Goal: Task Accomplishment & Management: Use online tool/utility

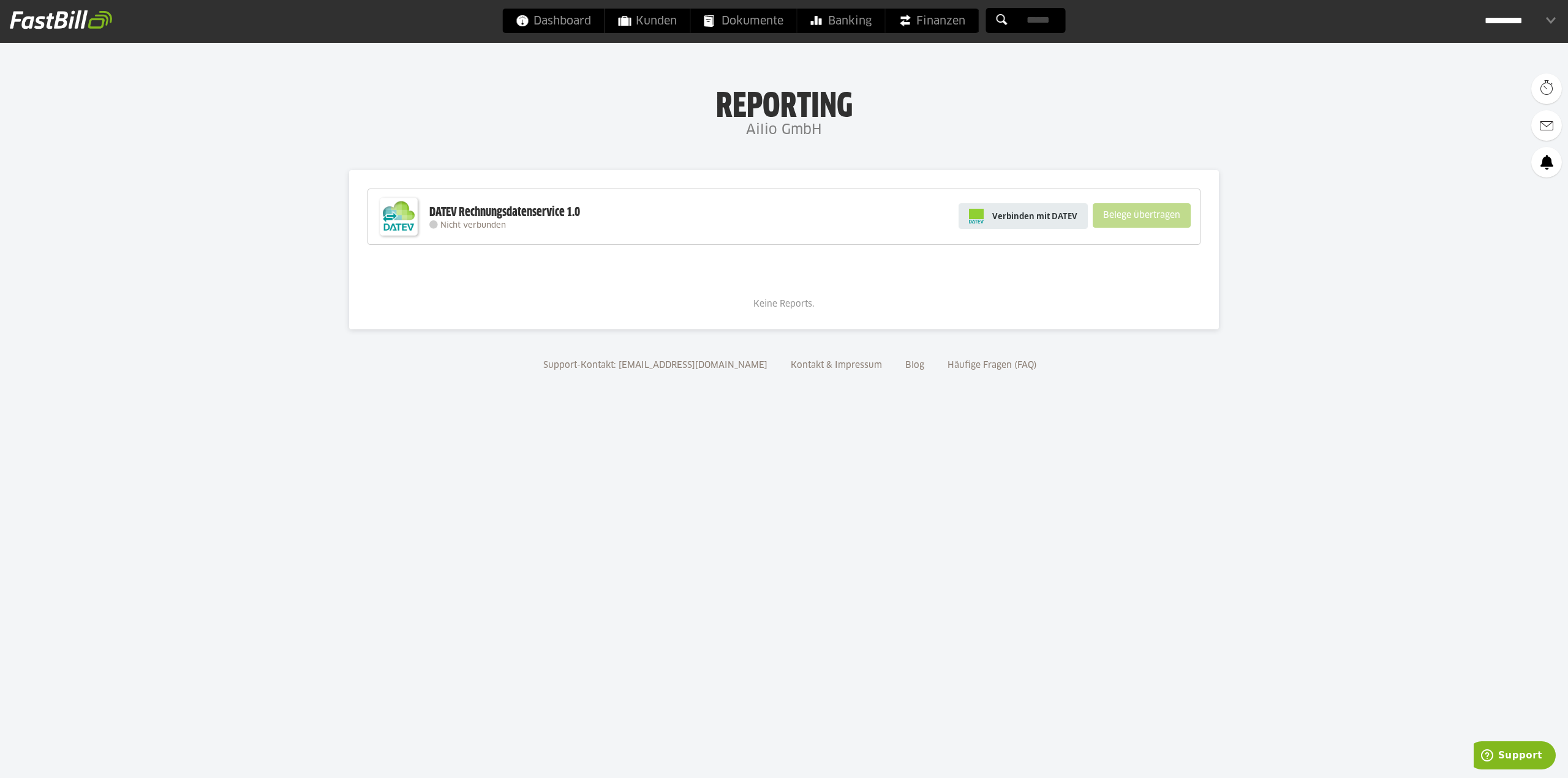
click at [1037, 220] on span "Verbinden mit DATEV" at bounding box center [1035, 216] width 85 height 12
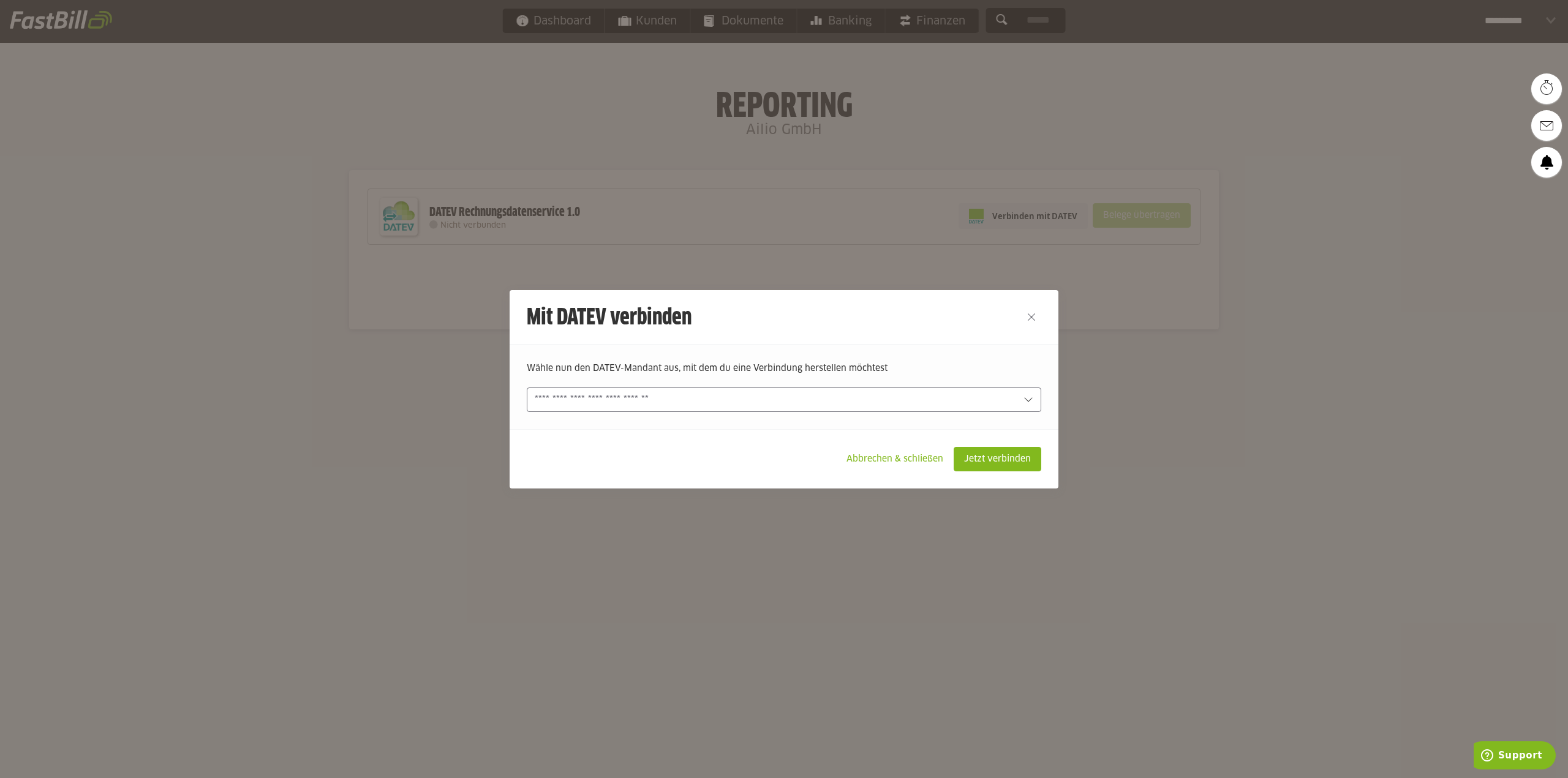
click at [658, 402] on input "text" at bounding box center [775, 400] width 482 height 14
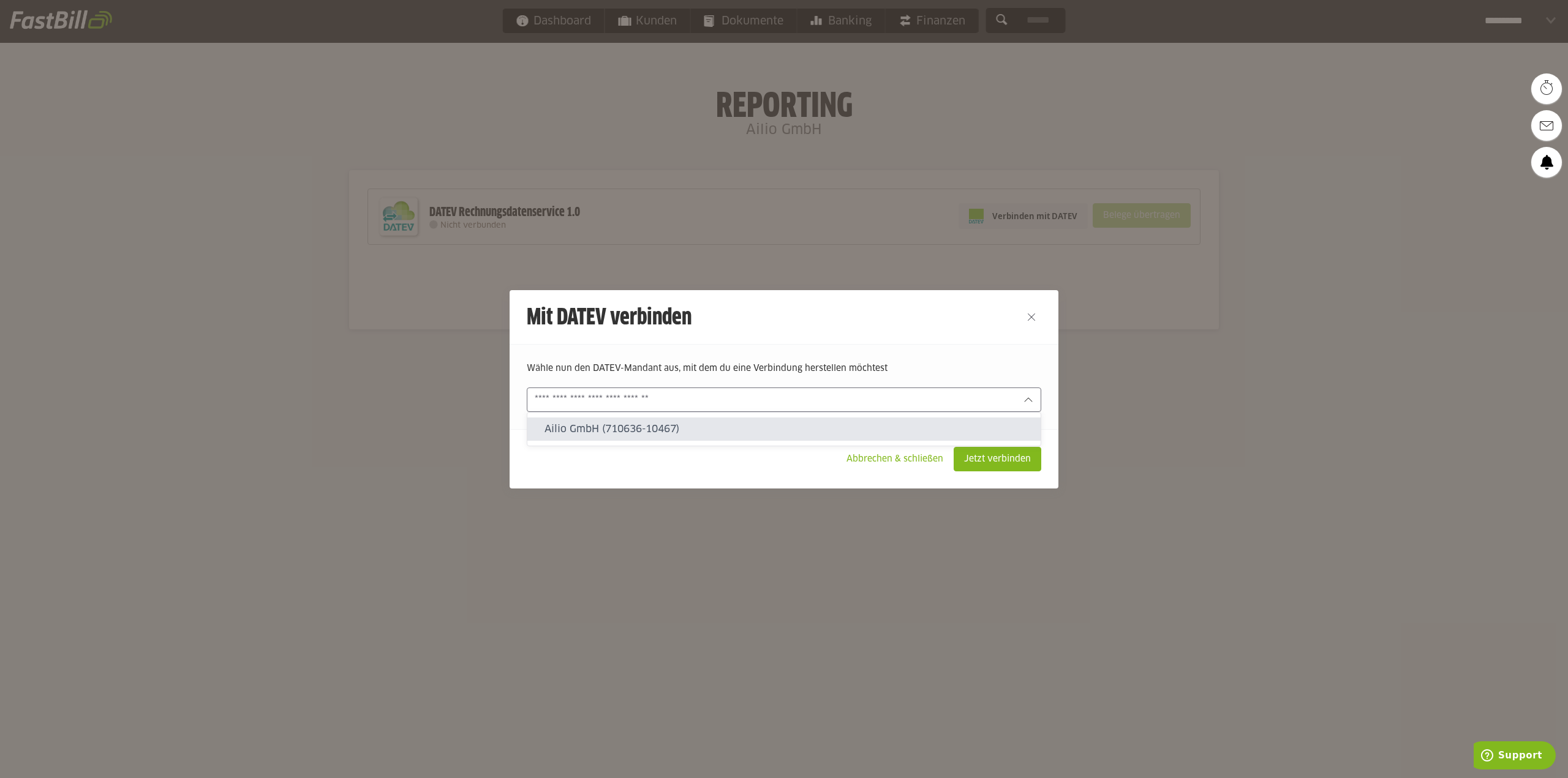
click at [650, 424] on slot "Ailio GmbH (710636-10467)" at bounding box center [787, 429] width 486 height 14
type input "**********"
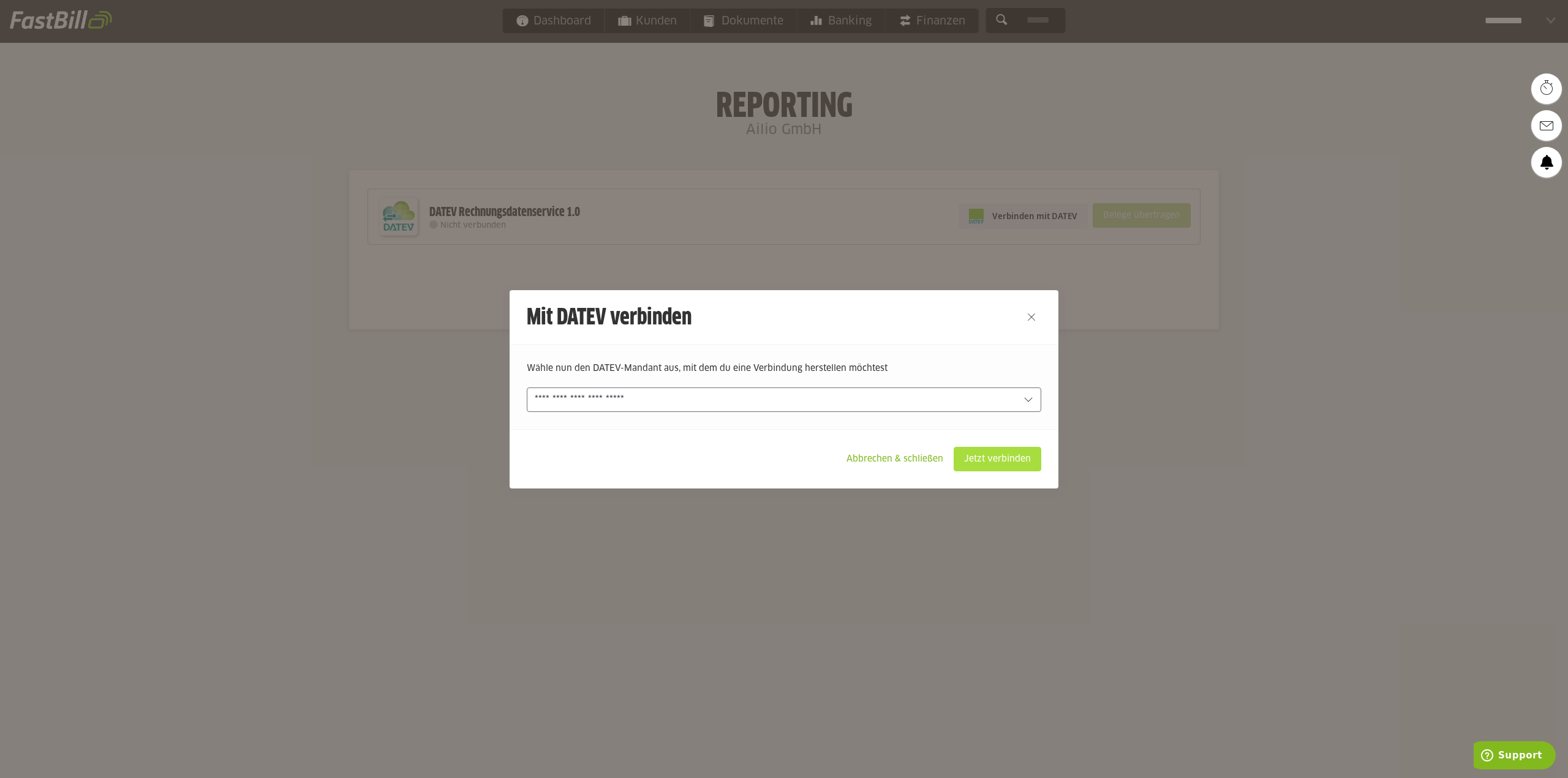
click at [1010, 462] on slot "Jetzt verbinden" at bounding box center [997, 458] width 86 height 23
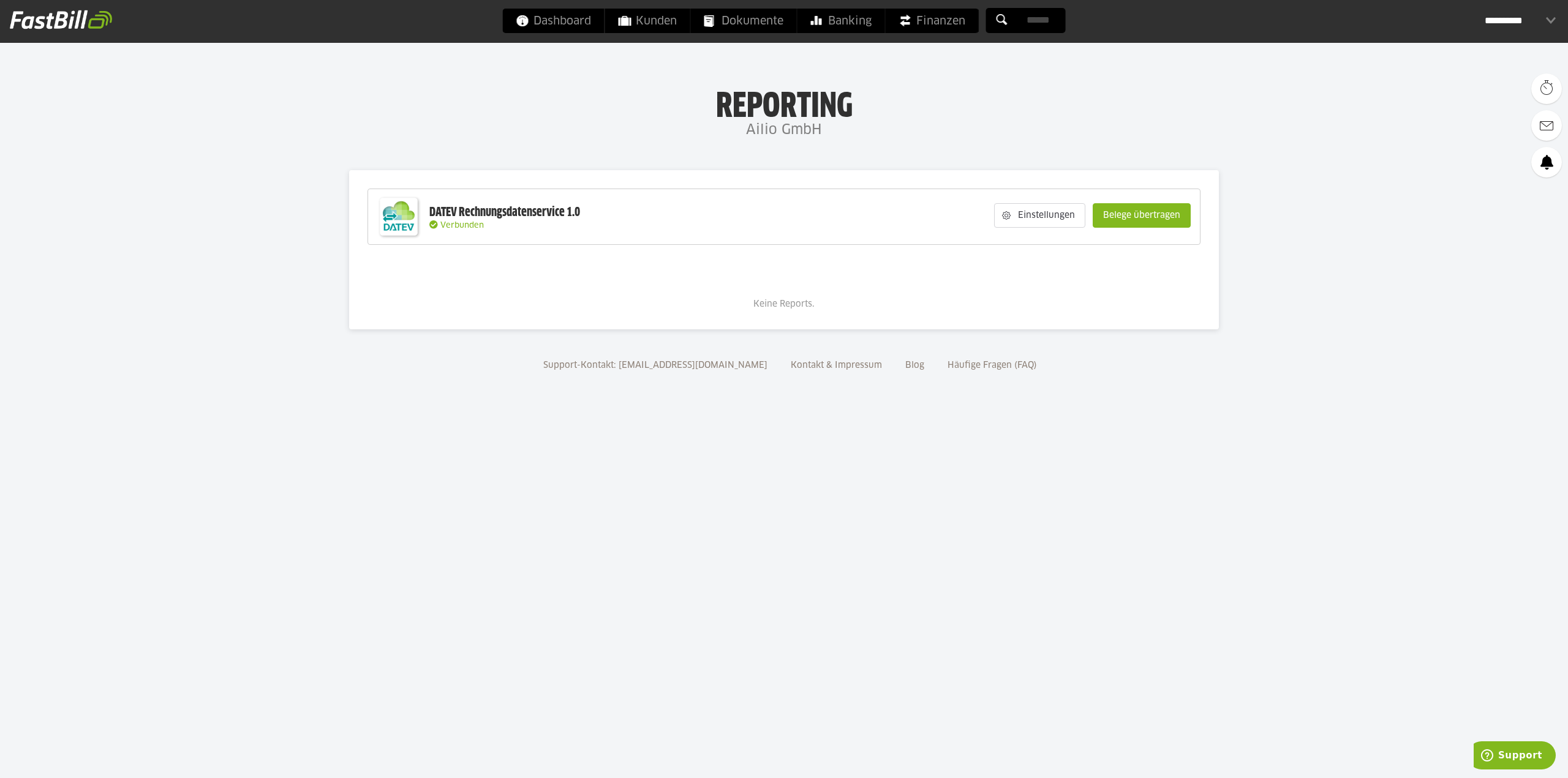
drag, startPoint x: 1087, startPoint y: 520, endPoint x: 1057, endPoint y: 519, distance: 30.0
click at [1086, 520] on body "Dashboard Kunden Dokumente Banking Finanzen Add-ons" at bounding box center [784, 389] width 1568 height 778
click at [916, 535] on body "Dashboard Kunden Dokumente Banking Finanzen Add-ons" at bounding box center [784, 389] width 1568 height 778
click at [819, 201] on div "DATEV Rechnungsdatenservice 1.0 Verbunden Einstellungen Belege übertragen" at bounding box center [784, 216] width 833 height 56
click at [1052, 218] on slot "Einstellungen" at bounding box center [1046, 214] width 74 height 23
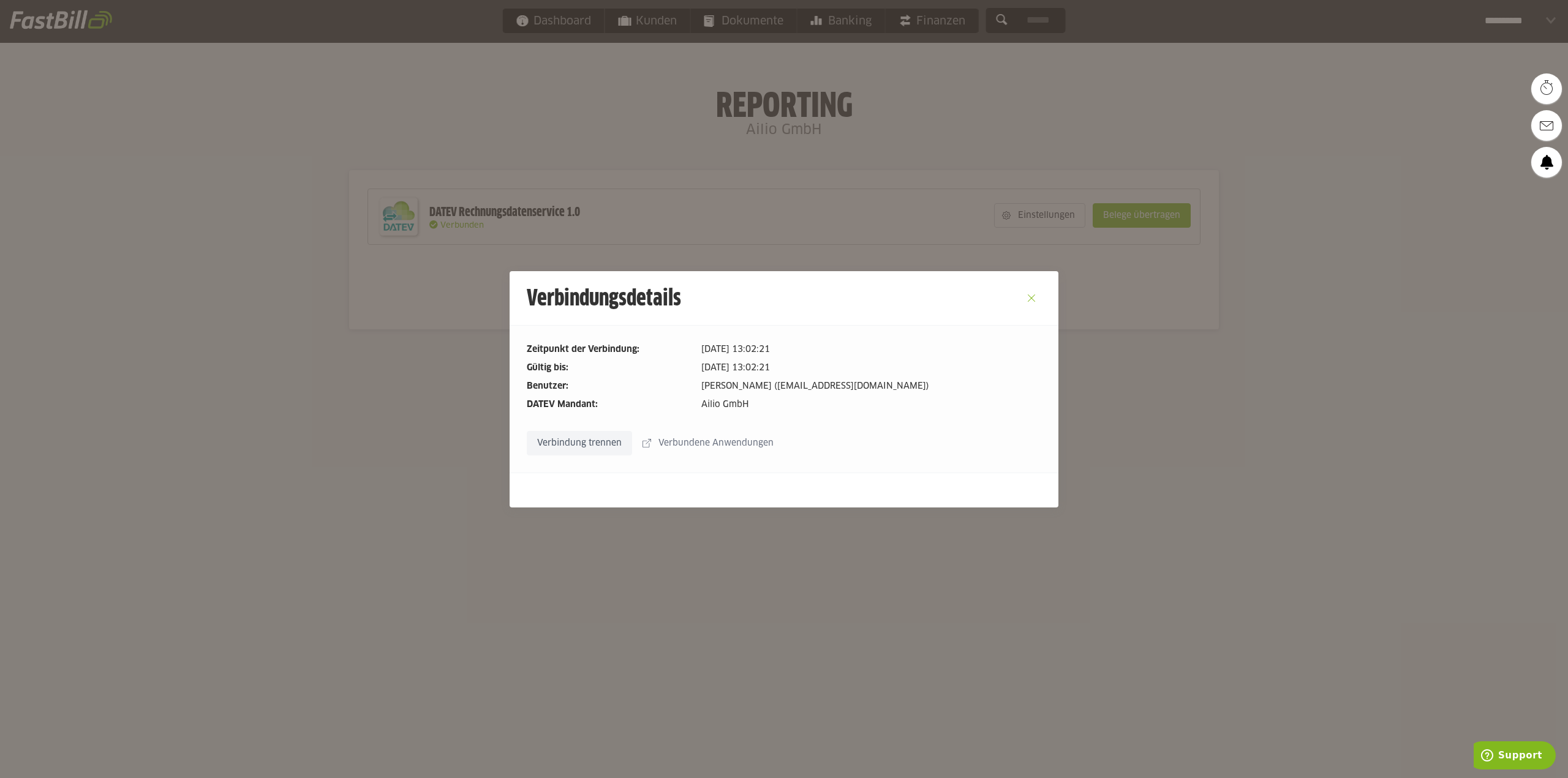
click at [1030, 292] on button "Close" at bounding box center [1030, 297] width 20 height 19
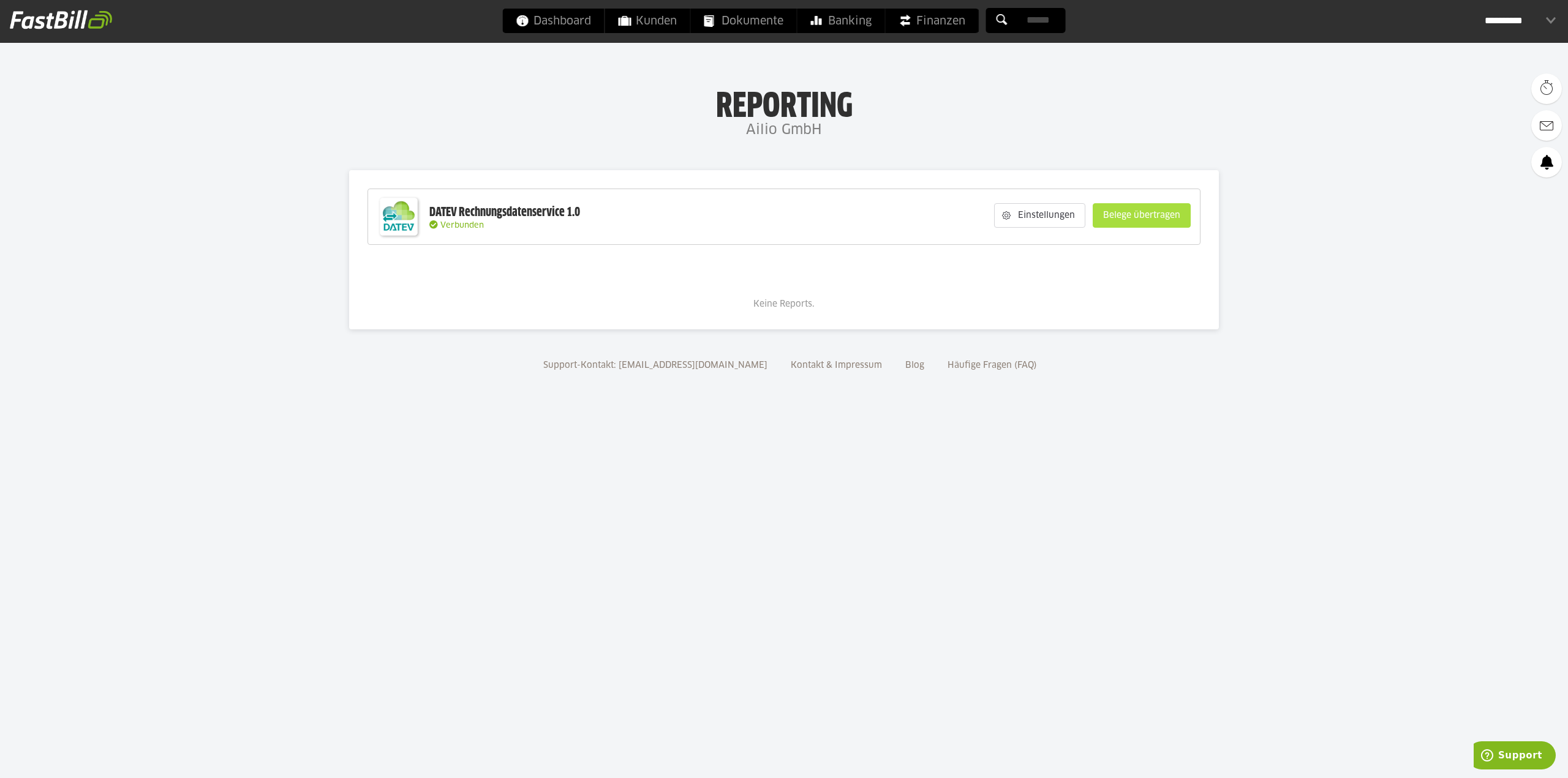
click at [1137, 220] on slot "Belege übertragen" at bounding box center [1141, 214] width 97 height 23
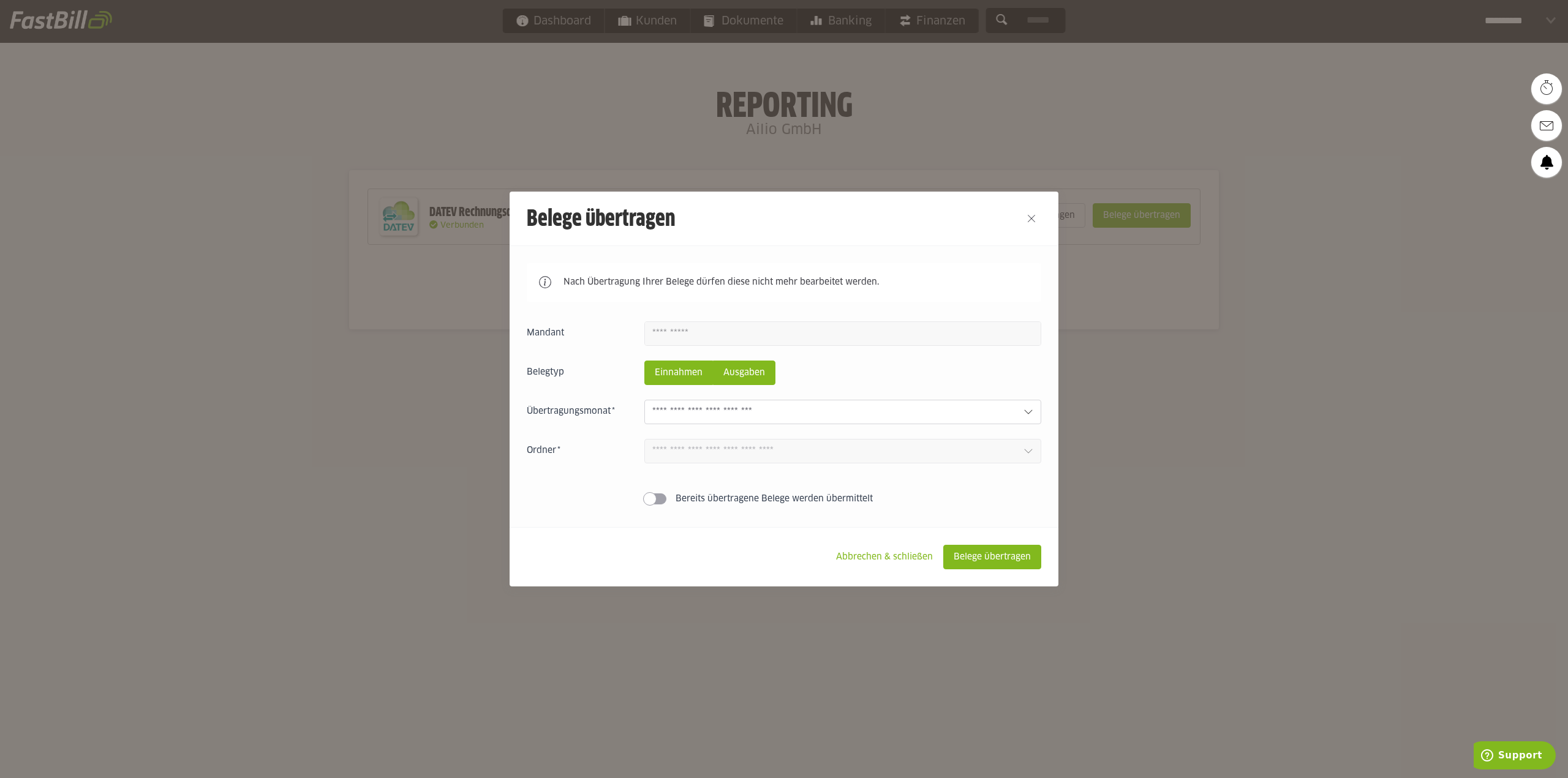
click at [725, 378] on slot "Ausgaben" at bounding box center [744, 372] width 61 height 23
click at [694, 376] on slot "Einnahmen" at bounding box center [678, 372] width 67 height 23
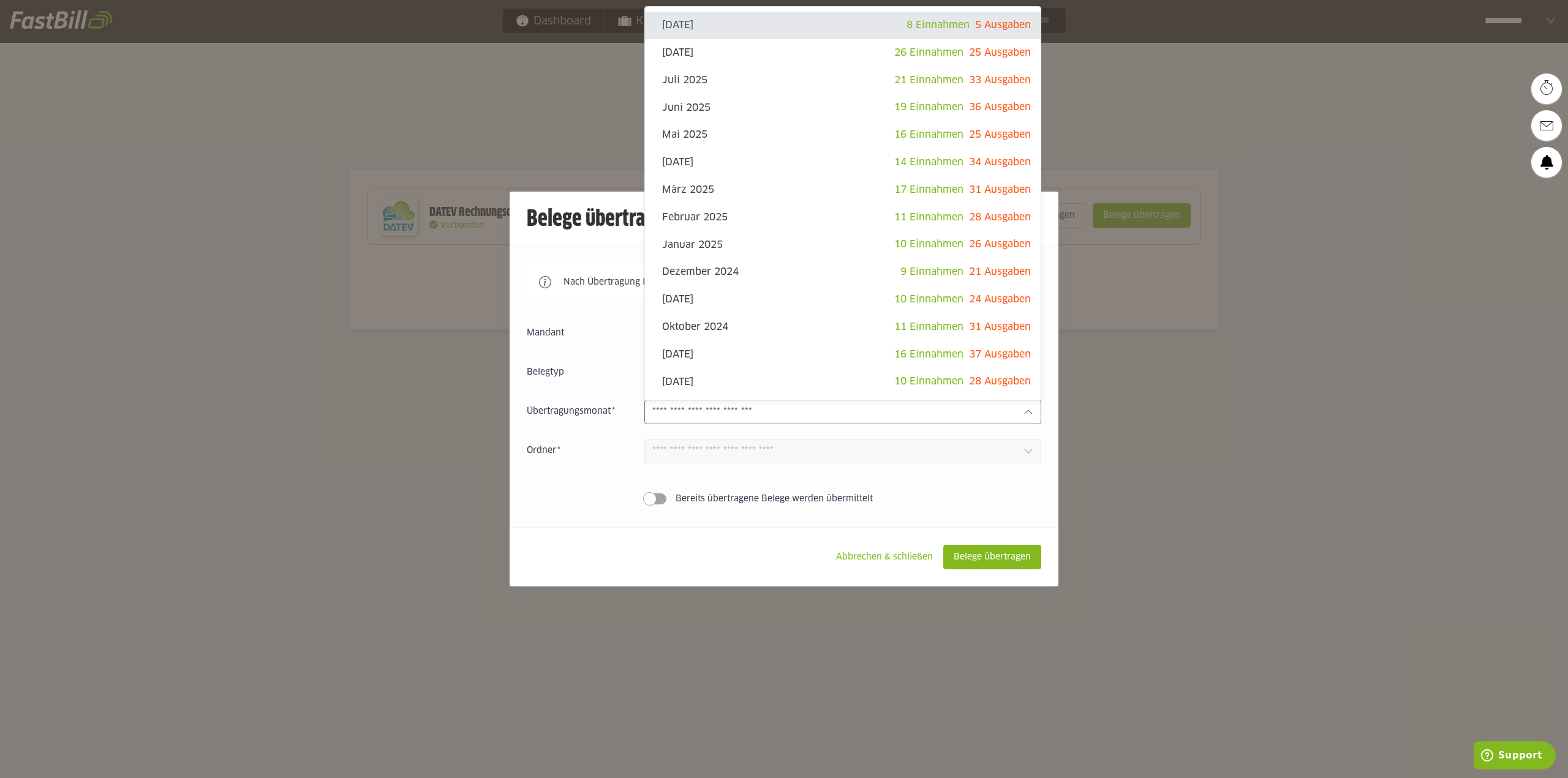
click at [694, 406] on input "text" at bounding box center [833, 412] width 361 height 14
drag, startPoint x: 542, startPoint y: 448, endPoint x: 696, endPoint y: 452, distance: 154.1
click at [0, 0] on slot "Ordner" at bounding box center [0, 0] width 0 height 0
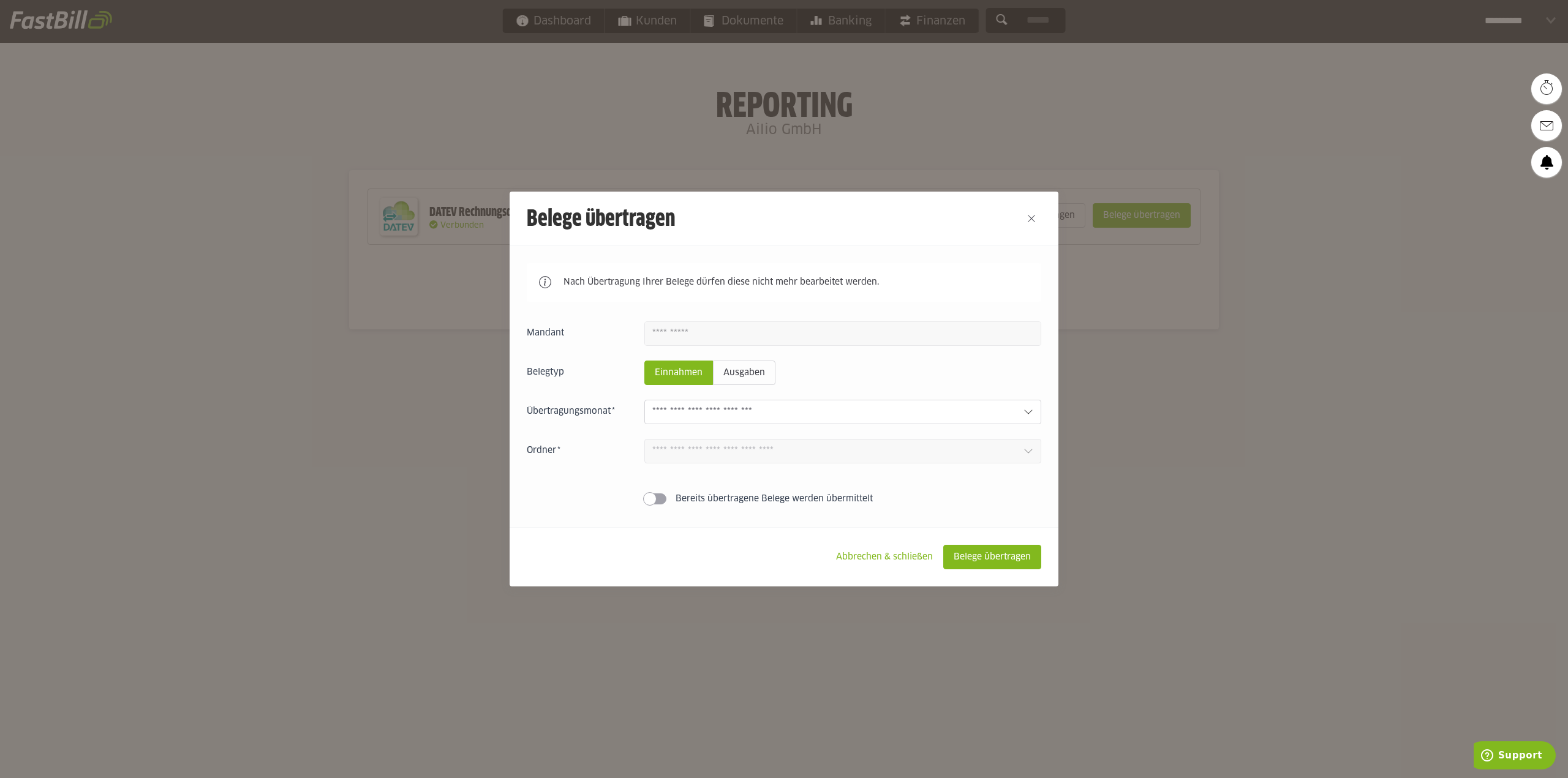
click at [758, 420] on div at bounding box center [843, 412] width 397 height 25
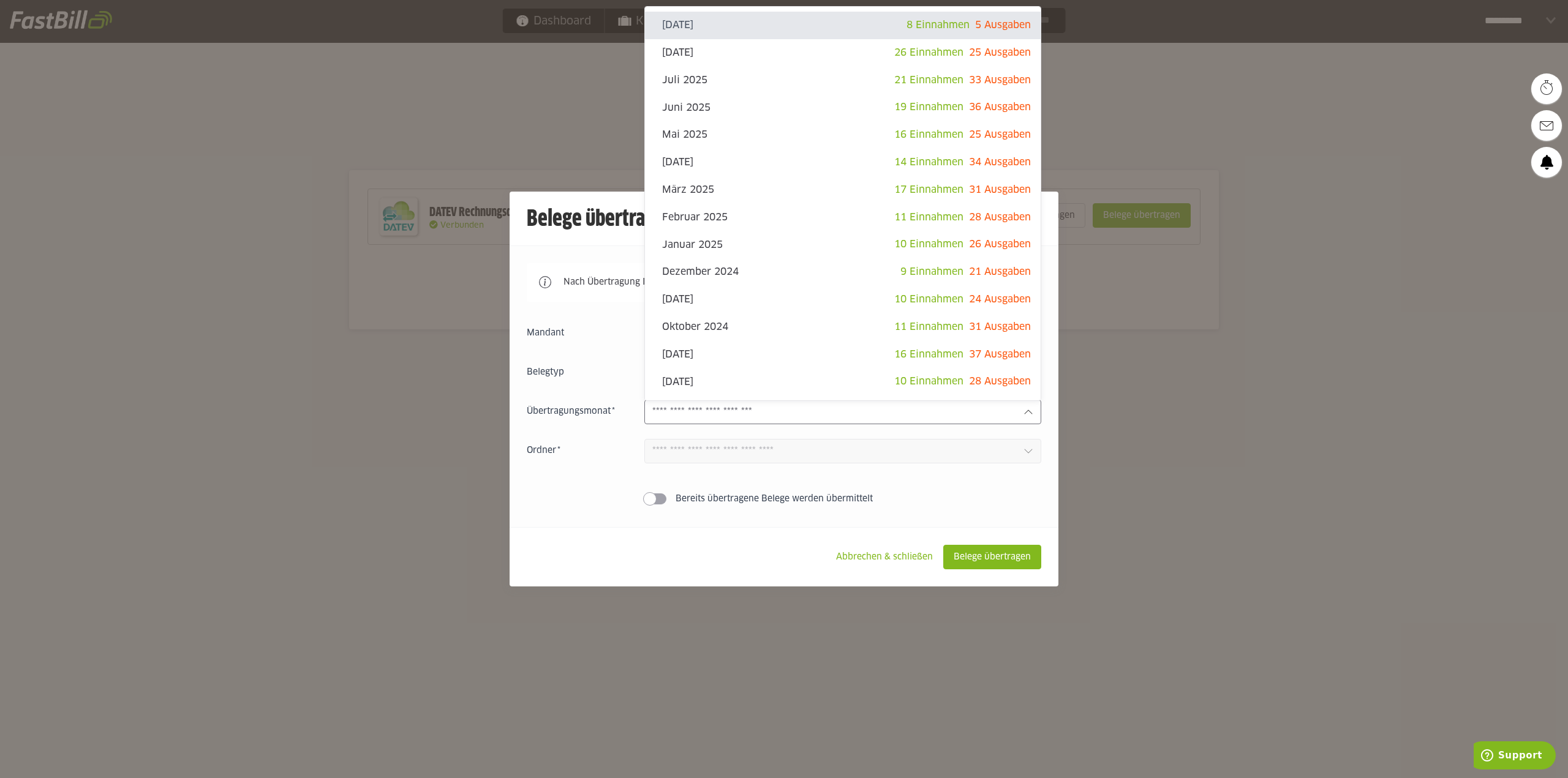
click at [783, 34] on div "September 2025 8 Einnahmen 5 Ausgaben" at bounding box center [842, 25] width 395 height 27
type input "**********"
type input "*******"
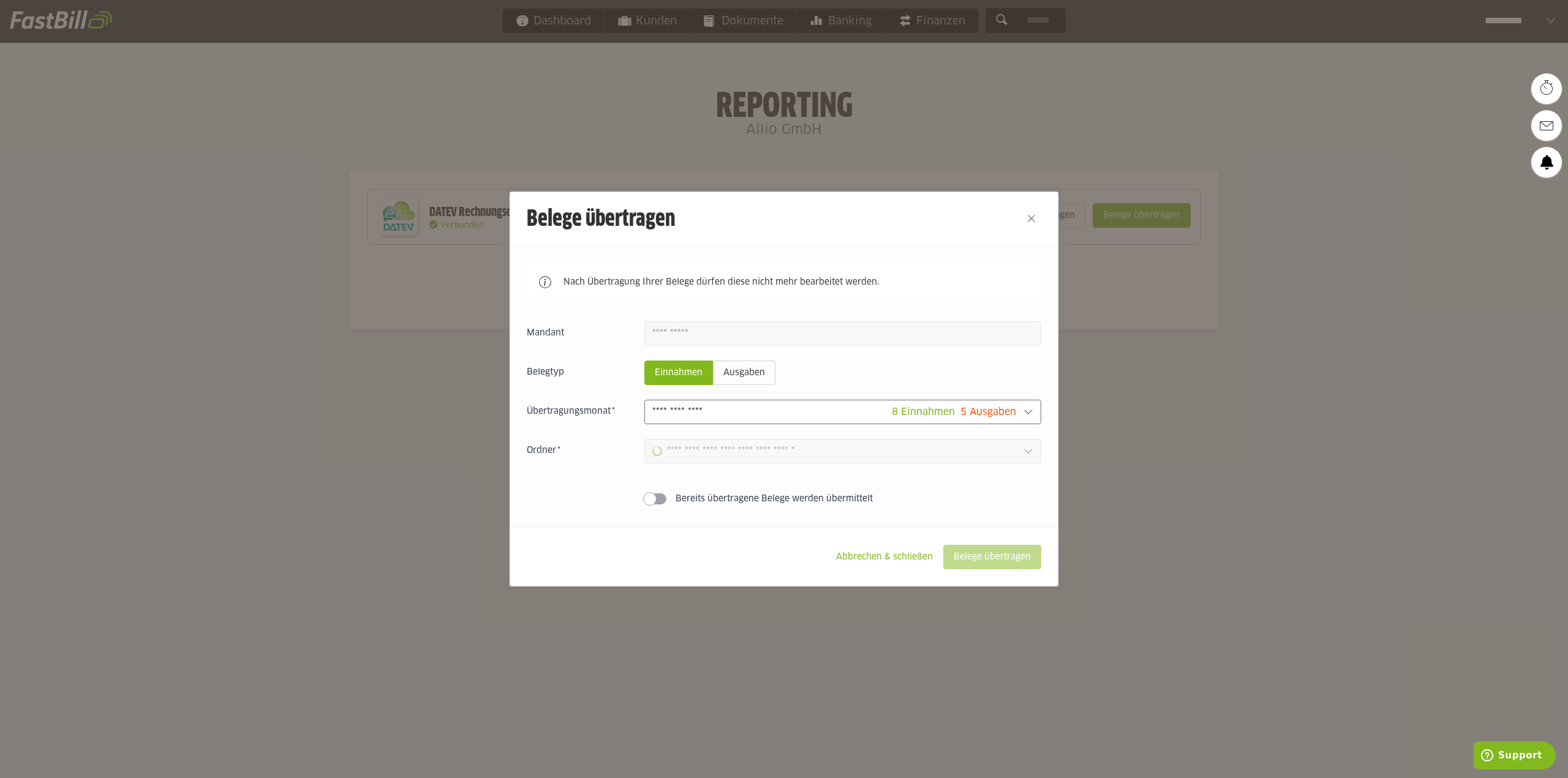
type input "**********"
click at [749, 454] on input "**********" at bounding box center [834, 451] width 364 height 14
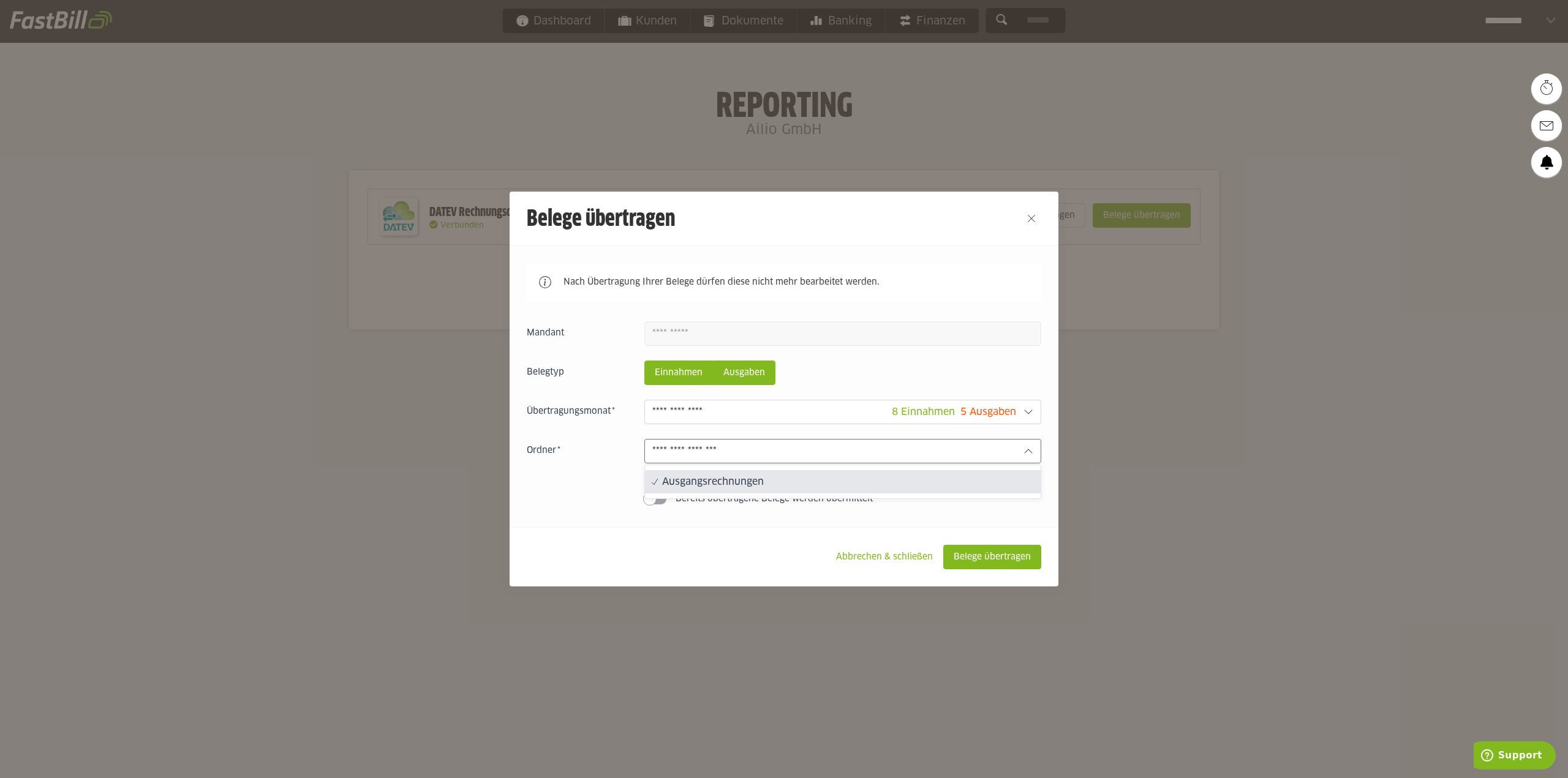
drag, startPoint x: 600, startPoint y: 505, endPoint x: 746, endPoint y: 373, distance: 196.8
click at [604, 498] on sl-switch "Bereits übertragene Belege werden übermittelt" at bounding box center [784, 498] width 515 height 12
click at [765, 366] on slot "Ausgaben" at bounding box center [744, 372] width 61 height 23
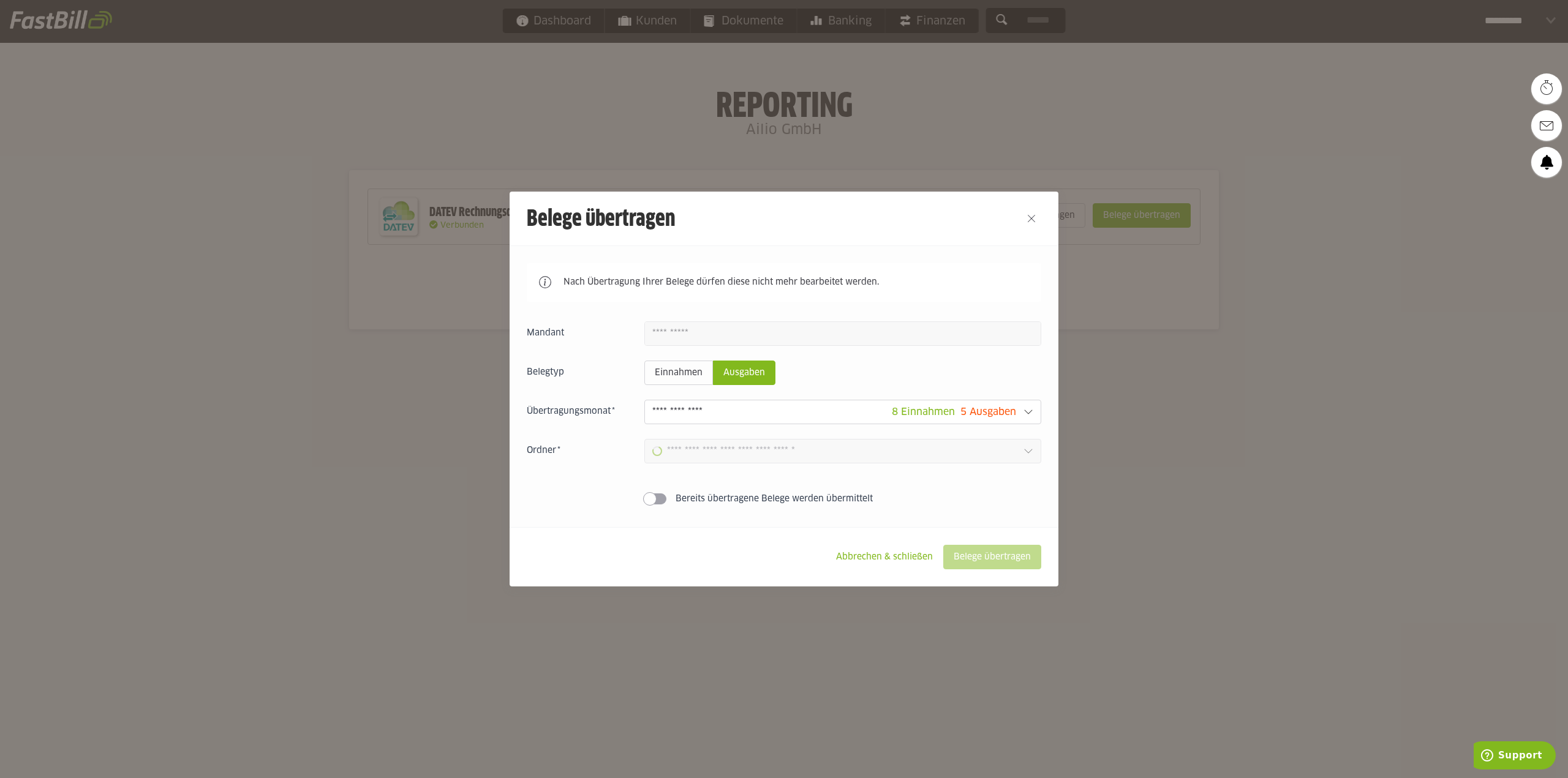
type input "**********"
click at [717, 453] on input "**********" at bounding box center [834, 451] width 364 height 14
click at [629, 481] on div "Einnahmen Ausgaben 8 Einnahmen 5 Ausgaben September 2025 8 Einnahmen 5 Ausgaben…" at bounding box center [784, 415] width 515 height 188
click at [699, 375] on slot "Einnahmen" at bounding box center [678, 372] width 67 height 23
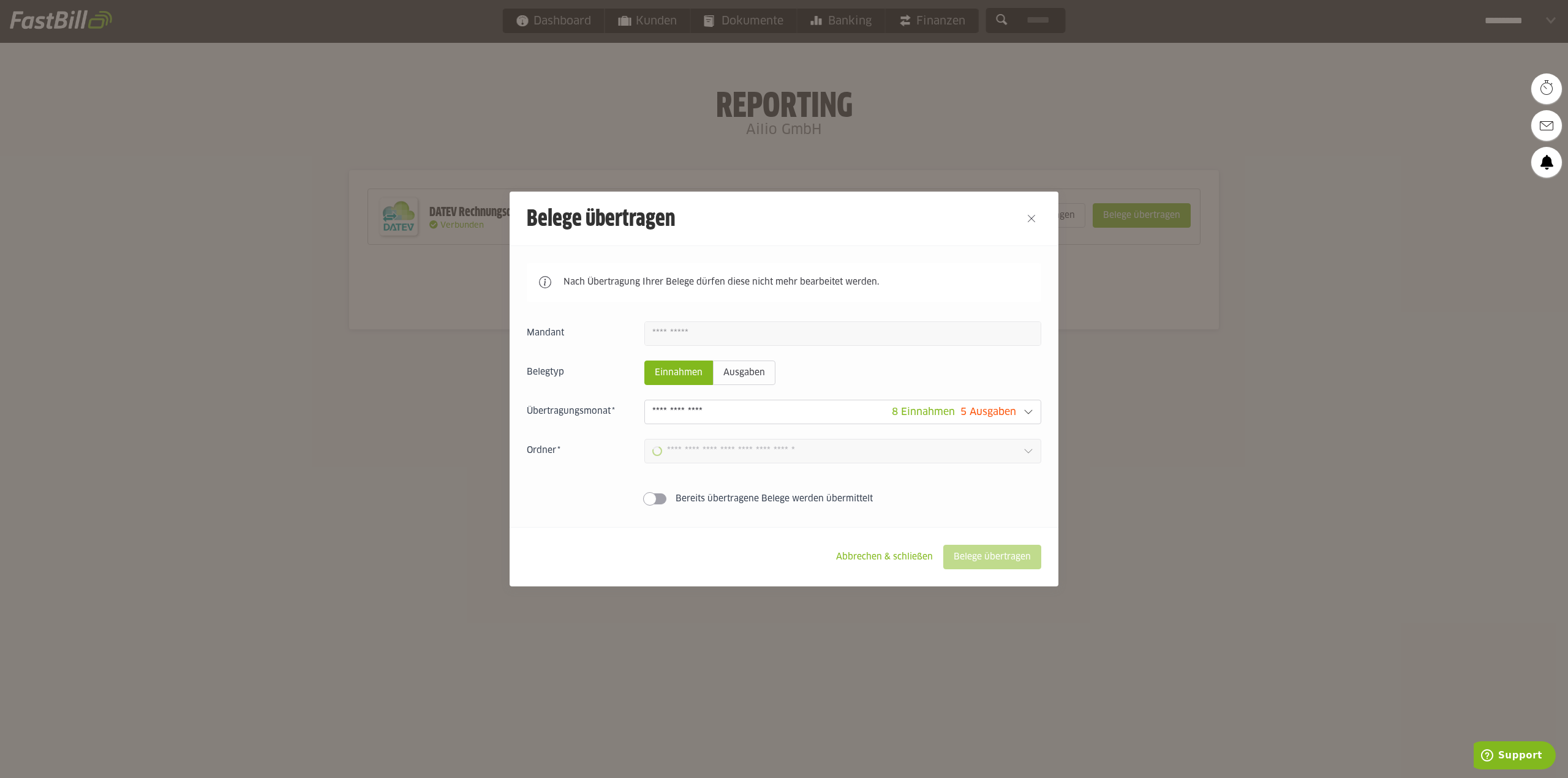
type input "**********"
click at [1026, 215] on button "Close" at bounding box center [1030, 218] width 20 height 19
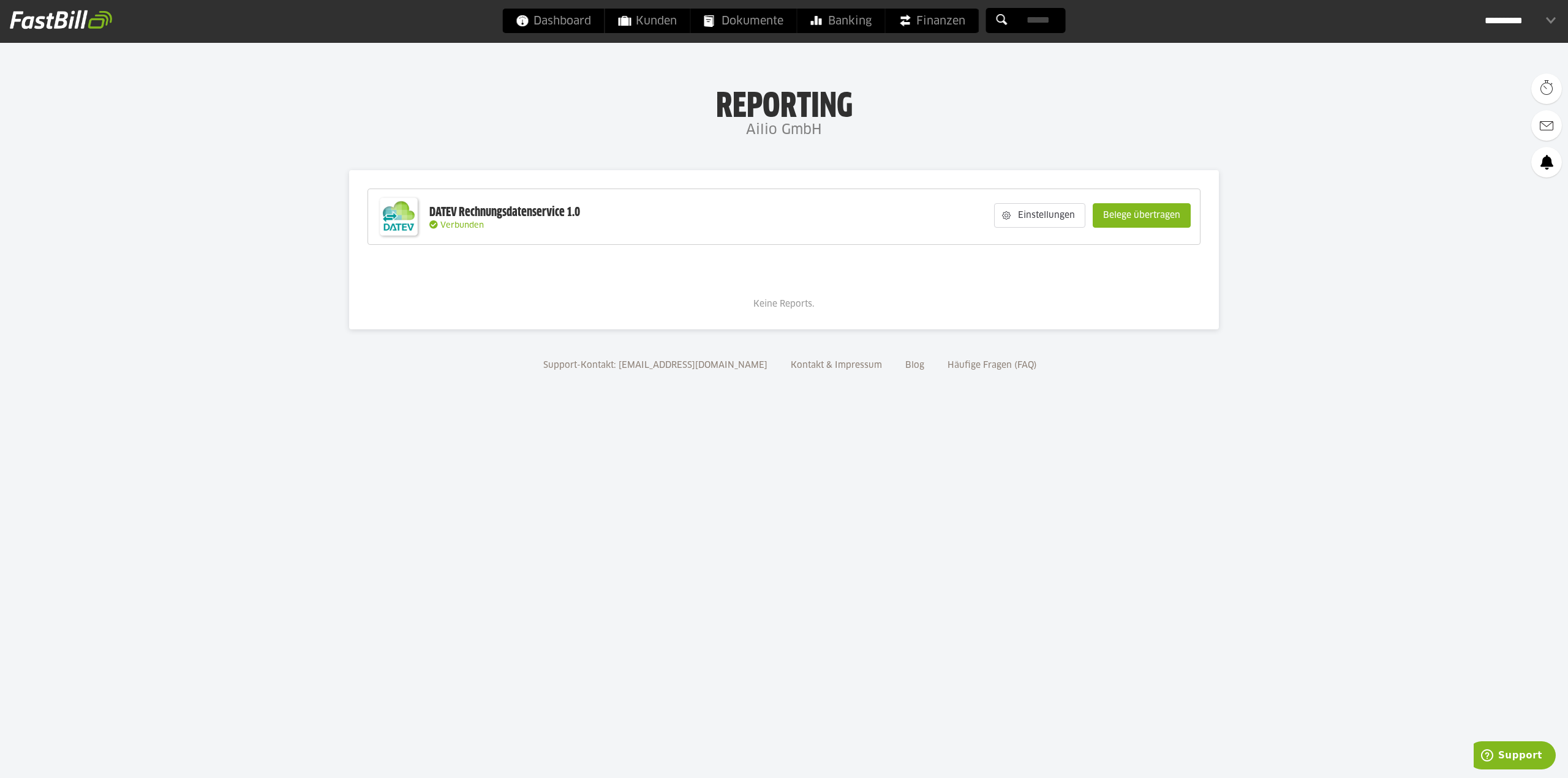
click at [114, 471] on body "Dashboard Kunden Dokumente Banking Finanzen Add-ons" at bounding box center [784, 389] width 1568 height 778
click at [868, 20] on span "Banking" at bounding box center [840, 20] width 60 height 25
click at [1166, 211] on slot "Belege übertragen" at bounding box center [1141, 214] width 97 height 23
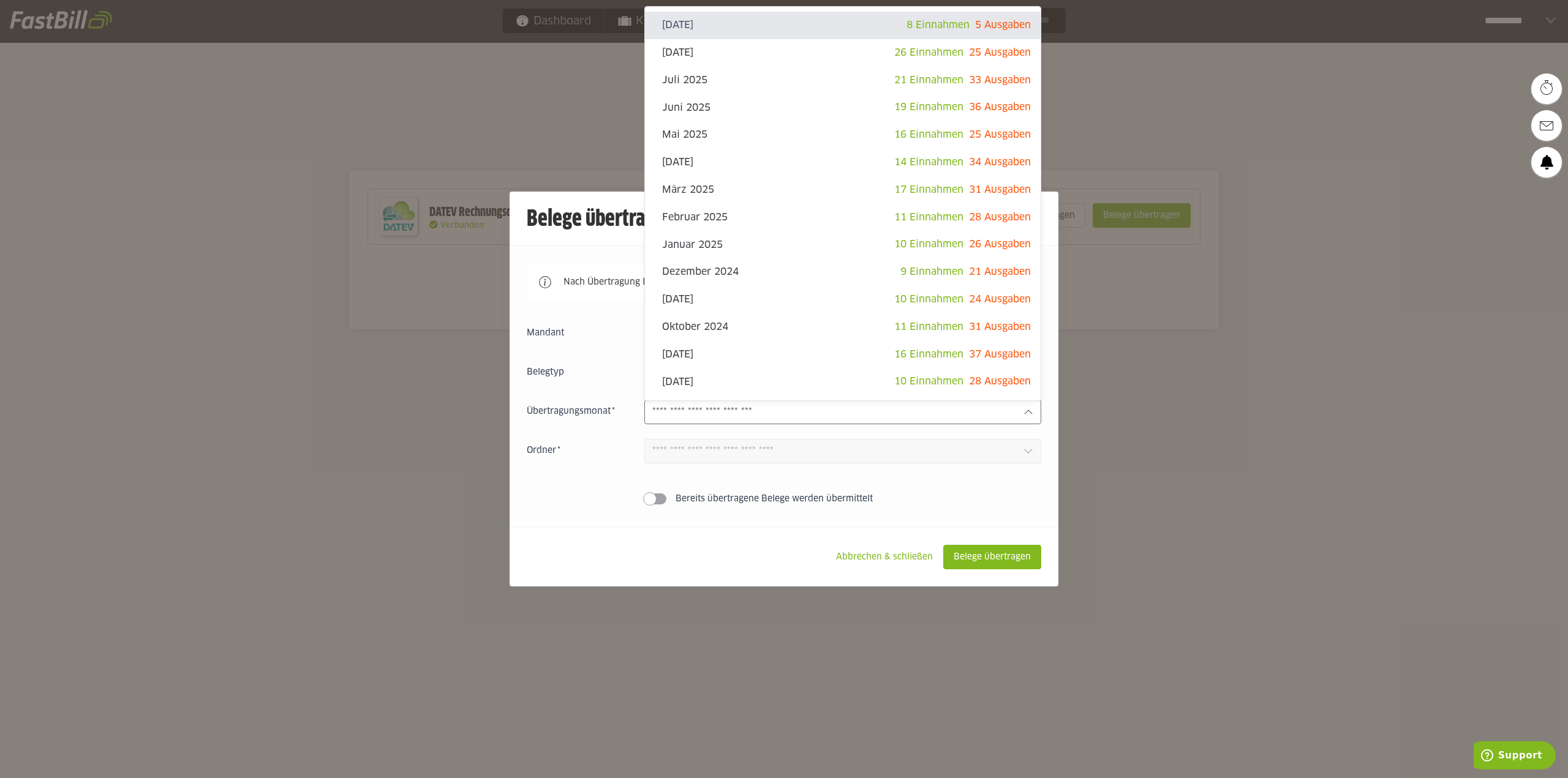
click at [697, 400] on sl-popup "September 2025 8 Einnahmen 5 Ausgaben August 2025 26 Einnahmen 25 Ausgaben 21 E…" at bounding box center [843, 412] width 397 height 25
type input "*********"
type input "*******"
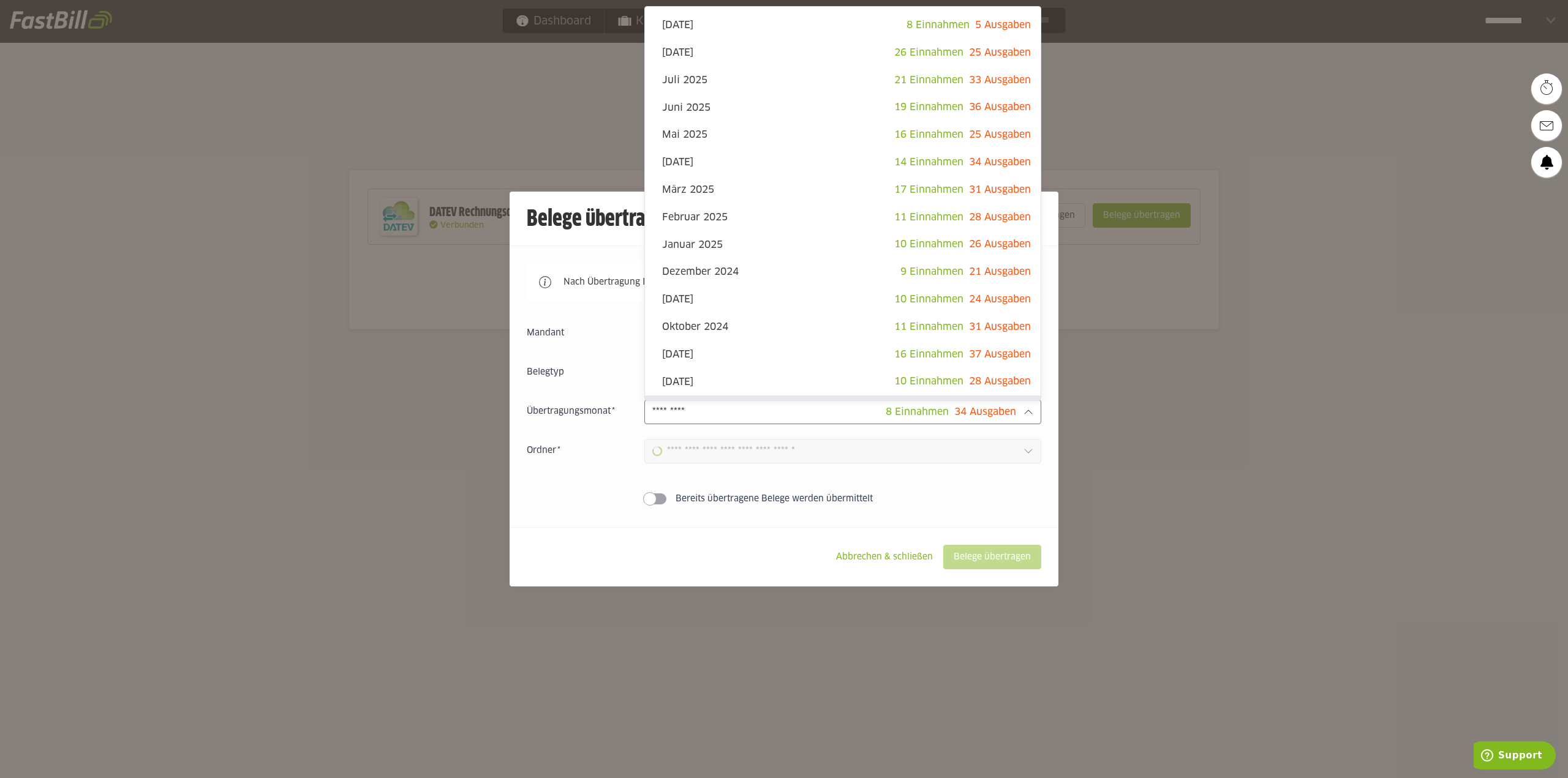
scroll to position [23, 0]
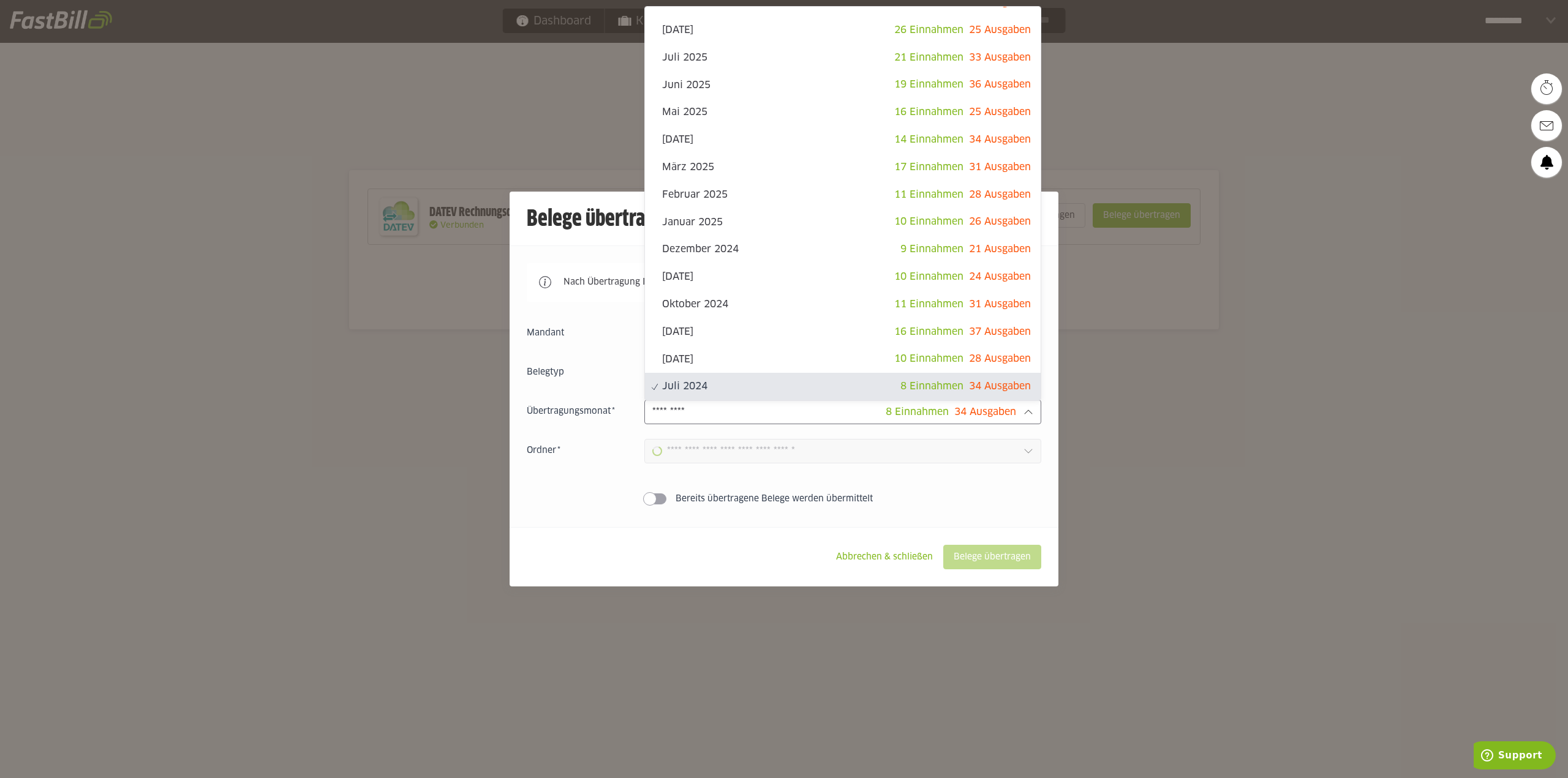
click at [700, 410] on input "*********" at bounding box center [768, 412] width 233 height 14
type input "**********"
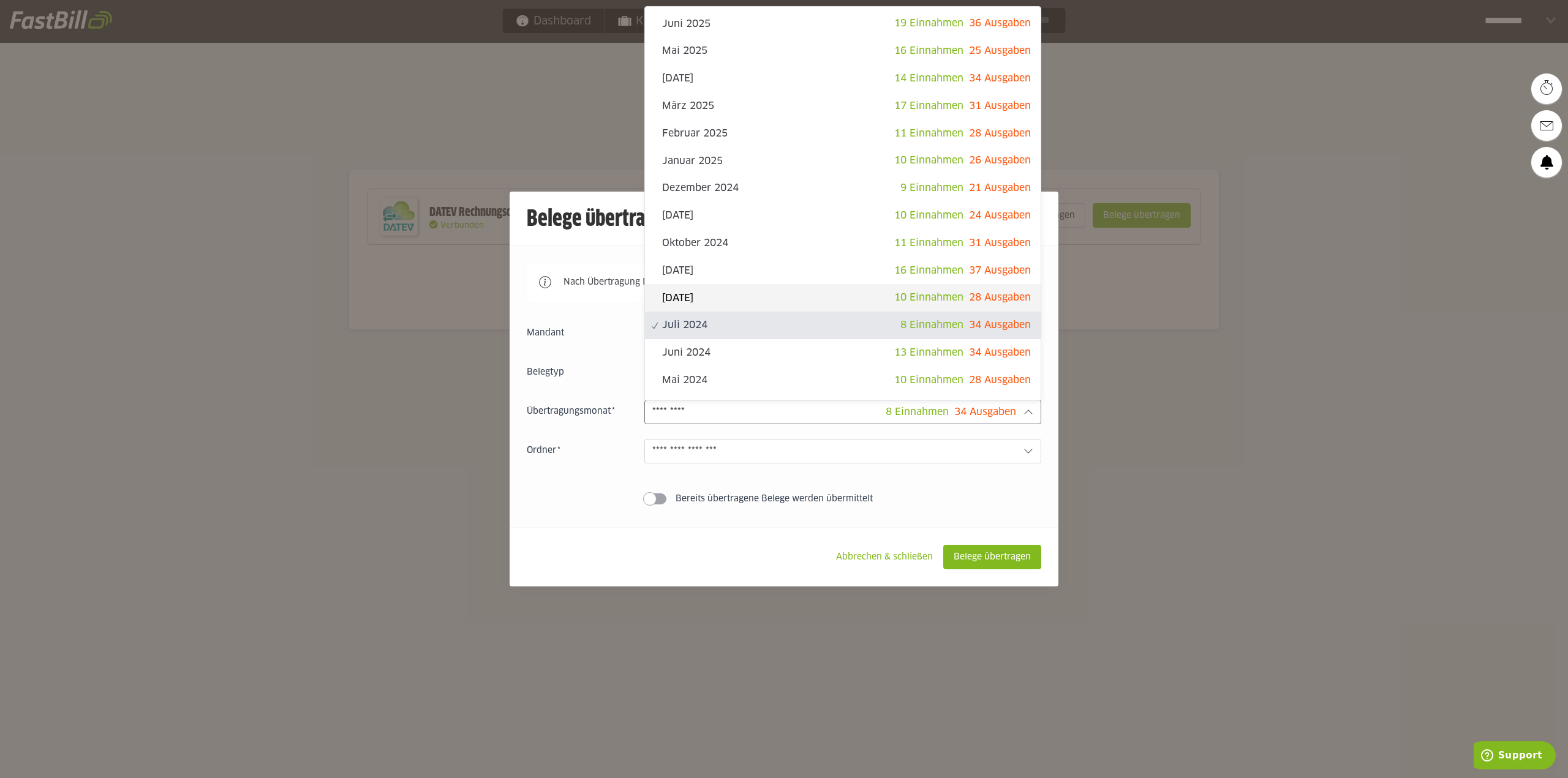
click at [737, 303] on slot "[DATE]" at bounding box center [778, 298] width 232 height 14
type input "**********"
type input "*******"
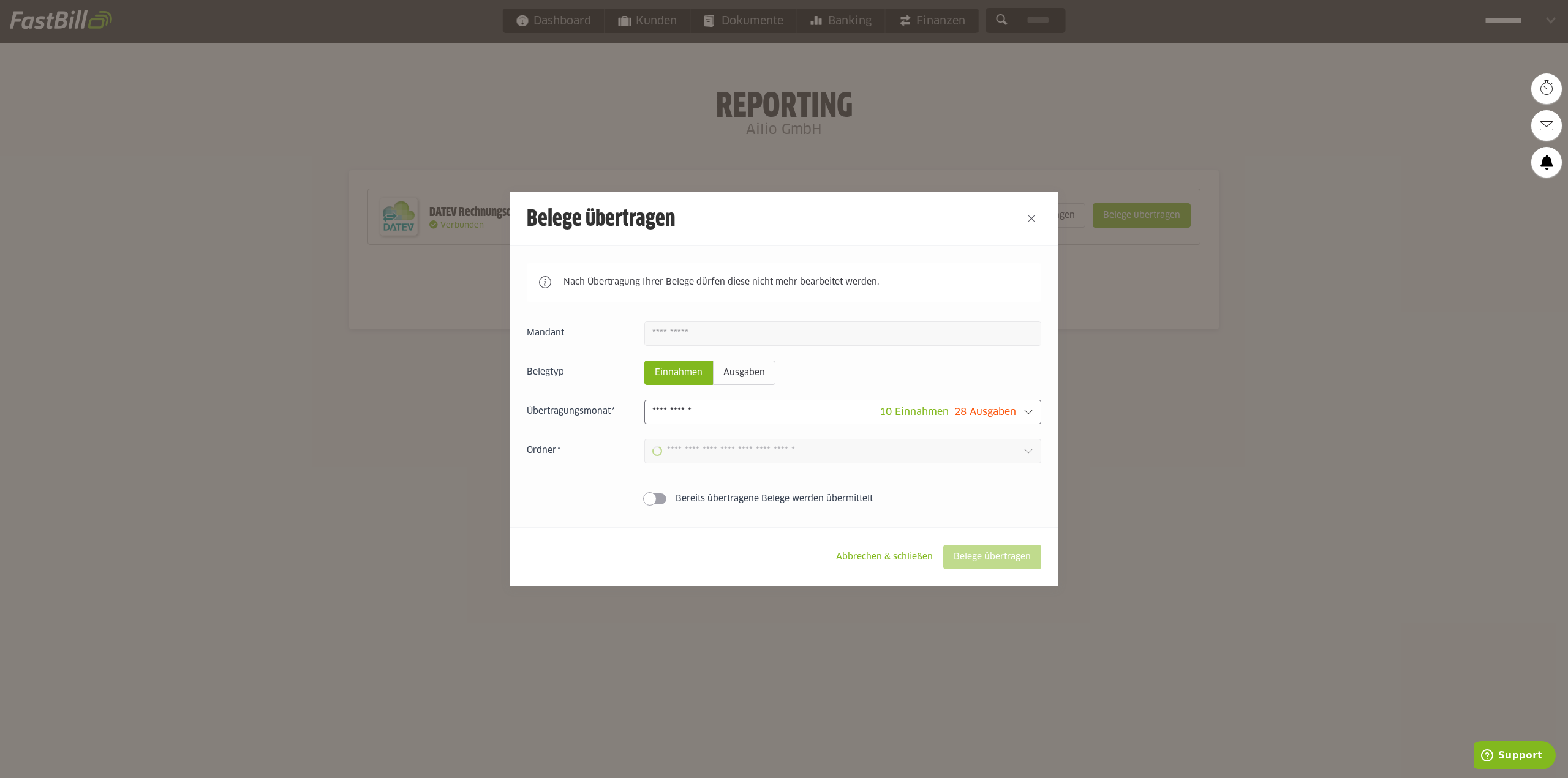
type input "**********"
click at [741, 447] on input "**********" at bounding box center [834, 451] width 364 height 14
drag, startPoint x: 572, startPoint y: 506, endPoint x: 940, endPoint y: 538, distance: 369.4
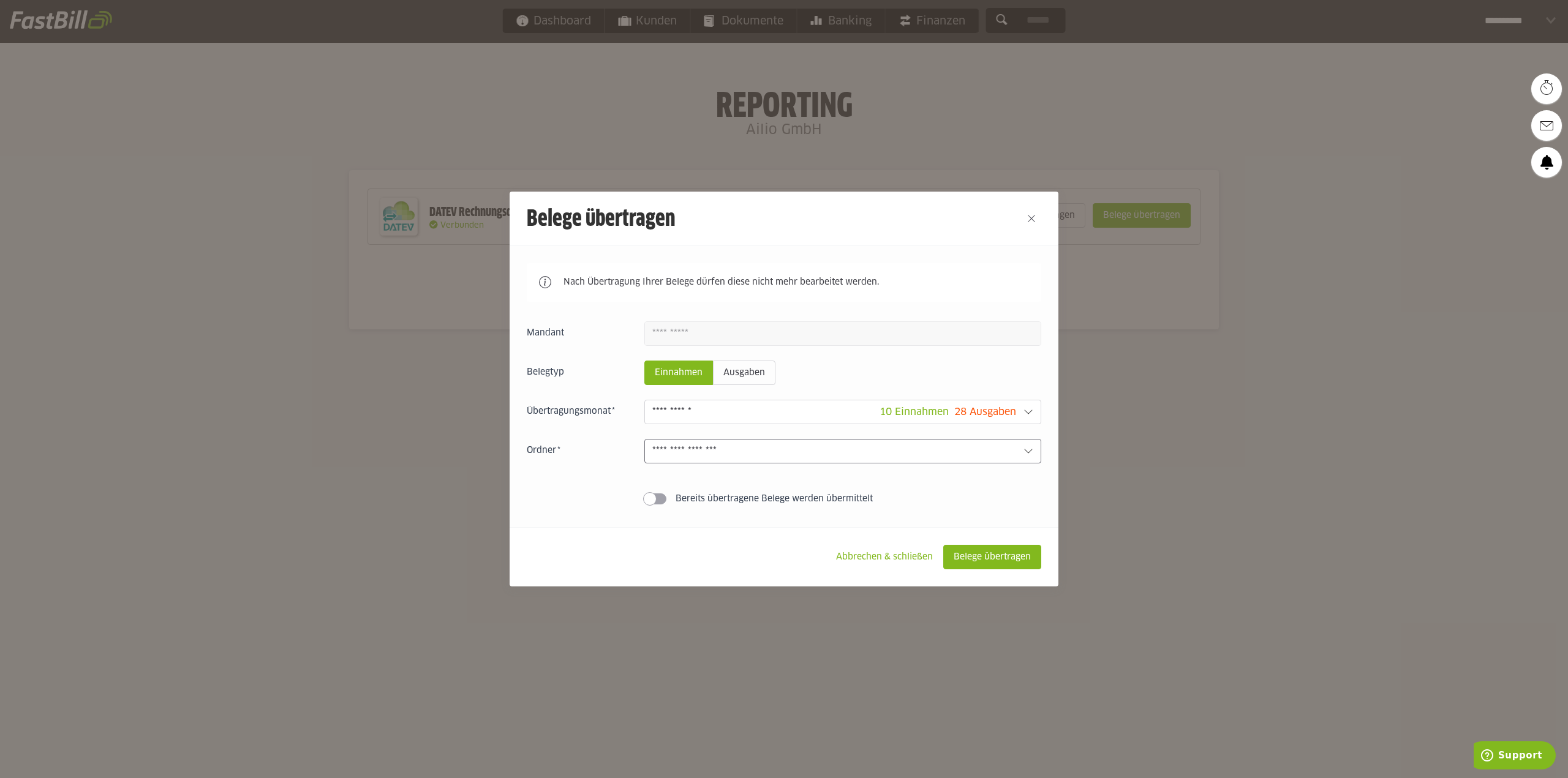
click at [574, 506] on div "Einnahmen Ausgaben 10 Einnahmen 28 Ausgaben September 2025 8 Einnahmen 5 Ausgab…" at bounding box center [784, 415] width 515 height 188
click at [1019, 552] on slot "Belege übertragen" at bounding box center [992, 556] width 97 height 23
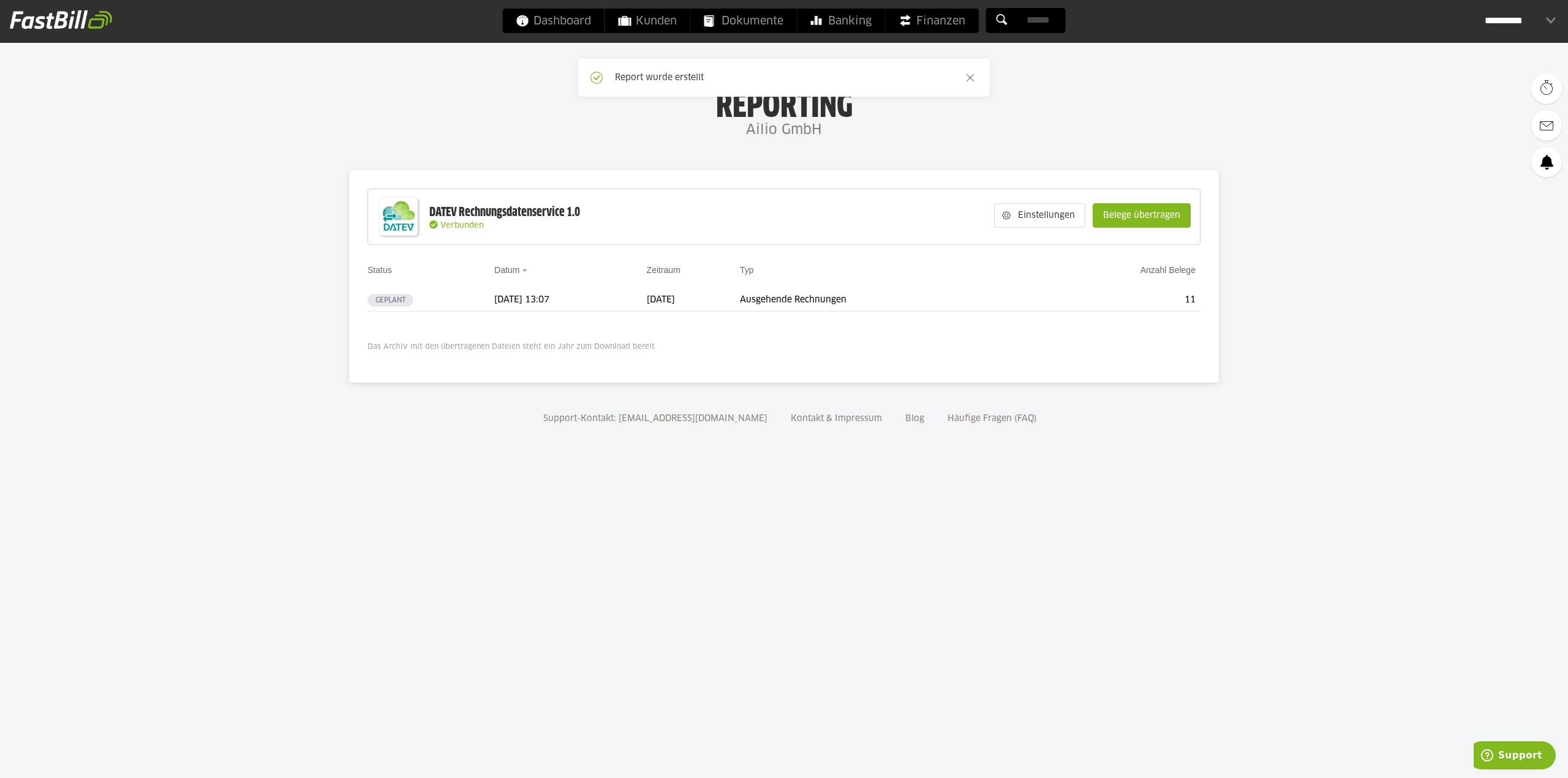
click at [1140, 217] on slot "Belege übertragen" at bounding box center [1141, 214] width 97 height 23
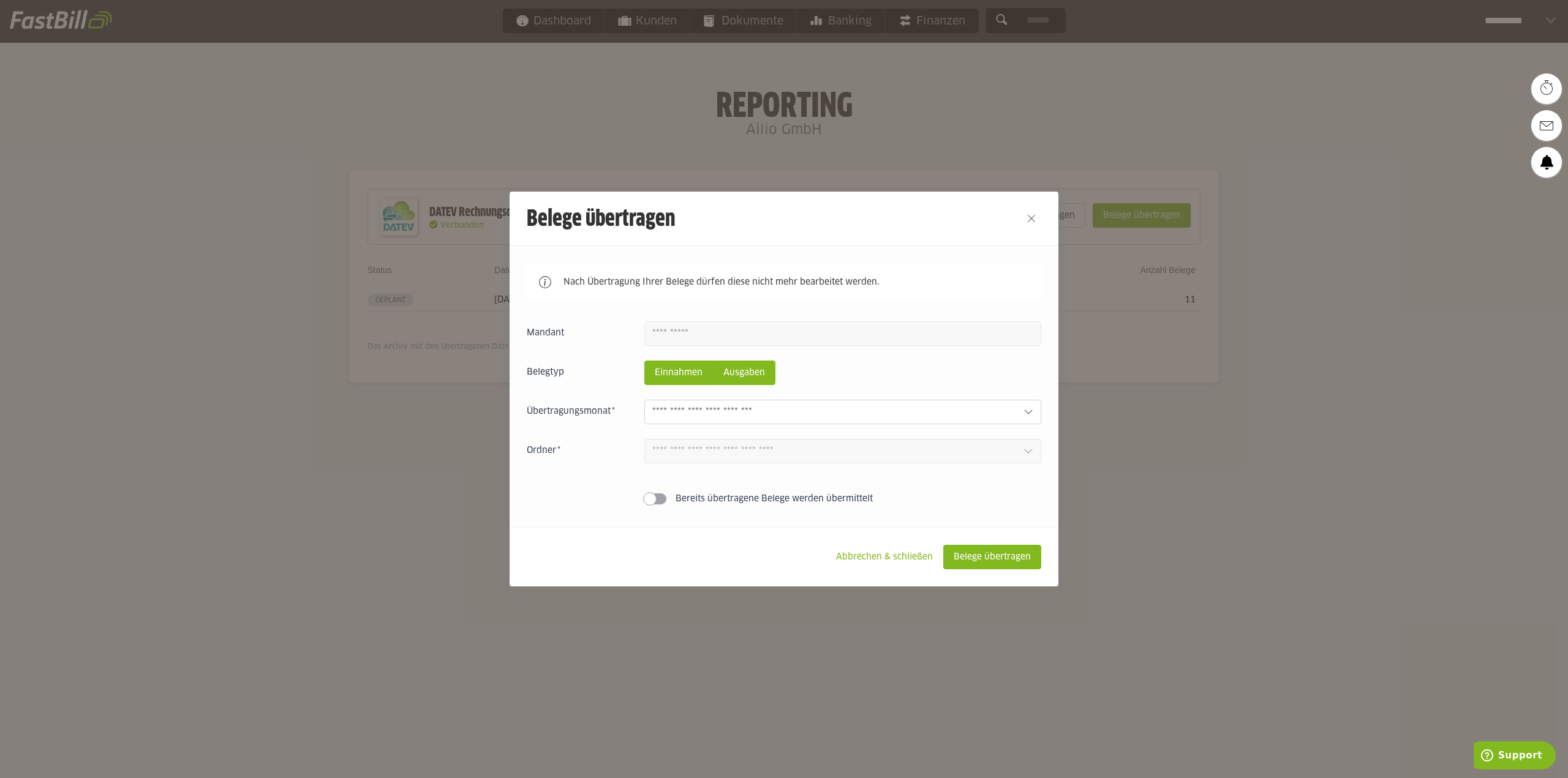
click at [734, 375] on slot "Ausgaben" at bounding box center [744, 372] width 61 height 23
click at [763, 412] on input "text" at bounding box center [833, 412] width 361 height 14
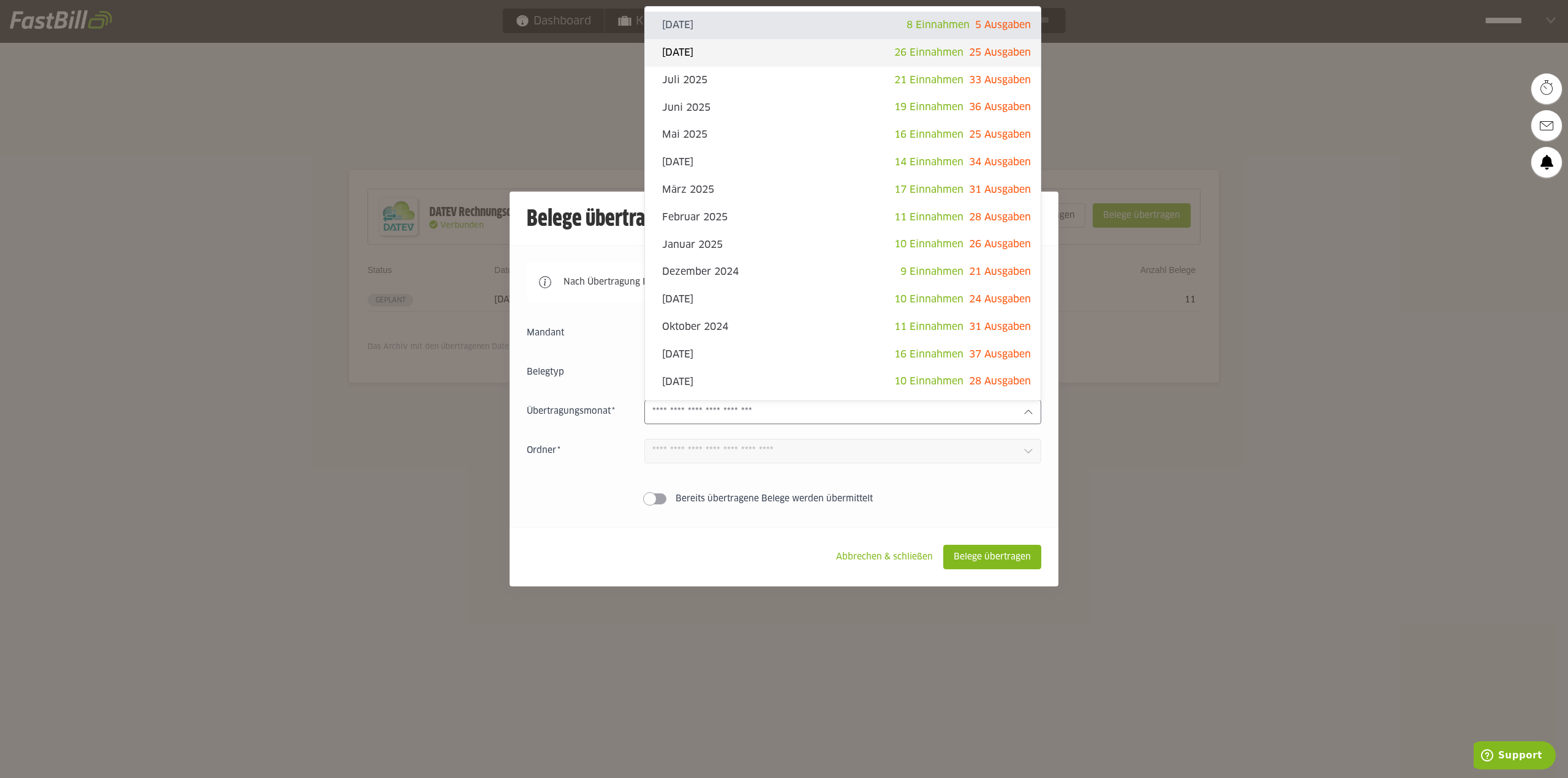
click at [764, 50] on slot "[DATE]" at bounding box center [778, 53] width 232 height 14
type input "**********"
type input "*******"
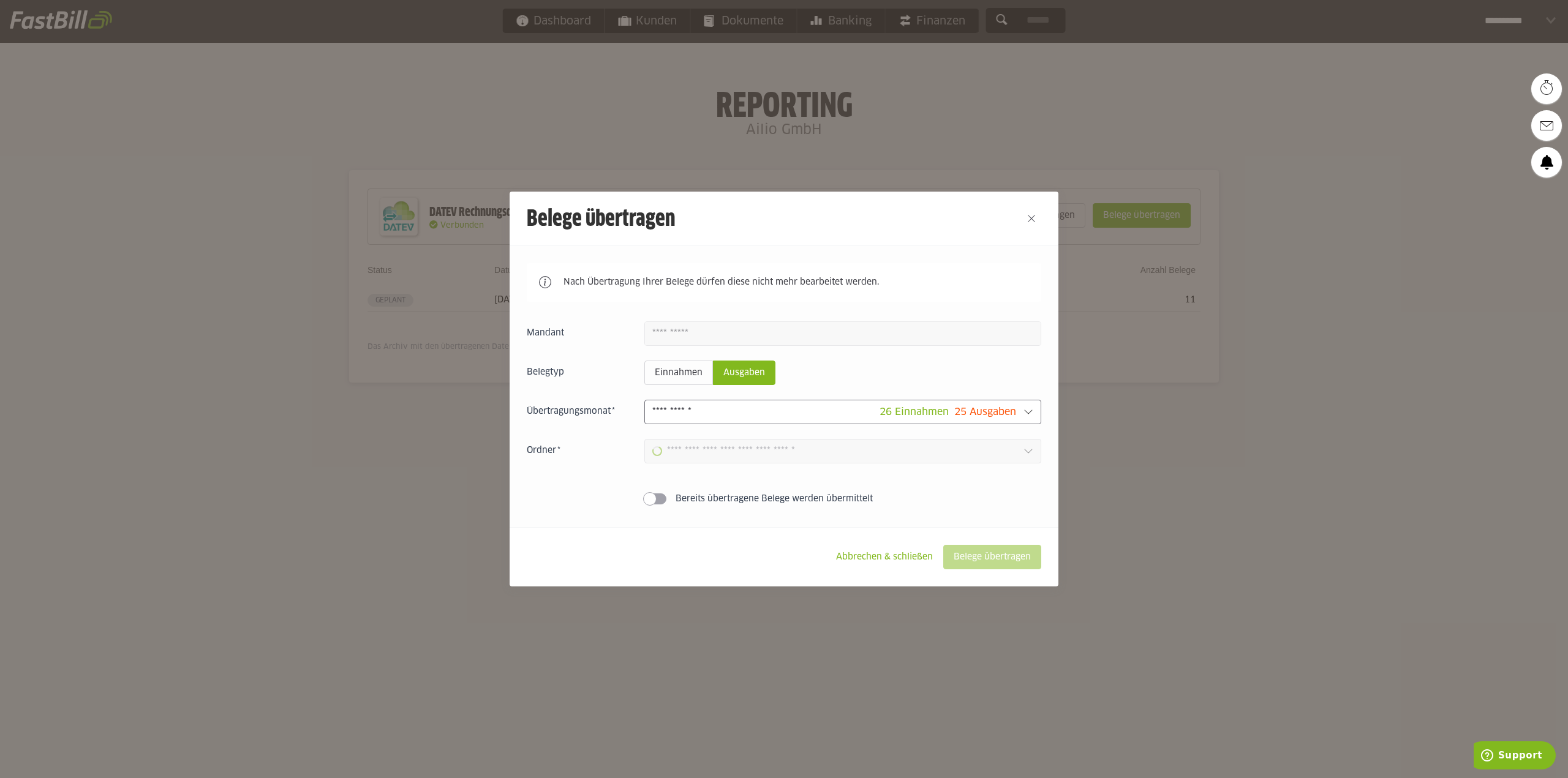
type input "**********"
click at [780, 457] on input "**********" at bounding box center [834, 451] width 364 height 14
drag, startPoint x: 708, startPoint y: 479, endPoint x: 604, endPoint y: 479, distance: 104.0
click at [707, 479] on slot "Eingangsrechnungen" at bounding box center [846, 481] width 369 height 14
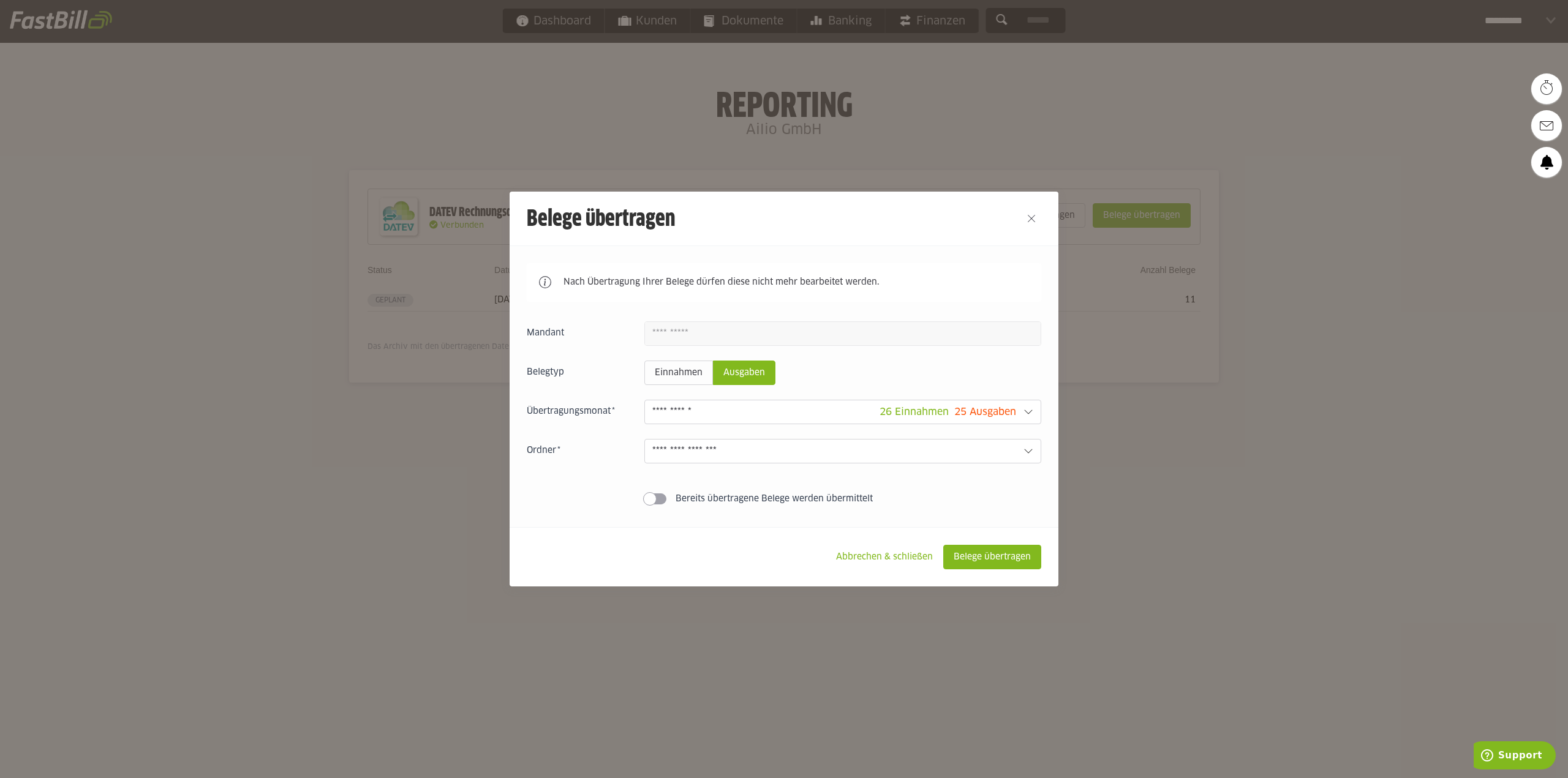
click at [586, 496] on sl-switch "Bereits übertragene Belege werden übermittelt" at bounding box center [784, 498] width 515 height 12
click at [1028, 556] on slot "Belege übertragen" at bounding box center [992, 556] width 97 height 23
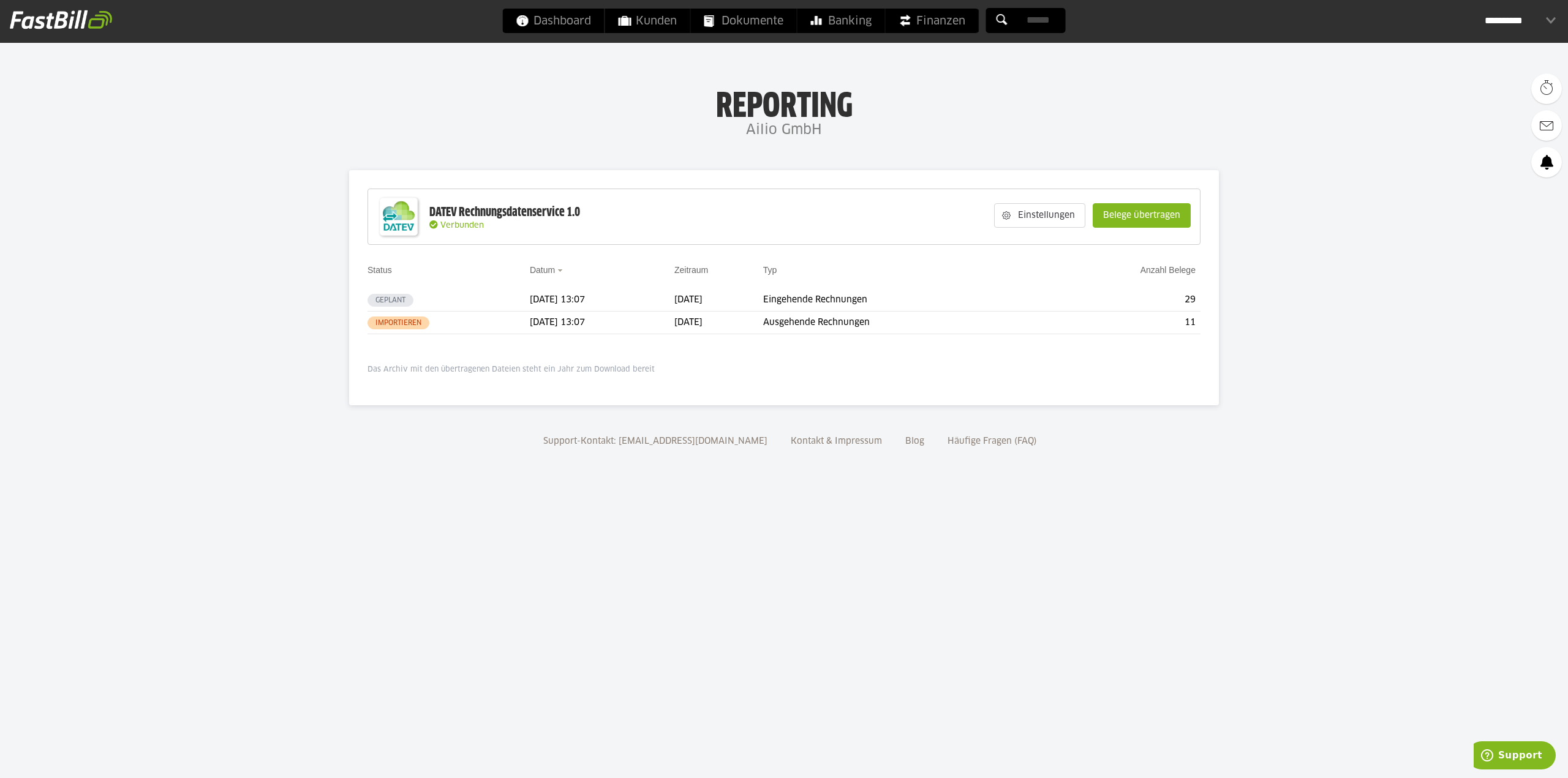
click at [359, 490] on body "Dashboard Kunden Dokumente Banking Finanzen Add-ons" at bounding box center [784, 389] width 1568 height 778
click at [319, 380] on body "Dashboard Kunden Dokumente Banking Finanzen Add-ons" at bounding box center [784, 389] width 1568 height 778
click at [166, 408] on body "Dashboard Kunden Dokumente Banking Finanzen Add-ons" at bounding box center [784, 389] width 1568 height 778
click at [1510, 14] on div "**********" at bounding box center [1520, 20] width 71 height 25
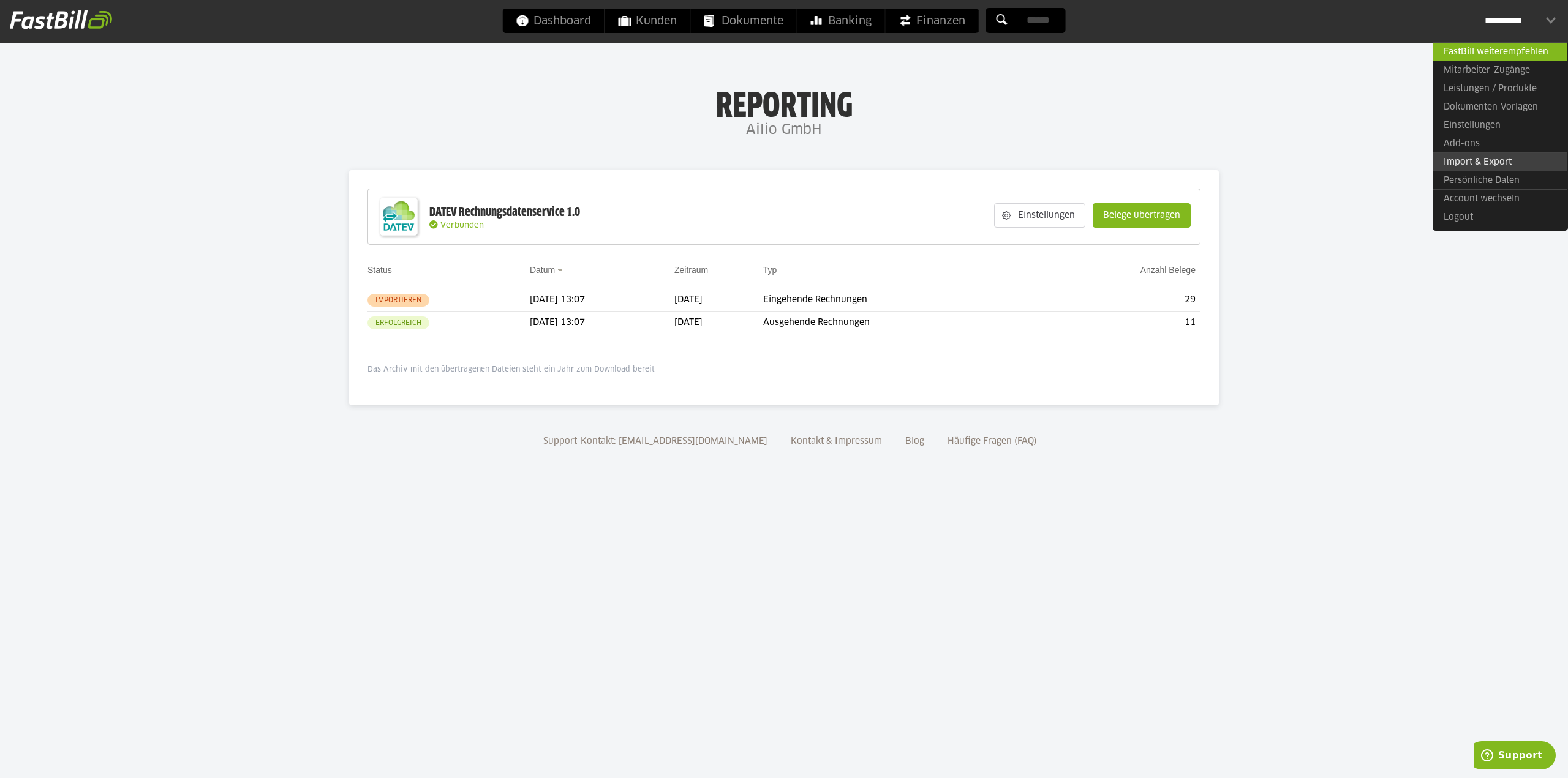
click at [1499, 155] on link "Import & Export" at bounding box center [1499, 162] width 135 height 19
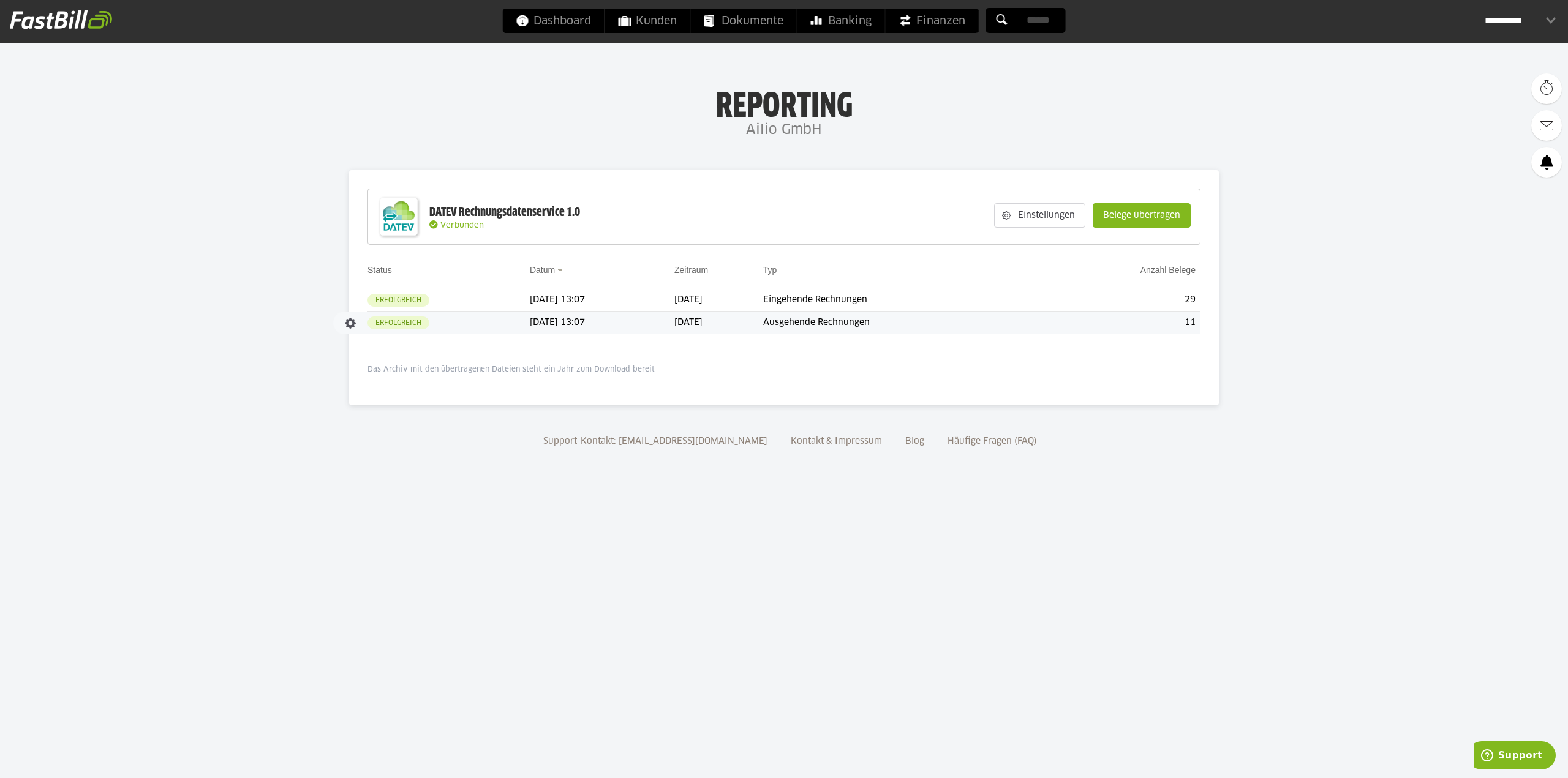
click at [597, 328] on td "[DATE] 13:07" at bounding box center [602, 323] width 144 height 23
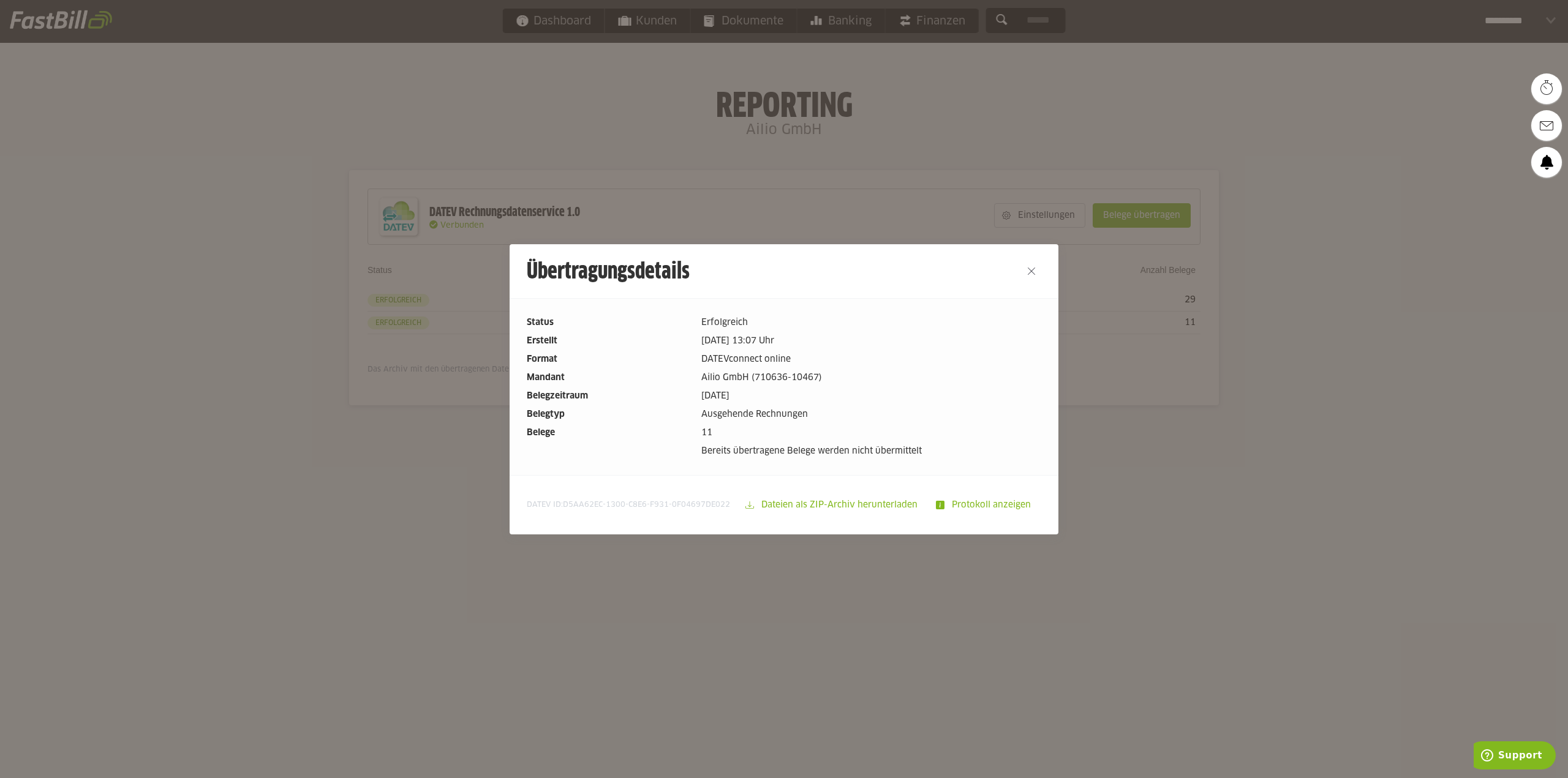
click at [321, 413] on div at bounding box center [784, 389] width 1568 height 778
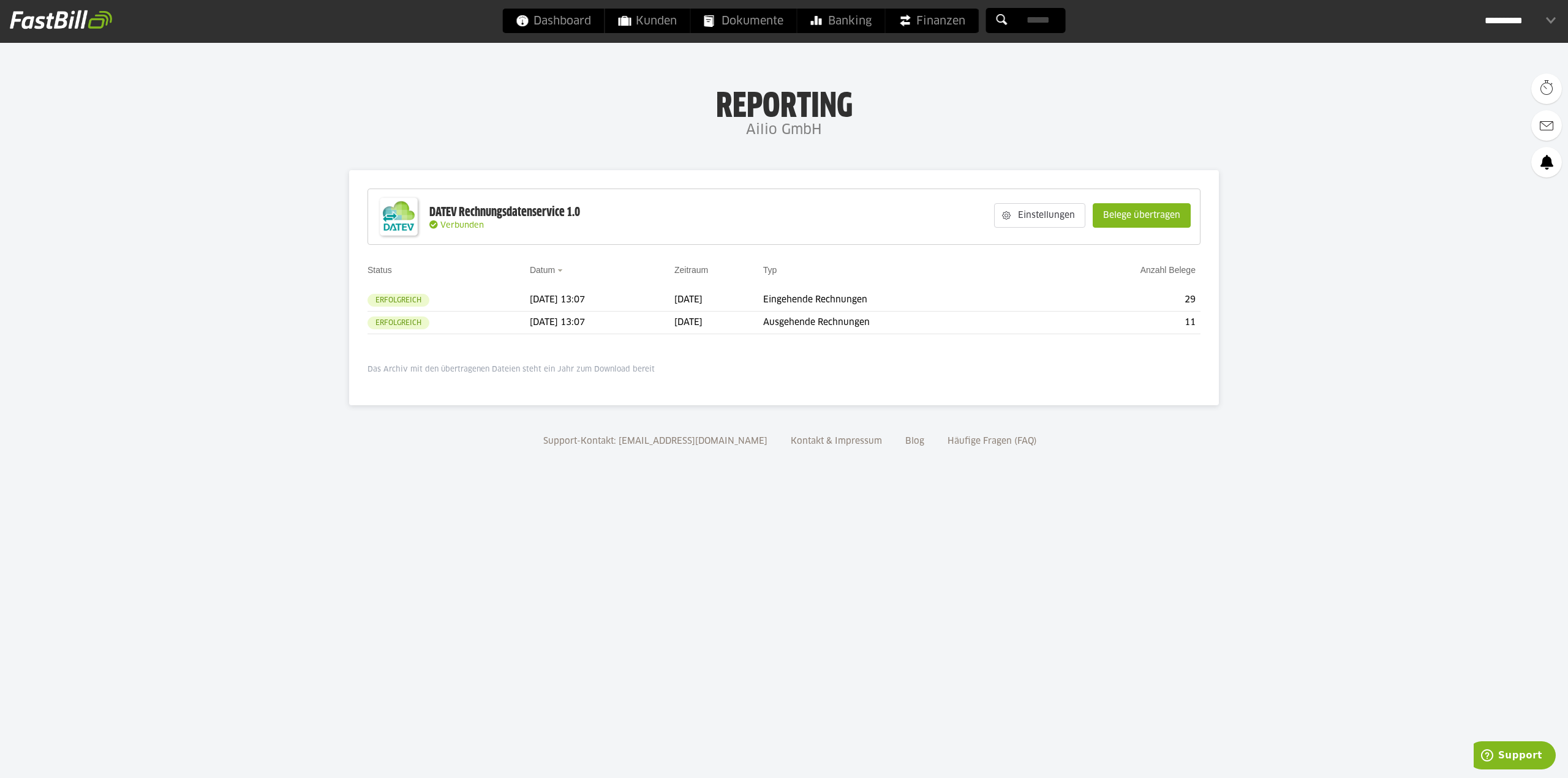
click at [272, 351] on body "Dashboard Kunden Dokumente Banking Finanzen Add-ons" at bounding box center [784, 389] width 1568 height 778
click at [457, 305] on td "Erfolgreich" at bounding box center [448, 300] width 162 height 23
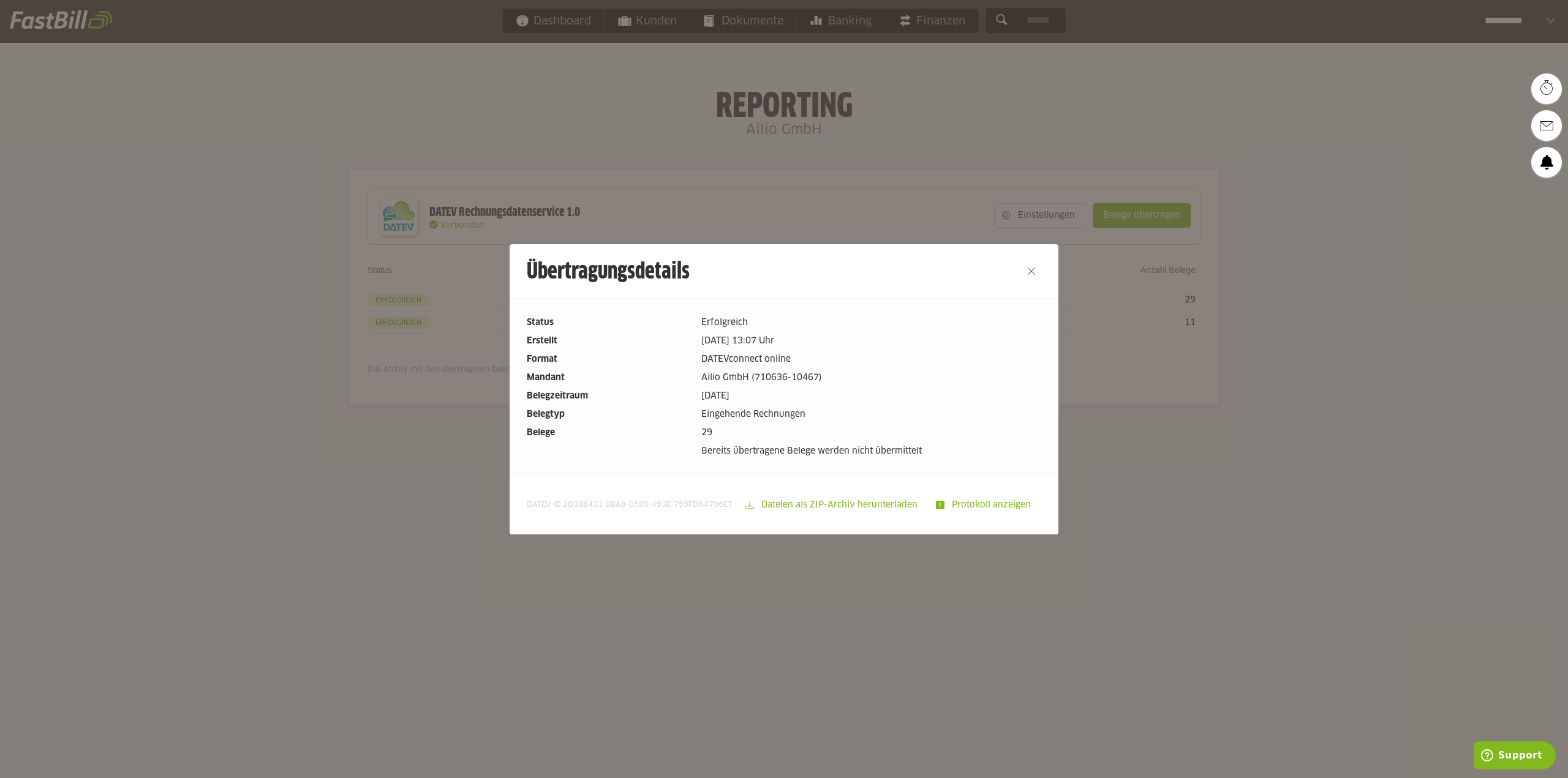
click at [272, 364] on div at bounding box center [784, 389] width 1568 height 778
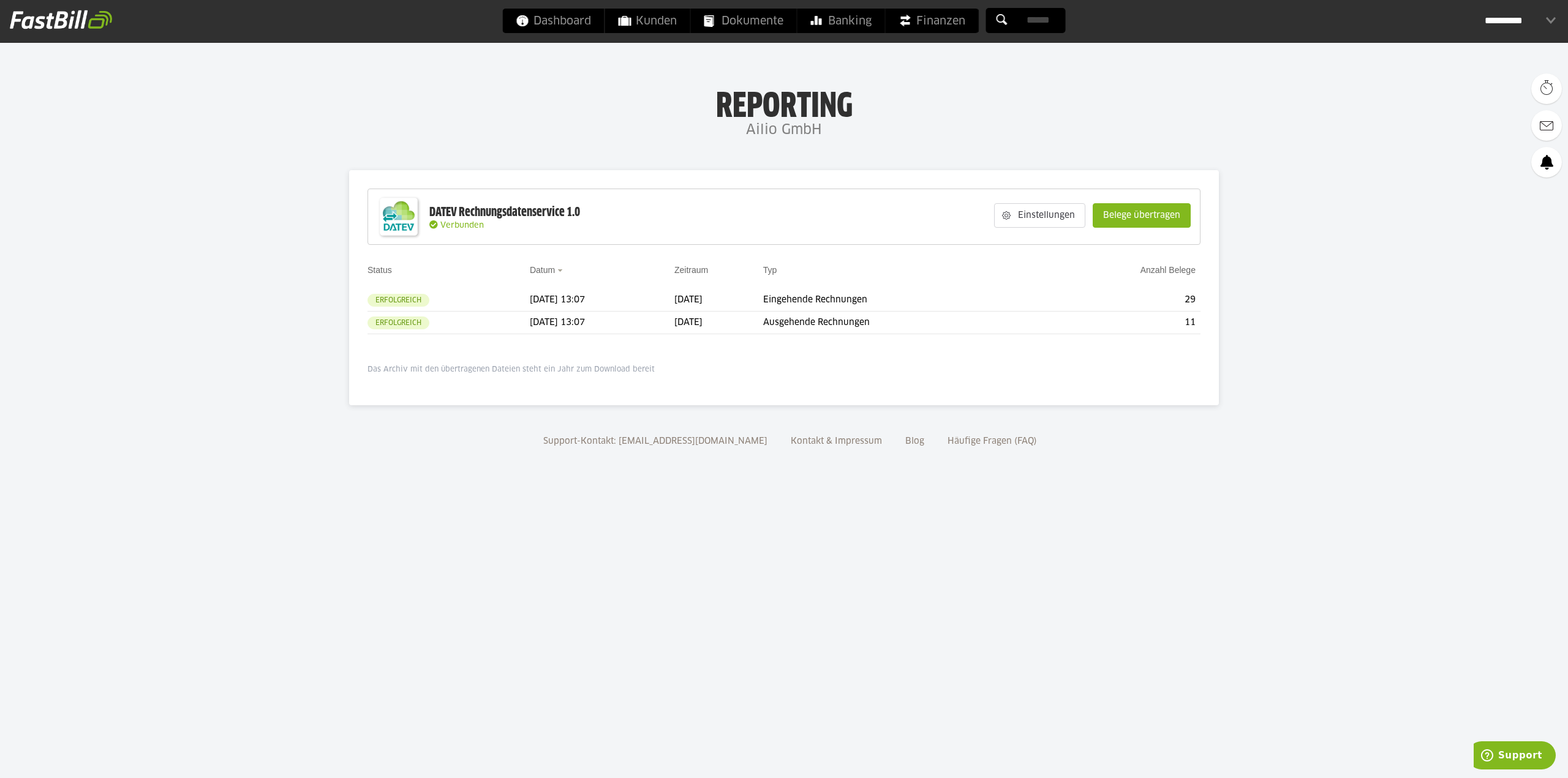
click at [190, 330] on body "Dashboard Kunden Dokumente Banking Finanzen Add-ons" at bounding box center [784, 389] width 1568 height 778
click at [894, 296] on td "Eingehende Rechnungen" at bounding box center [902, 300] width 279 height 23
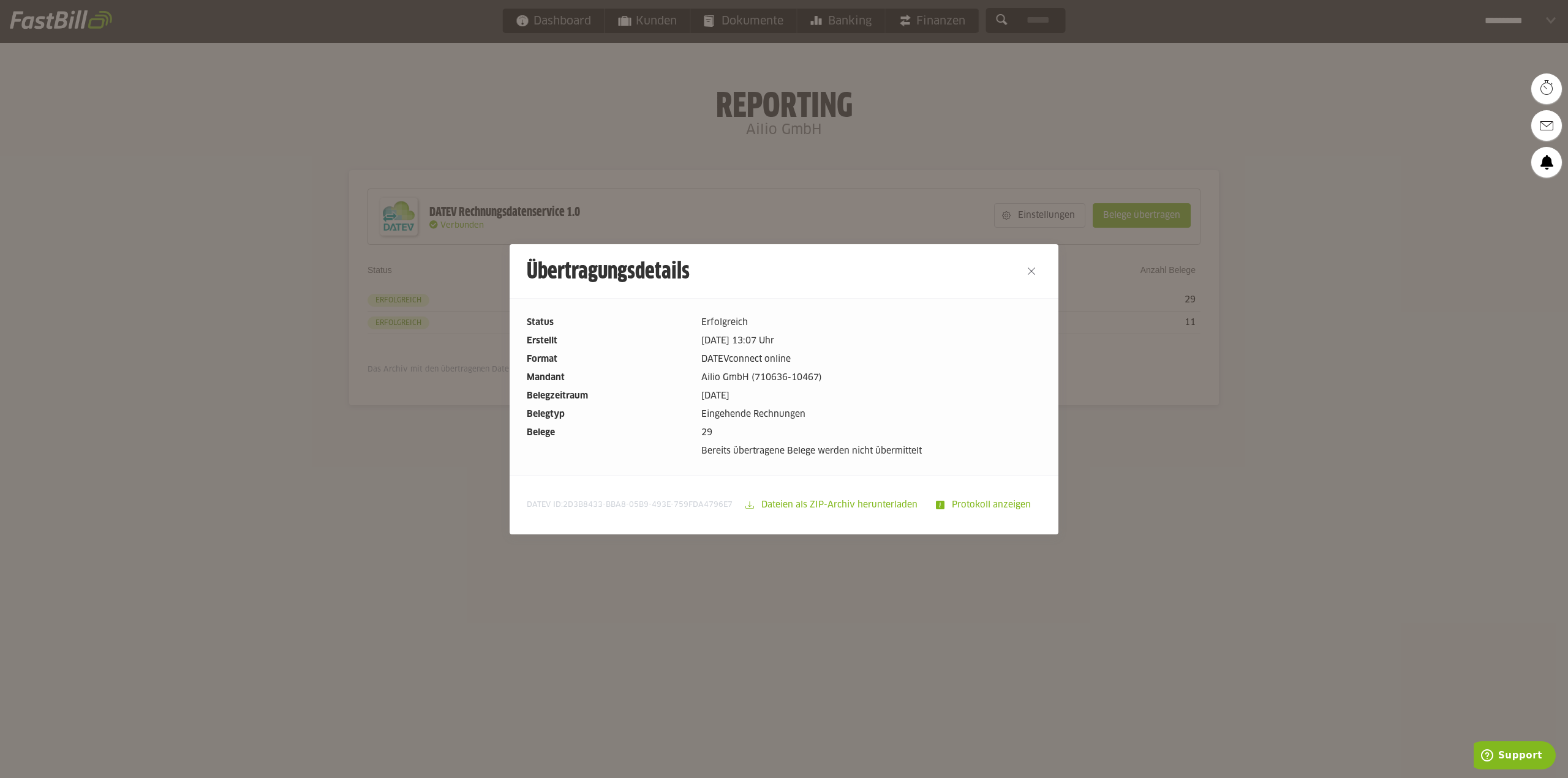
click at [263, 358] on div at bounding box center [784, 389] width 1568 height 778
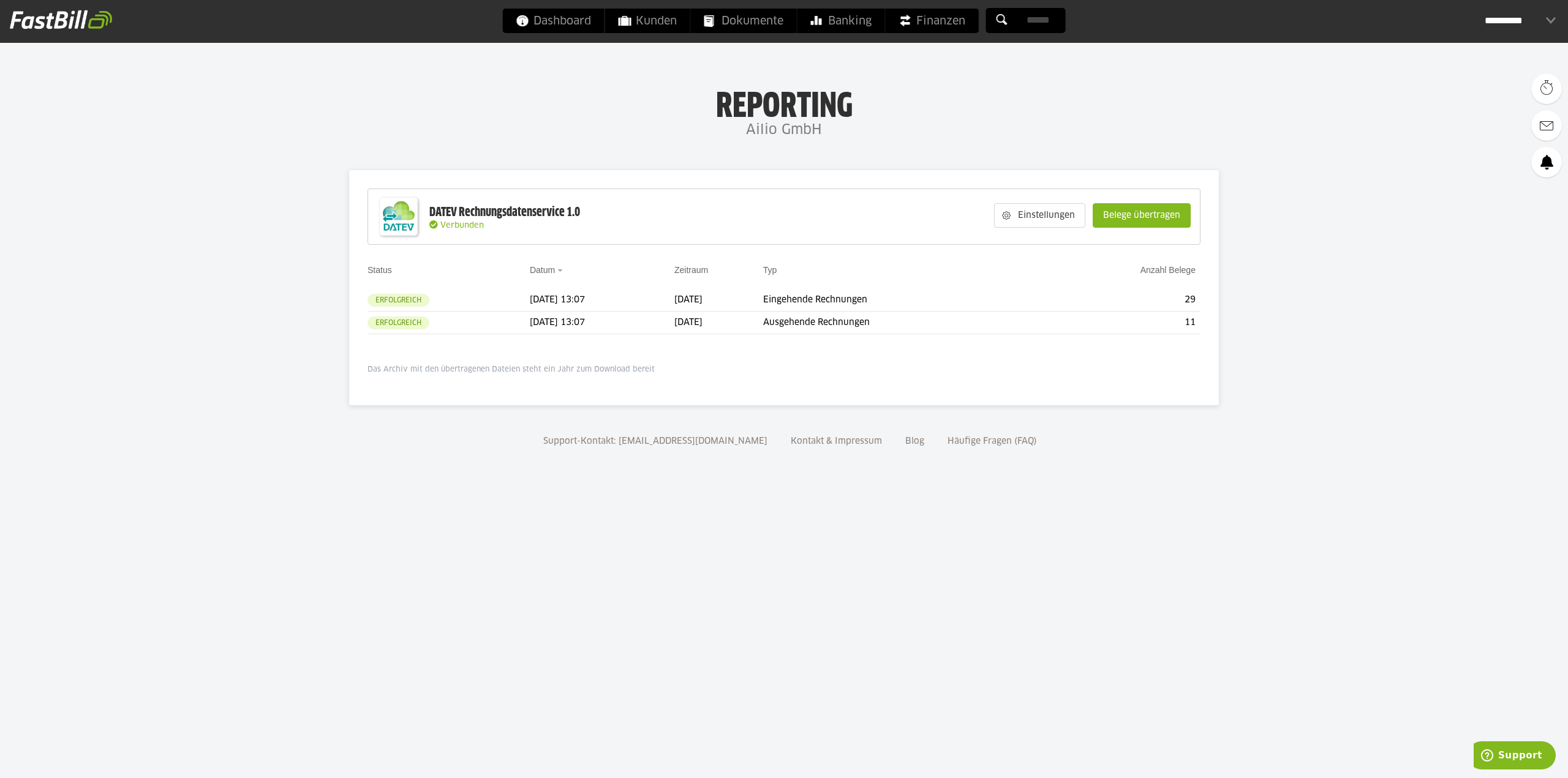
click at [210, 301] on body "Dashboard Kunden Dokumente Banking Finanzen Add-ons" at bounding box center [784, 389] width 1568 height 778
click at [422, 292] on td "Erfolgreich" at bounding box center [448, 300] width 162 height 23
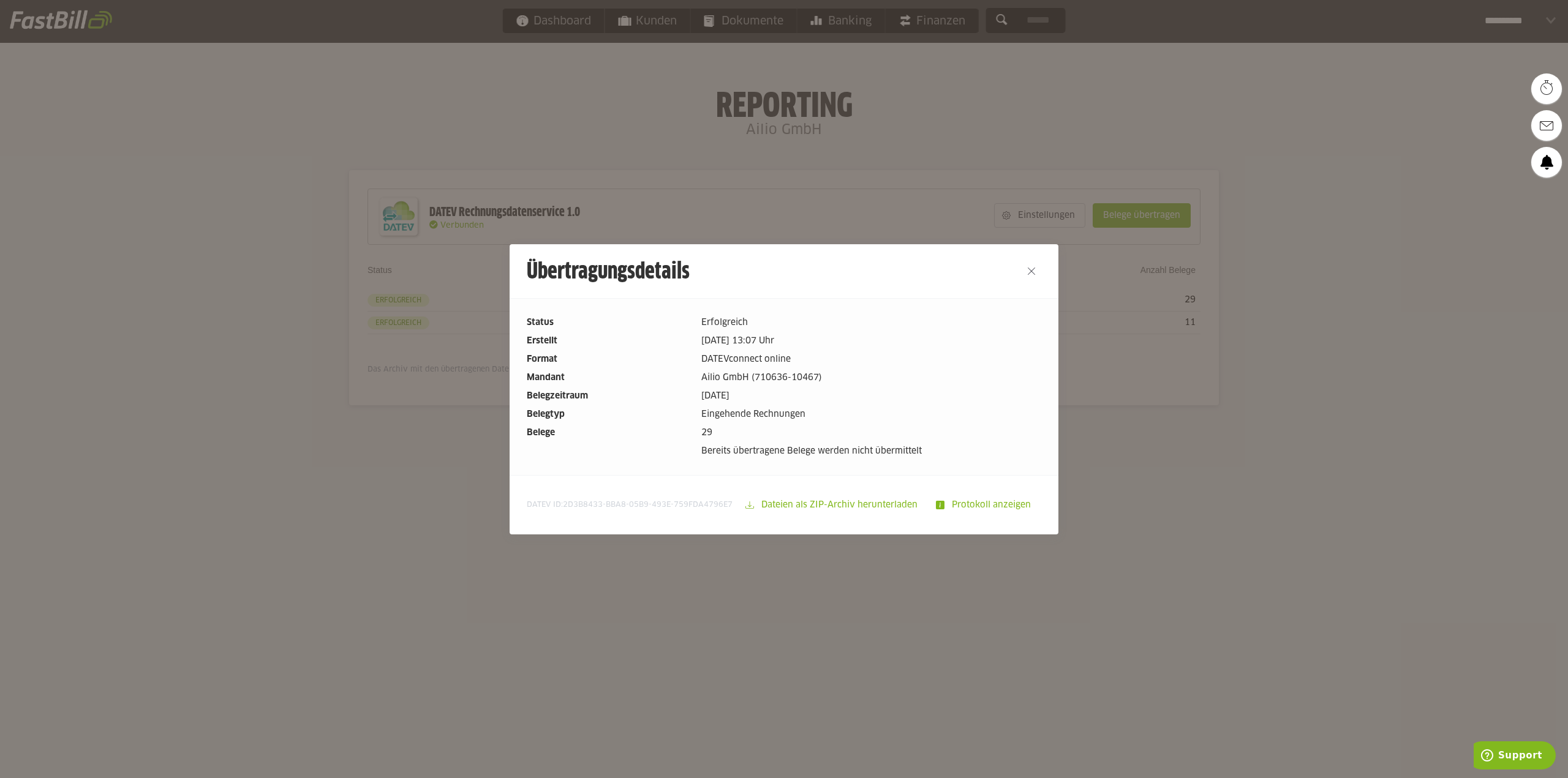
click at [301, 386] on div at bounding box center [784, 389] width 1568 height 778
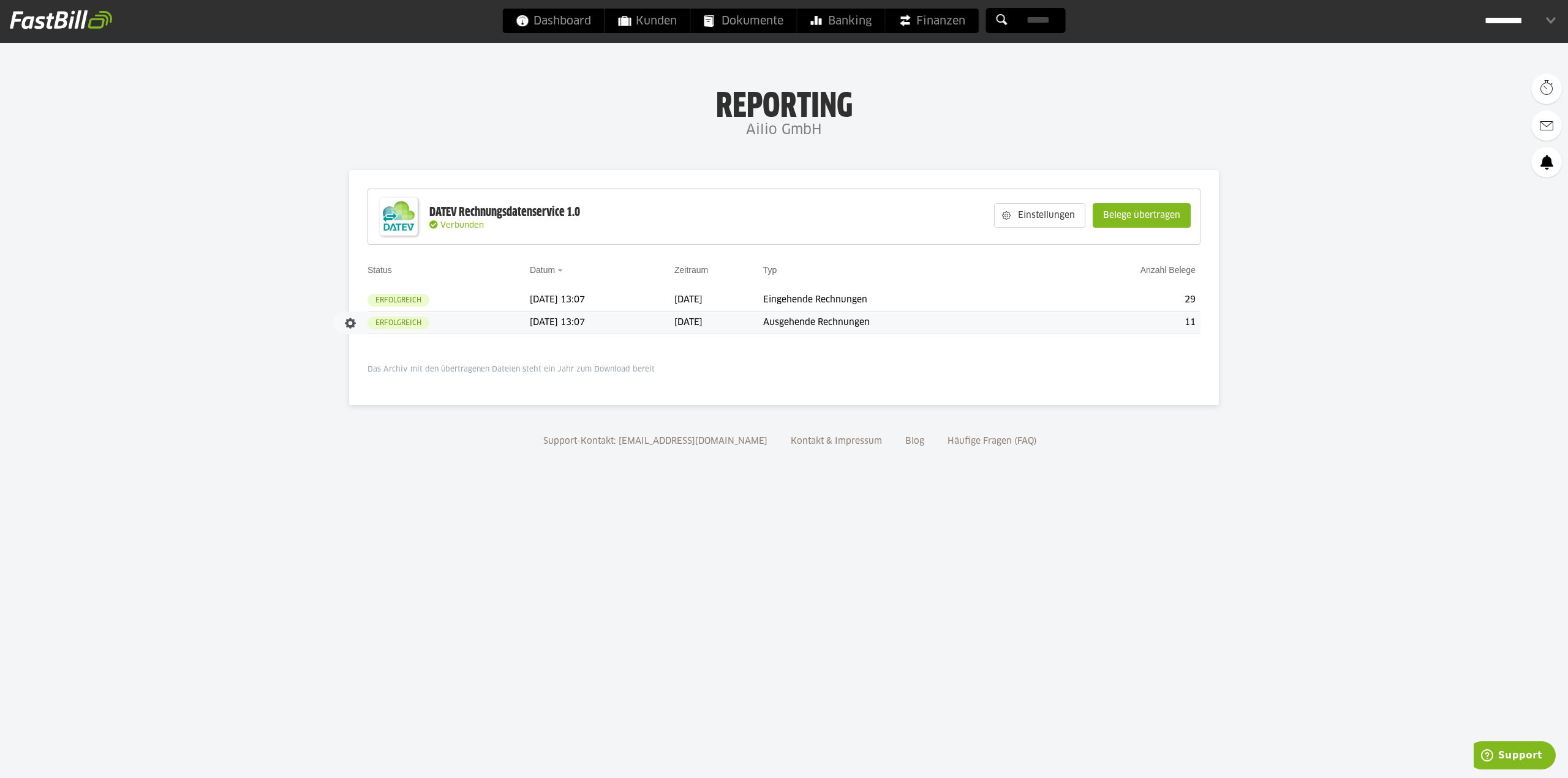
click at [432, 327] on td "Erfolgreich" at bounding box center [448, 323] width 162 height 23
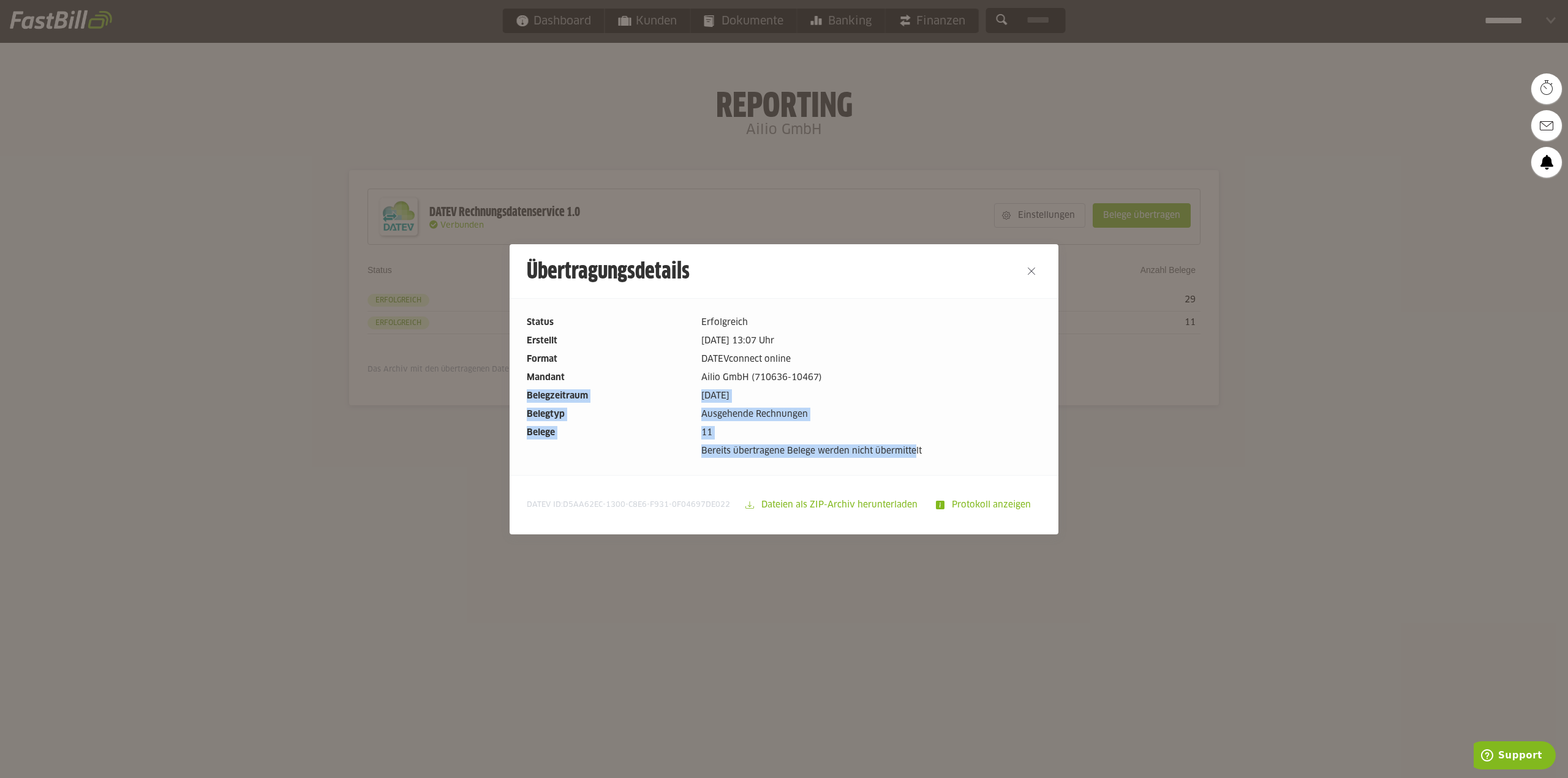
drag, startPoint x: 918, startPoint y: 447, endPoint x: 873, endPoint y: 384, distance: 77.4
click at [873, 384] on dl "Status Erfolgreich Erstellt [DATE] 13:07 Uhr Format DATEVconnect online Mandant…" at bounding box center [784, 387] width 515 height 142
drag, startPoint x: 873, startPoint y: 384, endPoint x: 813, endPoint y: 390, distance: 60.3
click at [873, 384] on dd "Ailio GmbH (710636-10467)" at bounding box center [871, 378] width 340 height 14
click at [261, 408] on div at bounding box center [784, 389] width 1568 height 778
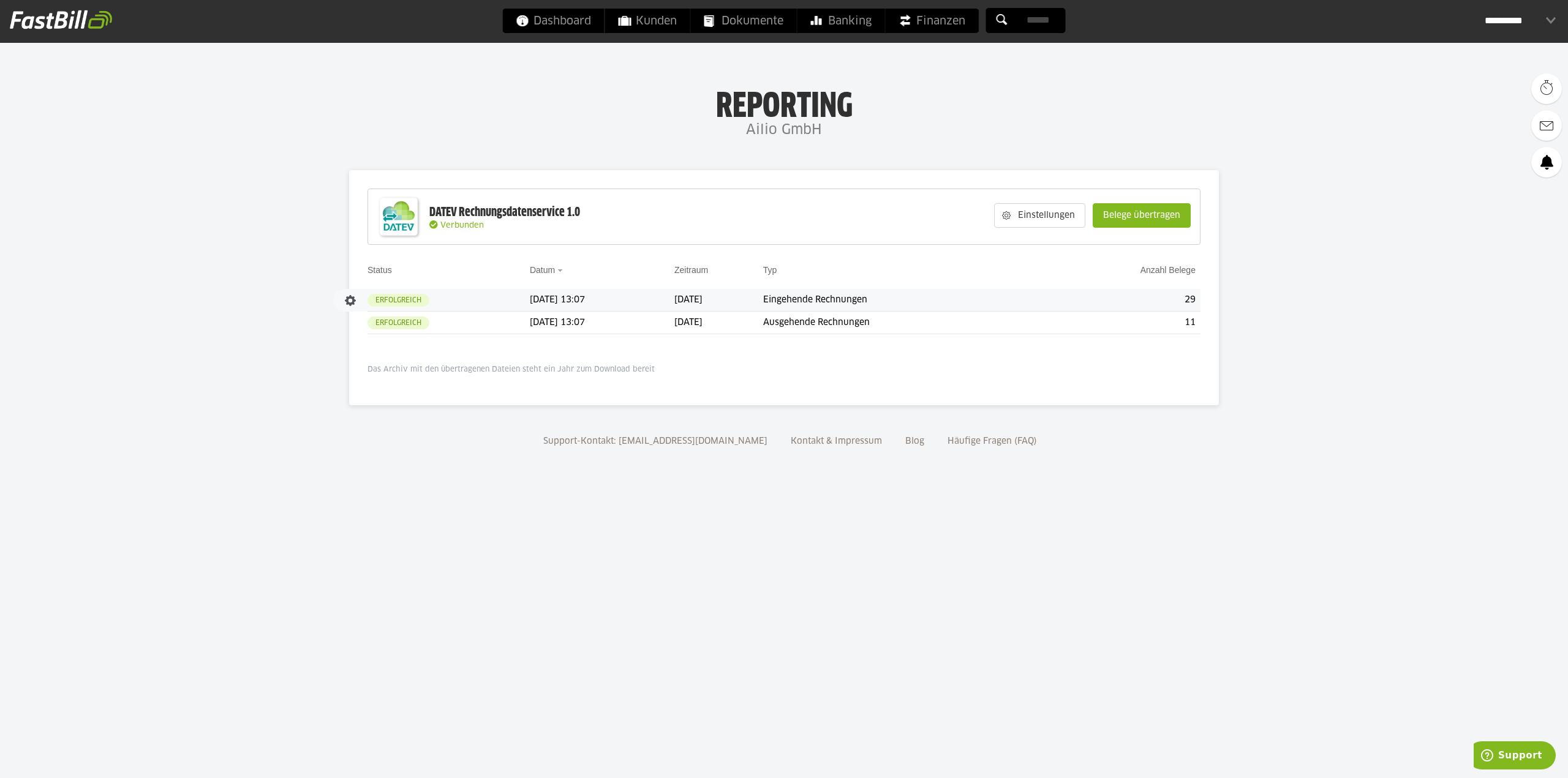
click at [540, 301] on td "[DATE] 13:07" at bounding box center [602, 300] width 144 height 23
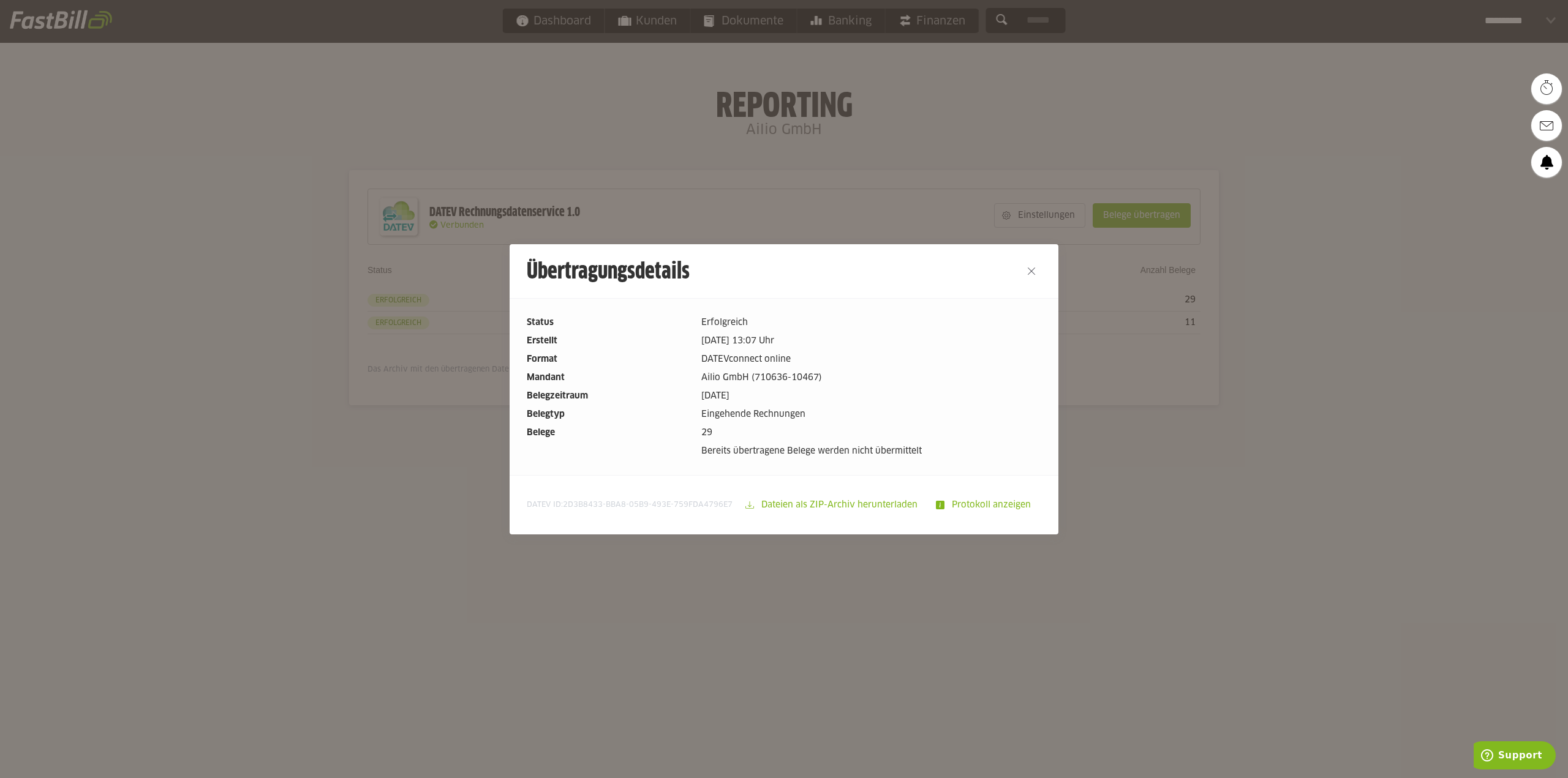
click at [805, 391] on dd "[DATE]" at bounding box center [871, 396] width 340 height 14
drag, startPoint x: 807, startPoint y: 359, endPoint x: 810, endPoint y: 408, distance: 49.1
click at [810, 408] on dl "Status Erfolgreich Erstellt 17.09.2025 13:07 Uhr Format DATEVconnect online Man…" at bounding box center [784, 387] width 515 height 142
click at [810, 408] on dd "Eingehende Rechnungen" at bounding box center [871, 414] width 340 height 14
click at [968, 507] on slot "Protokoll anzeigen" at bounding box center [991, 504] width 96 height 23
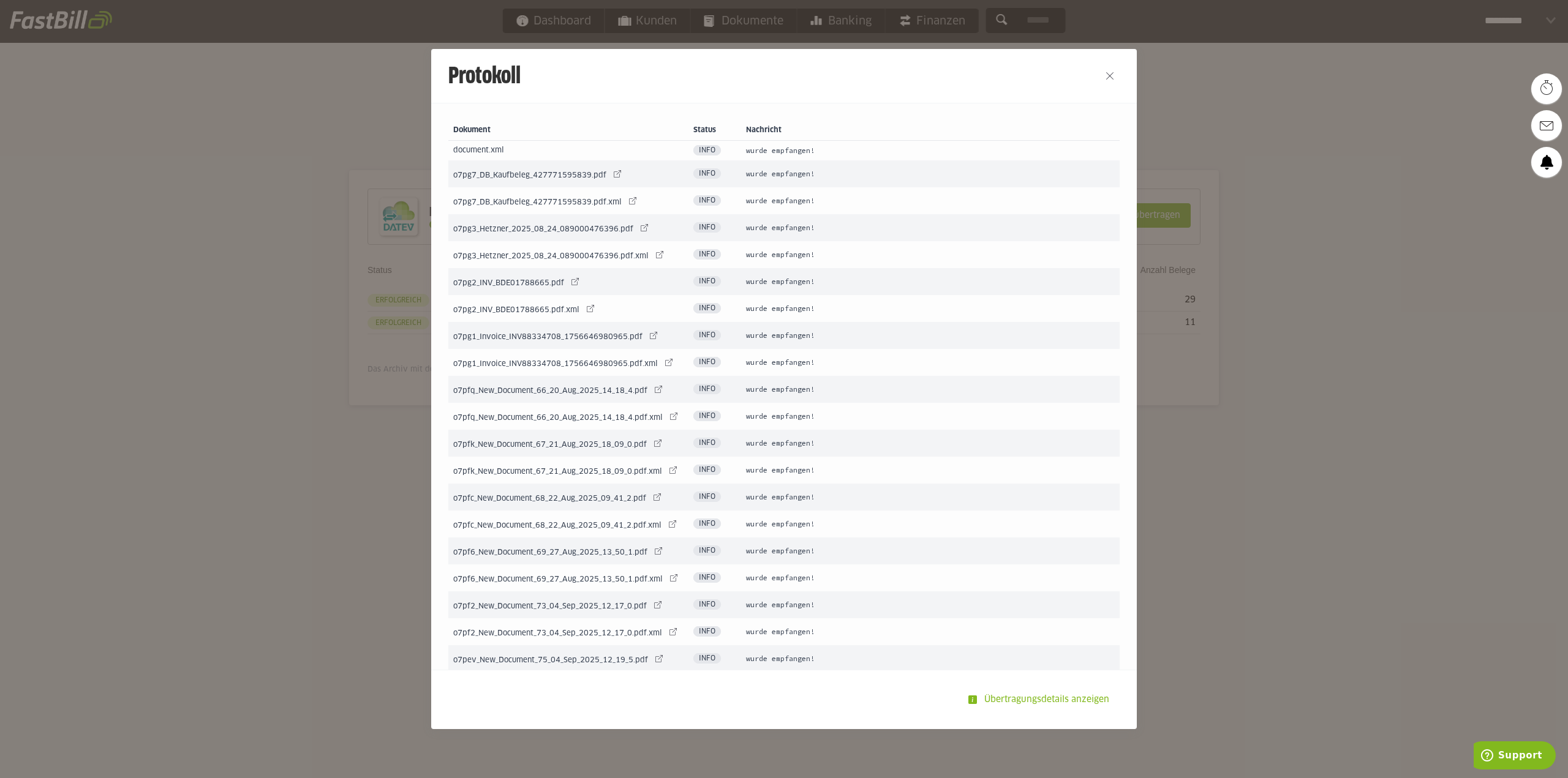
click at [315, 514] on div at bounding box center [784, 389] width 1568 height 778
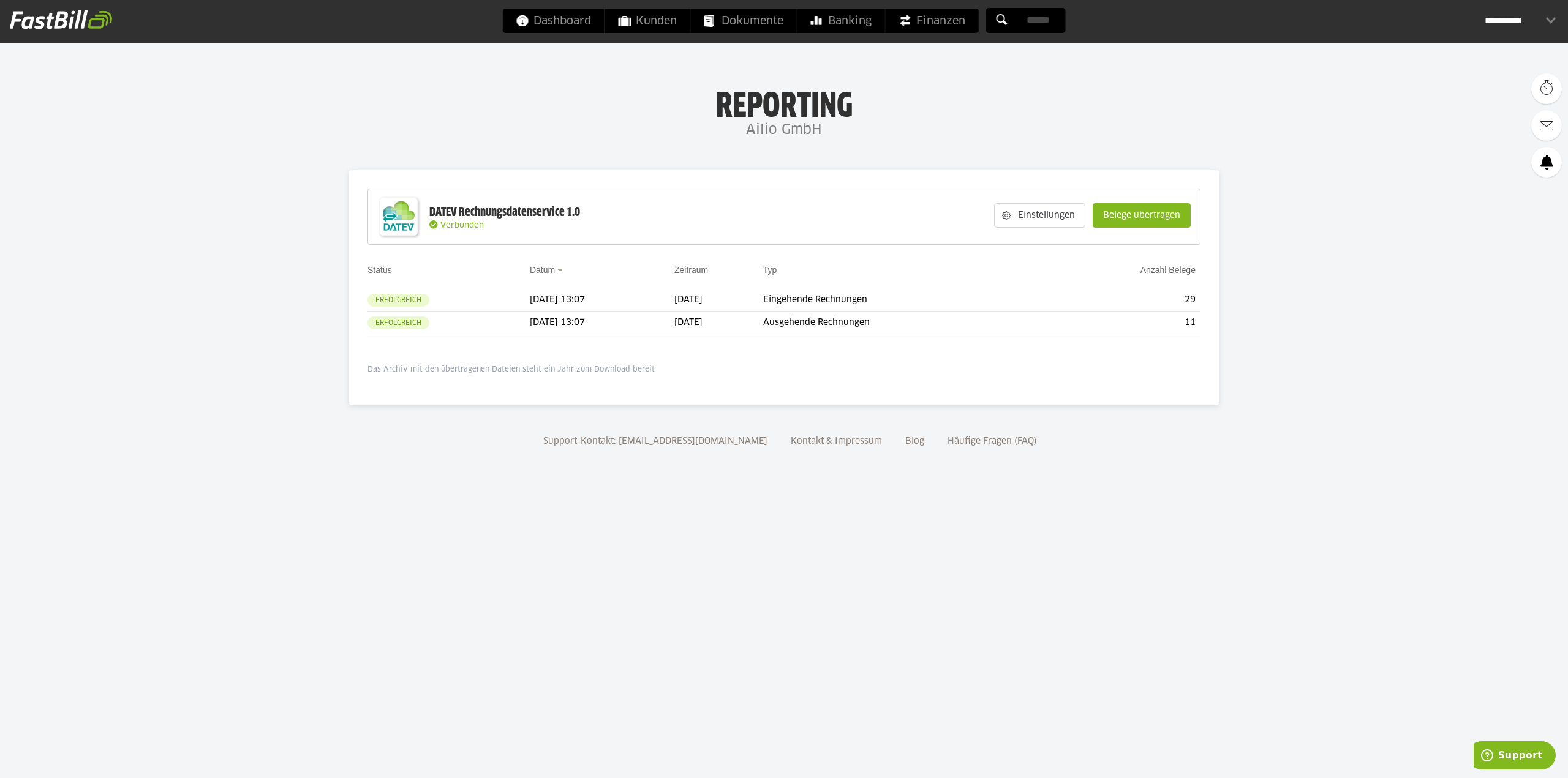
drag, startPoint x: 1213, startPoint y: 325, endPoint x: 980, endPoint y: 361, distance: 235.8
click at [979, 360] on body "Dashboard Kunden Dokumente Banking Finanzen Add-ons" at bounding box center [784, 389] width 1568 height 778
drag, startPoint x: 1224, startPoint y: 297, endPoint x: 1059, endPoint y: 344, distance: 171.6
click at [1076, 291] on body "Dashboard Kunden Dokumente Banking Finanzen Add-ons" at bounding box center [784, 389] width 1568 height 778
click at [1058, 348] on div "DATEV Rechnungsdatenservice 1.0 Verbunden Einstellungen Belege übertragen Wähle…" at bounding box center [784, 281] width 833 height 186
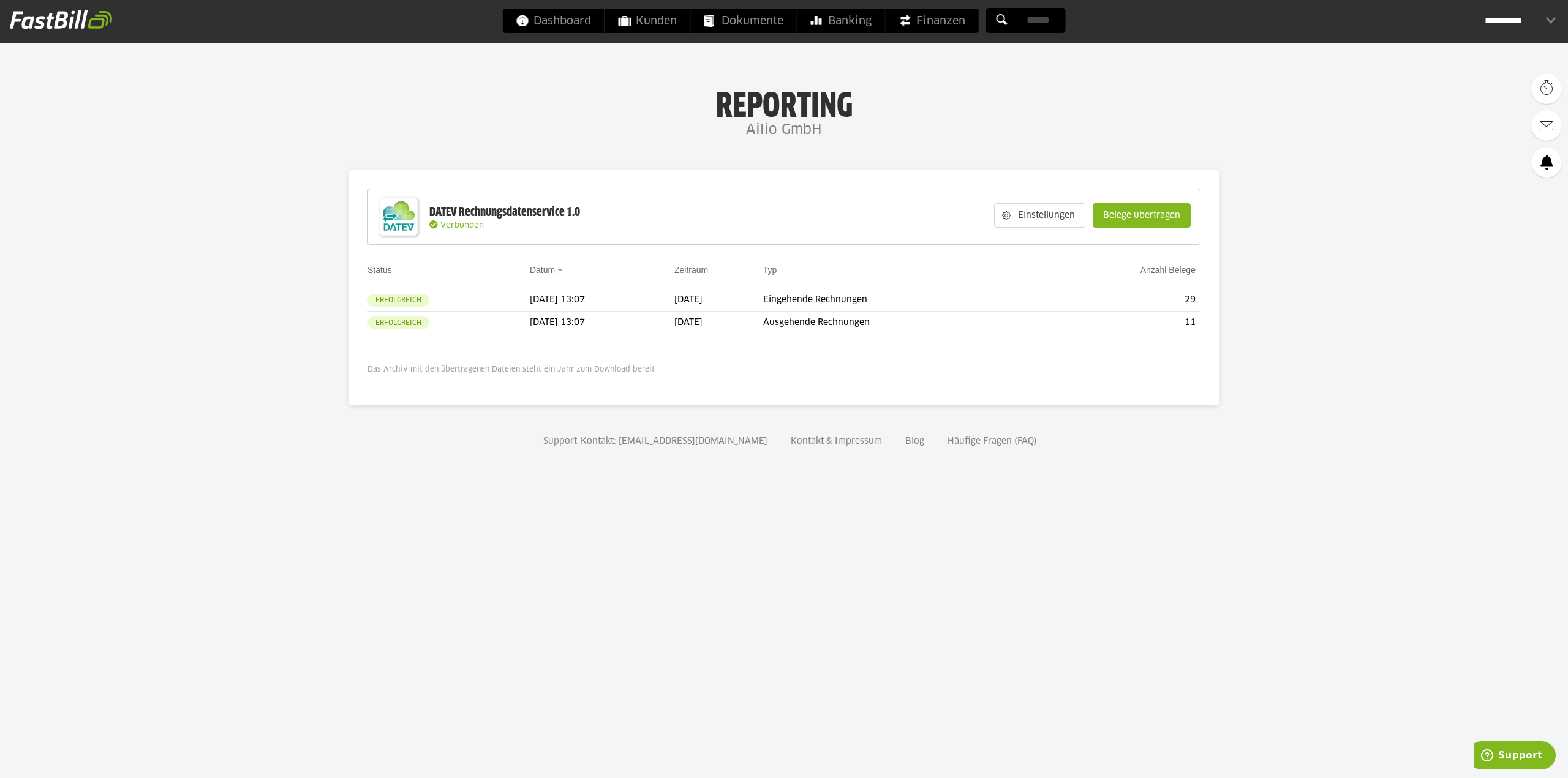
click at [265, 464] on div "Support-Kontakt: [EMAIL_ADDRESS][DOMAIN_NAME] Kontakt & Impressum Blog Häufige …" at bounding box center [784, 450] width 1568 height 66
click at [752, 623] on body "Dashboard Kunden Dokumente Banking Finanzen Add-ons" at bounding box center [784, 389] width 1568 height 778
click at [1130, 301] on td "29" at bounding box center [1121, 300] width 158 height 23
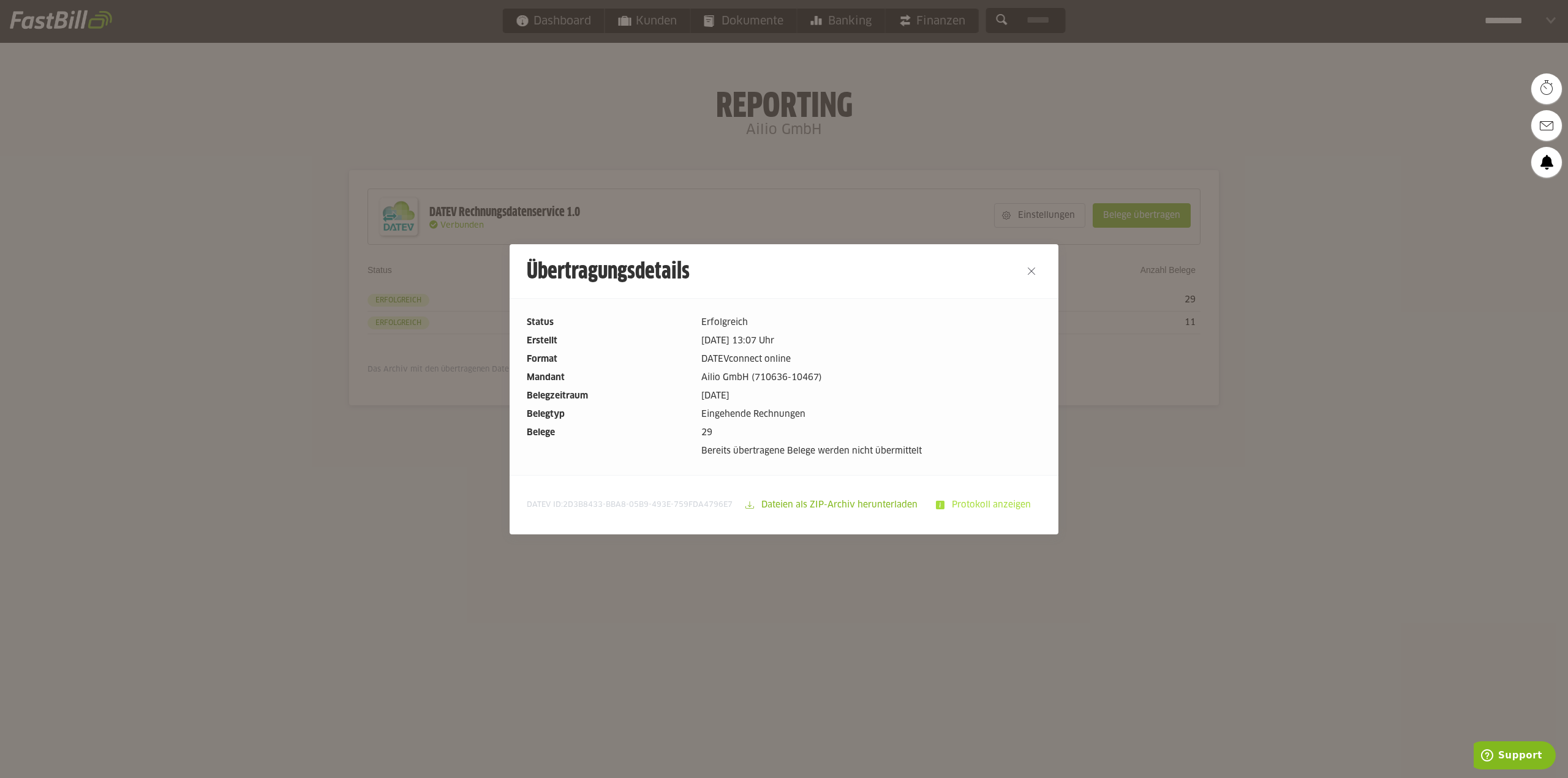
click at [978, 506] on slot "Protokoll anzeigen" at bounding box center [991, 504] width 96 height 23
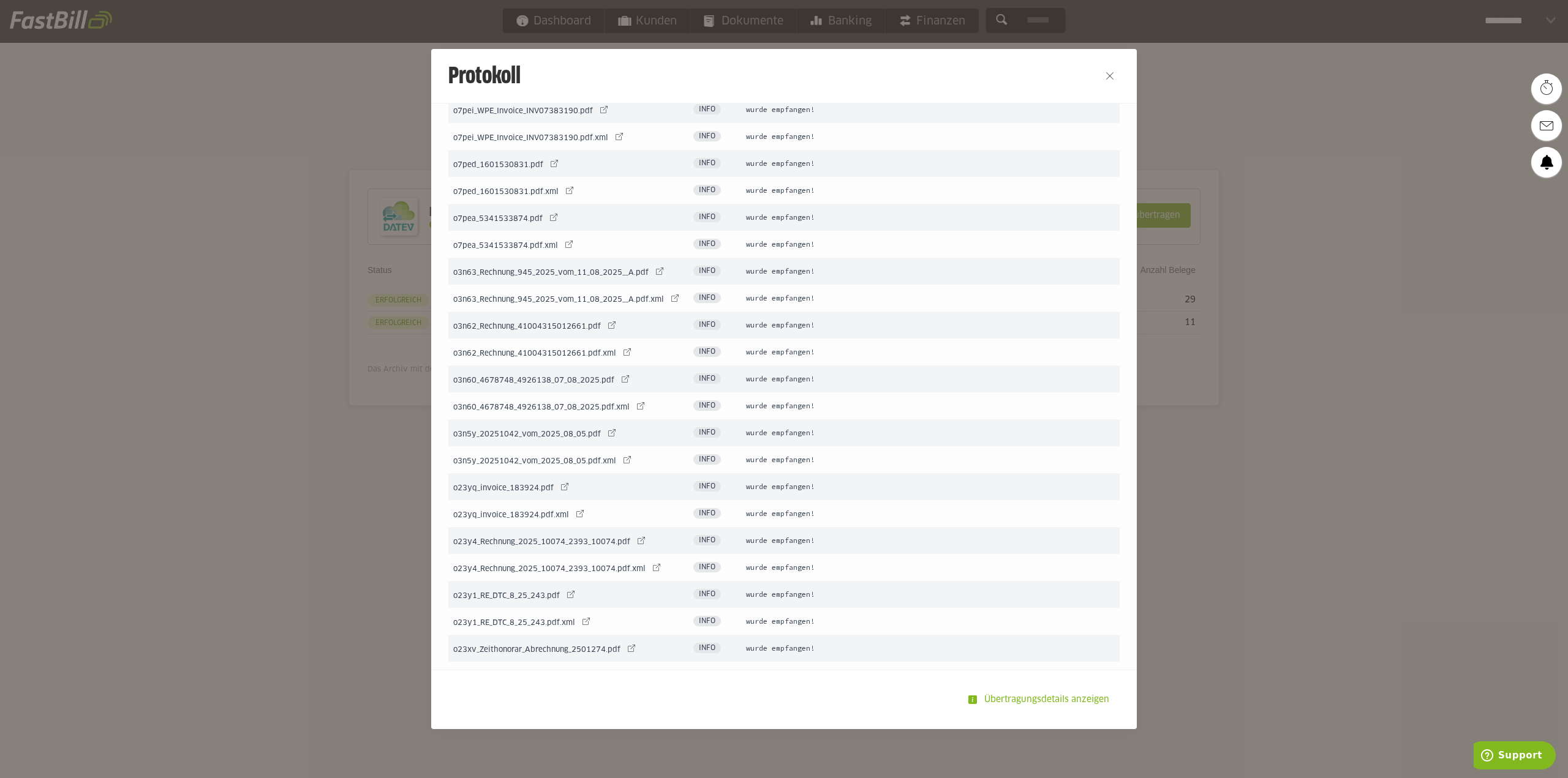
scroll to position [854, 0]
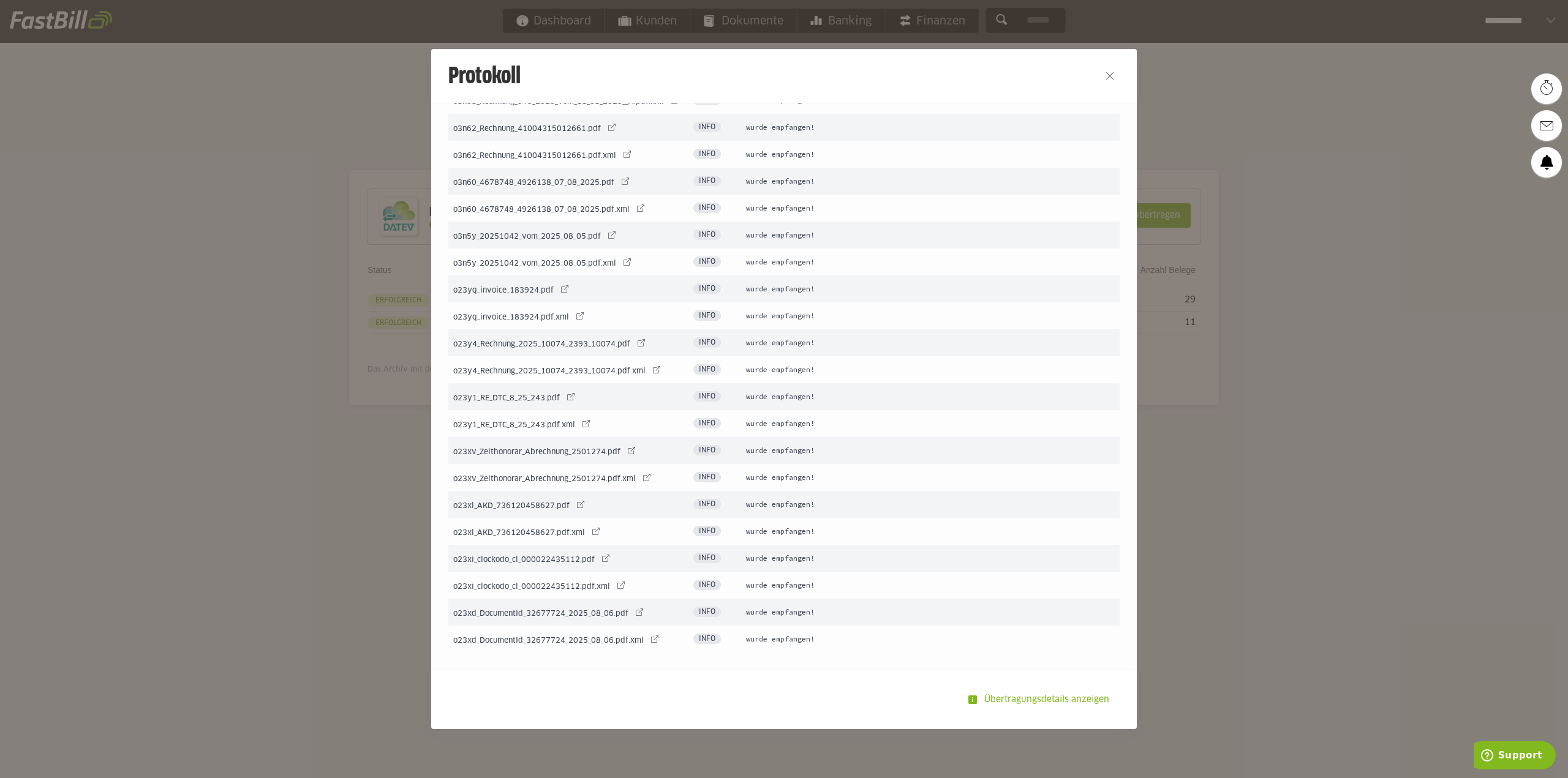
click at [162, 347] on div at bounding box center [784, 389] width 1568 height 778
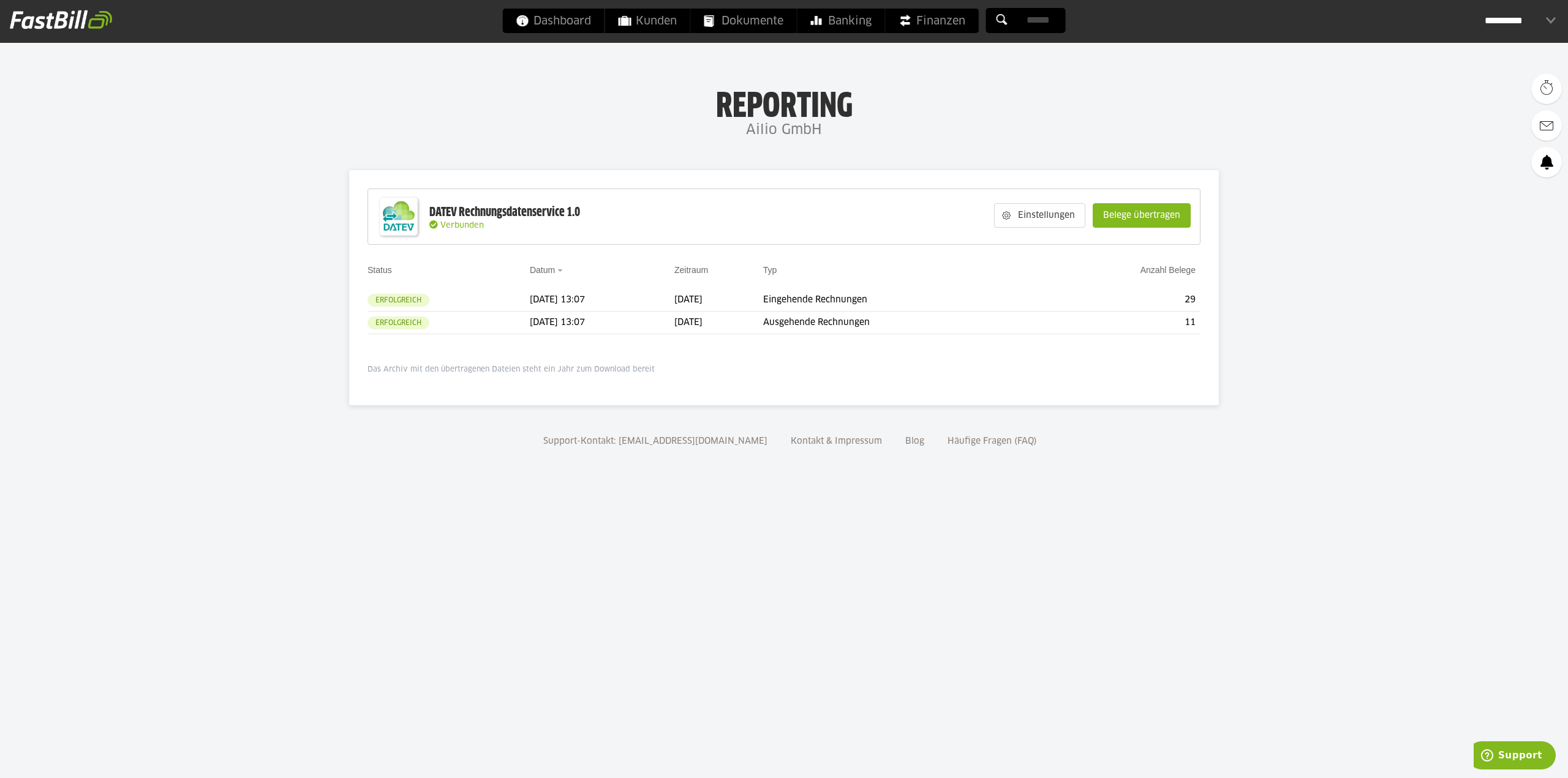
drag, startPoint x: 502, startPoint y: 375, endPoint x: 675, endPoint y: 374, distance: 173.0
click at [658, 373] on div "DATEV Rechnungsdatenservice 1.0 Verbunden Einstellungen Belege übertragen Wähle…" at bounding box center [784, 287] width 869 height 235
click at [675, 374] on p "Das Archiv mit den übertragenen Dateien steht ein Jahr zum Download bereit" at bounding box center [784, 370] width 833 height 10
drag, startPoint x: 751, startPoint y: 369, endPoint x: 303, endPoint y: 285, distance: 455.8
click at [313, 287] on body "Dashboard Kunden Dokumente Banking Finanzen Add-ons" at bounding box center [784, 389] width 1568 height 778
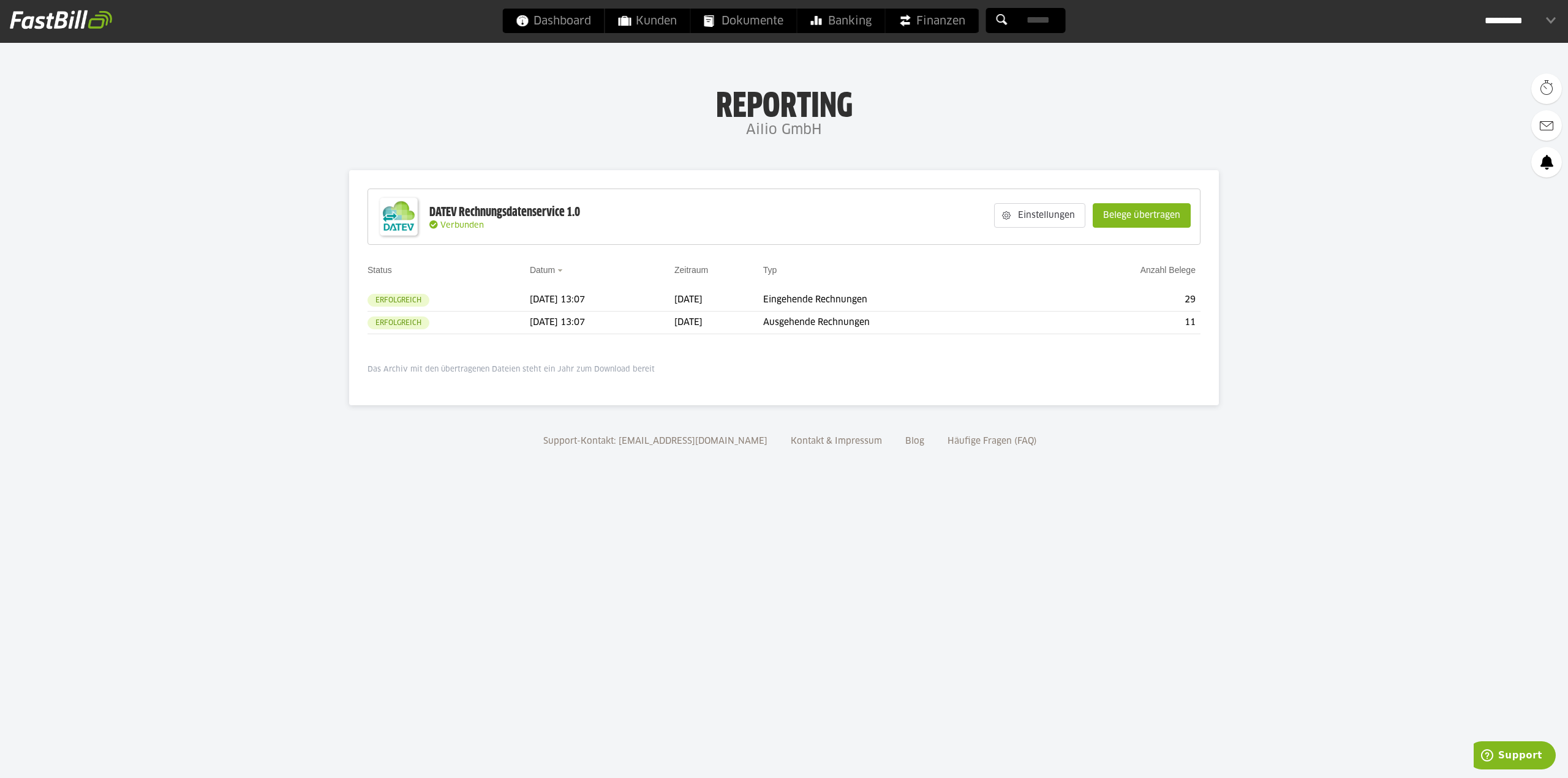
drag, startPoint x: 217, startPoint y: 289, endPoint x: 281, endPoint y: 292, distance: 64.1
click at [219, 290] on body "Dashboard Kunden Dokumente Banking Finanzen Add-ons" at bounding box center [784, 389] width 1568 height 778
click at [458, 439] on div "Support-Kontakt: support@fastbill.com Kontakt & Impressum Blog Häufige Fragen (…" at bounding box center [784, 450] width 1568 height 66
click at [1535, 750] on span "Support" at bounding box center [1520, 755] width 44 height 11
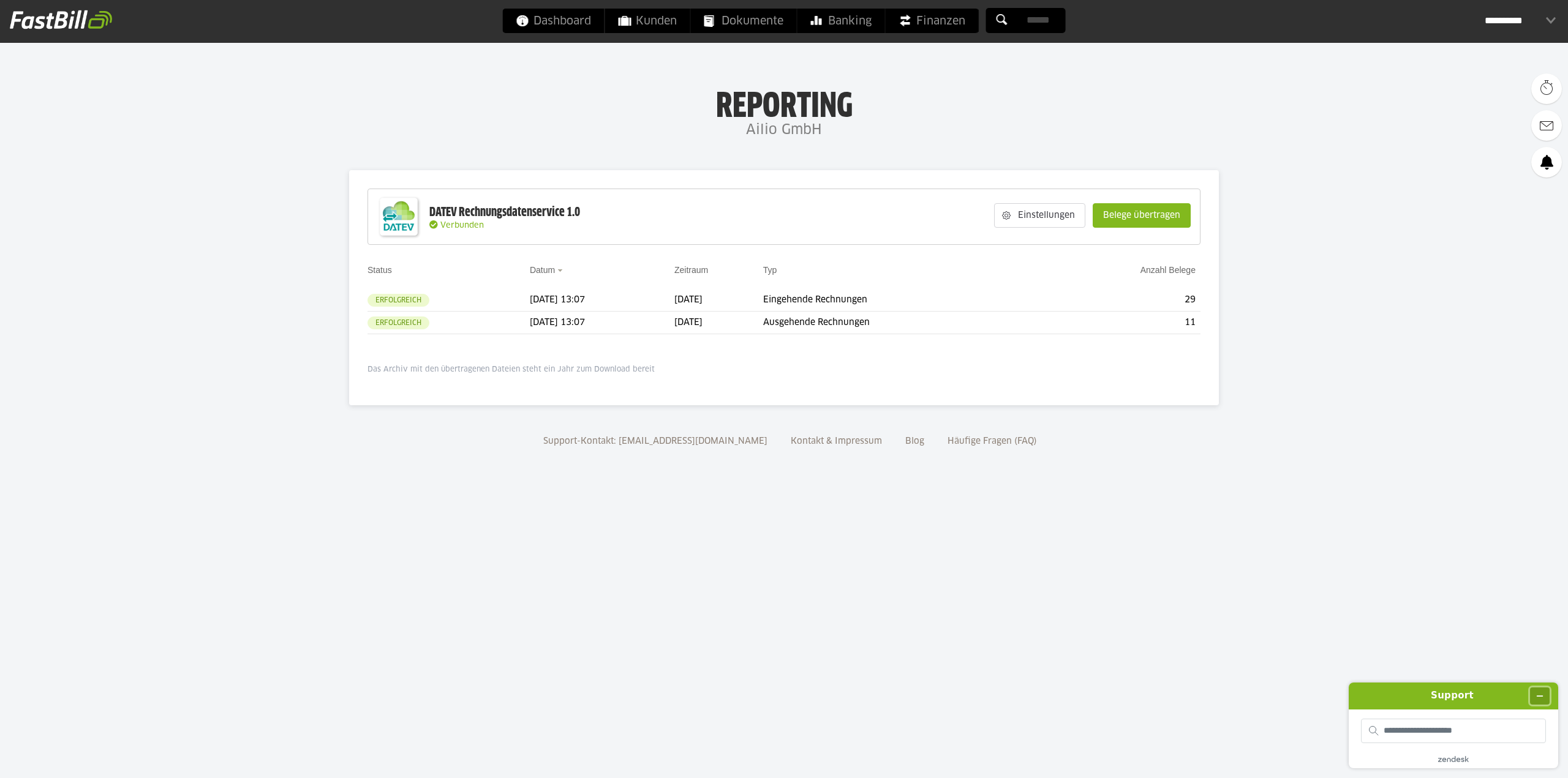
click at [1546, 697] on button "Widget minimieren" at bounding box center [1539, 696] width 20 height 17
drag, startPoint x: 1158, startPoint y: 522, endPoint x: 1151, endPoint y: 515, distance: 9.9
click at [1158, 521] on body "Dashboard Kunden Dokumente Banking Finanzen Add-ons" at bounding box center [784, 389] width 1568 height 778
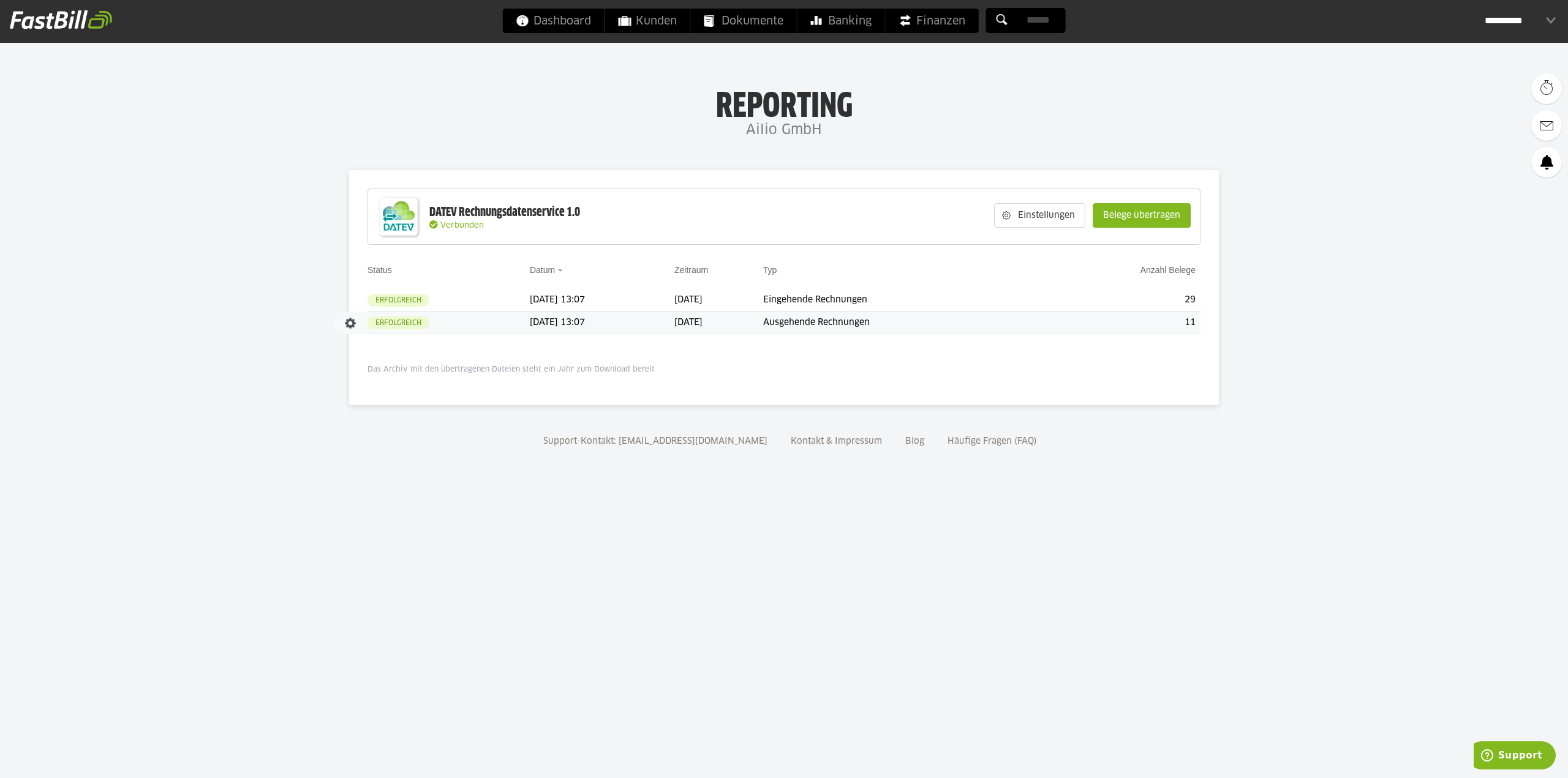
click at [731, 322] on td "[DATE]" at bounding box center [718, 323] width 89 height 23
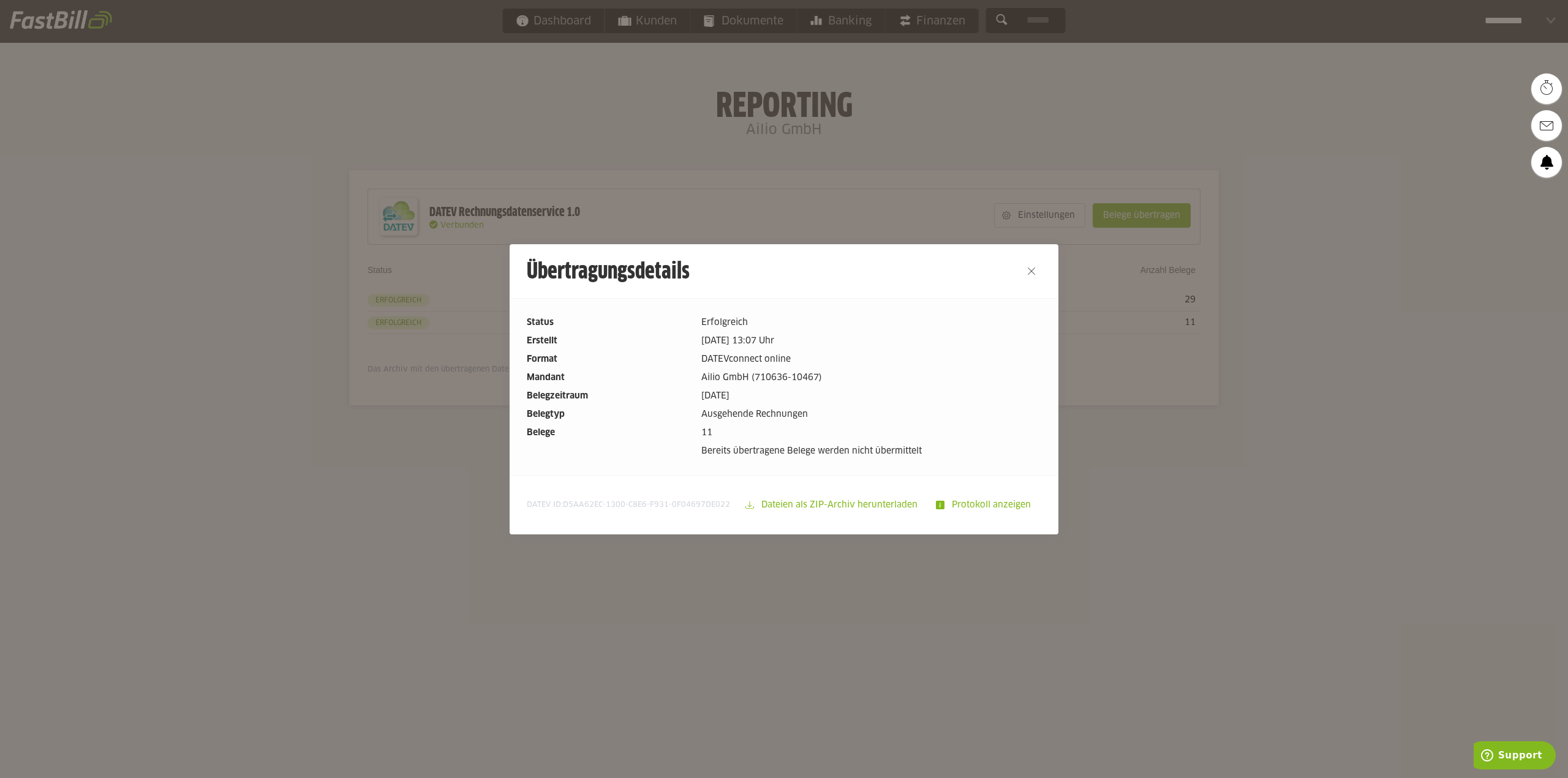
click at [733, 582] on div at bounding box center [784, 389] width 1568 height 778
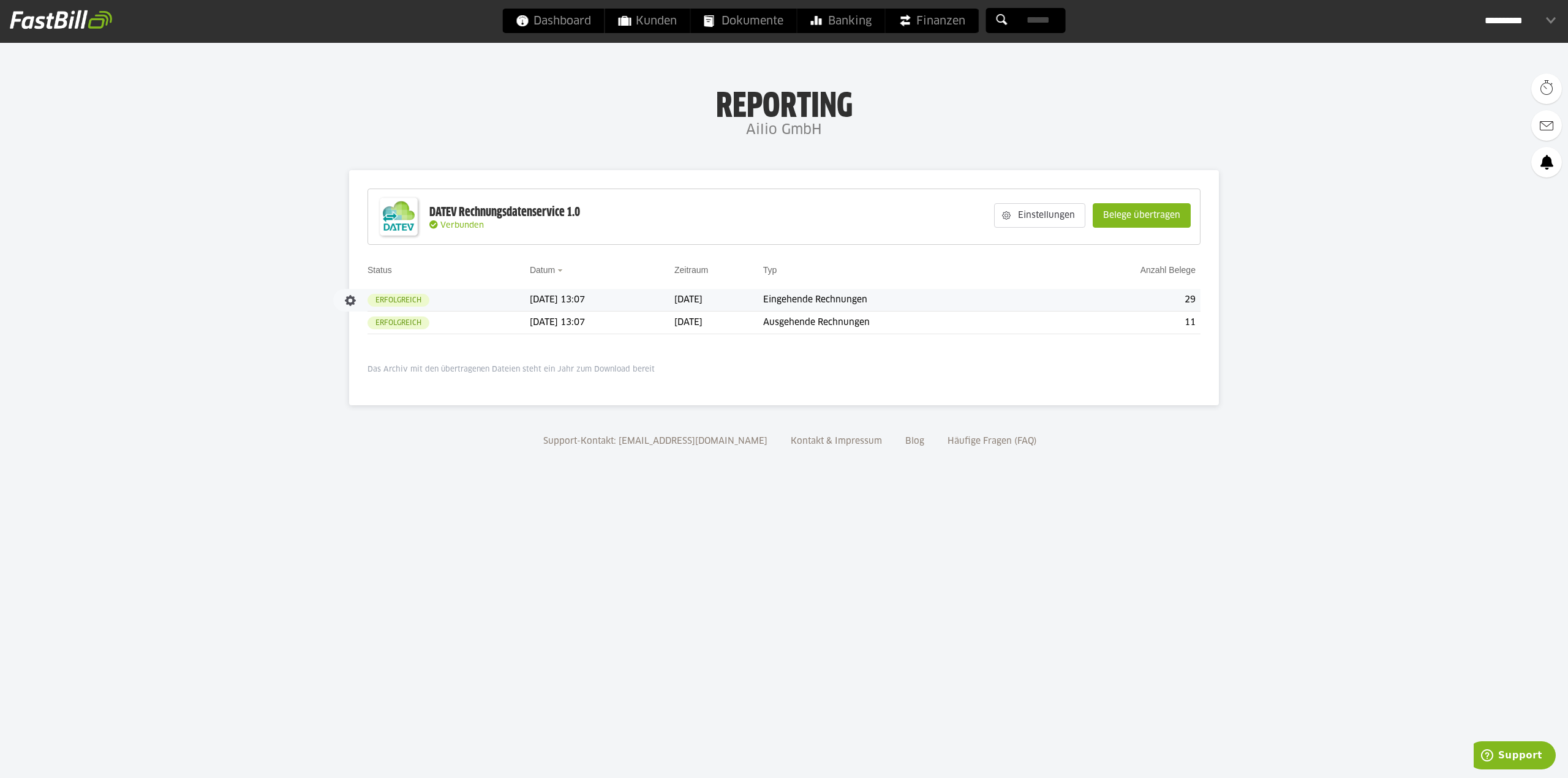
click at [594, 292] on td "[DATE] 13:07" at bounding box center [602, 300] width 144 height 23
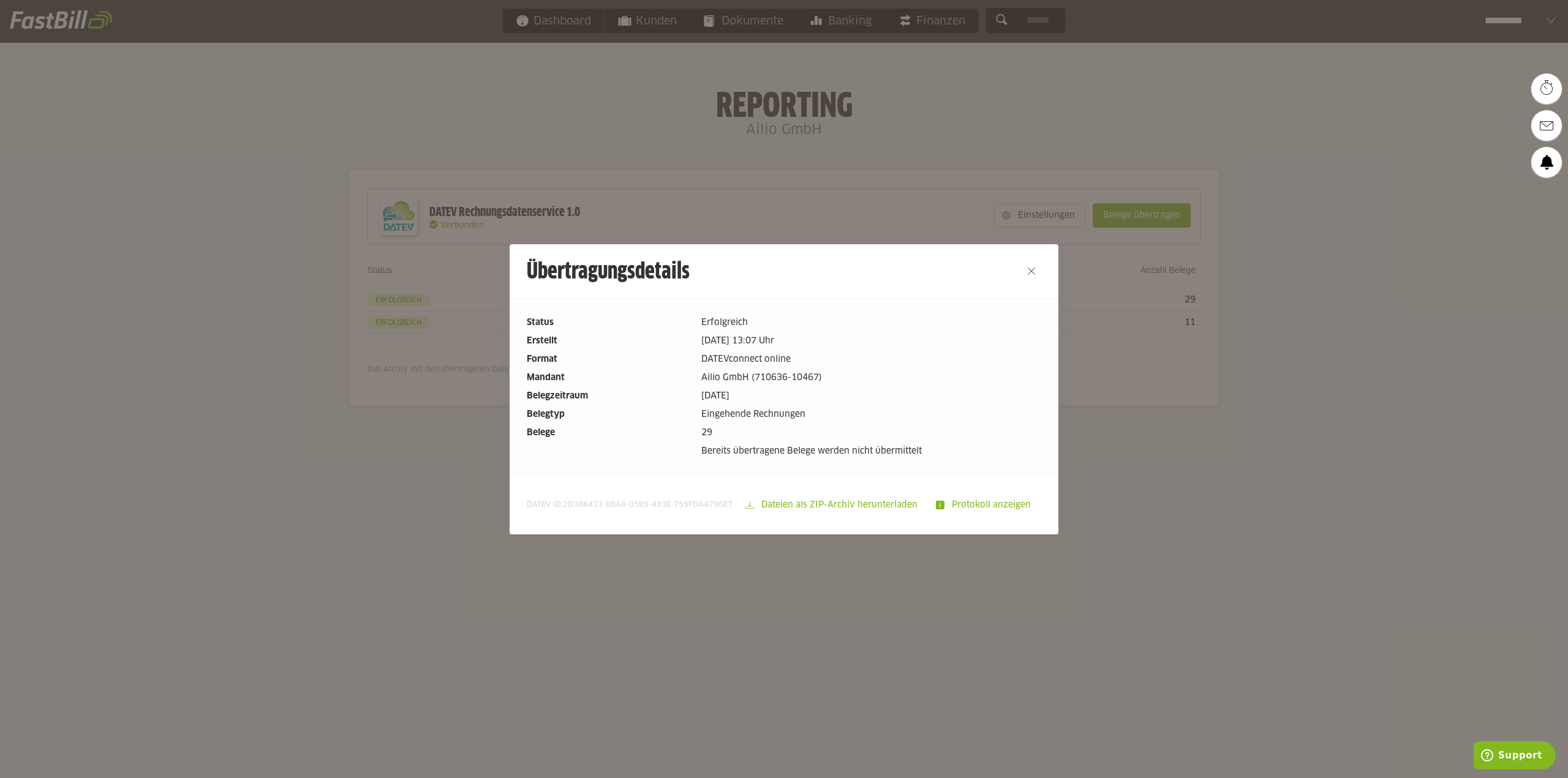
click at [773, 700] on div at bounding box center [784, 389] width 1568 height 778
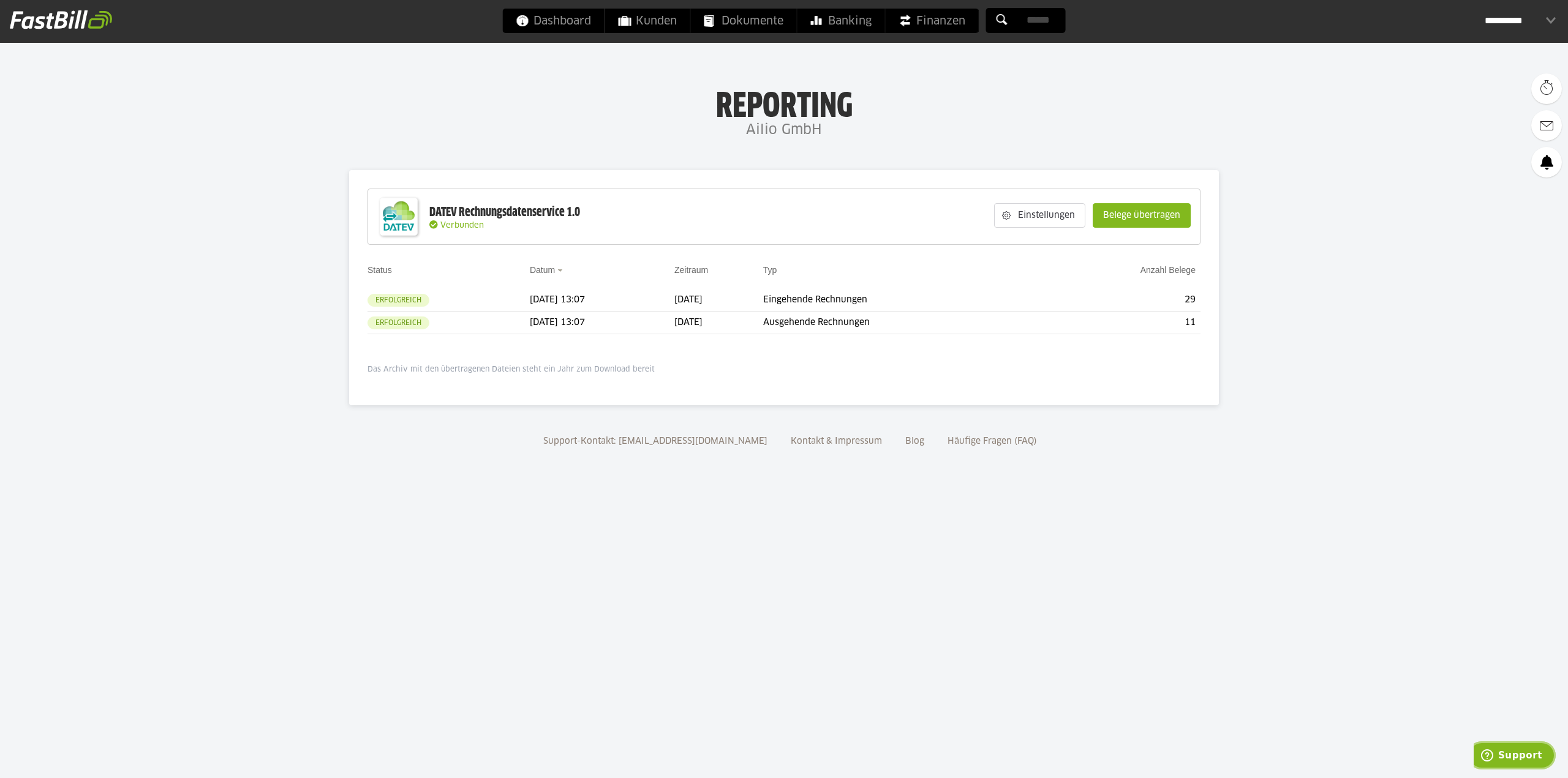
click at [1538, 759] on span "Support" at bounding box center [1520, 755] width 44 height 11
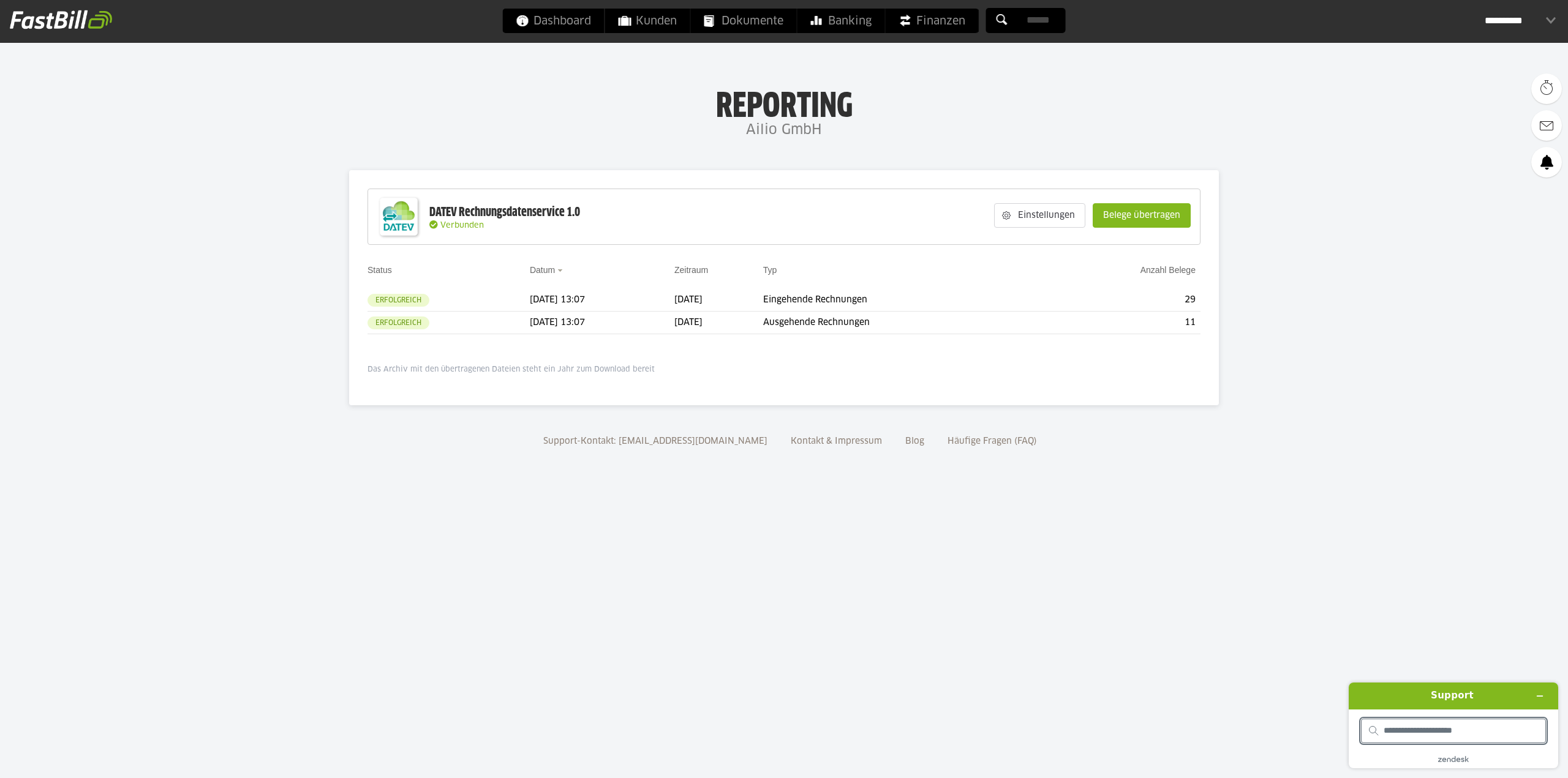
click at [1458, 728] on input "search" at bounding box center [1460, 731] width 154 height 11
type input "**********"
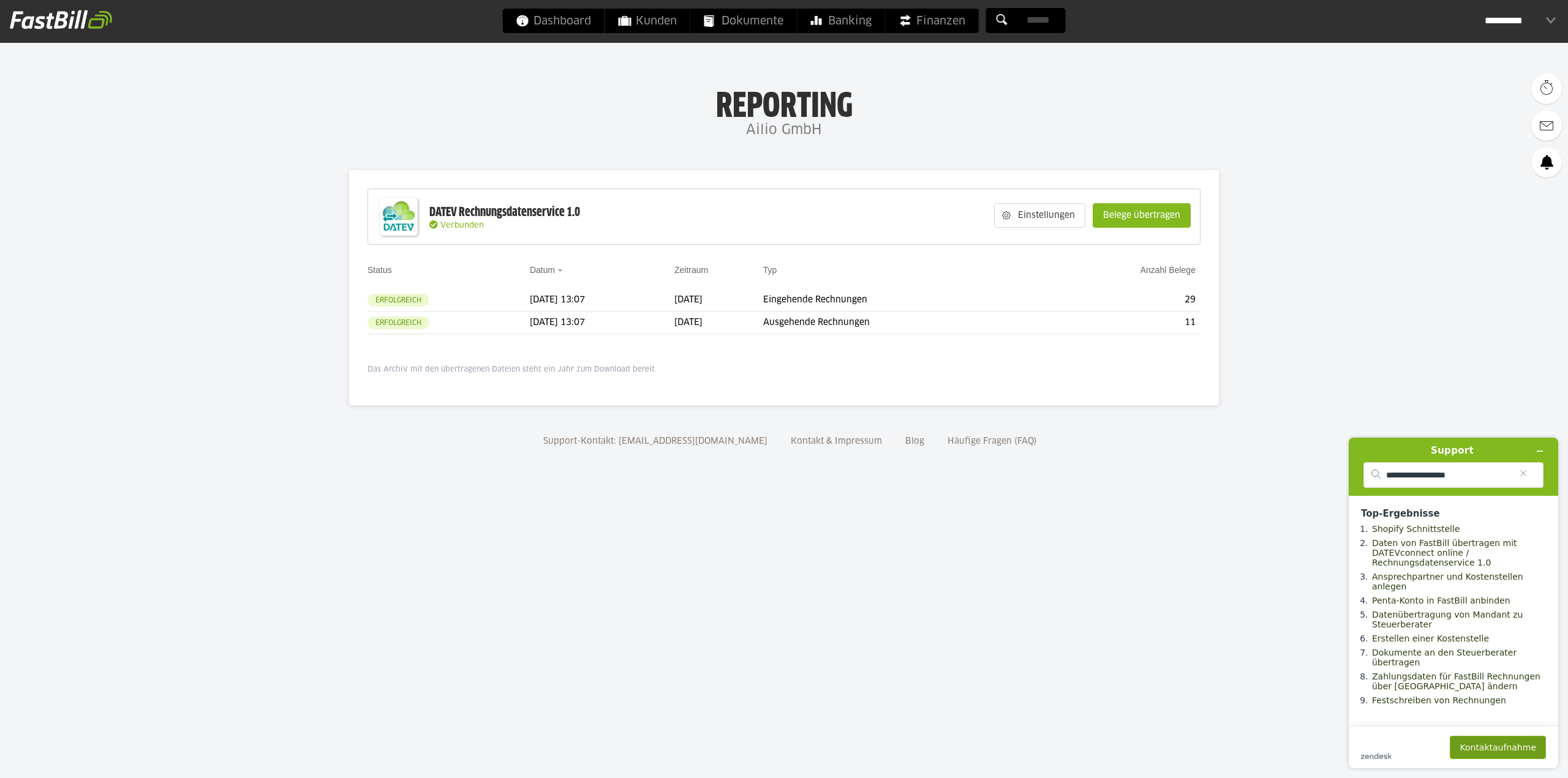
click at [1491, 753] on button "Kontaktaufnahme" at bounding box center [1497, 747] width 96 height 23
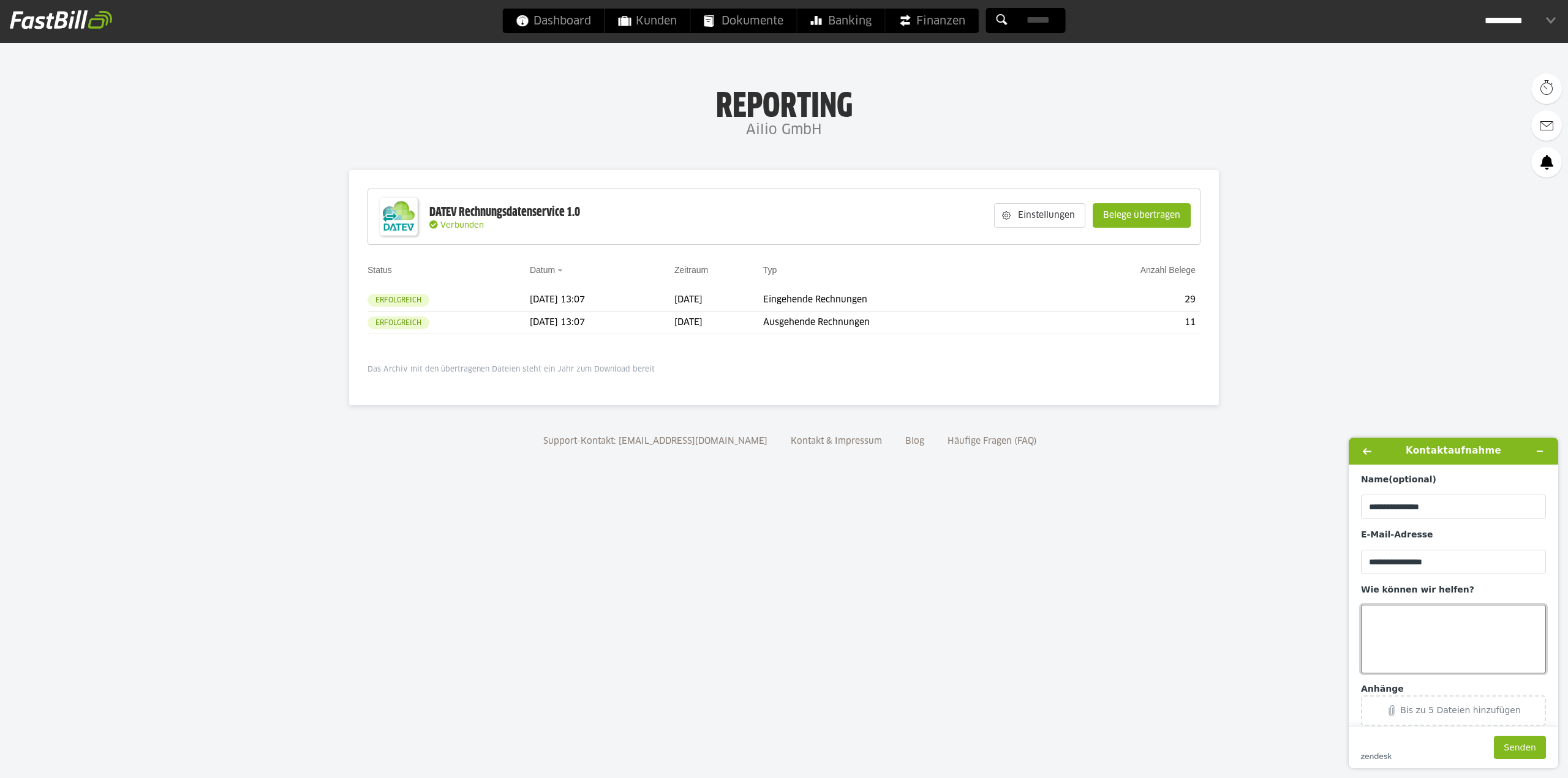
click at [1426, 626] on textarea "Wie können wir helfen?" at bounding box center [1454, 638] width 185 height 69
click at [560, 210] on div "DATEV Rechnungsdatenservice 1.0" at bounding box center [505, 212] width 151 height 16
copy h3 "DATEV Rechnungsdatenservice 1.0"
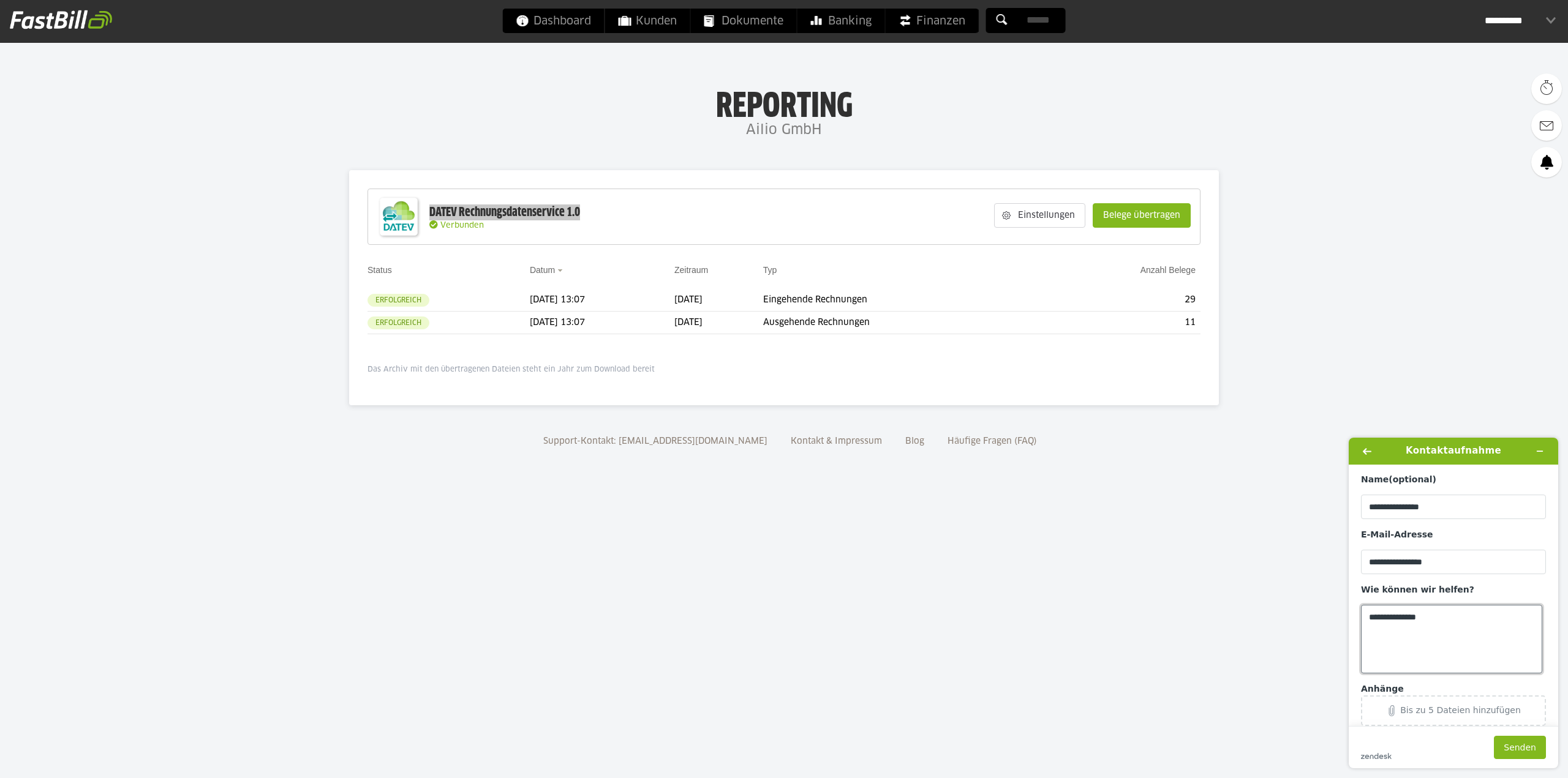
click at [1457, 620] on textarea "**********" at bounding box center [1452, 638] width 181 height 69
paste textarea "**********"
type textarea "**********"
click at [1514, 754] on button "Senden" at bounding box center [1519, 747] width 52 height 23
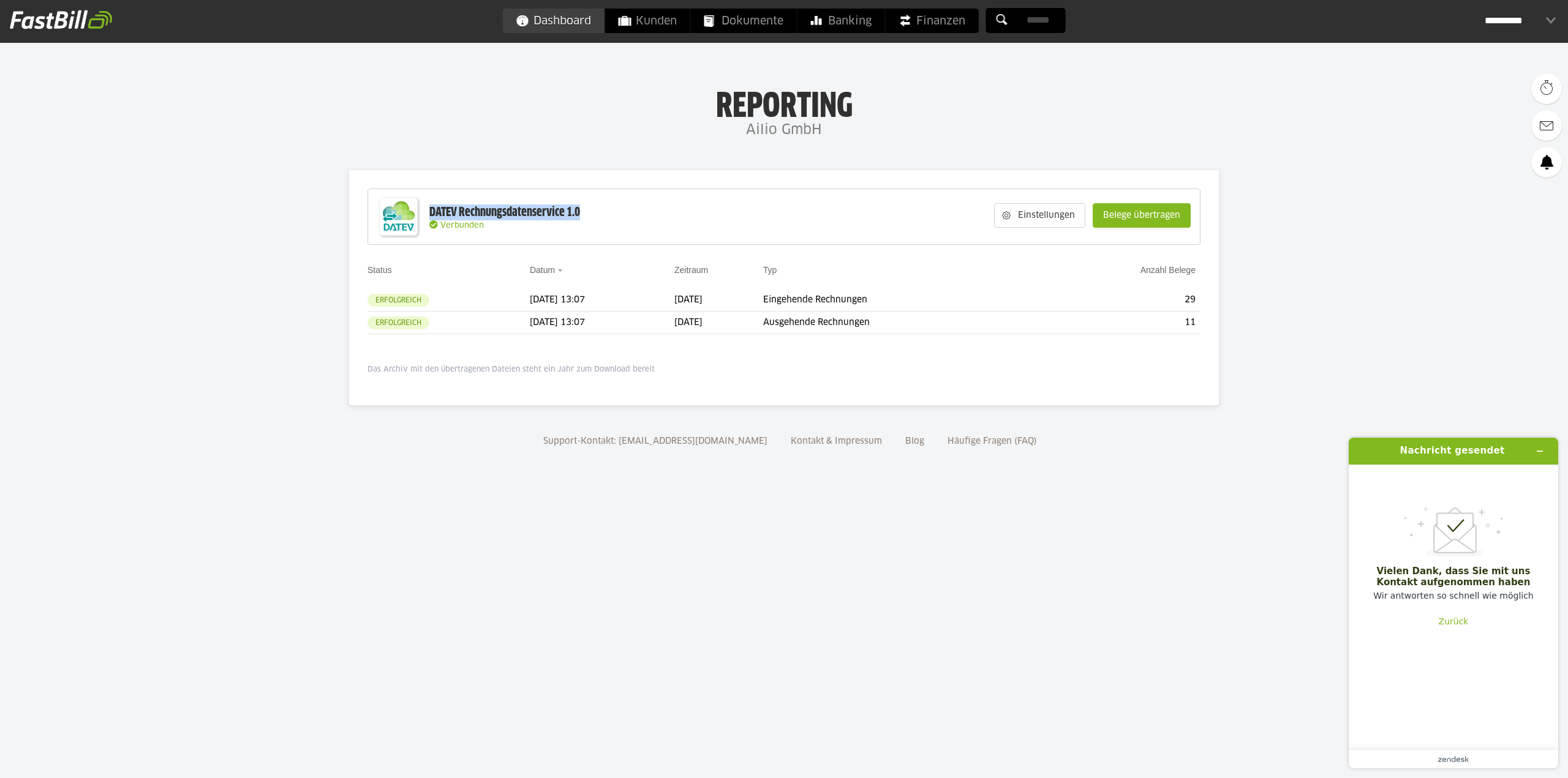
click at [550, 21] on span "Dashboard" at bounding box center [554, 20] width 75 height 25
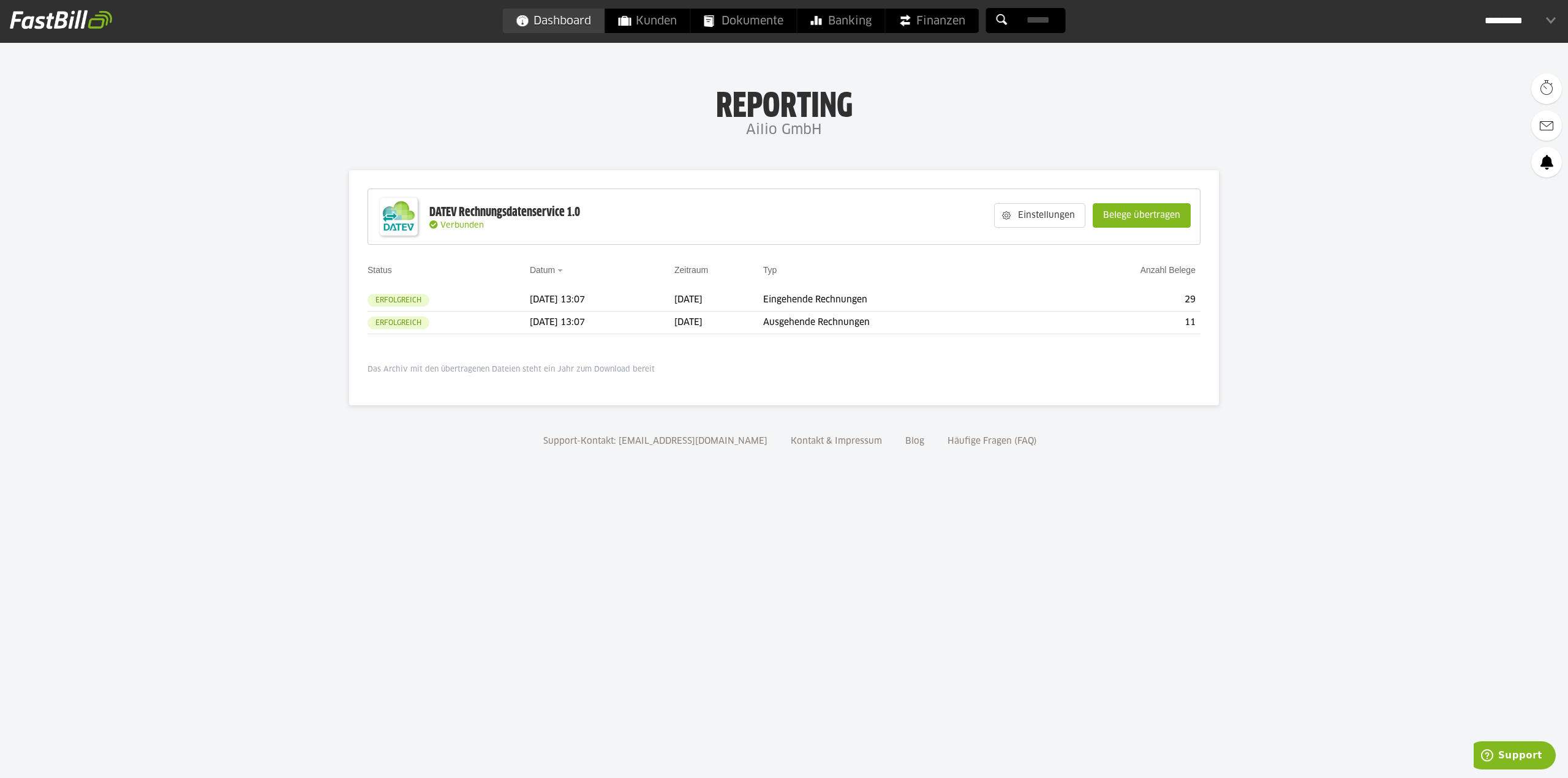
click at [555, 19] on span "Dashboard" at bounding box center [554, 20] width 75 height 25
click at [1134, 210] on slot "Belege übertragen" at bounding box center [1141, 214] width 97 height 23
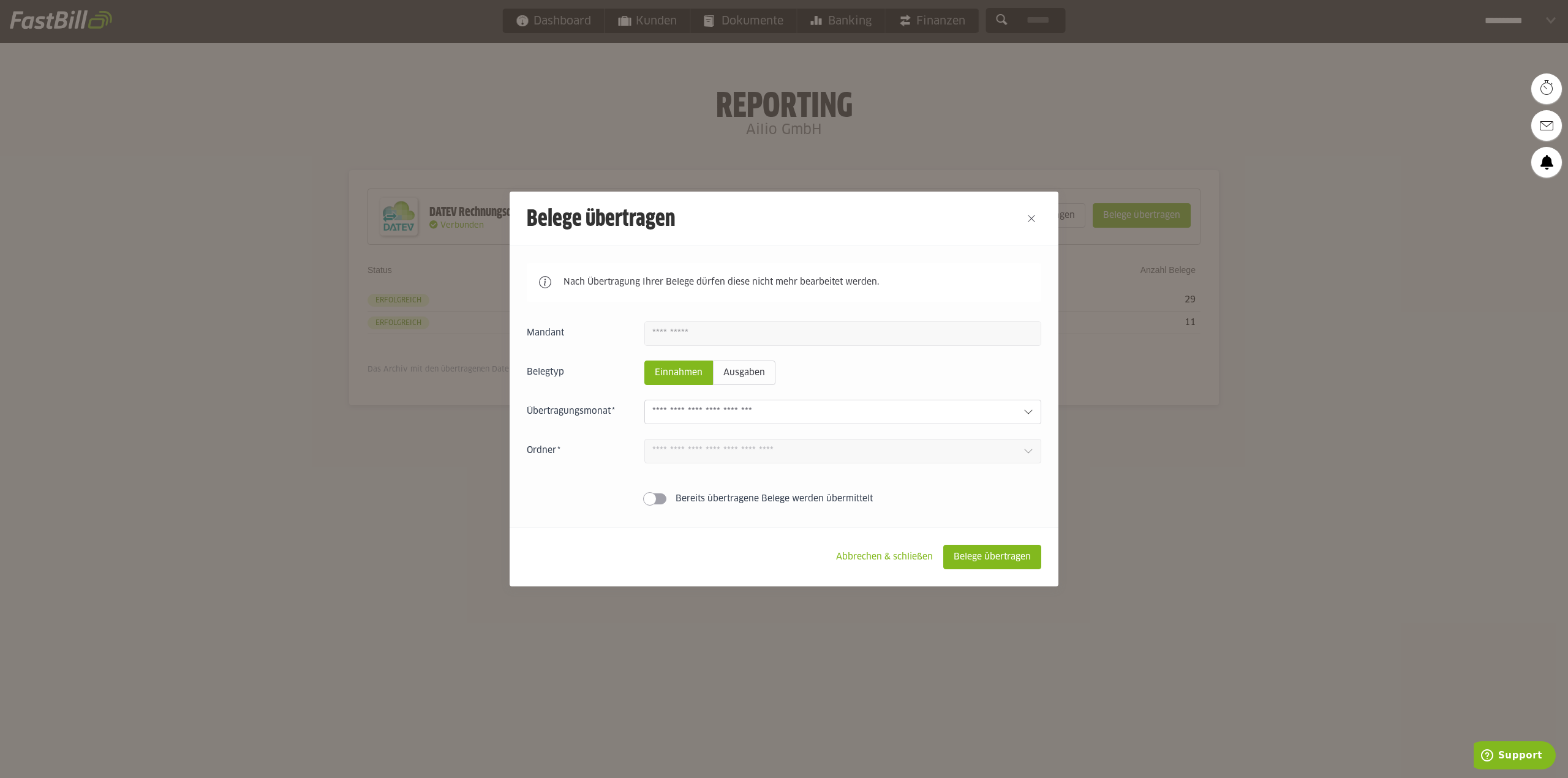
click at [686, 373] on slot "Einnahmen" at bounding box center [678, 372] width 67 height 23
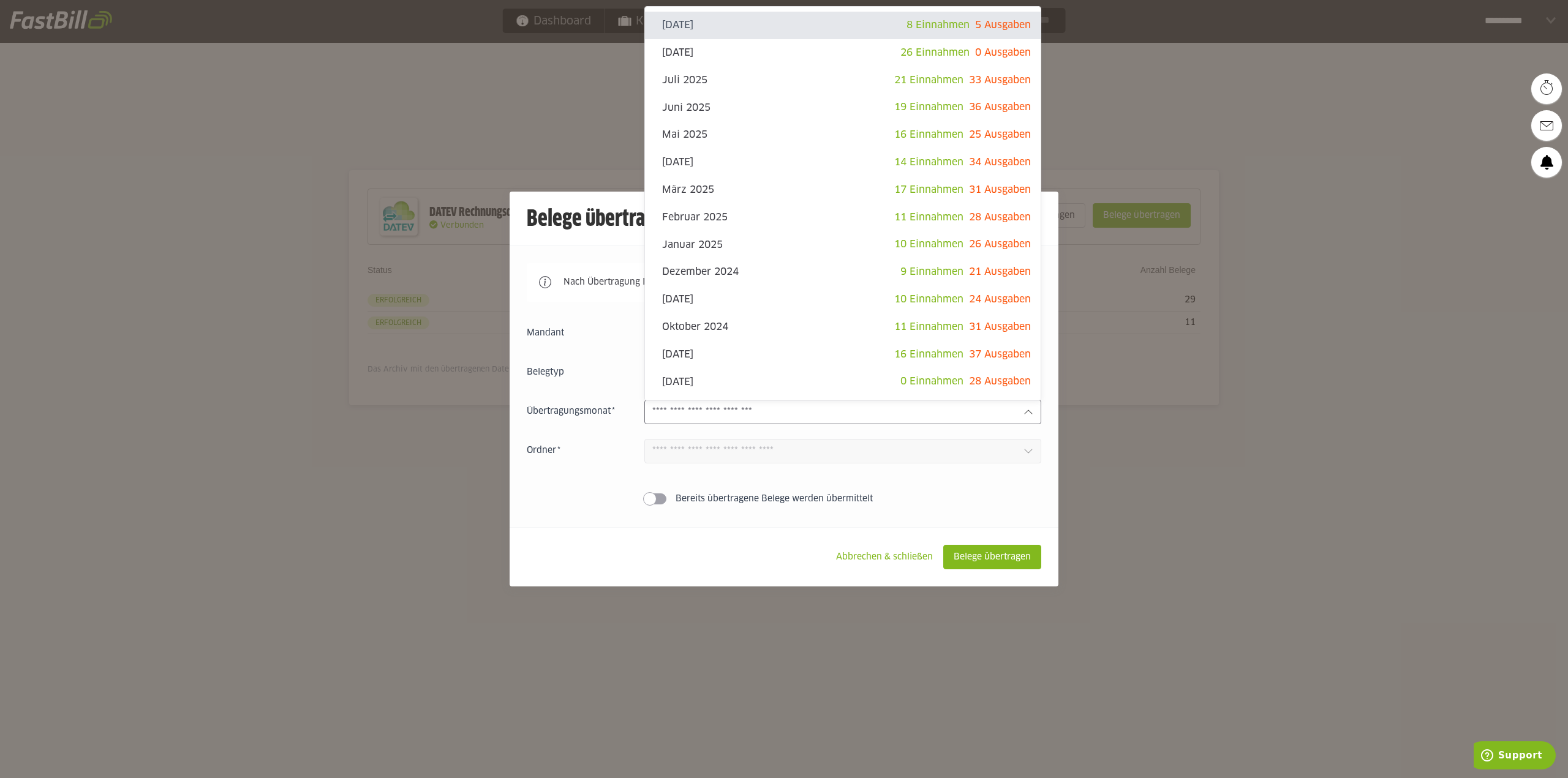
click at [716, 403] on div at bounding box center [843, 412] width 397 height 25
click at [755, 56] on slot "[DATE]" at bounding box center [781, 53] width 238 height 14
type input "**********"
type input "*******"
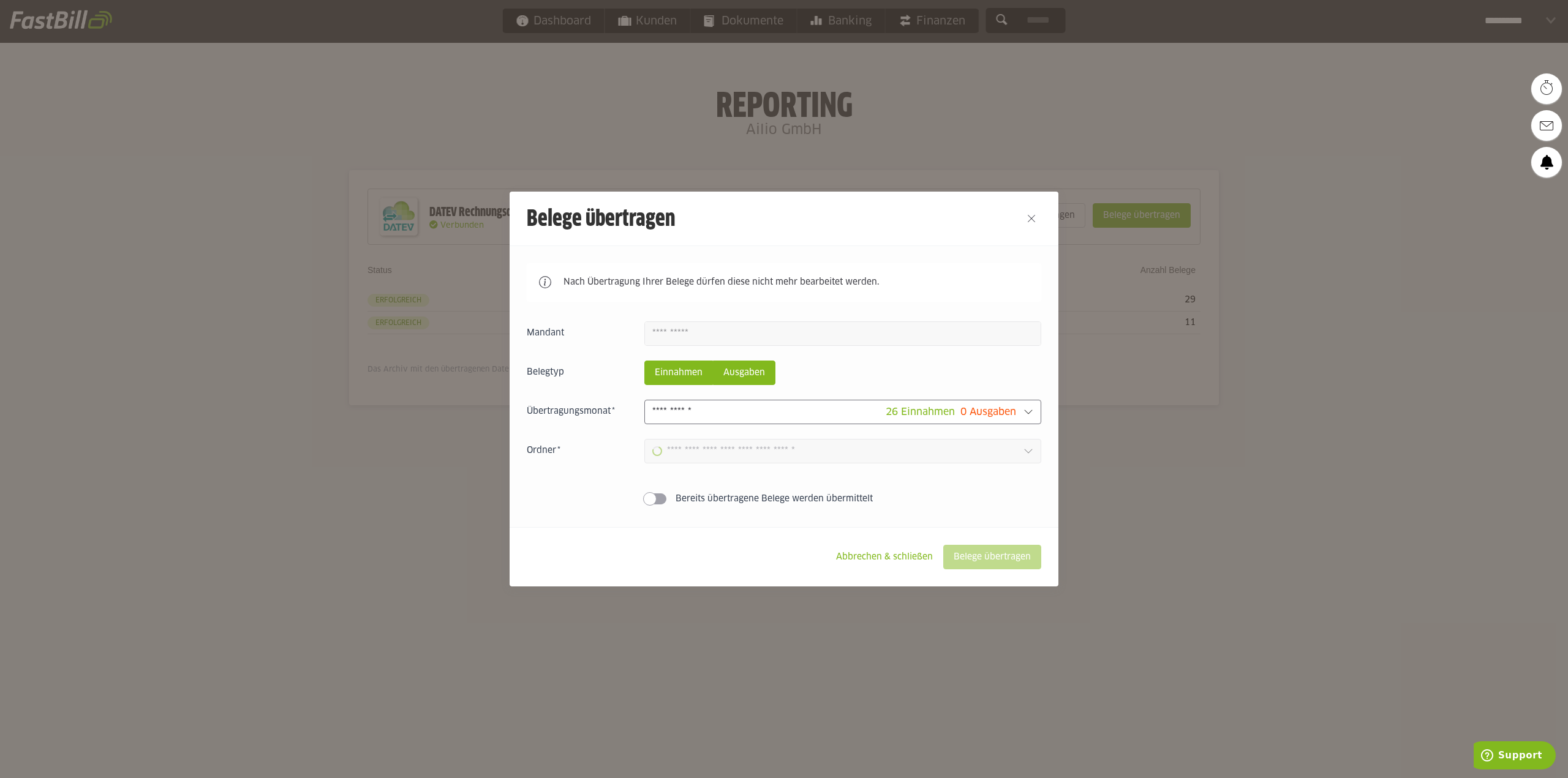
type input "**********"
click at [752, 368] on slot "Ausgaben" at bounding box center [744, 372] width 61 height 23
type input "**********"
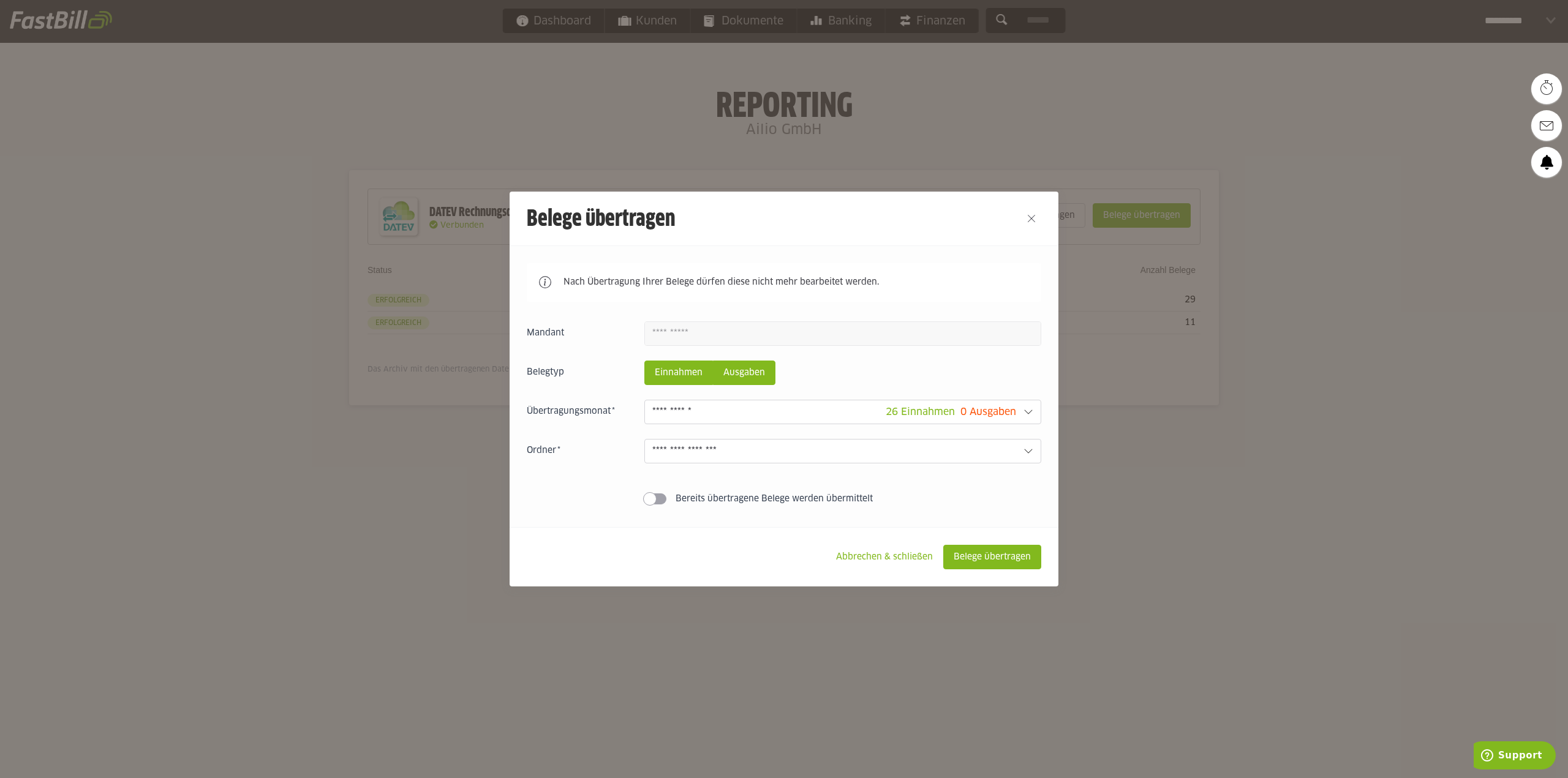
click at [683, 371] on slot "Einnahmen" at bounding box center [678, 372] width 67 height 23
type input "**********"
click at [735, 378] on slot "Ausgaben" at bounding box center [744, 372] width 61 height 23
type input "**********"
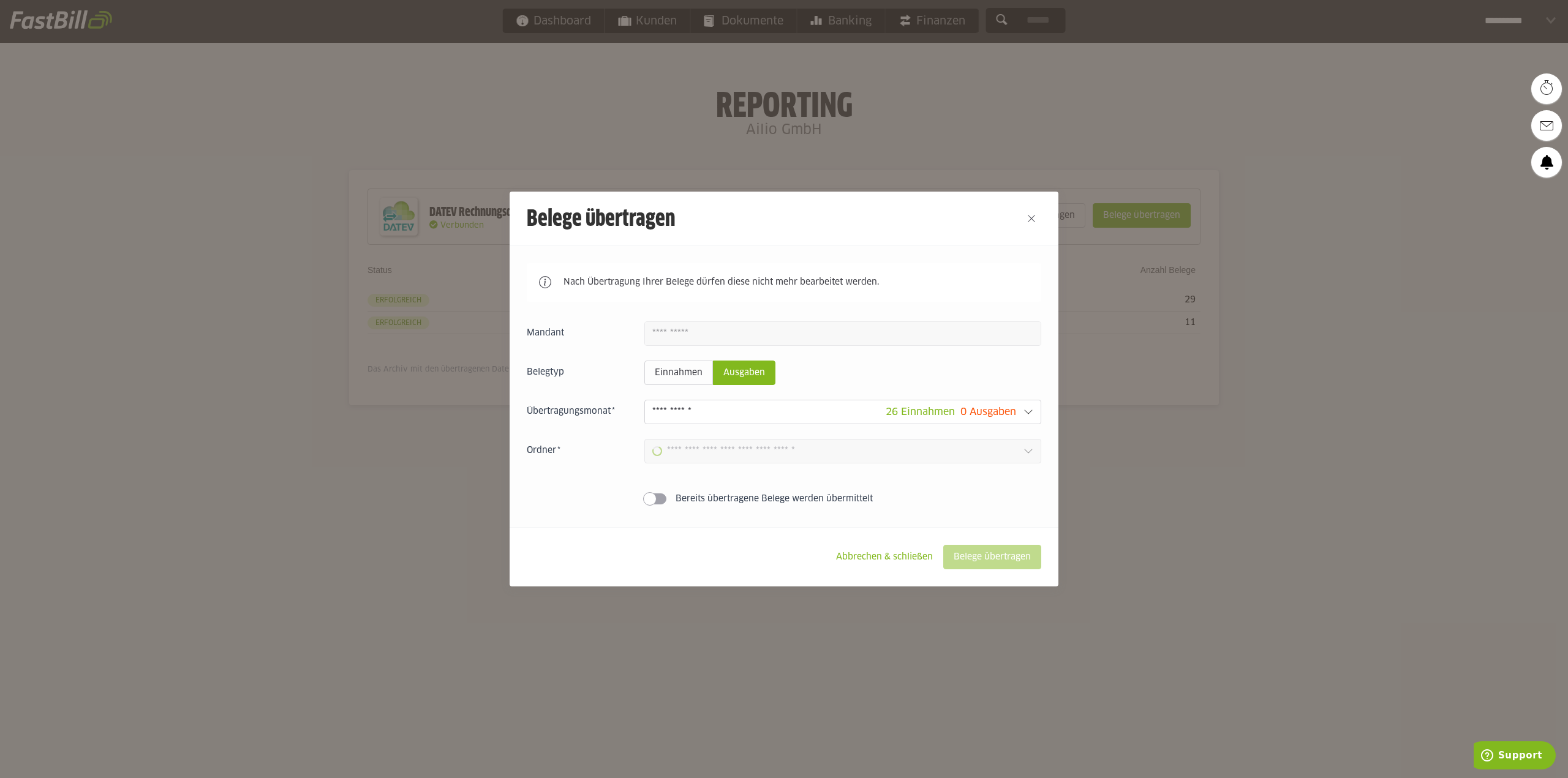
type input "**********"
click at [727, 427] on div "Einnahmen Ausgaben 26 Einnahmen 0 Ausgaben September 2025 8 Einnahmen 5 Ausgabe…" at bounding box center [784, 415] width 515 height 188
click at [725, 436] on div "Einnahmen Ausgaben 26 Einnahmen 0 Ausgaben September 2025 8 Einnahmen 5 Ausgabe…" at bounding box center [784, 415] width 515 height 188
click at [689, 362] on slot "Einnahmen" at bounding box center [678, 372] width 67 height 23
type input "**********"
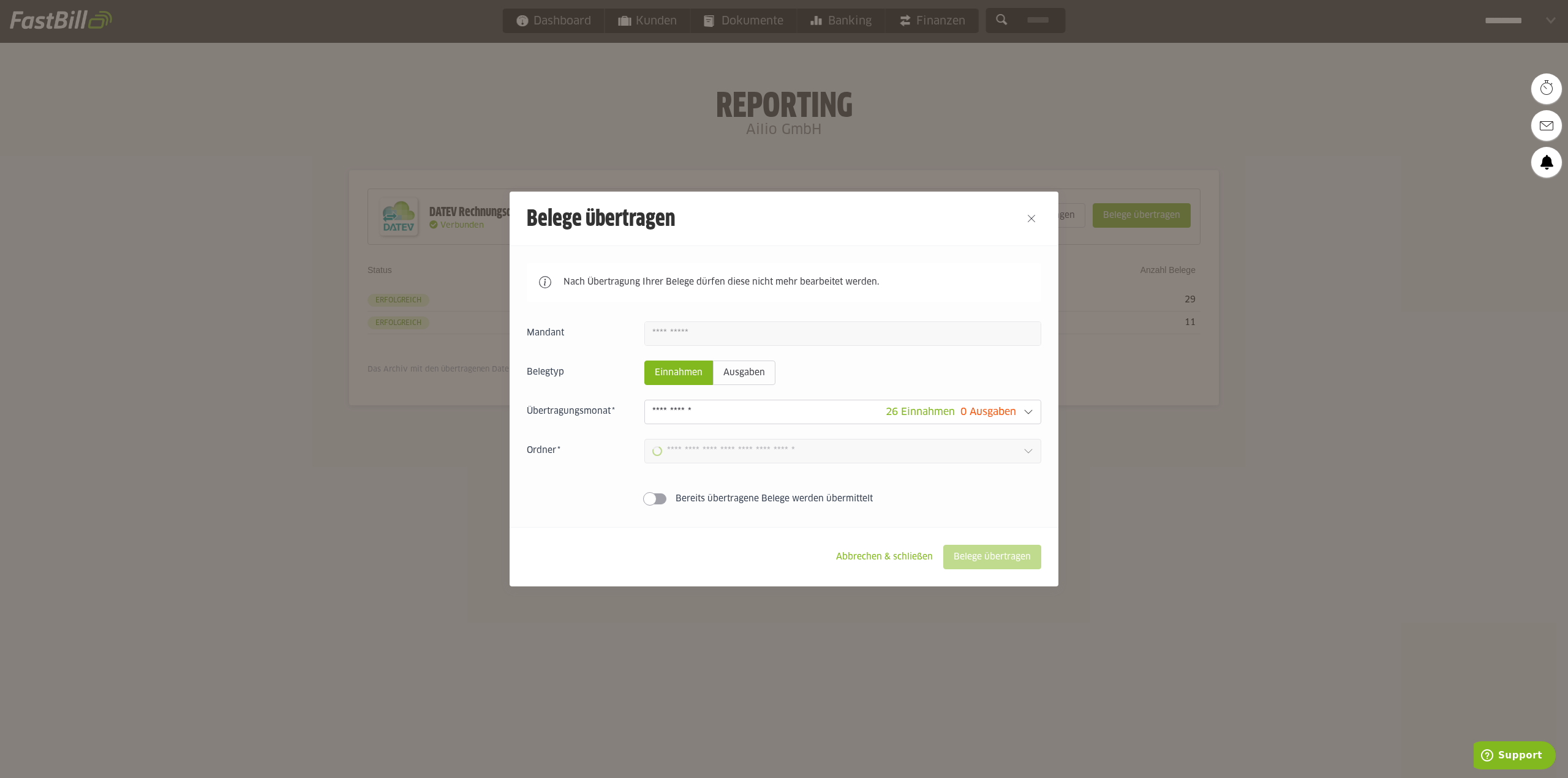
type input "**********"
click at [723, 448] on input "**********" at bounding box center [834, 451] width 364 height 14
drag, startPoint x: 534, startPoint y: 451, endPoint x: 697, endPoint y: 376, distance: 179.4
click at [548, 442] on div "**********" at bounding box center [784, 451] width 515 height 25
click at [725, 371] on slot "Ausgaben" at bounding box center [744, 372] width 61 height 23
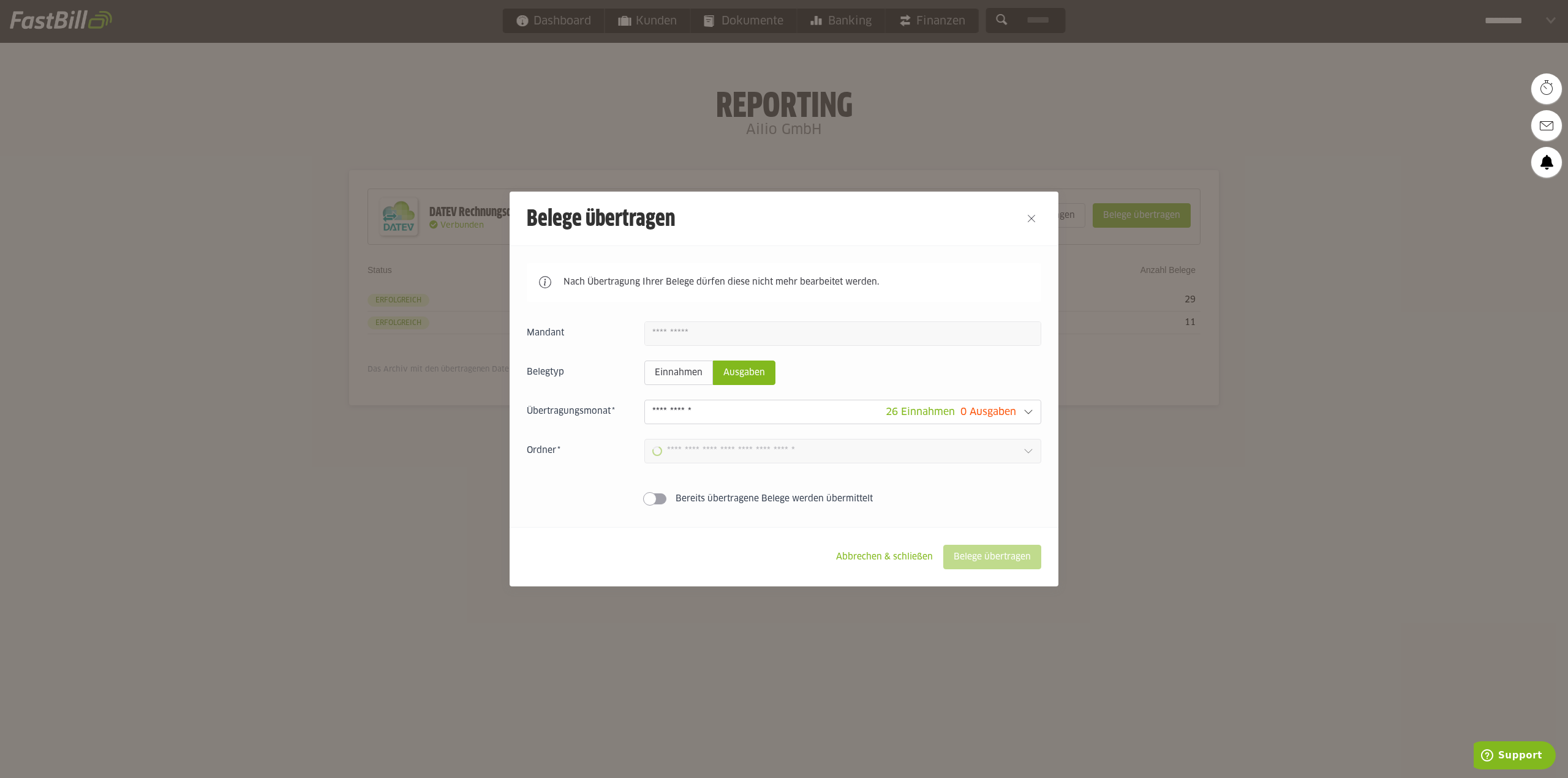
type input "**********"
click at [732, 437] on div "Einnahmen Ausgaben 26 Einnahmen 0 Ausgaben September 2025 8 Einnahmen 5 Ausgabe…" at bounding box center [784, 415] width 515 height 188
click at [732, 443] on div "**********" at bounding box center [843, 451] width 397 height 25
click at [578, 448] on label "Ordner" at bounding box center [578, 450] width 103 height 12
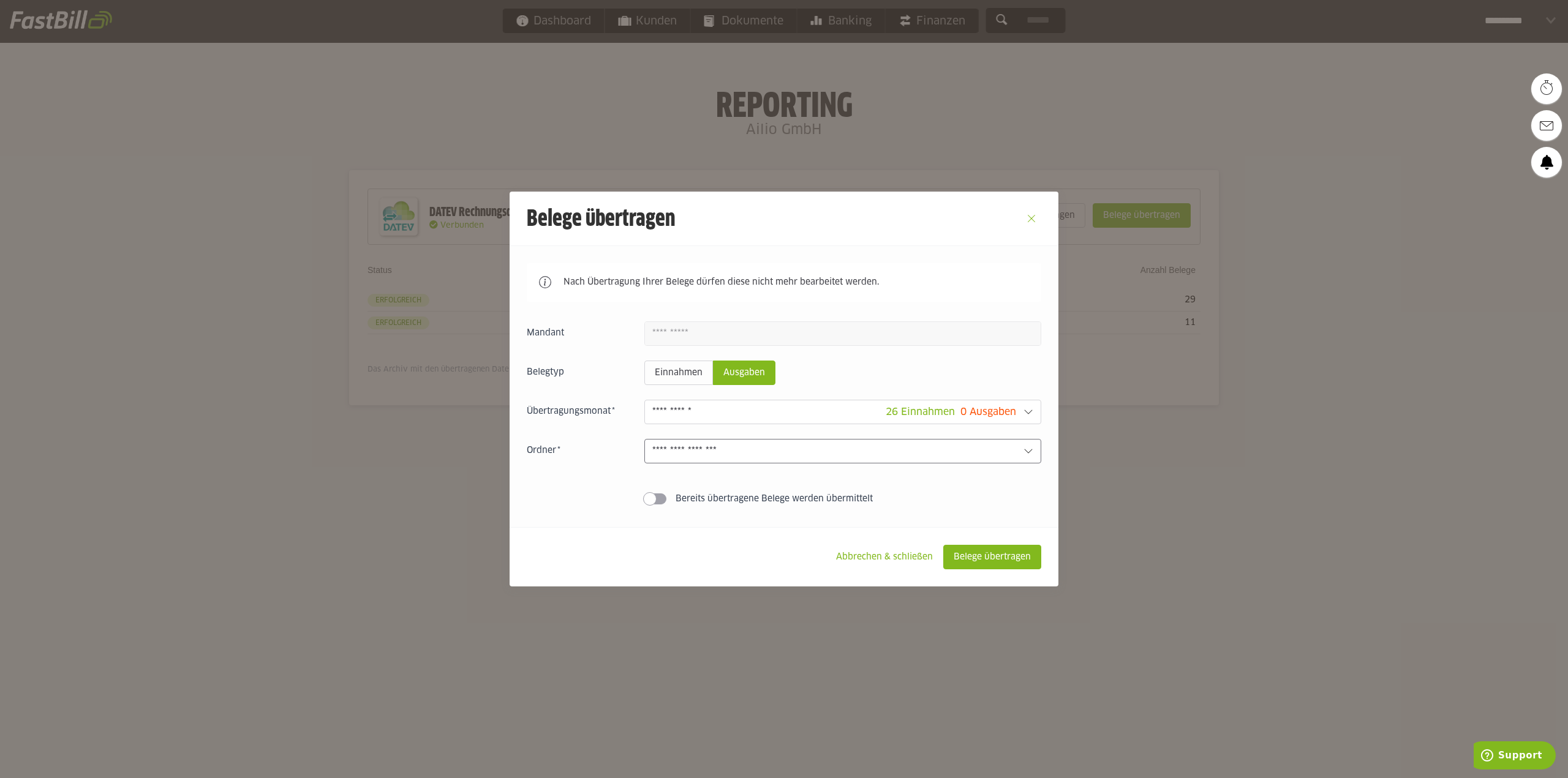
click at [1035, 212] on button "Close" at bounding box center [1030, 218] width 20 height 19
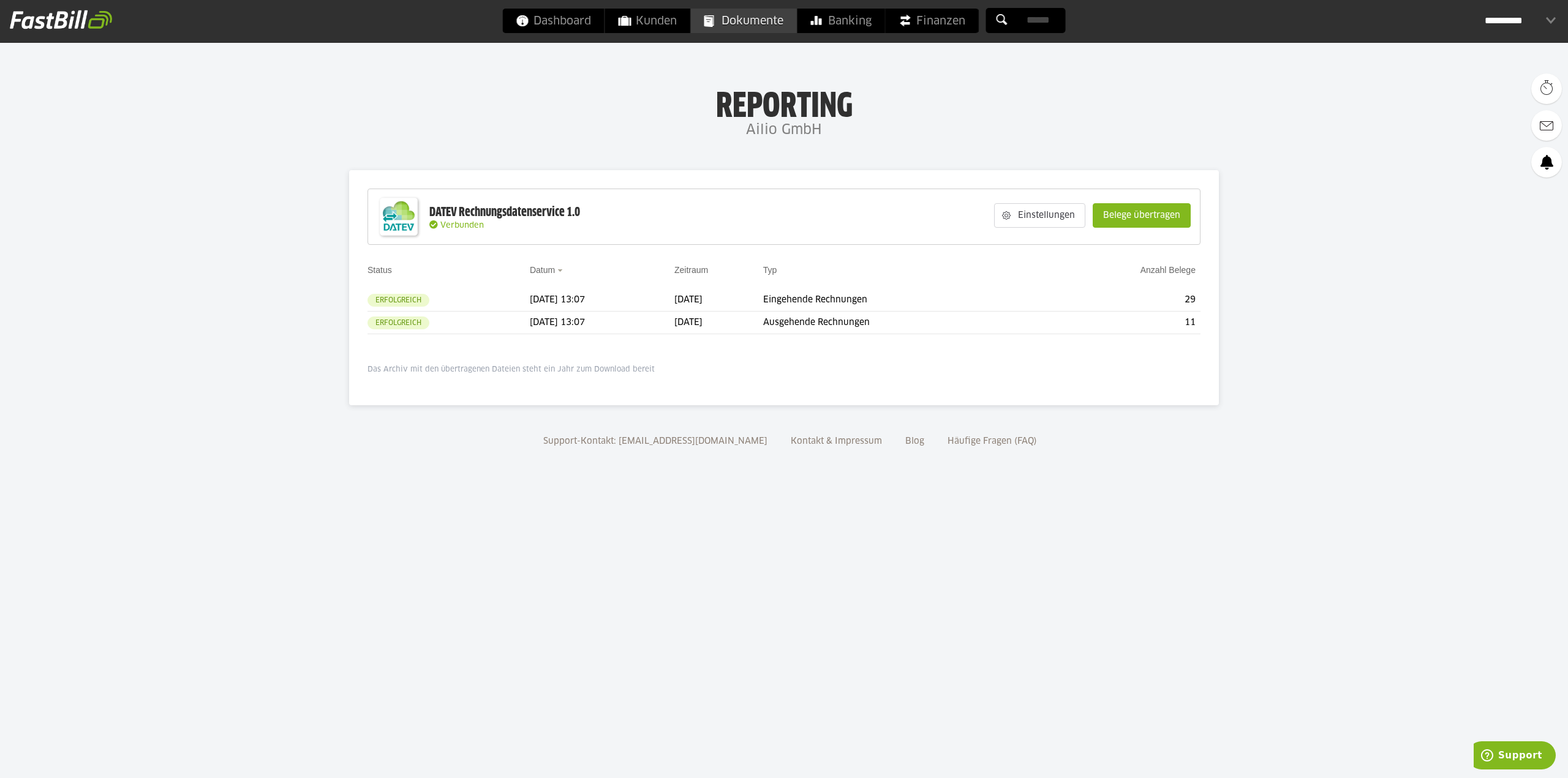
drag, startPoint x: 550, startPoint y: 23, endPoint x: 692, endPoint y: 16, distance: 142.2
click at [550, 23] on span "Dashboard" at bounding box center [554, 20] width 75 height 25
click at [1131, 210] on slot "Belege übertragen" at bounding box center [1141, 214] width 97 height 23
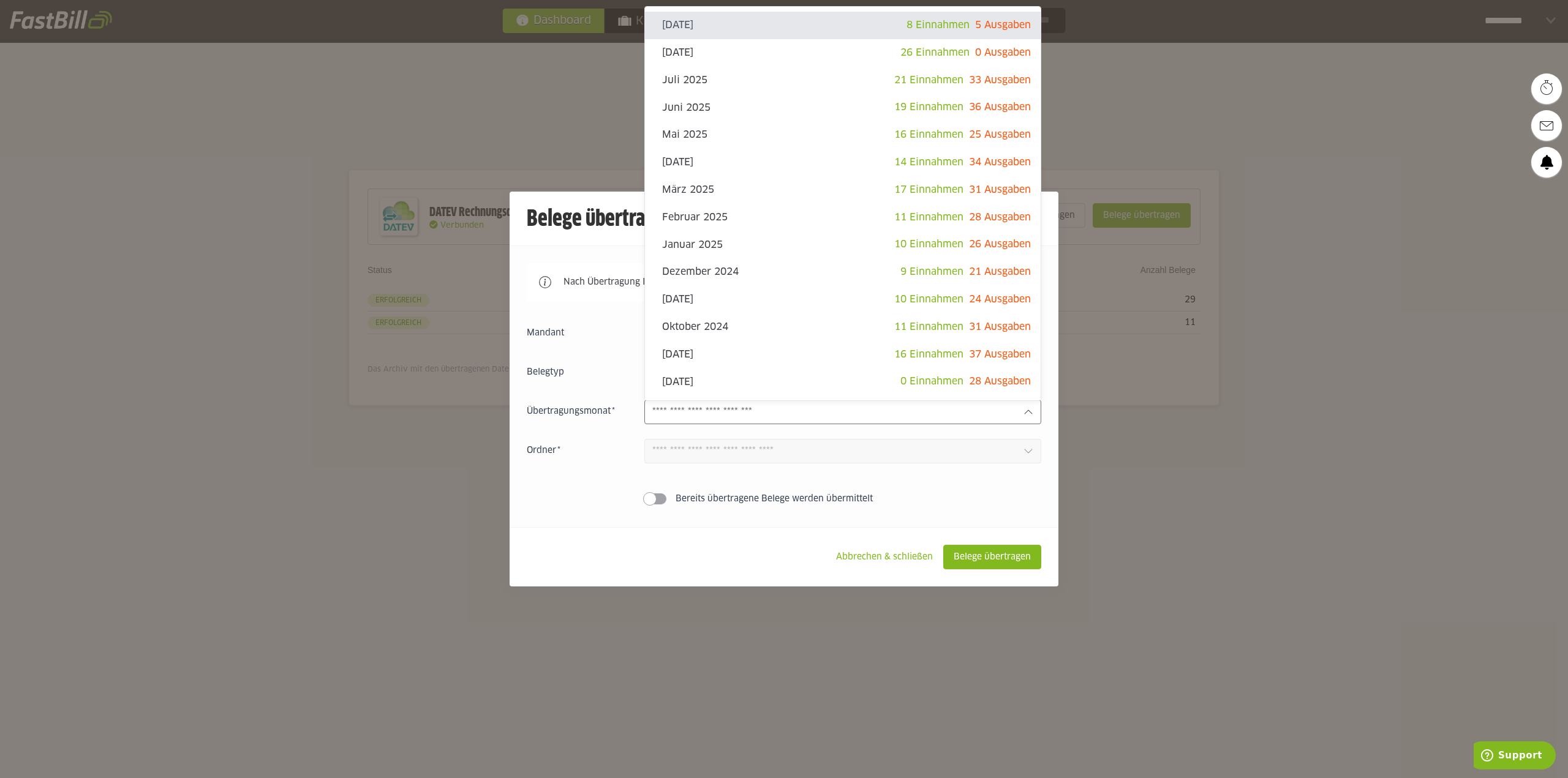
click at [777, 421] on div at bounding box center [843, 412] width 397 height 25
click at [847, 58] on slot "[DATE]" at bounding box center [781, 53] width 238 height 14
type input "**********"
type input "*******"
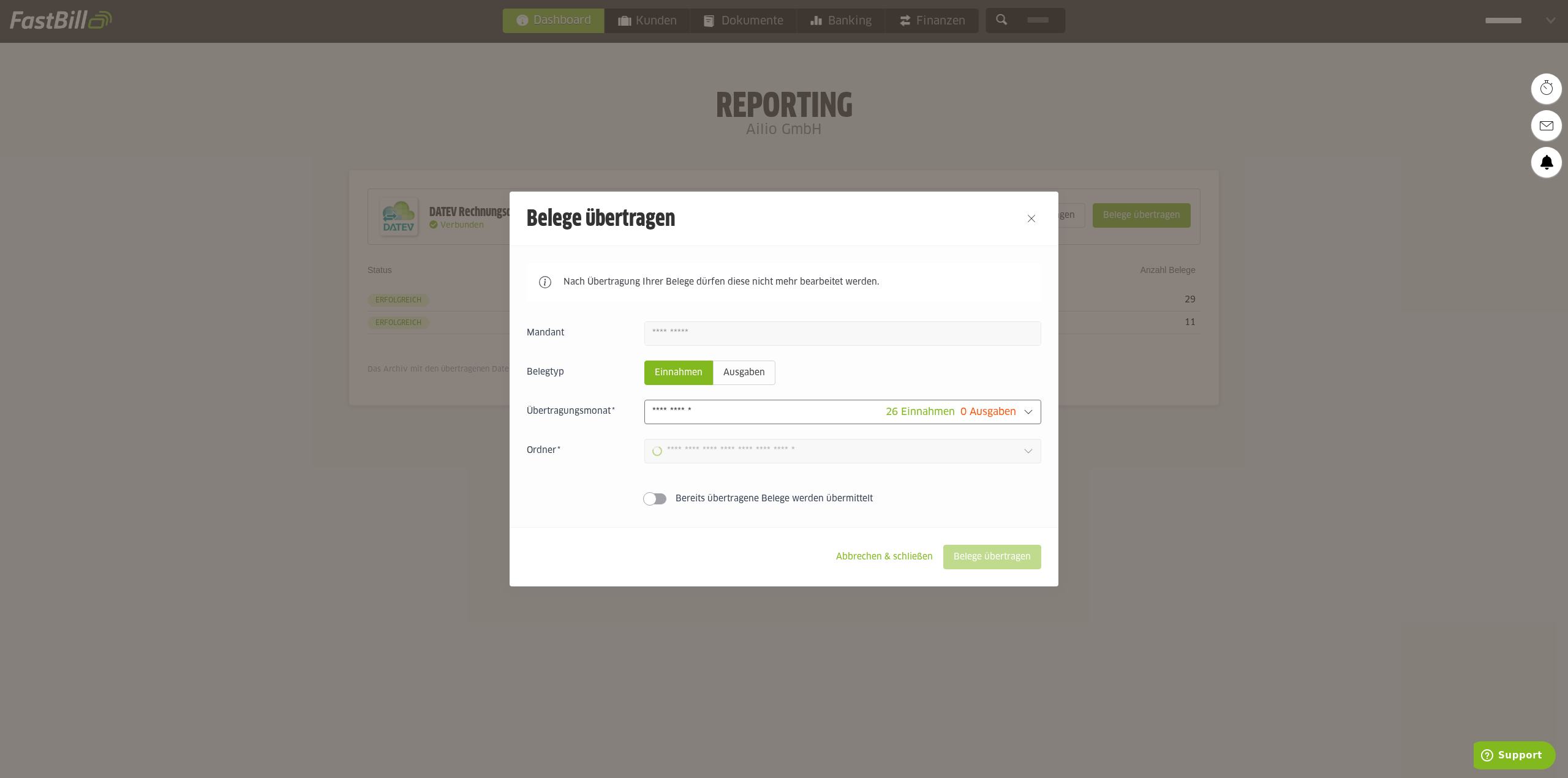
type input "**********"
click at [996, 563] on slot "Belege übertragen" at bounding box center [992, 556] width 97 height 23
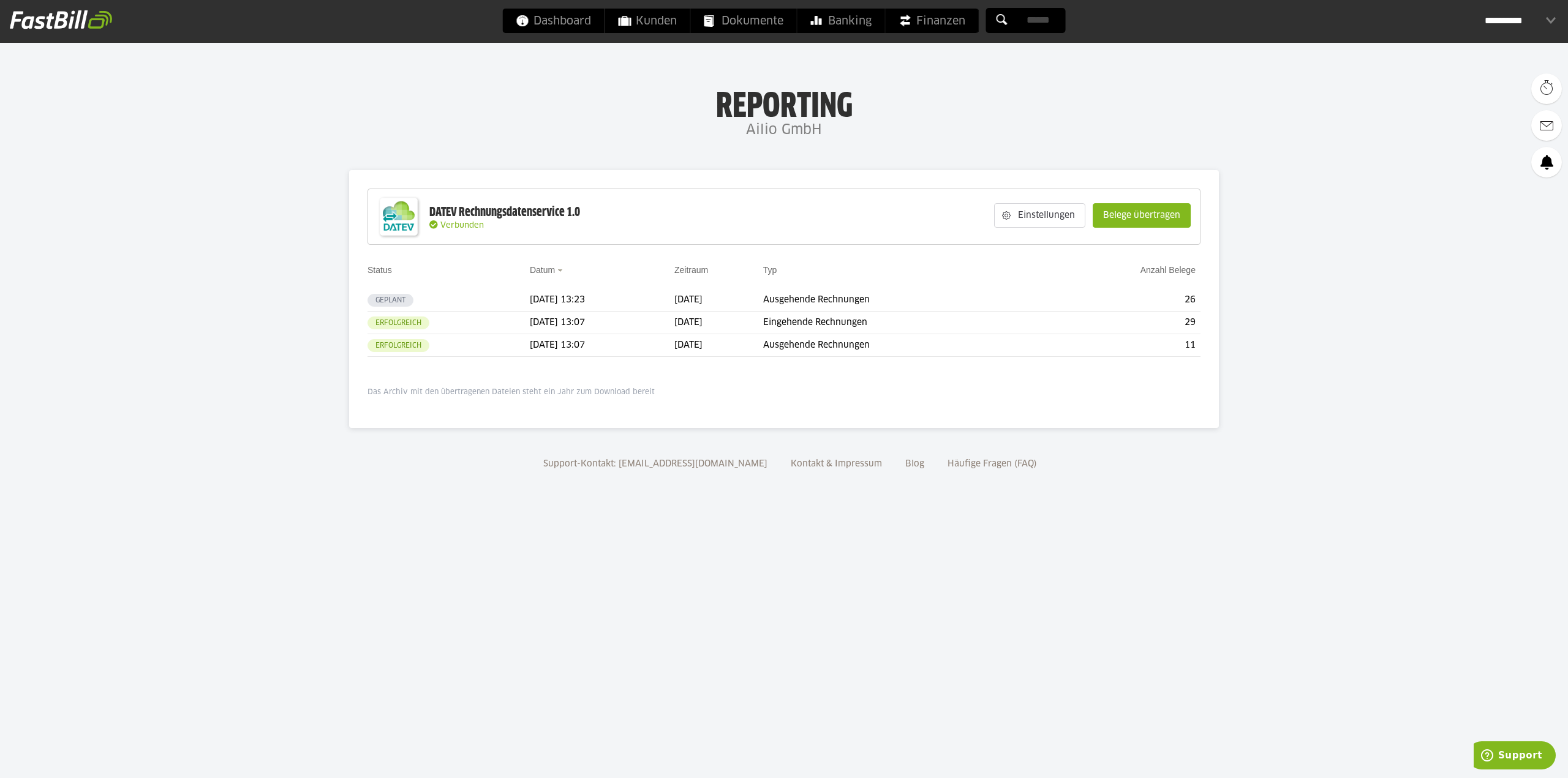
drag, startPoint x: 685, startPoint y: 394, endPoint x: 393, endPoint y: 277, distance: 314.6
click at [400, 274] on div "DATEV Rechnungsdatenservice 1.0 Verbunden Einstellungen Belege übertragen Wähle…" at bounding box center [784, 292] width 833 height 208
click at [259, 381] on body "Dashboard Kunden Dokumente Banking Finanzen Add-ons" at bounding box center [784, 389] width 1568 height 778
click at [349, 345] on button "button" at bounding box center [350, 346] width 21 height 21
click at [305, 543] on body "Dashboard Kunden Dokumente Banking Finanzen Add-ons" at bounding box center [784, 389] width 1568 height 778
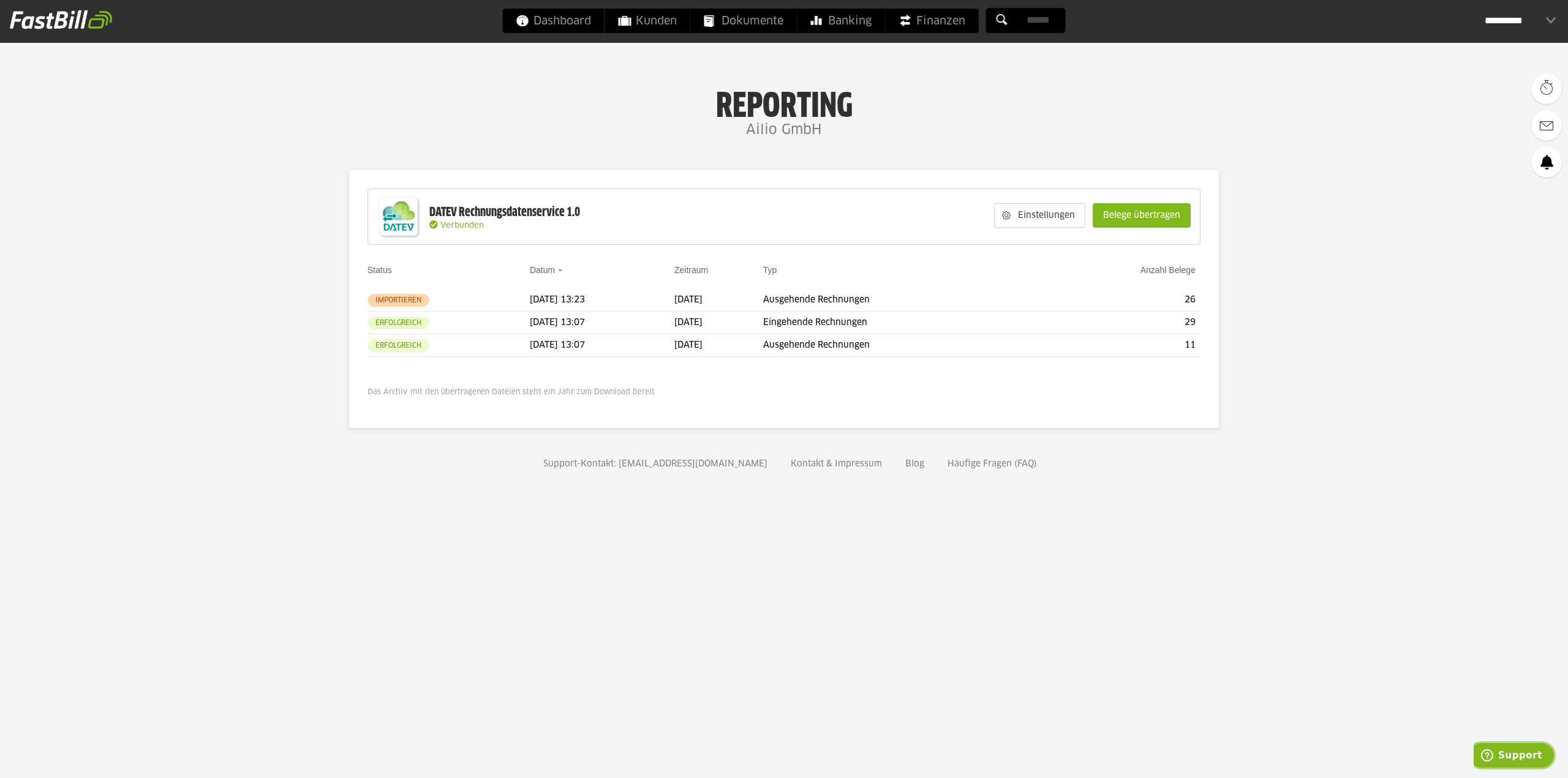
click at [1523, 764] on button "Support" at bounding box center [1511, 754] width 88 height 28
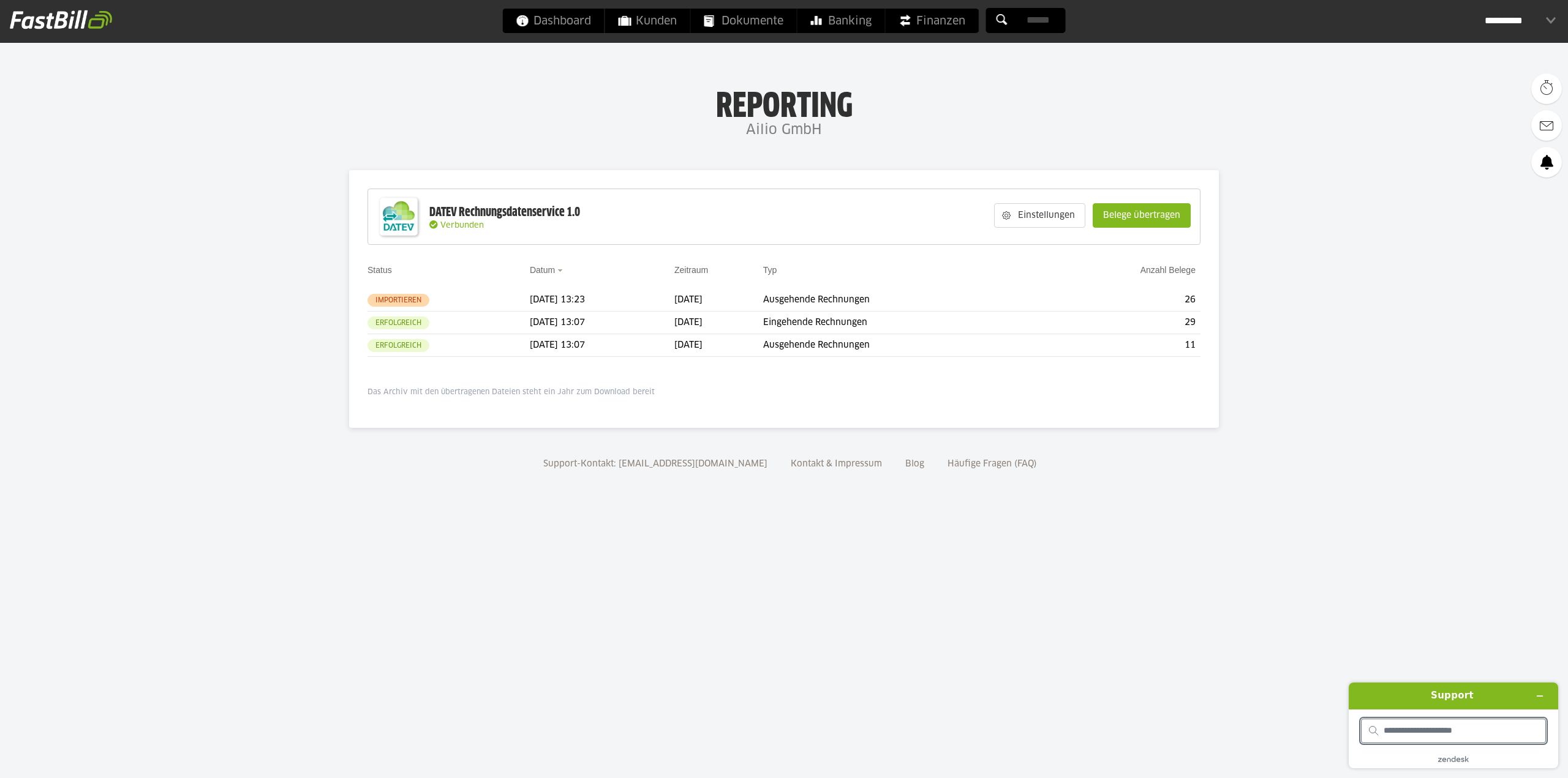
click at [1191, 714] on body "Dashboard Kunden Dokumente Banking Finanzen Add-ons" at bounding box center [784, 389] width 1568 height 778
click at [1546, 695] on button "Widget minimieren" at bounding box center [1539, 696] width 20 height 17
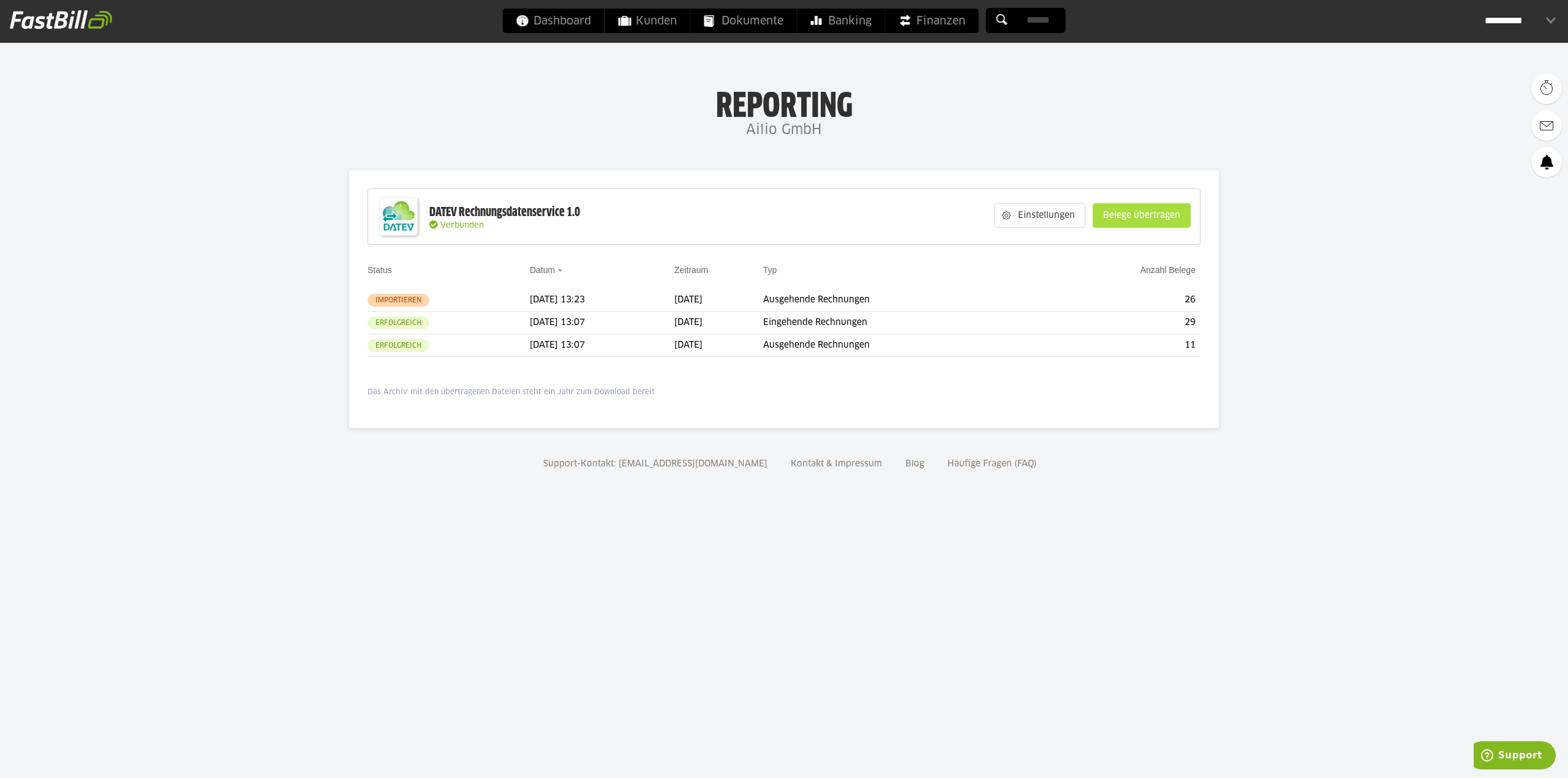
click at [1120, 212] on slot "Belege übertragen" at bounding box center [1141, 214] width 97 height 23
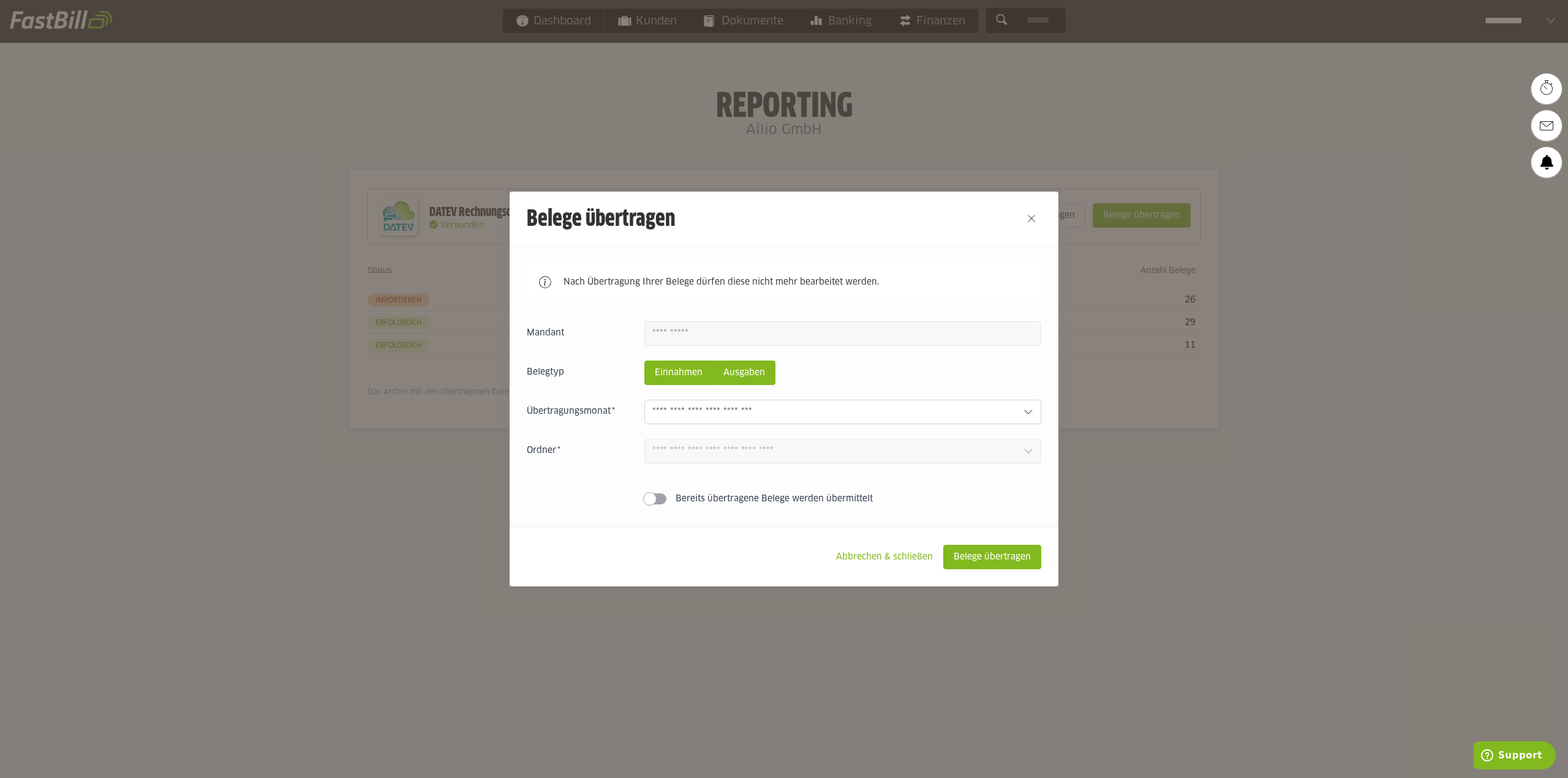
click at [726, 373] on slot "Ausgaben" at bounding box center [744, 372] width 61 height 23
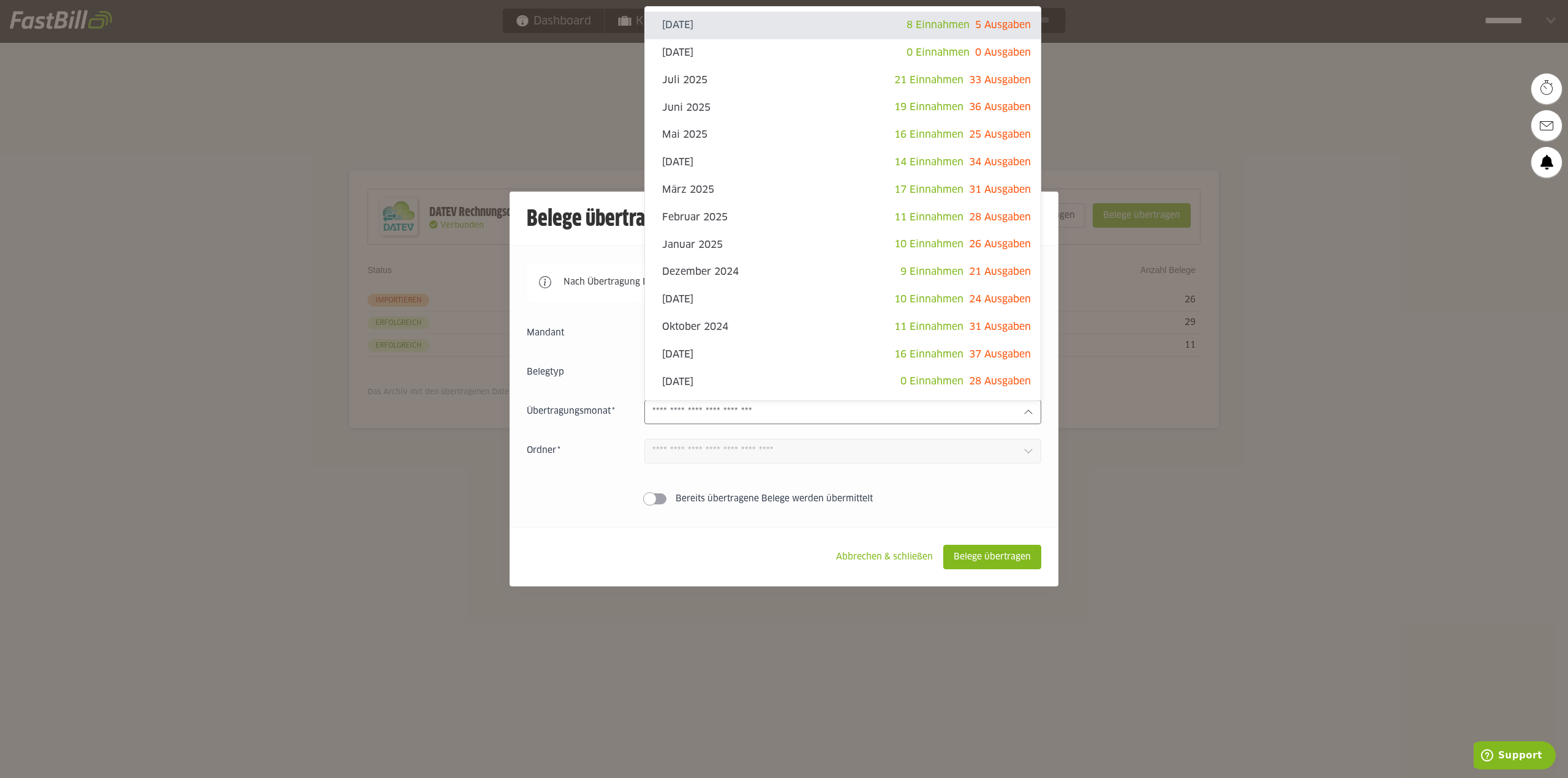
click at [737, 405] on div at bounding box center [843, 412] width 397 height 25
drag, startPoint x: 578, startPoint y: 444, endPoint x: 590, endPoint y: 414, distance: 32.3
click at [578, 442] on div "Ordner 1" at bounding box center [784, 451] width 515 height 25
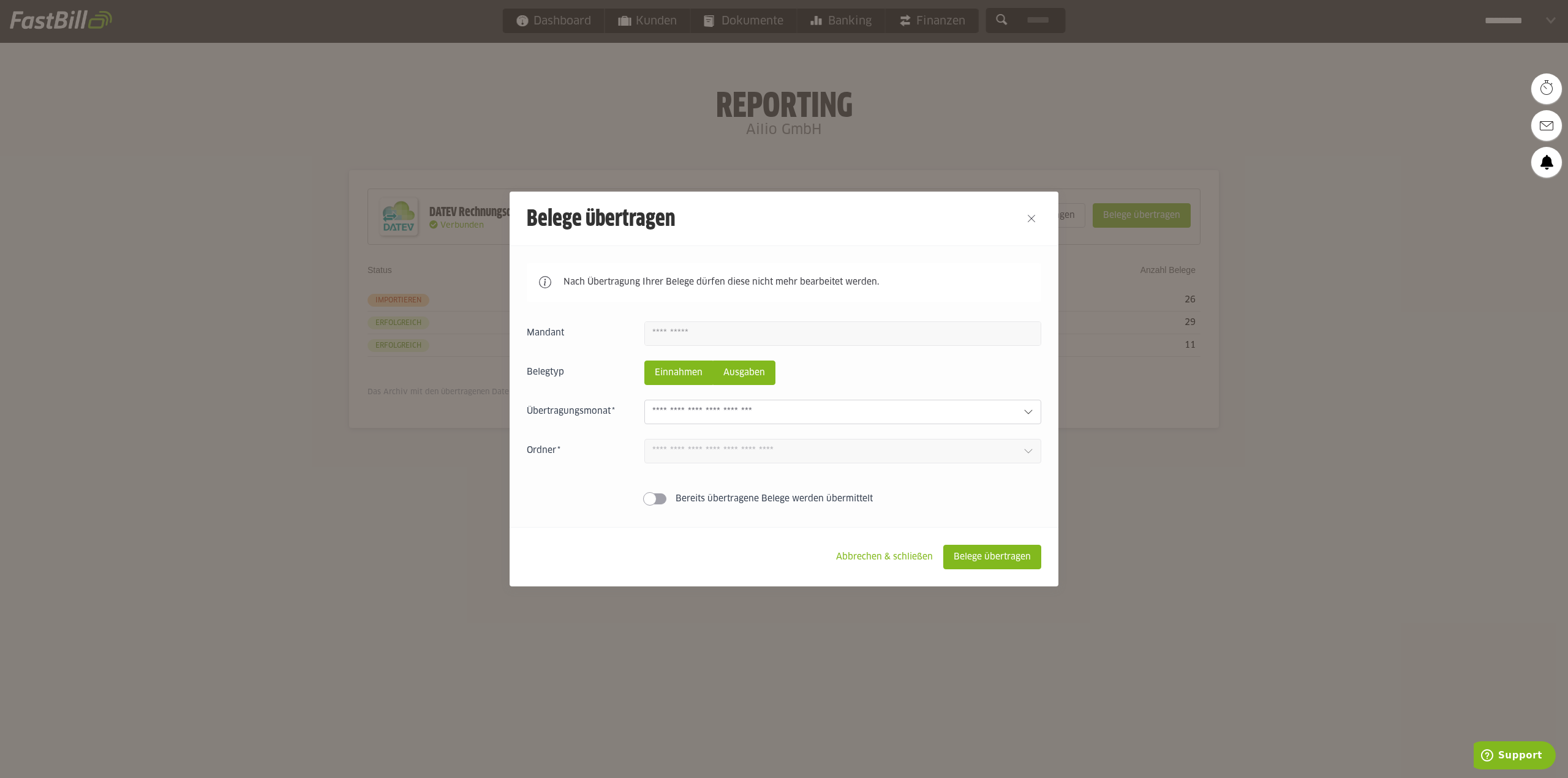
drag, startPoint x: 655, startPoint y: 375, endPoint x: 693, endPoint y: 402, distance: 46.6
click at [656, 377] on slot "Einnahmen" at bounding box center [678, 372] width 67 height 23
click at [694, 403] on div at bounding box center [843, 412] width 397 height 25
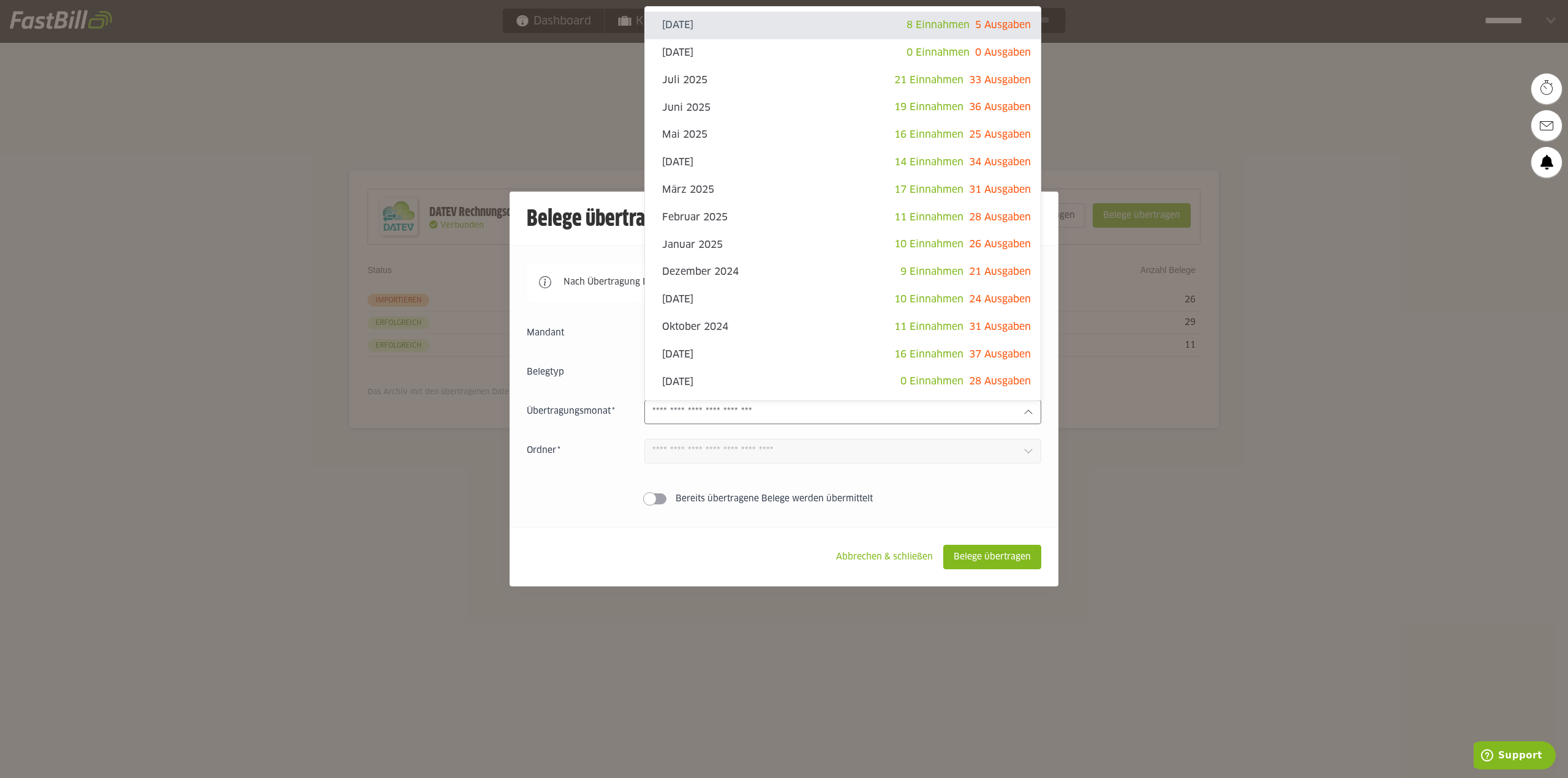
click at [0, 0] on slot "Übertragungsmonat" at bounding box center [0, 0] width 0 height 0
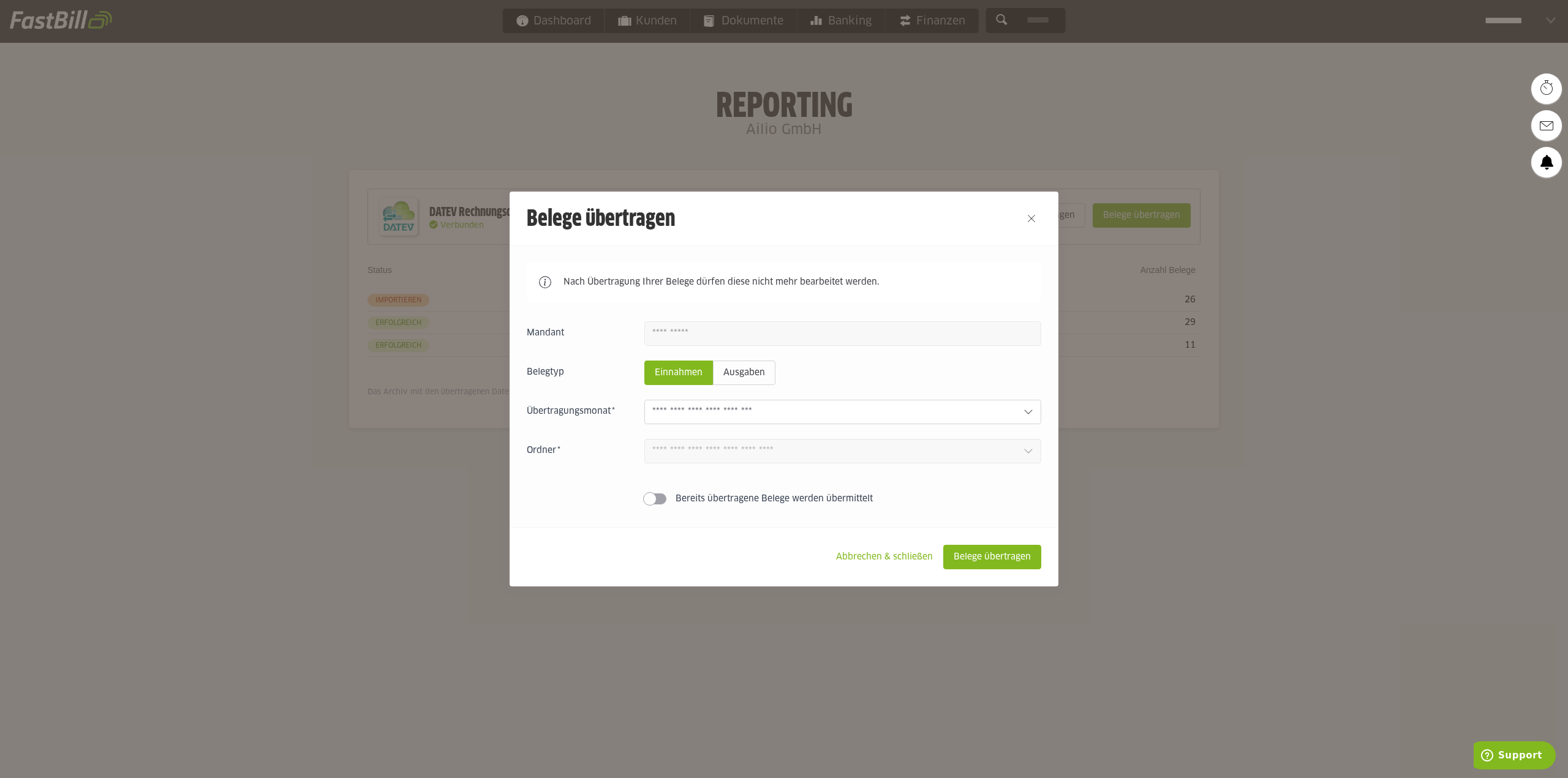
drag, startPoint x: 757, startPoint y: 366, endPoint x: 813, endPoint y: 331, distance: 66.0
click at [766, 359] on div "Einnahmen Ausgaben September 2025 8 Einnahmen 5 Ausgaben August 2025 0 Einnahme…" at bounding box center [784, 415] width 515 height 188
click at [1043, 208] on div at bounding box center [1031, 219] width 54 height 54
click at [1037, 212] on button "Close" at bounding box center [1030, 218] width 20 height 19
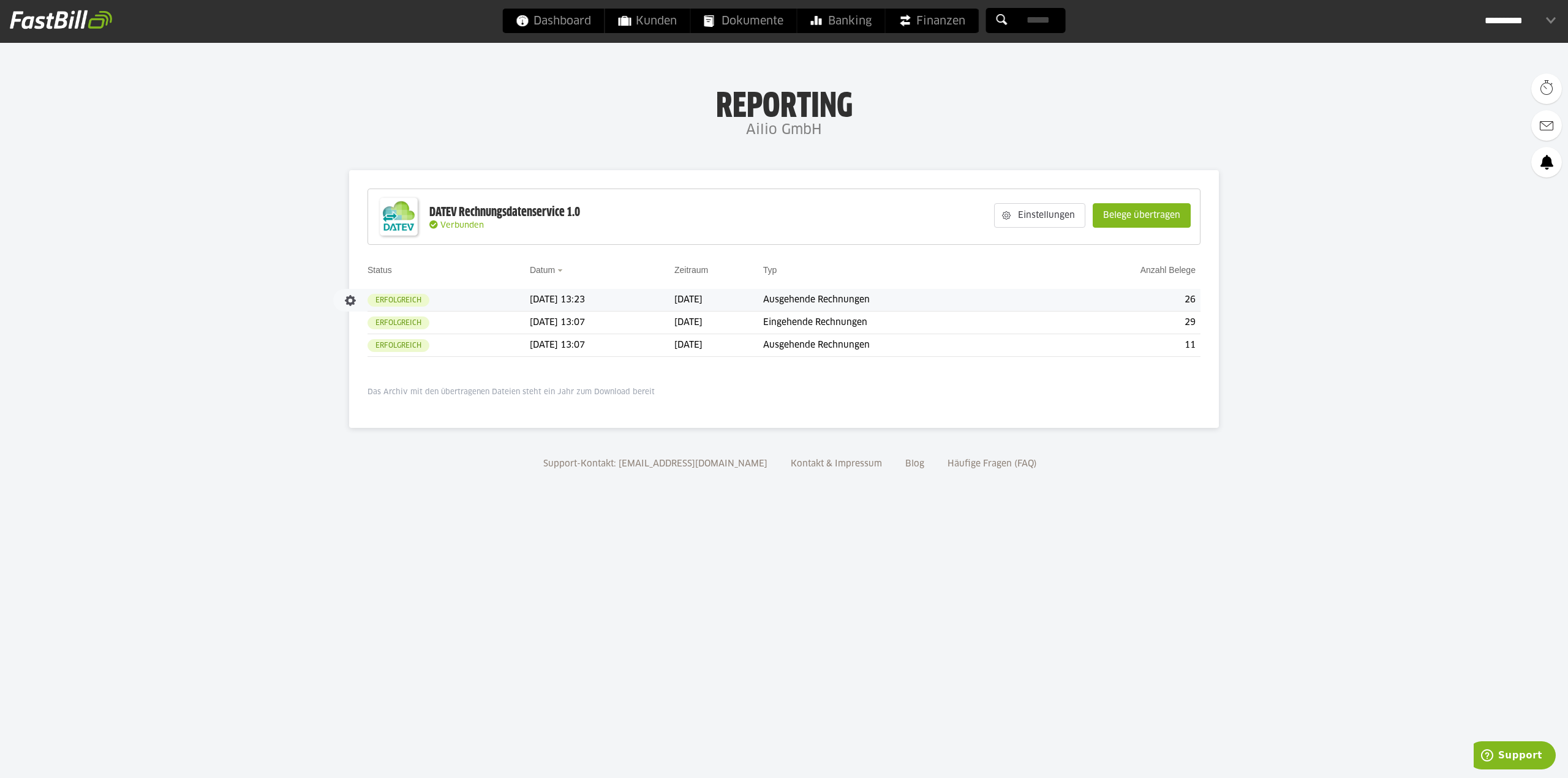
click at [576, 299] on td "[DATE] 13:23" at bounding box center [602, 300] width 144 height 23
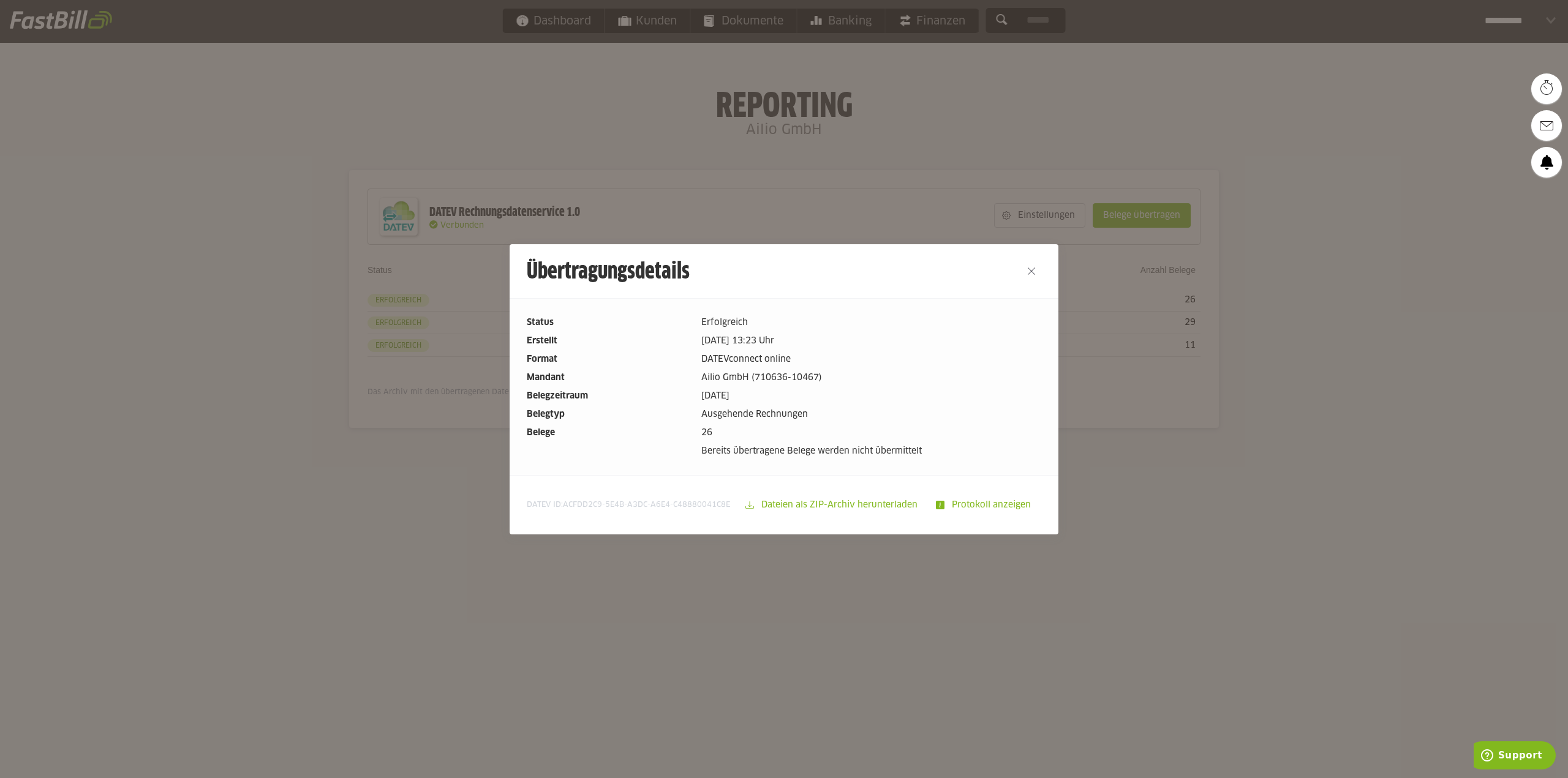
click at [740, 700] on div at bounding box center [784, 389] width 1568 height 778
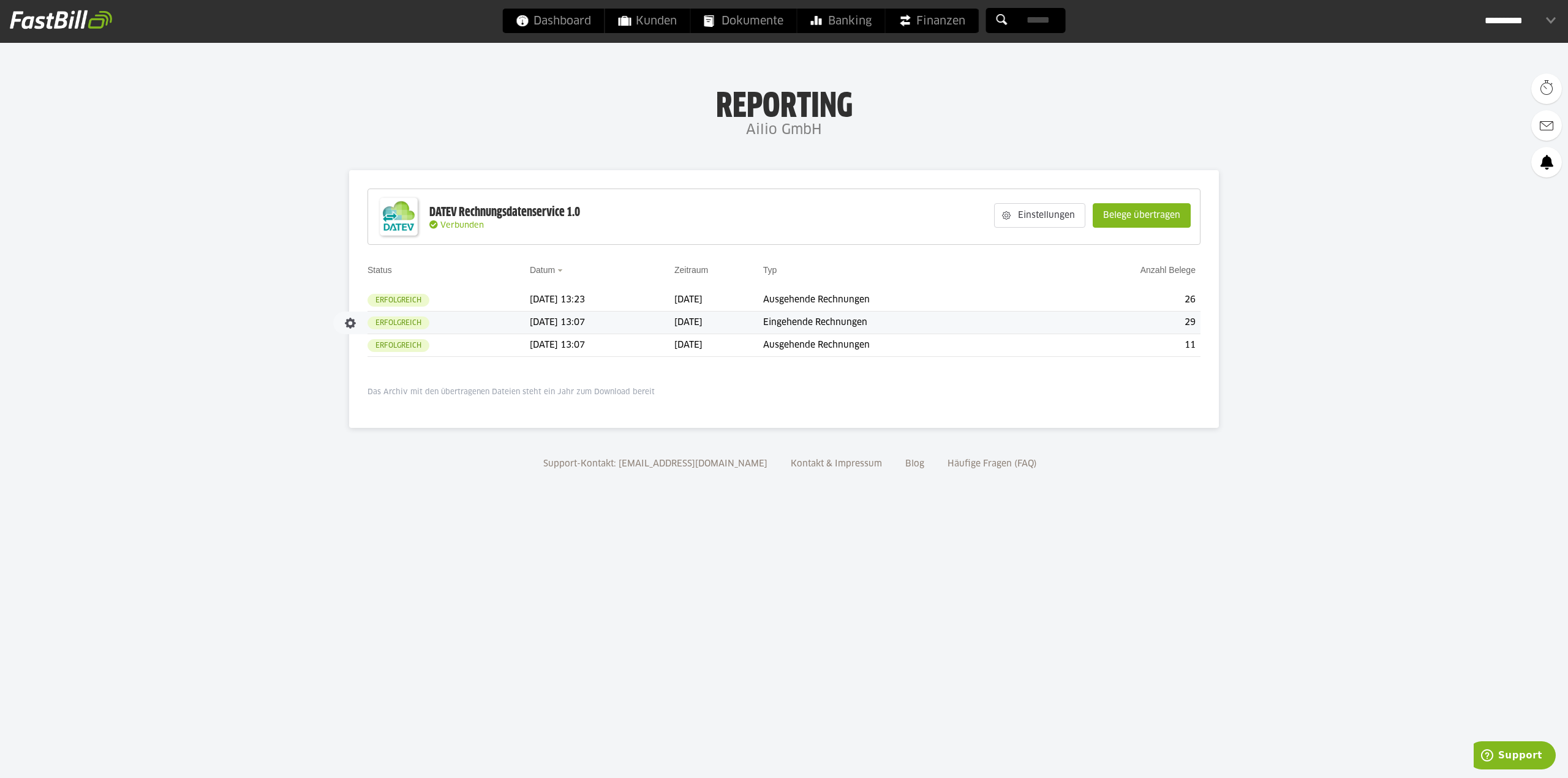
click at [761, 328] on td "[DATE]" at bounding box center [718, 323] width 89 height 23
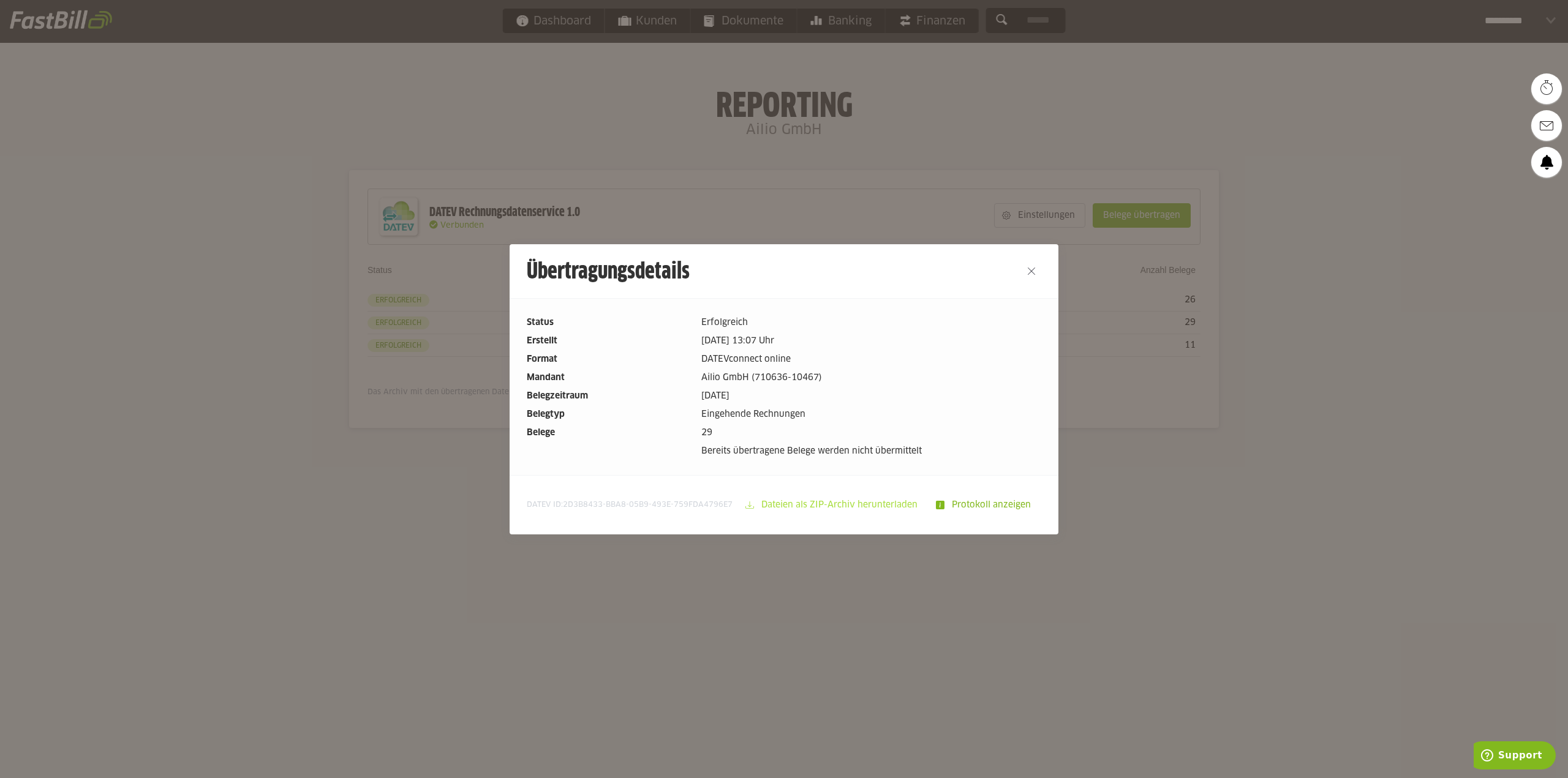
click at [881, 502] on slot "Dateien als ZIP-Archiv herunterladen" at bounding box center [840, 504] width 173 height 23
click at [733, 368] on dl "Status Erfolgreich Erstellt [DATE] 13:07 Uhr Format DATEVconnect online Mandant…" at bounding box center [784, 387] width 515 height 142
click at [975, 506] on slot "Protokoll anzeigen" at bounding box center [991, 504] width 96 height 23
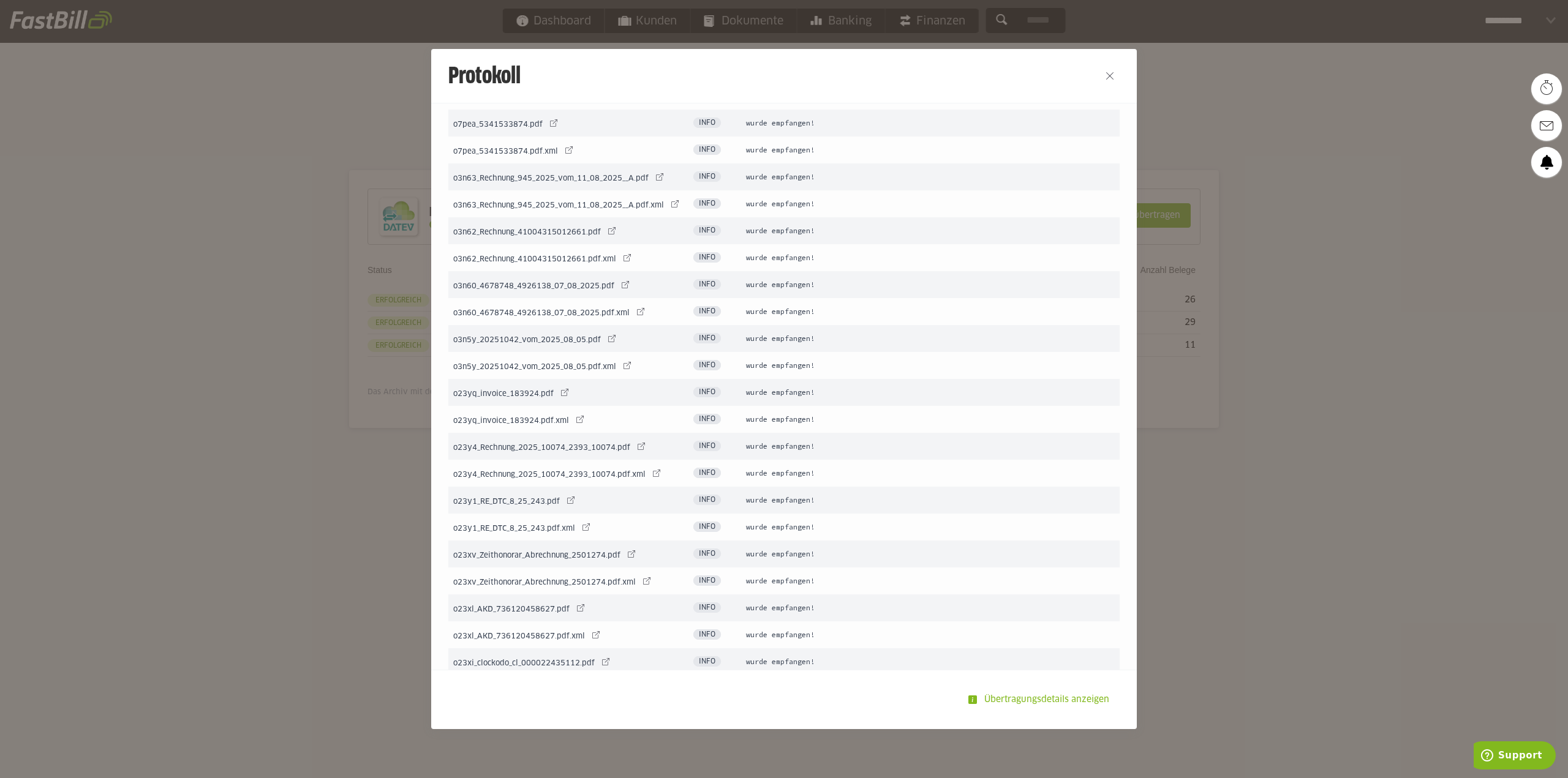
scroll to position [854, 0]
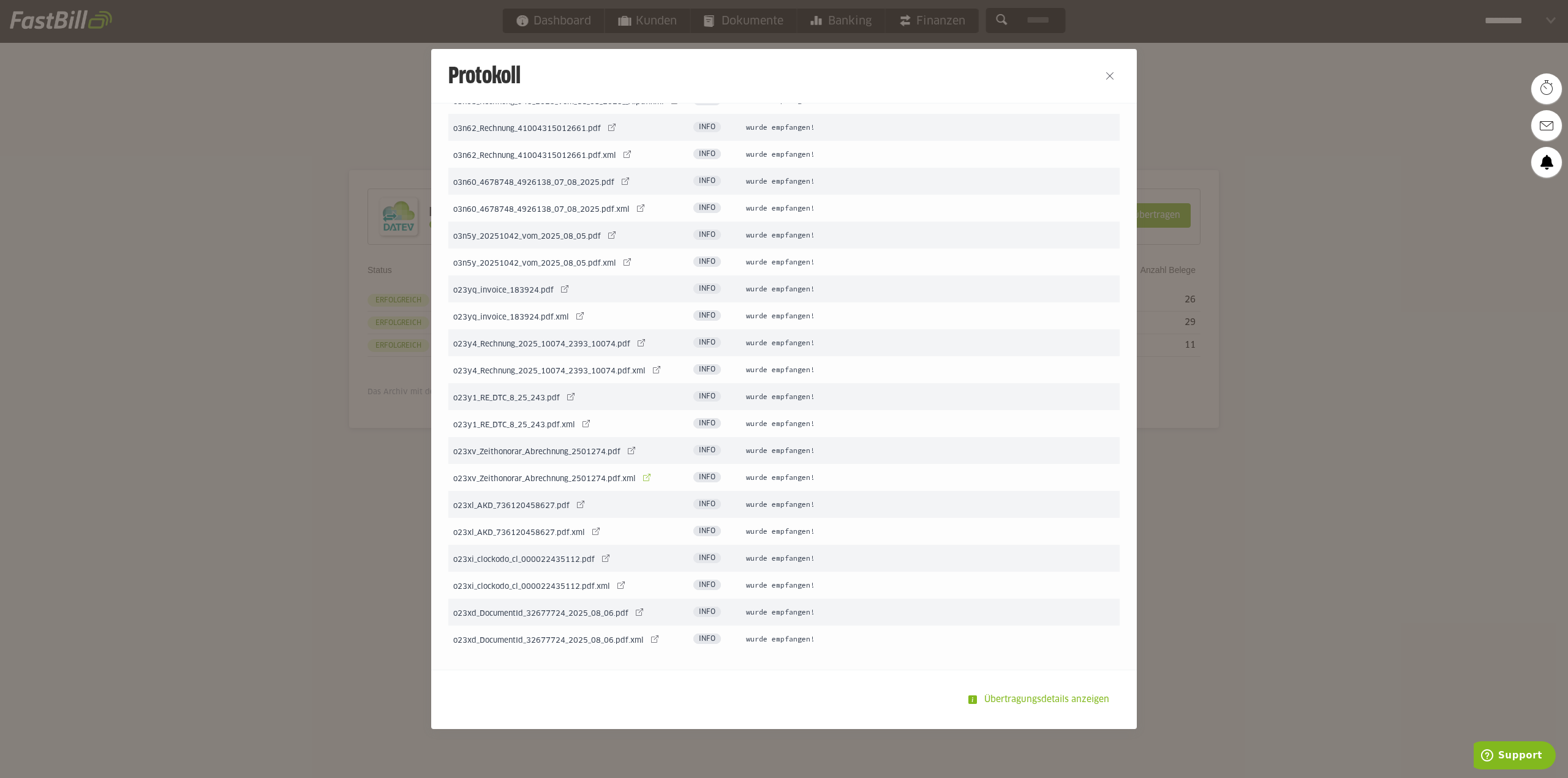
click at [644, 474] on link at bounding box center [646, 477] width 17 height 17
drag, startPoint x: 488, startPoint y: 452, endPoint x: 608, endPoint y: 452, distance: 120.0
click at [608, 452] on span "o23xv_Zeithonorar_Abrechnung_2501274.pdf" at bounding box center [536, 452] width 167 height 8
drag, startPoint x: 567, startPoint y: 472, endPoint x: 618, endPoint y: 470, distance: 51.0
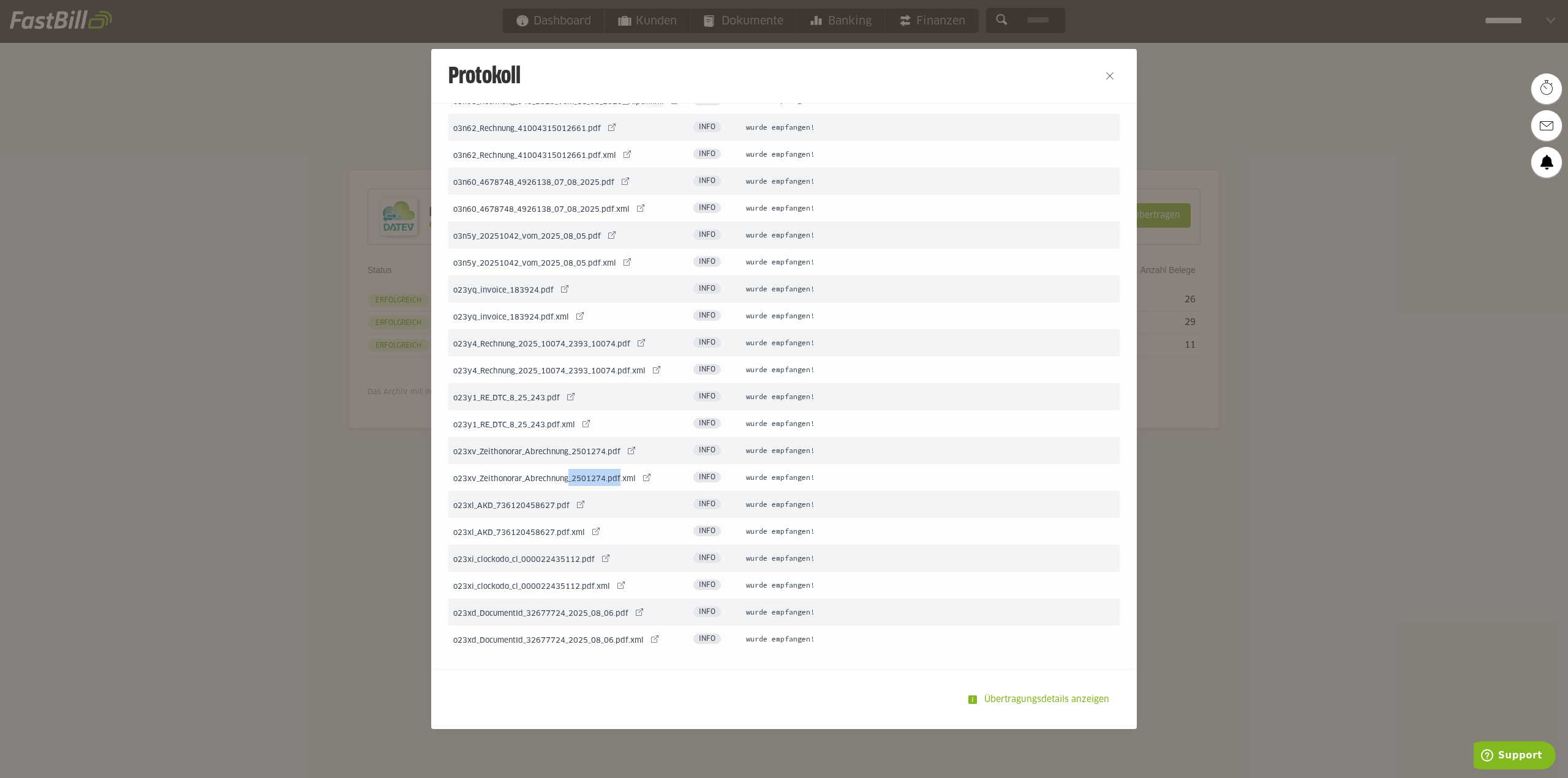
click at [618, 470] on td "o23xv_Zeithonorar_Abrechnung_2501274.pdf.xml o23xv_Zeithonorar_Abrechnung_25012…" at bounding box center [568, 477] width 240 height 27
click at [631, 448] on link at bounding box center [631, 450] width 17 height 17
drag, startPoint x: 605, startPoint y: 481, endPoint x: 614, endPoint y: 481, distance: 9.0
click at [614, 481] on span "o23xv_Zeithonorar_Abrechnung_2501274.pdf.xml" at bounding box center [544, 479] width 182 height 8
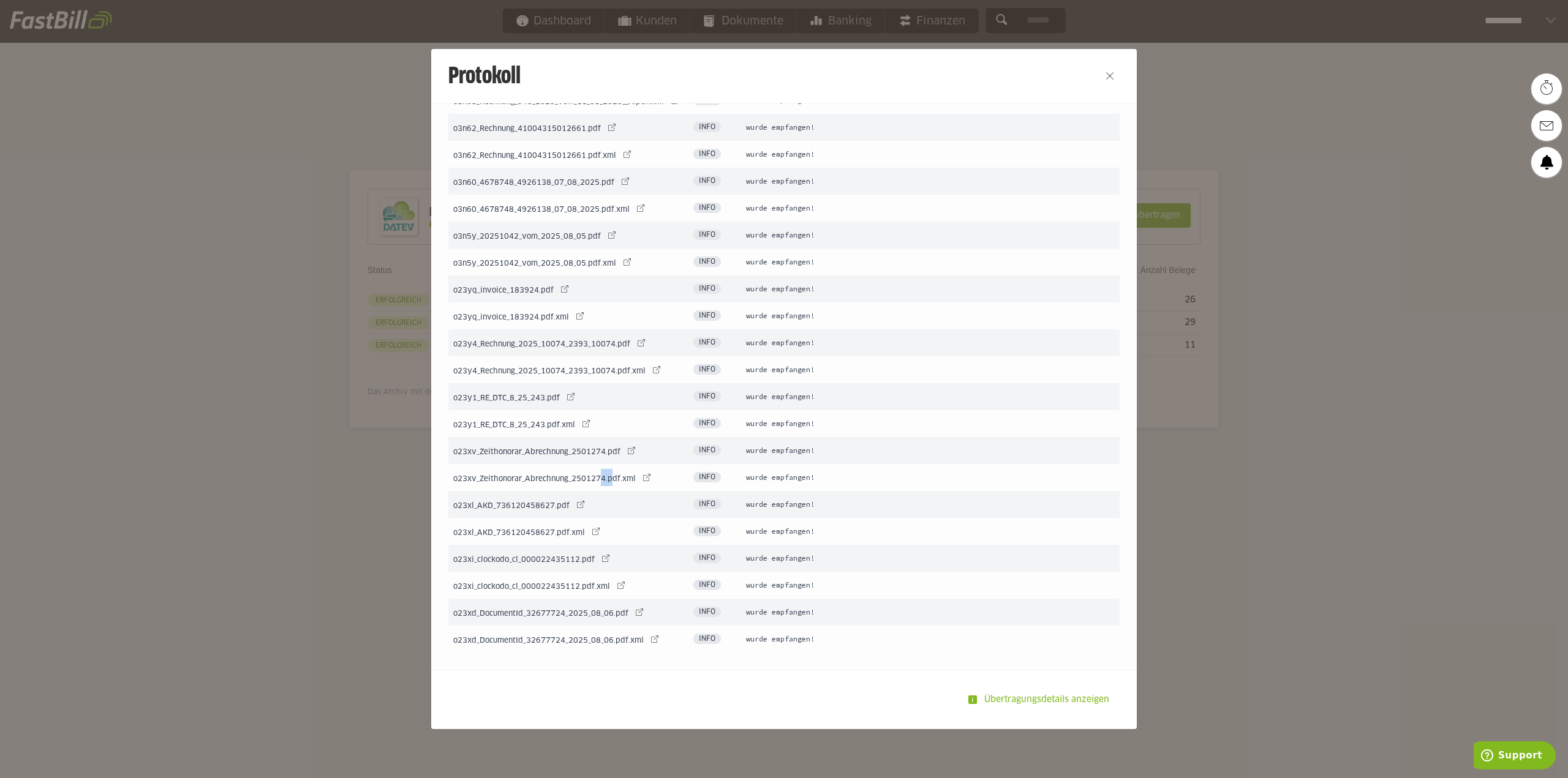
drag, startPoint x: 605, startPoint y: 477, endPoint x: 596, endPoint y: 453, distance: 25.6
click at [605, 476] on span "o23xv_Zeithonorar_Abrechnung_2501274.pdf.xml" at bounding box center [544, 479] width 182 height 8
click at [595, 448] on td "o23xv_Zeithonorar_Abrechnung_2501274.pdf o23xv_Zeithonorar_Abrechnung_2501274.p…" at bounding box center [568, 451] width 240 height 27
click at [597, 469] on td "o23xv_Zeithonorar_Abrechnung_2501274.pdf.xml o23xv_Zeithonorar_Abrechnung_25012…" at bounding box center [568, 477] width 240 height 27
drag, startPoint x: 492, startPoint y: 450, endPoint x: 593, endPoint y: 454, distance: 101.1
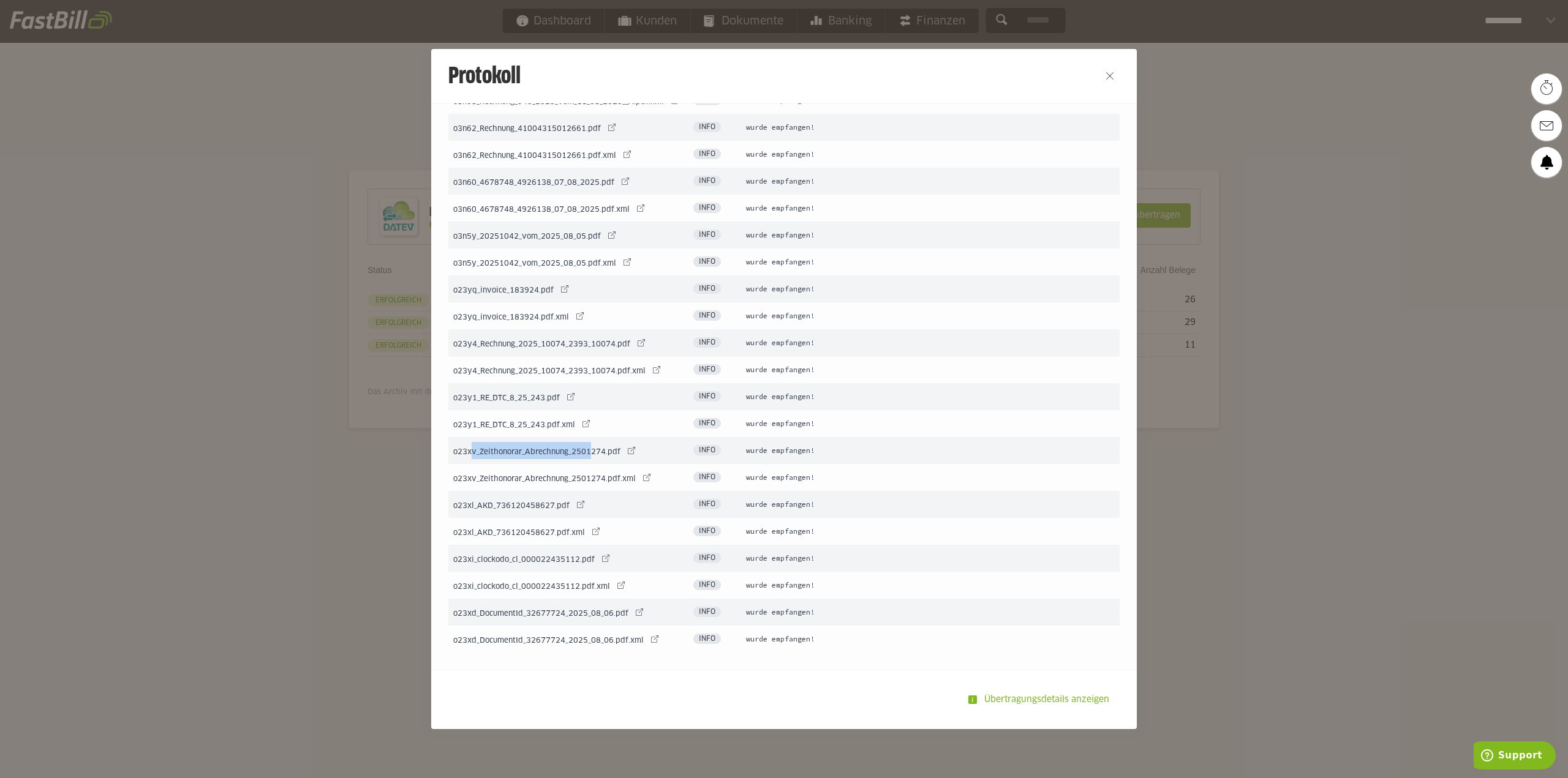
click at [593, 454] on td "o23xv_Zeithonorar_Abrechnung_2501274.pdf o23xv_Zeithonorar_Abrechnung_2501274.p…" at bounding box center [568, 451] width 240 height 27
click at [570, 475] on span "o23xv_Zeithonorar_Abrechnung_2501274.pdf.xml" at bounding box center [544, 479] width 182 height 8
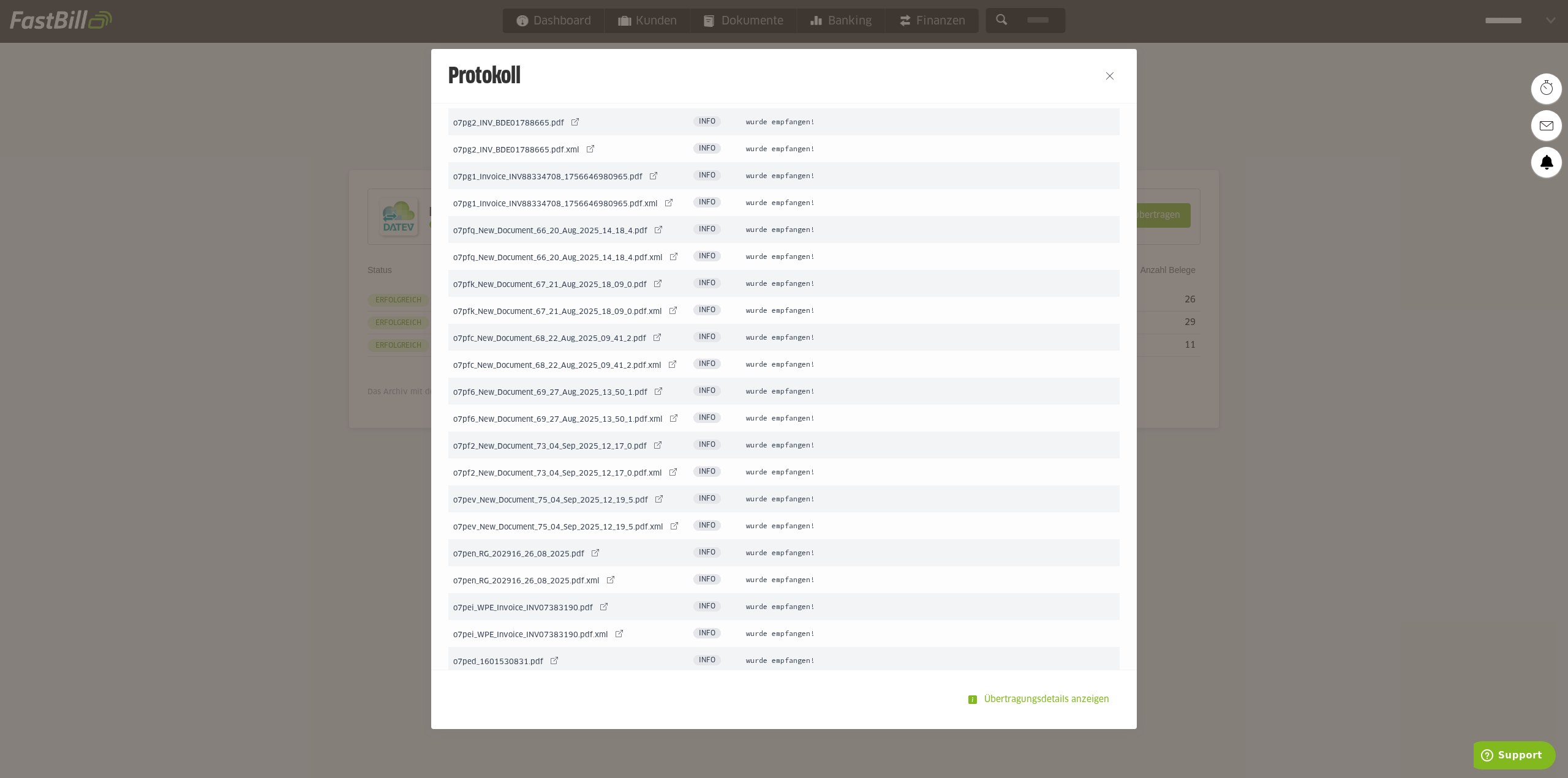
scroll to position [0, 0]
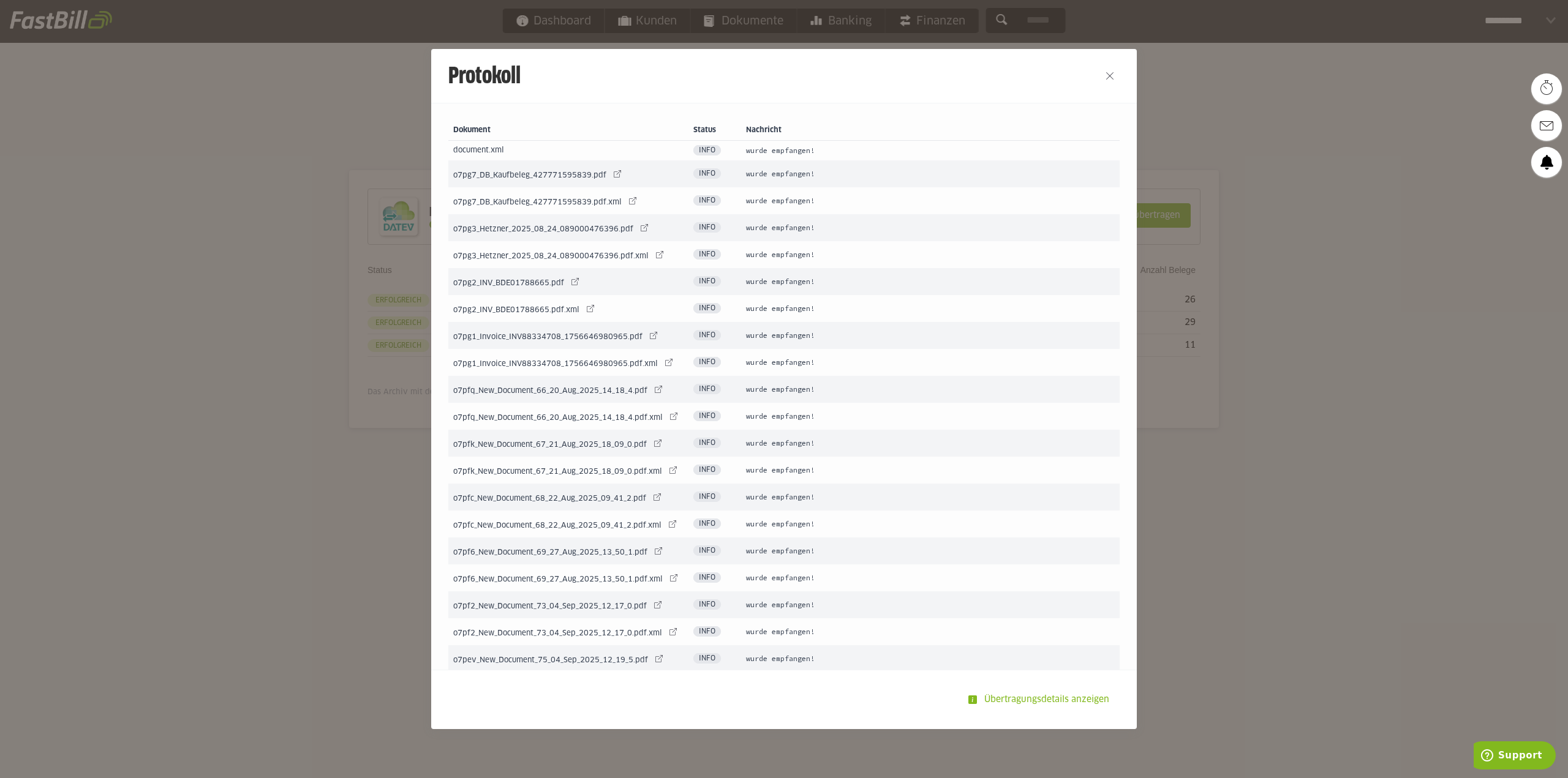
drag, startPoint x: 723, startPoint y: 295, endPoint x: 890, endPoint y: 186, distance: 199.4
click at [1109, 73] on button "Close" at bounding box center [1109, 75] width 20 height 19
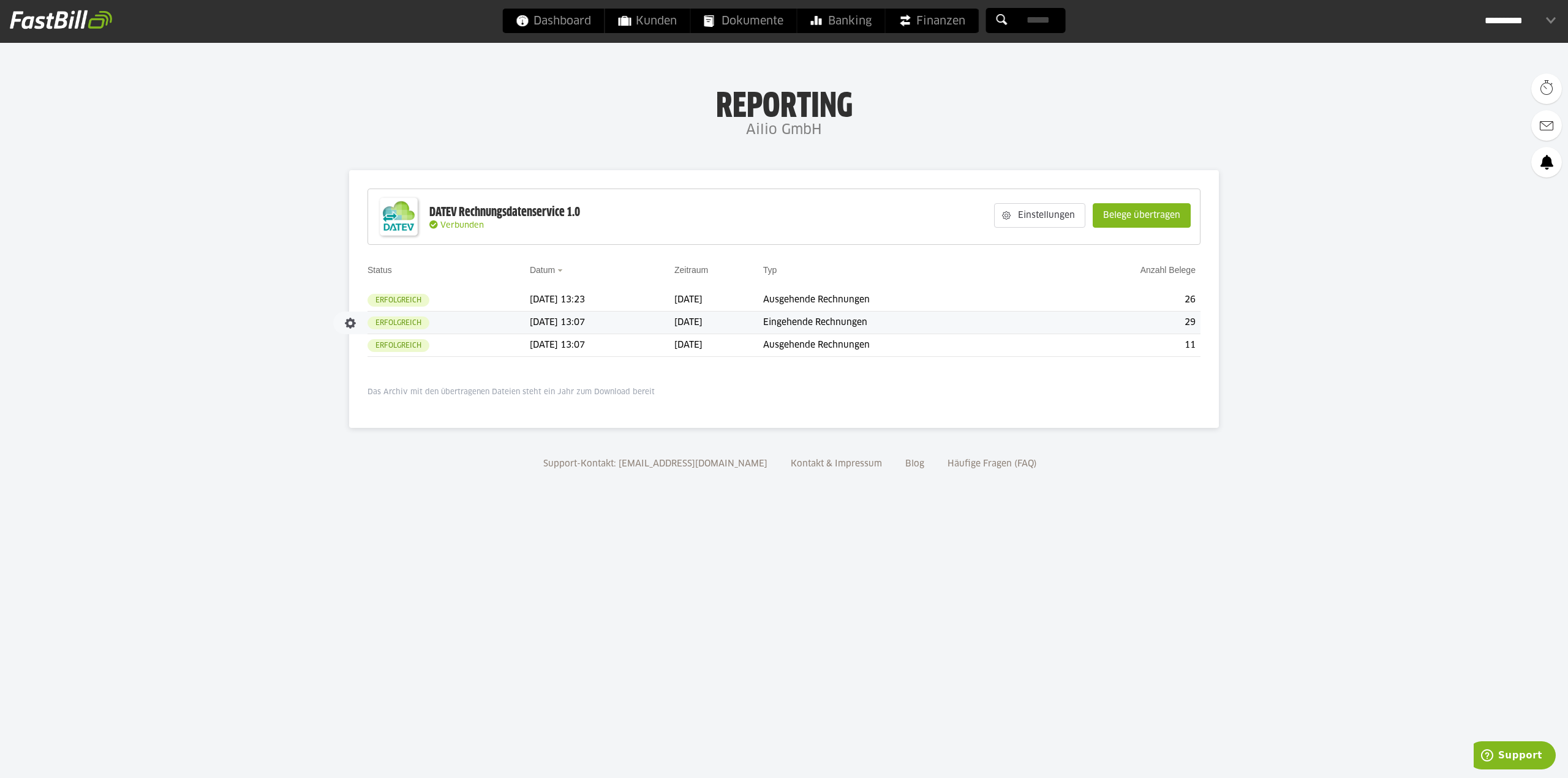
click at [909, 328] on td "Eingehende Rechnungen" at bounding box center [902, 323] width 279 height 23
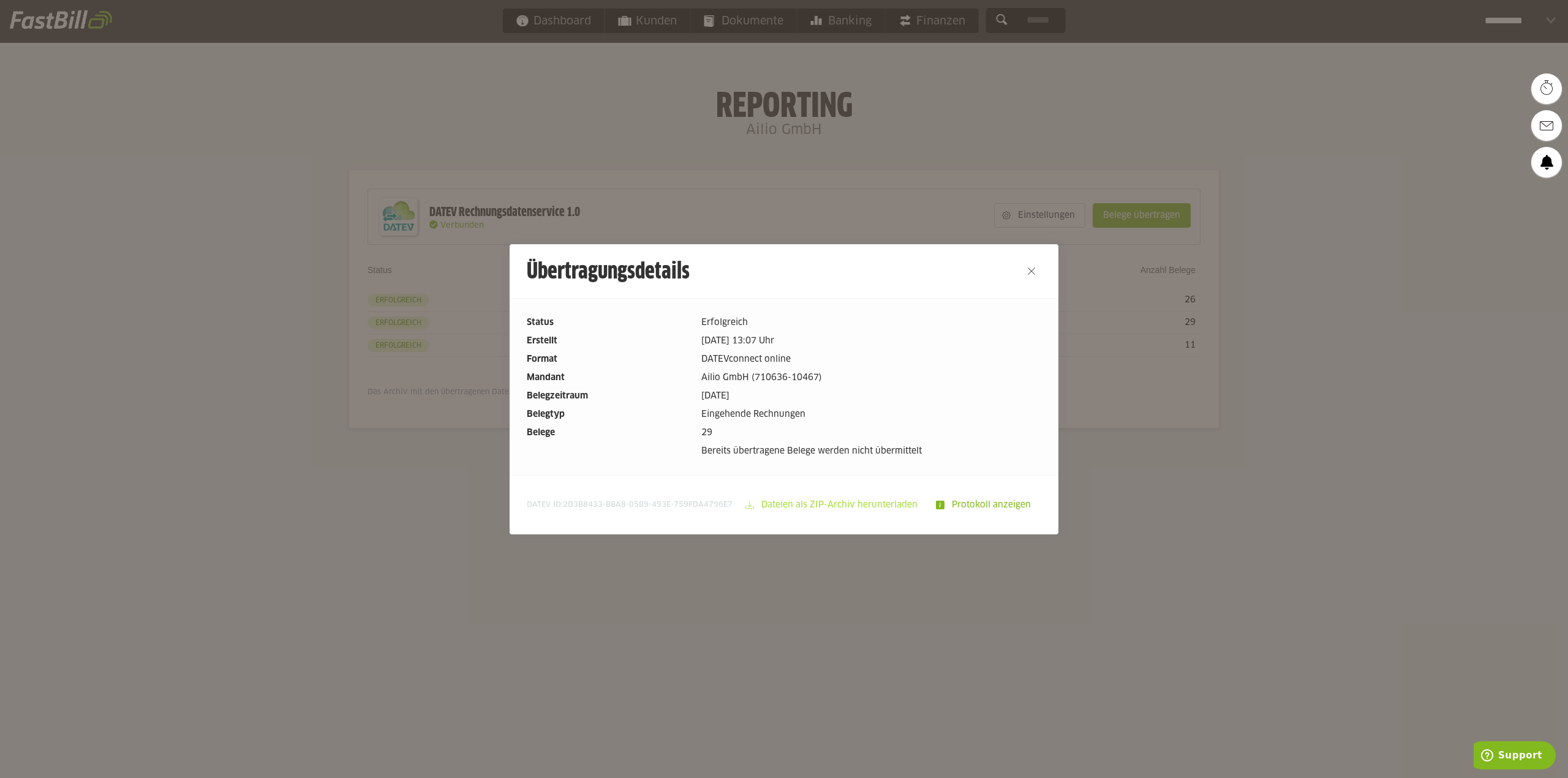
click at [784, 503] on slot "Dateien als ZIP-Archiv herunterladen" at bounding box center [840, 504] width 173 height 23
click at [114, 162] on div at bounding box center [784, 389] width 1568 height 778
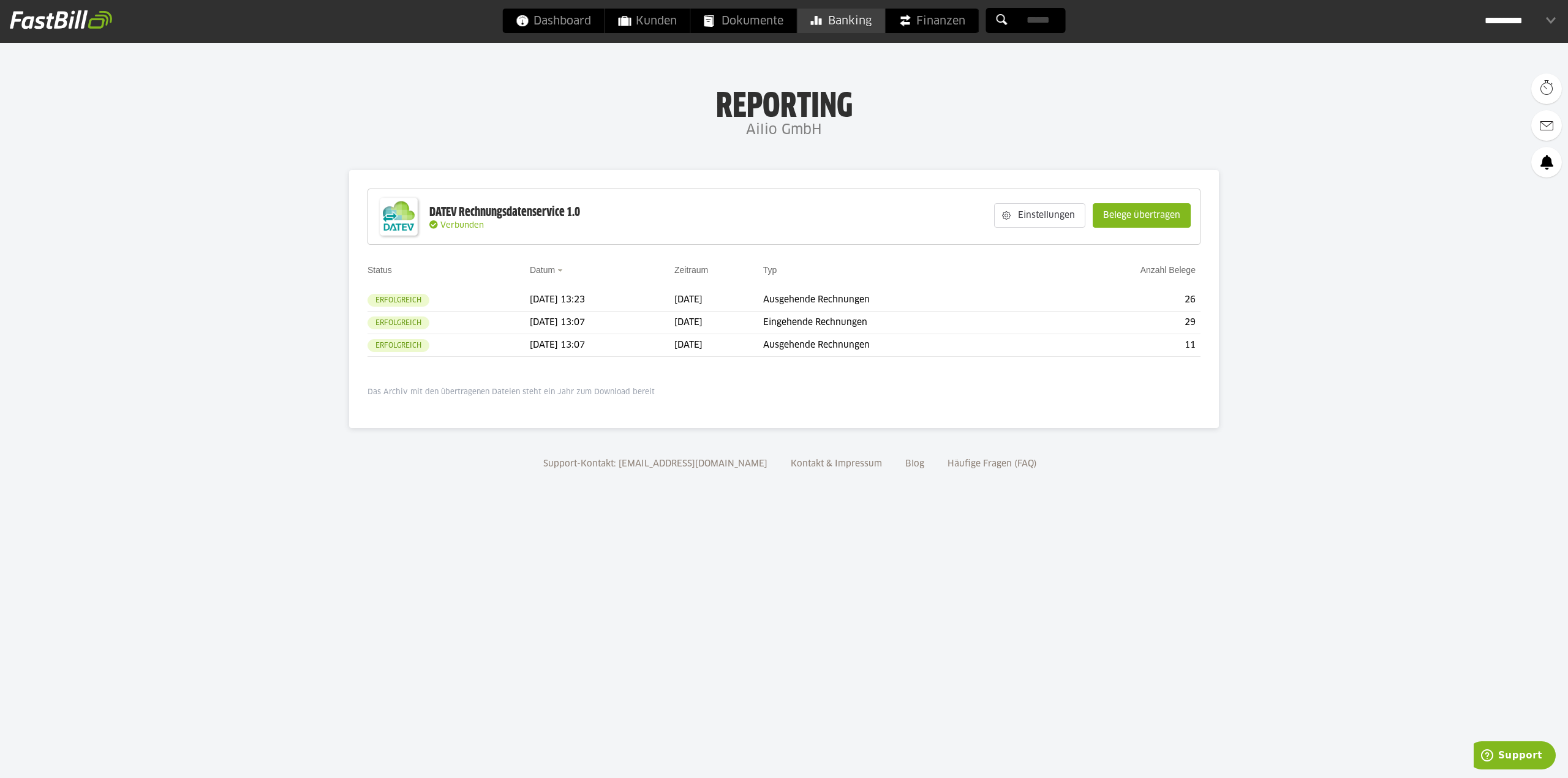
click at [873, 30] on link "Banking" at bounding box center [840, 20] width 87 height 25
click at [1174, 213] on slot "Belege übertragen" at bounding box center [1141, 214] width 97 height 23
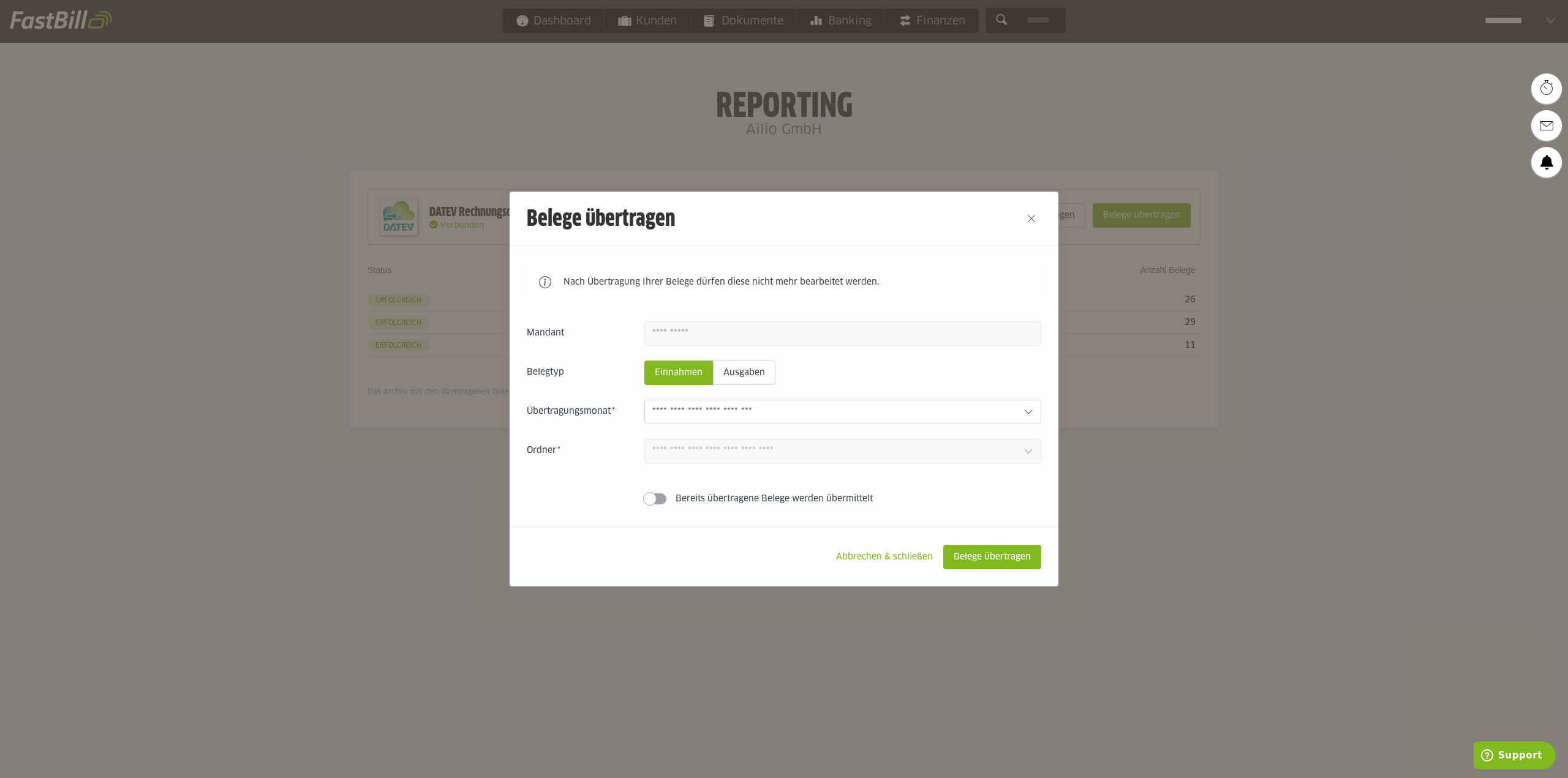
click at [711, 413] on input "text" at bounding box center [833, 412] width 361 height 14
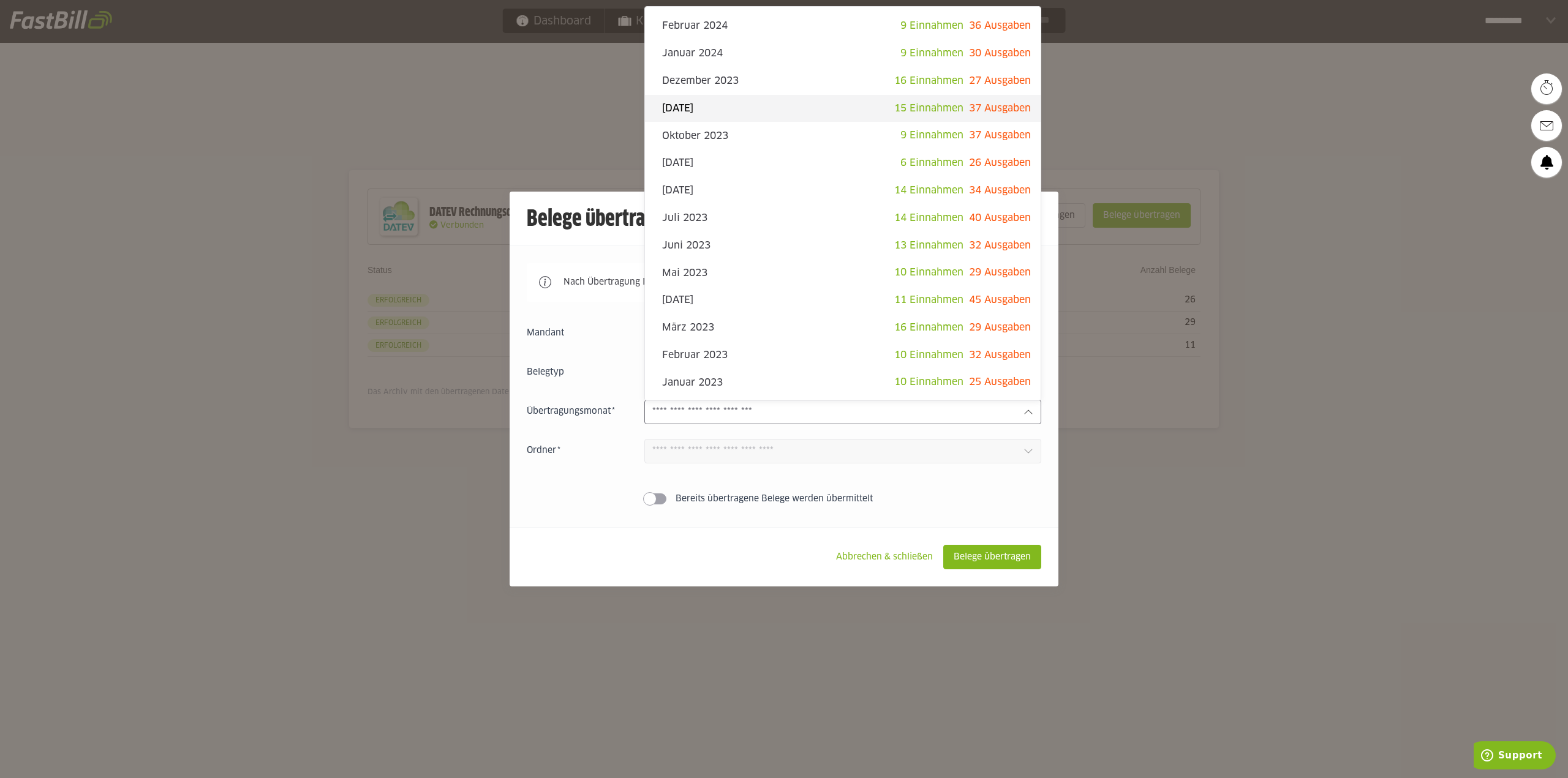
scroll to position [521, 0]
click at [310, 236] on div at bounding box center [784, 389] width 1568 height 778
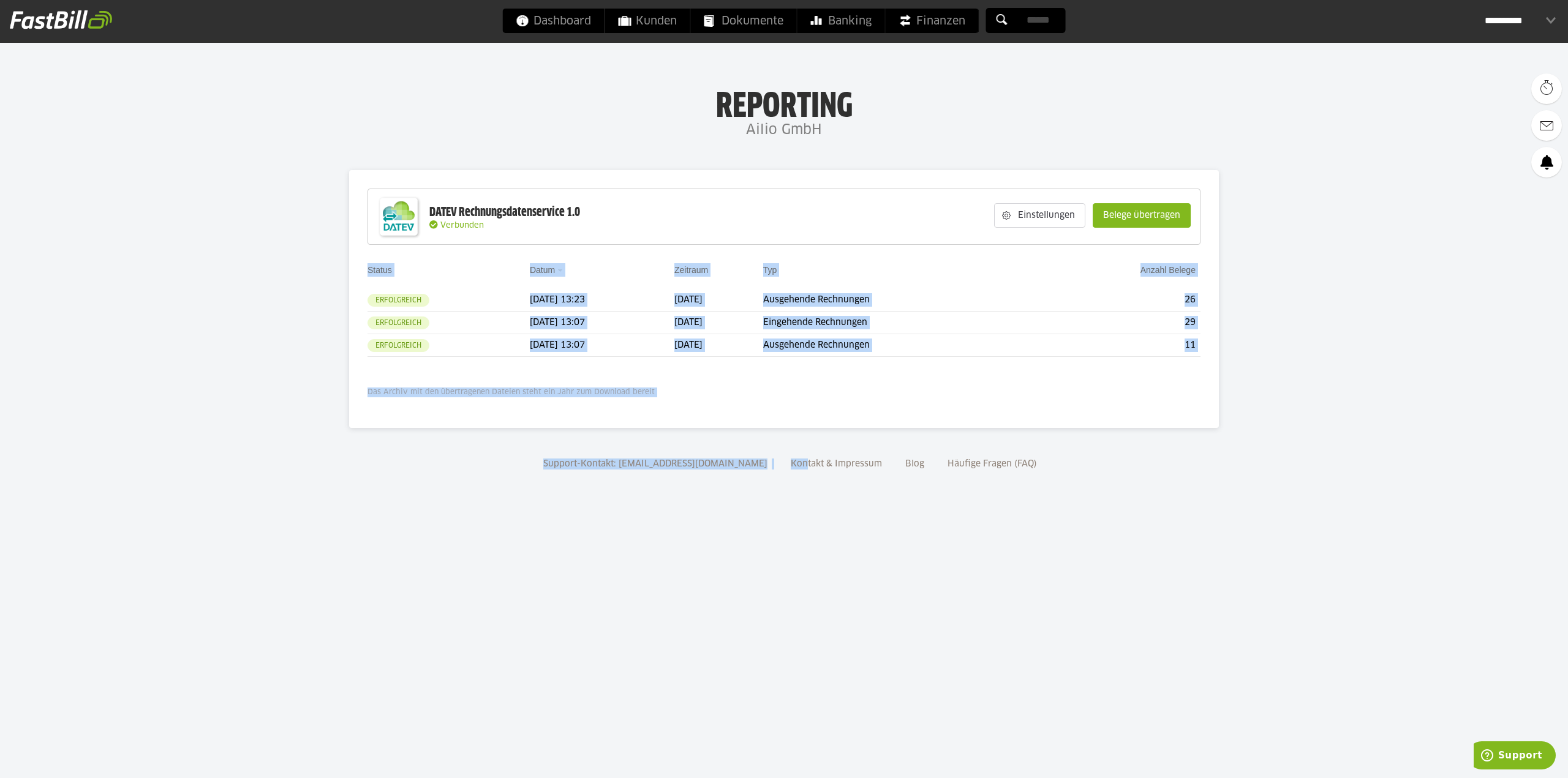
drag, startPoint x: 259, startPoint y: 249, endPoint x: 795, endPoint y: 538, distance: 608.9
click at [790, 538] on body "Dashboard Kunden Dokumente Banking Finanzen Add-ons" at bounding box center [784, 389] width 1568 height 778
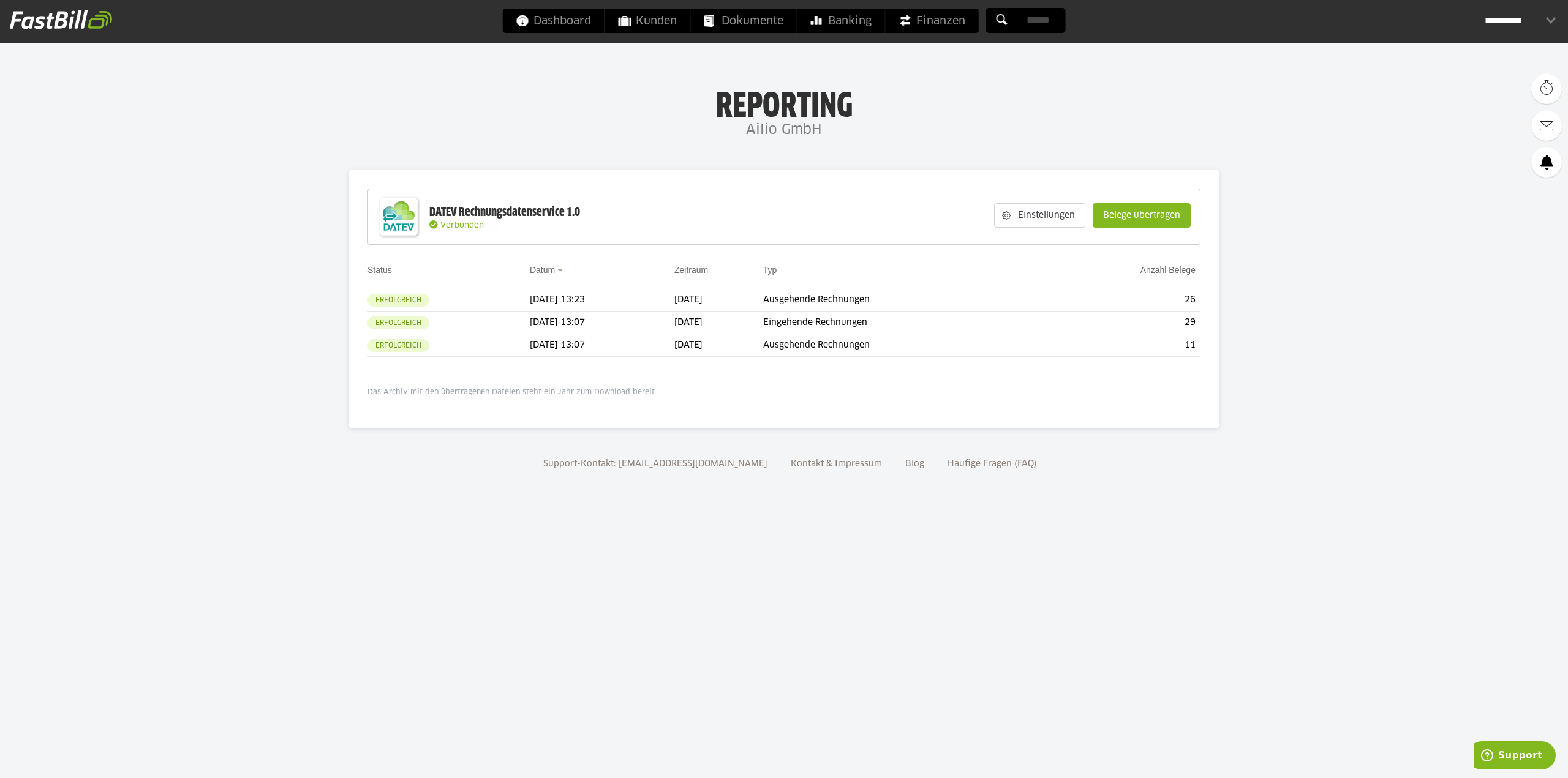
click at [796, 538] on body "Dashboard Kunden Dokumente Banking Finanzen Add-ons" at bounding box center [784, 389] width 1568 height 778
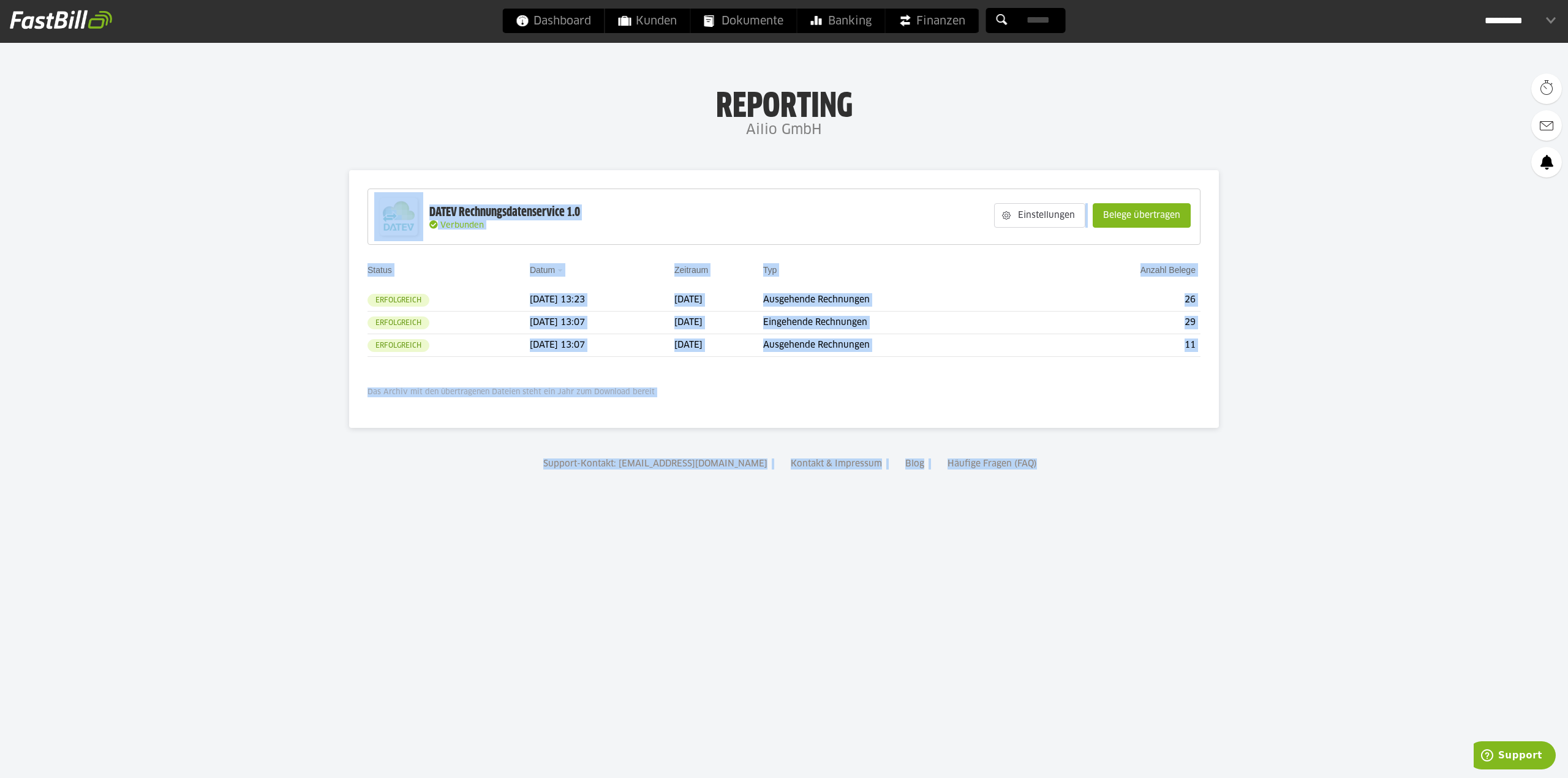
drag, startPoint x: 1237, startPoint y: 614, endPoint x: 252, endPoint y: 199, distance: 1068.9
click at [256, 200] on body "Dashboard Kunden Dokumente Banking Finanzen Add-ons" at bounding box center [784, 389] width 1568 height 778
click at [151, 221] on body "Dashboard Kunden Dokumente Banking Finanzen Add-ons" at bounding box center [784, 389] width 1568 height 778
drag, startPoint x: 287, startPoint y: 157, endPoint x: 1223, endPoint y: 630, distance: 1048.7
click at [1223, 630] on body "Dashboard Kunden Dokumente Banking Finanzen Add-ons" at bounding box center [784, 389] width 1568 height 778
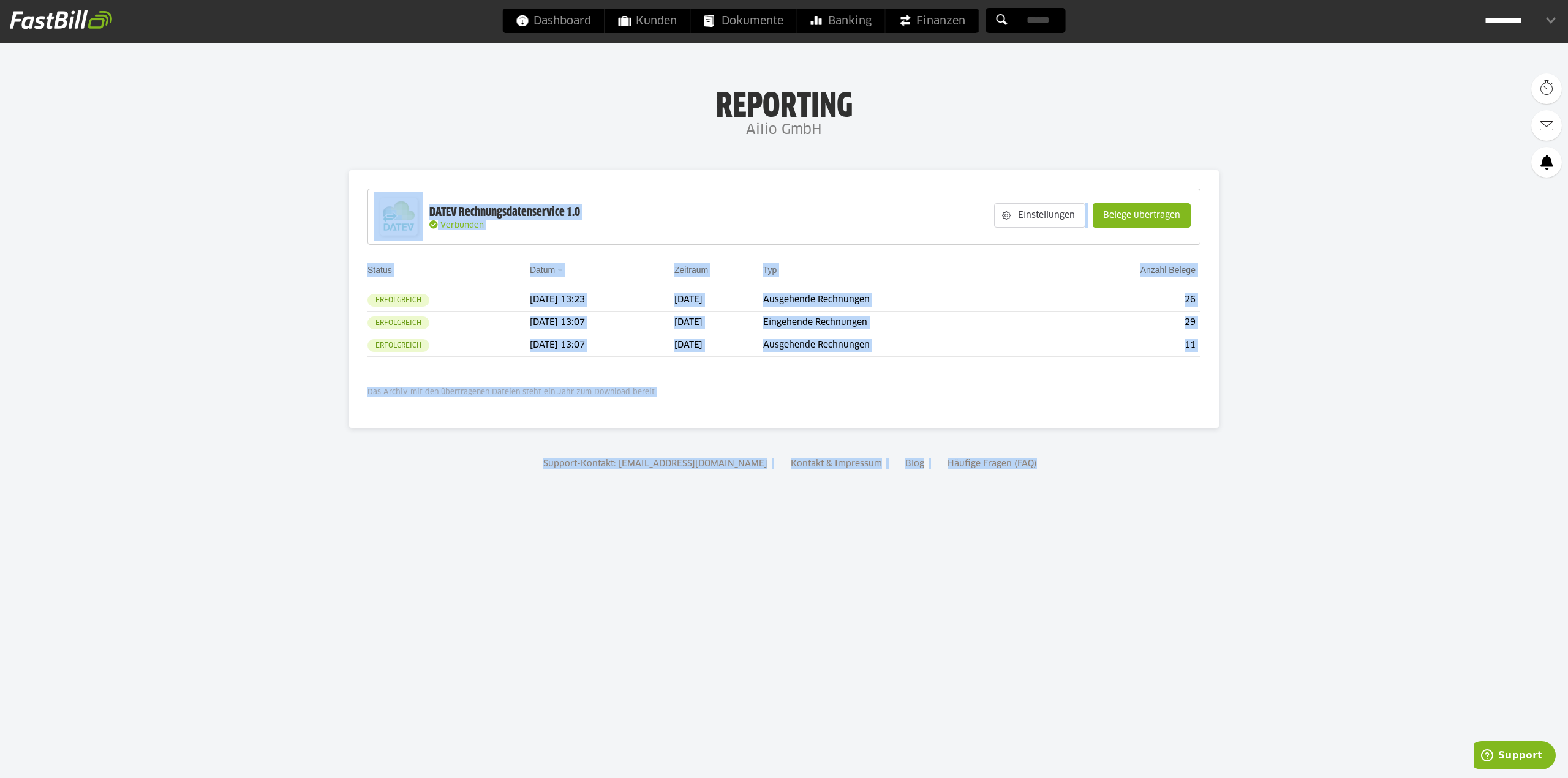
click at [1246, 605] on body "Dashboard Kunden Dokumente Banking Finanzen Add-ons" at bounding box center [784, 389] width 1568 height 778
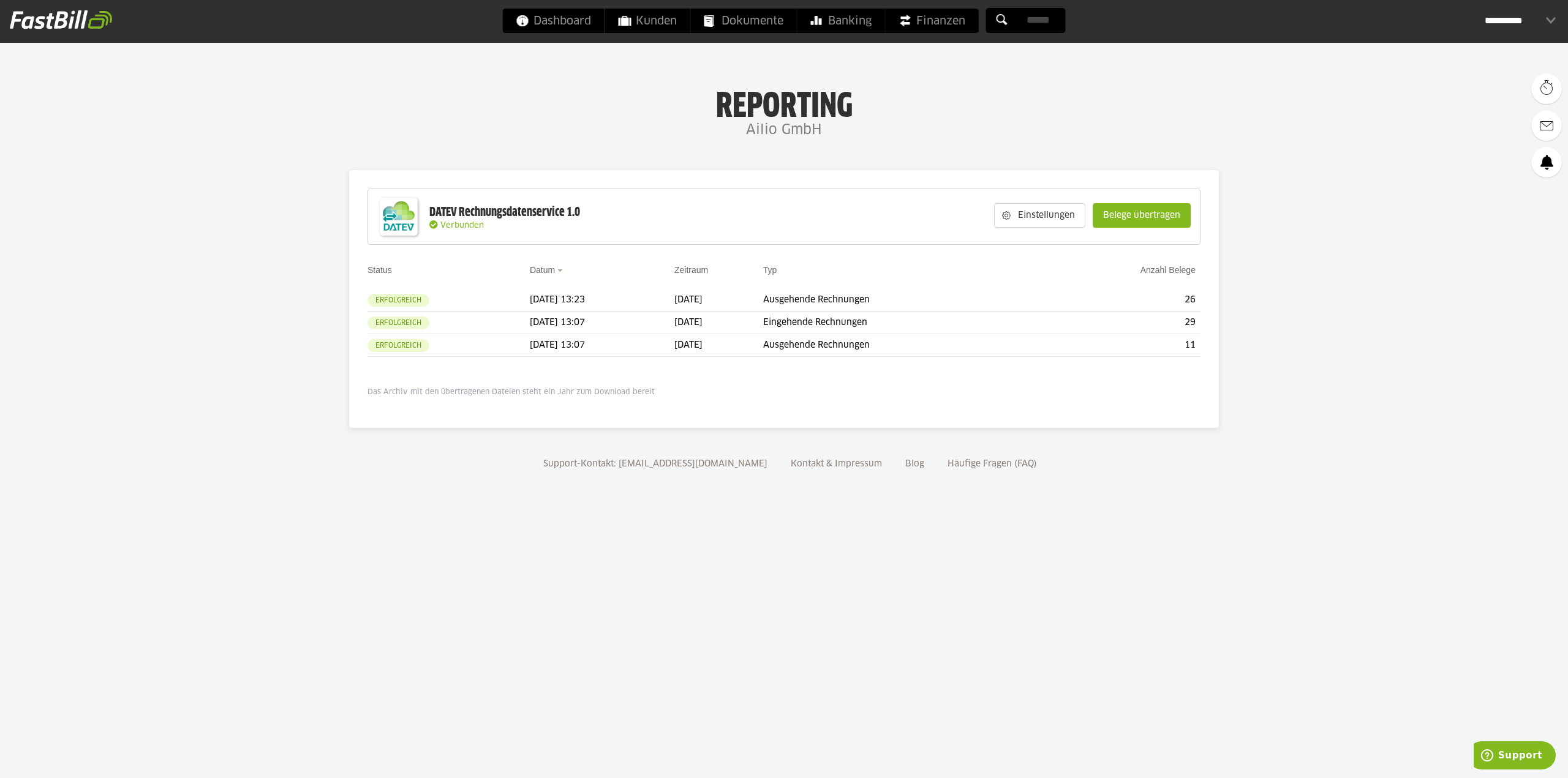
drag, startPoint x: 1246, startPoint y: 605, endPoint x: 1060, endPoint y: 512, distance: 208.0
click at [1059, 512] on body "Dashboard Kunden Dokumente Banking Finanzen Add-ons" at bounding box center [784, 389] width 1568 height 778
click at [1060, 512] on body "Dashboard Kunden Dokumente Banking Finanzen Add-ons" at bounding box center [784, 389] width 1568 height 778
click at [494, 106] on h1 "Reporting" at bounding box center [784, 103] width 1323 height 32
click at [529, 31] on link "Dashboard" at bounding box center [554, 20] width 102 height 25
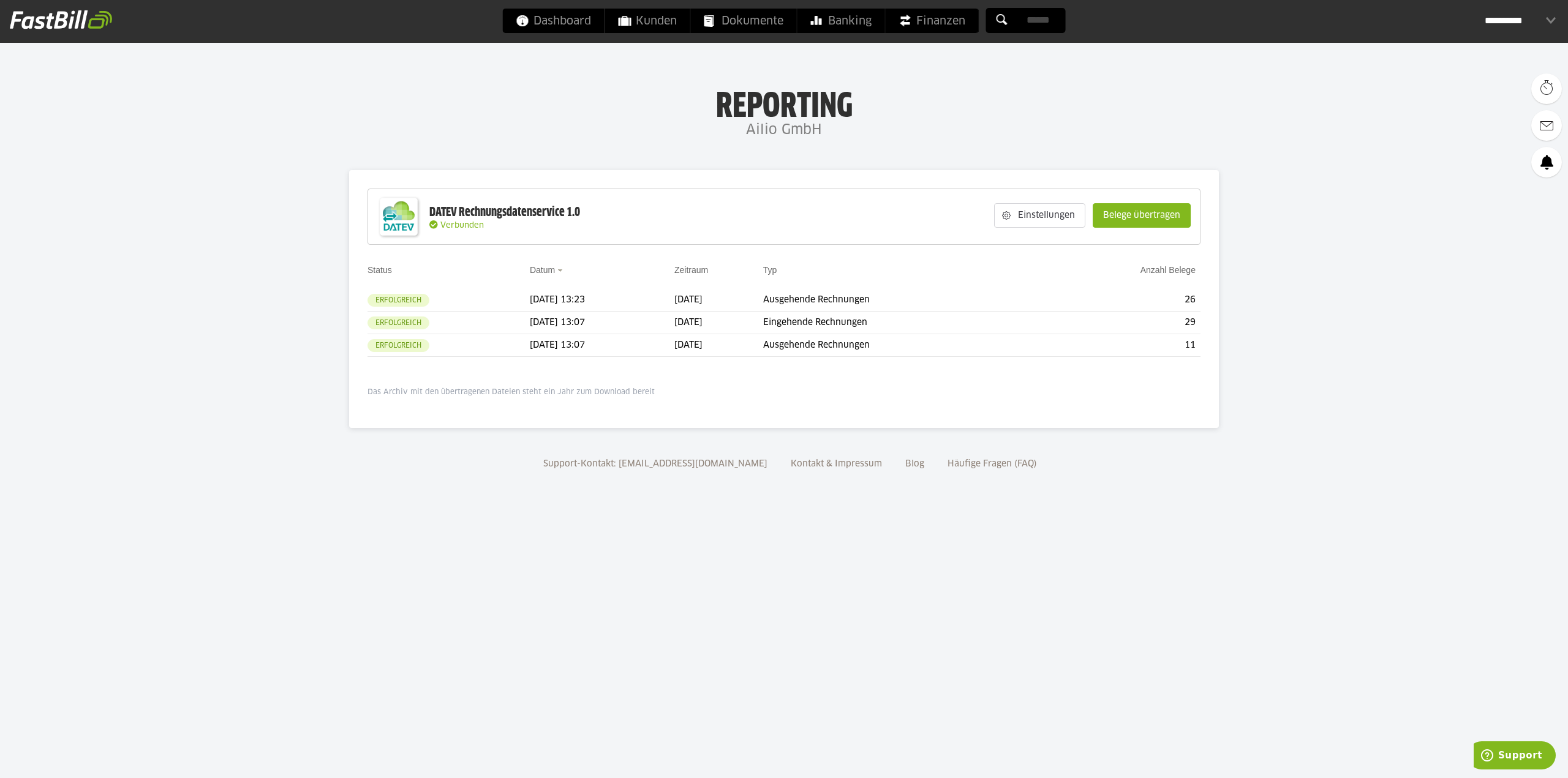
click at [170, 308] on body "Dashboard Kunden Dokumente Banking Finanzen Add-ons" at bounding box center [784, 389] width 1568 height 778
click at [221, 334] on body "Dashboard Kunden Dokumente Banking Finanzen Add-ons" at bounding box center [784, 389] width 1568 height 778
click at [543, 37] on div "**********" at bounding box center [784, 21] width 1568 height 43
click at [549, 25] on span "Dashboard" at bounding box center [554, 20] width 75 height 25
click at [853, 319] on td "Eingehende Rechnungen" at bounding box center [902, 323] width 279 height 23
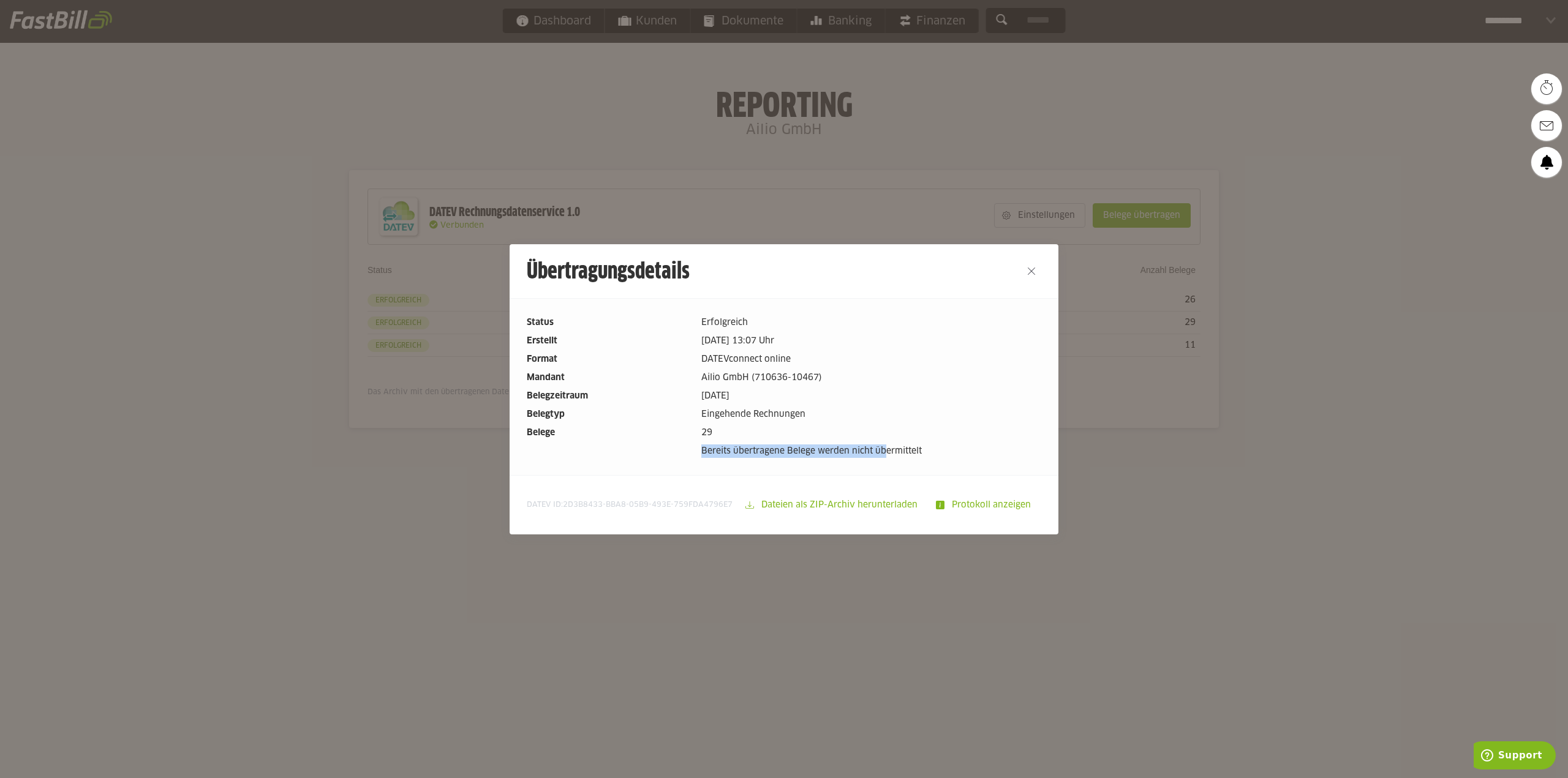
drag, startPoint x: 847, startPoint y: 457, endPoint x: 890, endPoint y: 457, distance: 43.0
click at [890, 457] on dl "Status Erfolgreich Erstellt [DATE] 13:07 Uhr Format DATEVconnect online Mandant…" at bounding box center [784, 387] width 515 height 142
click at [890, 457] on dd "Bereits übertragene Belege werden nicht übermittelt" at bounding box center [871, 451] width 340 height 14
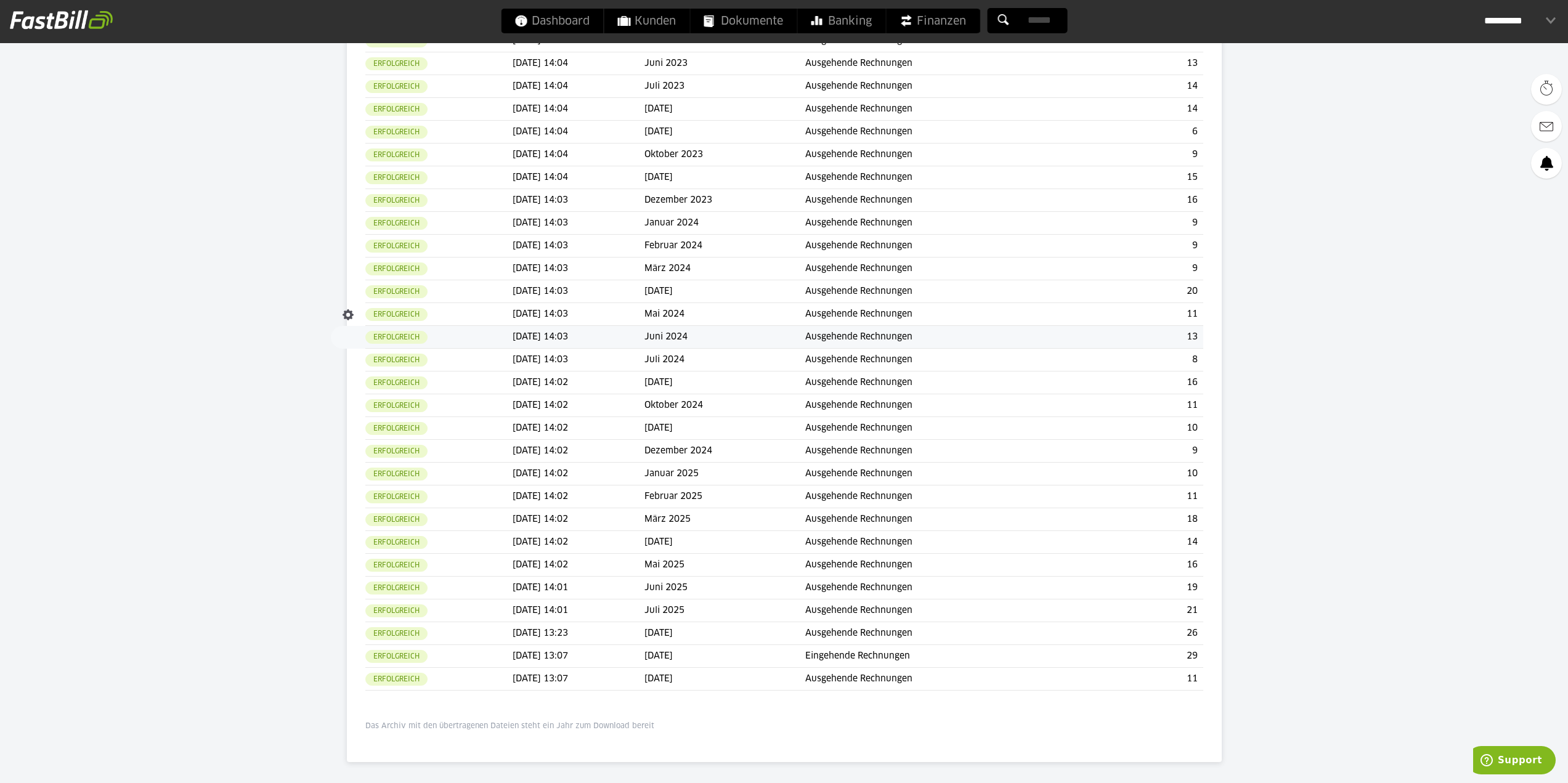
scroll to position [410, 0]
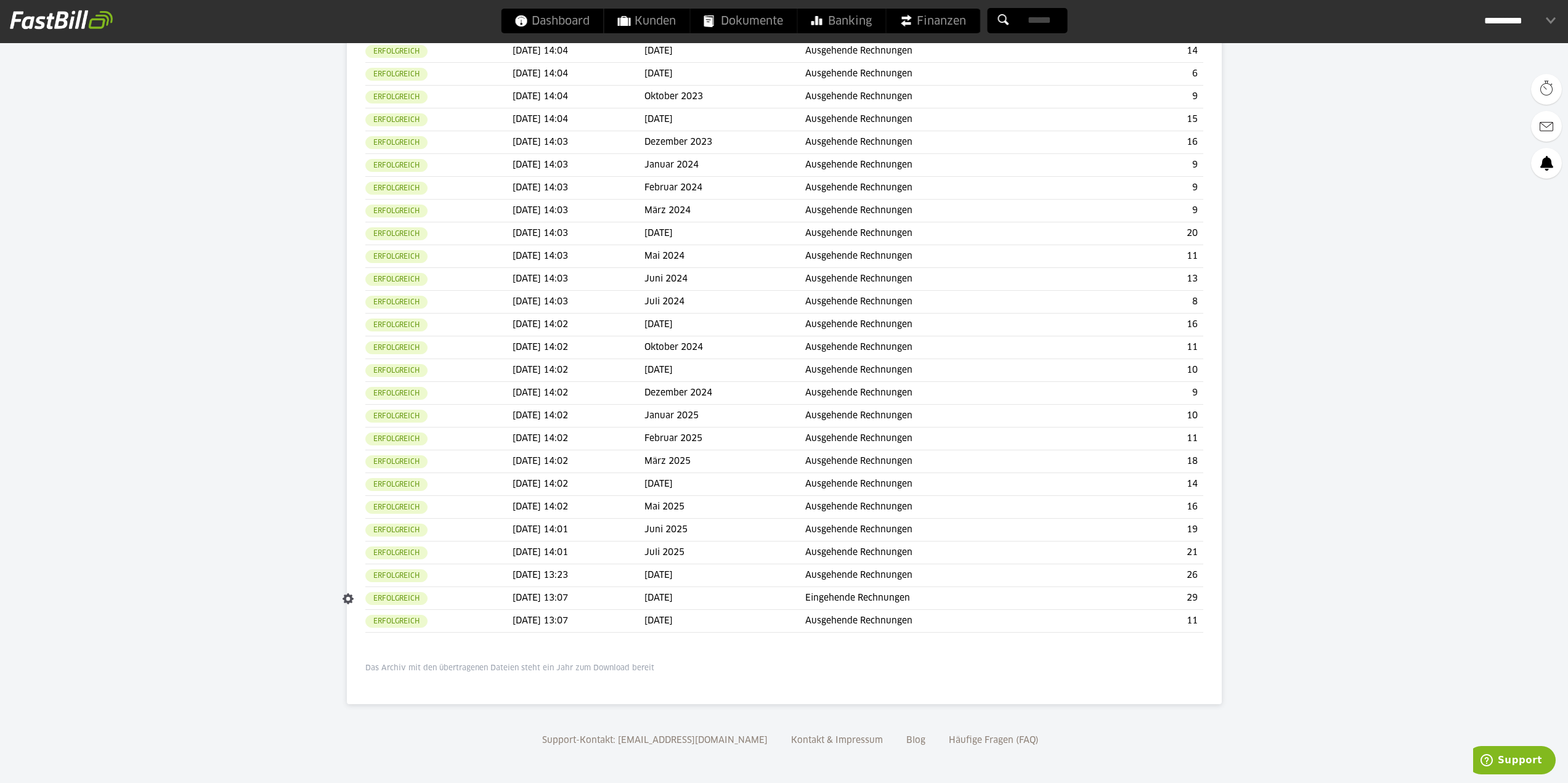
drag, startPoint x: 301, startPoint y: 601, endPoint x: 683, endPoint y: 679, distance: 389.9
click at [787, 606] on body "Dashboard Kunden Dokumente Banking Finanzen Add-ons" at bounding box center [784, 186] width 1568 height 1193
click at [671, 684] on div "DATEV Rechnungsdatenservice 1.0 Verbunden Einstellungen Belege übertragen Wähle…" at bounding box center [784, 233] width 874 height 943
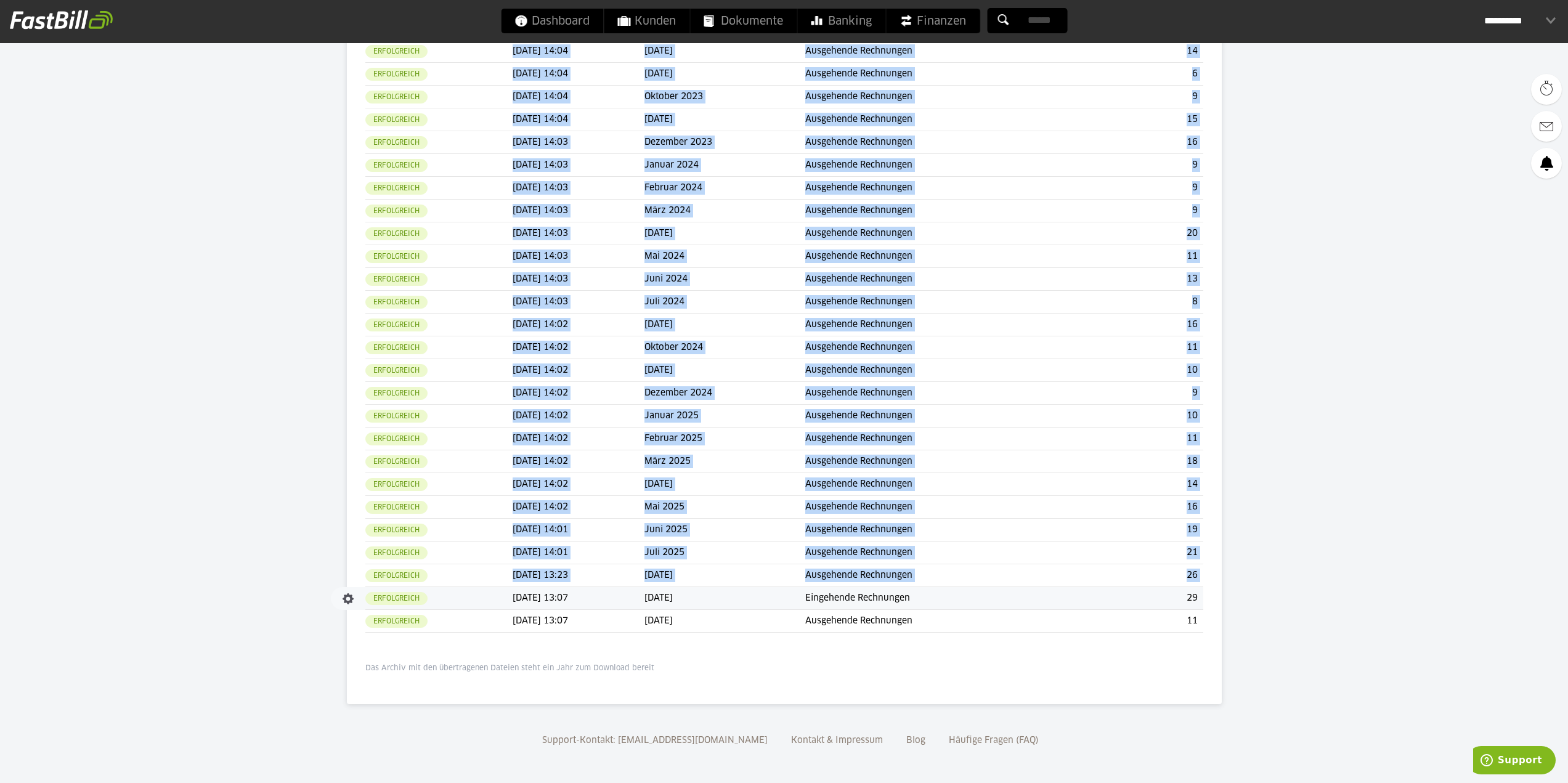
drag, startPoint x: 313, startPoint y: 602, endPoint x: 389, endPoint y: 600, distance: 76.0
click at [389, 600] on body "Dashboard Kunden Dokumente Banking Finanzen Add-ons" at bounding box center [784, 186] width 1568 height 1193
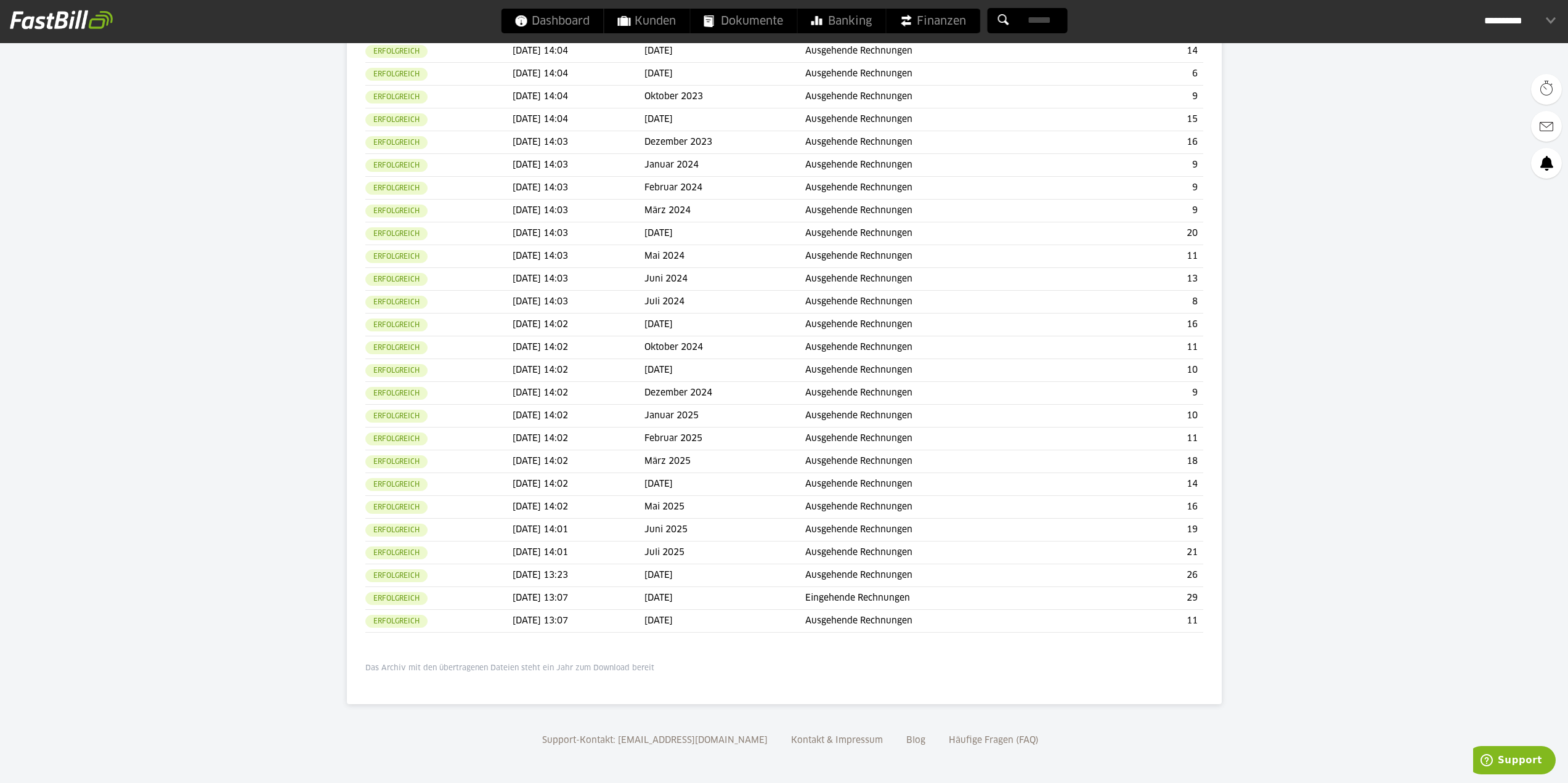
drag, startPoint x: 1513, startPoint y: 645, endPoint x: 1507, endPoint y: 637, distance: 10.0
click at [1511, 641] on body "Dashboard Kunden Dokumente Banking Finanzen Add-ons" at bounding box center [784, 186] width 1568 height 1193
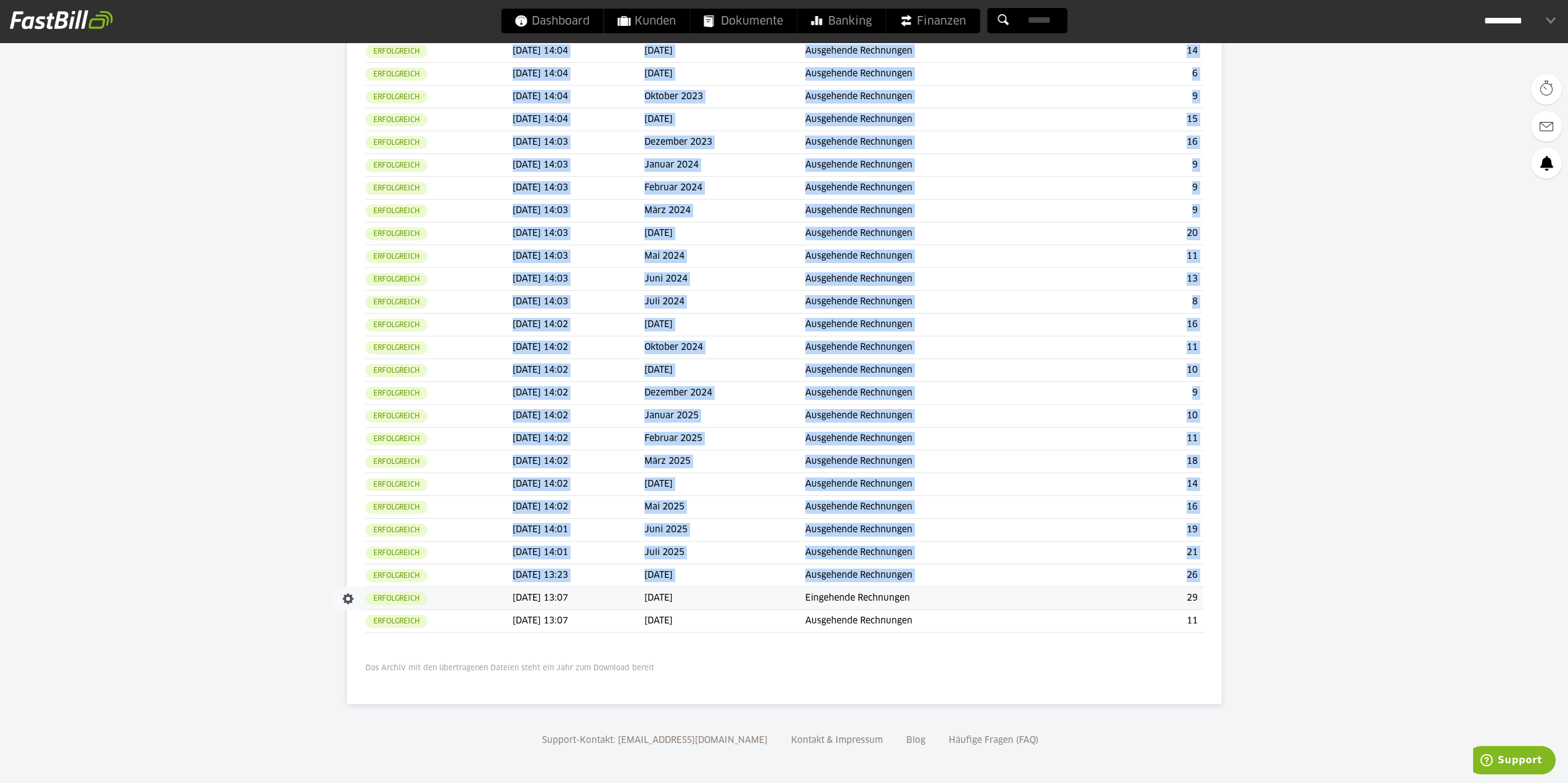
drag, startPoint x: 1231, startPoint y: 601, endPoint x: 390, endPoint y: 590, distance: 841.1
click at [390, 590] on body "Dashboard Kunden Dokumente Banking Finanzen Add-ons" at bounding box center [784, 186] width 1568 height 1193
copy table "Status Datum Zeitraum Typ Anzahl Belege Erfolgreich [DATE] 14:05 Januar 2023 Au…"
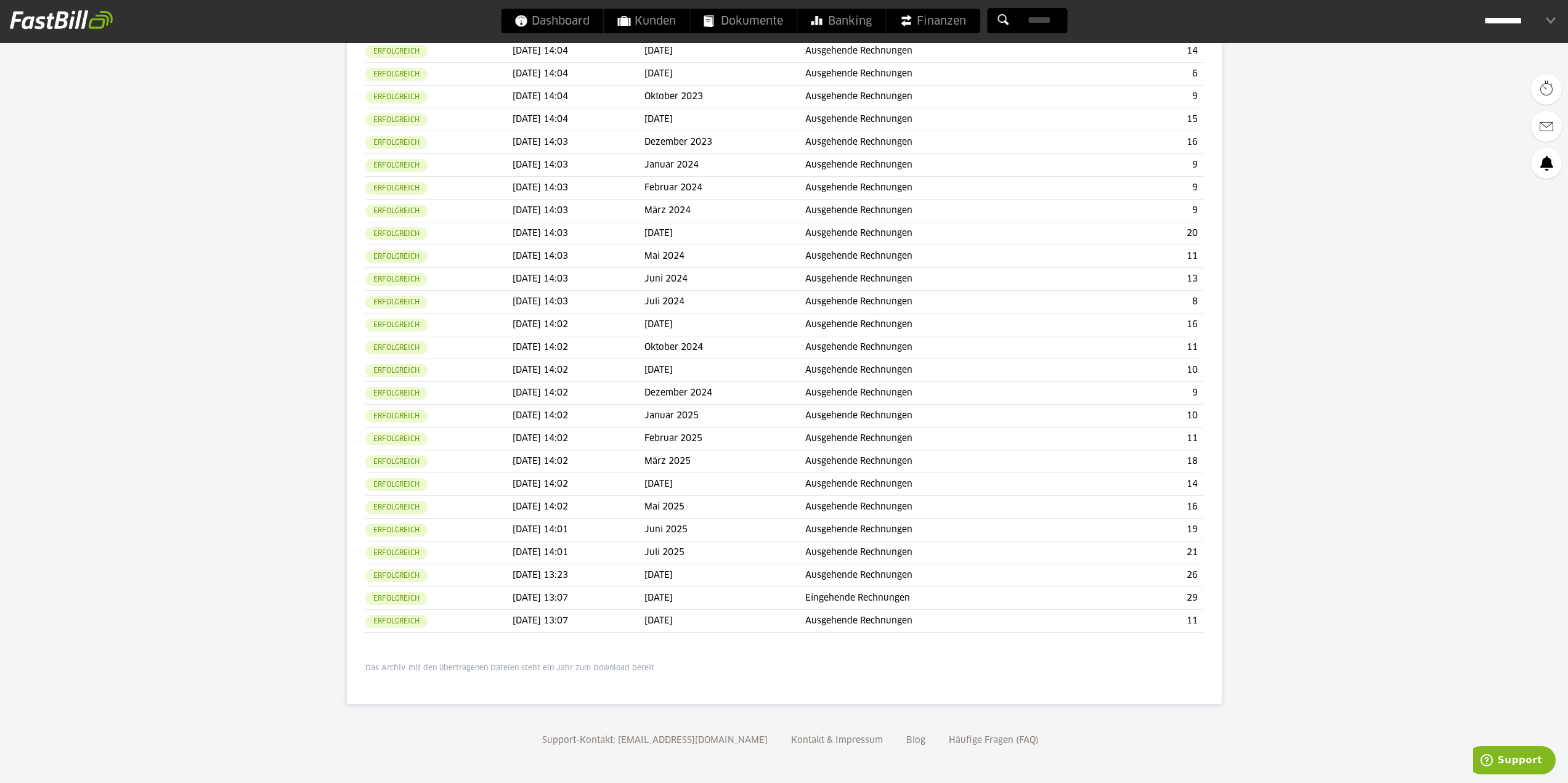
click at [886, 648] on div "DATEV Rechnungsdatenservice 1.0 Verbunden Einstellungen Belege übertragen Wähle…" at bounding box center [784, 226] width 838 height 894
click at [616, 591] on td "[DATE] 13:07" at bounding box center [578, 598] width 132 height 23
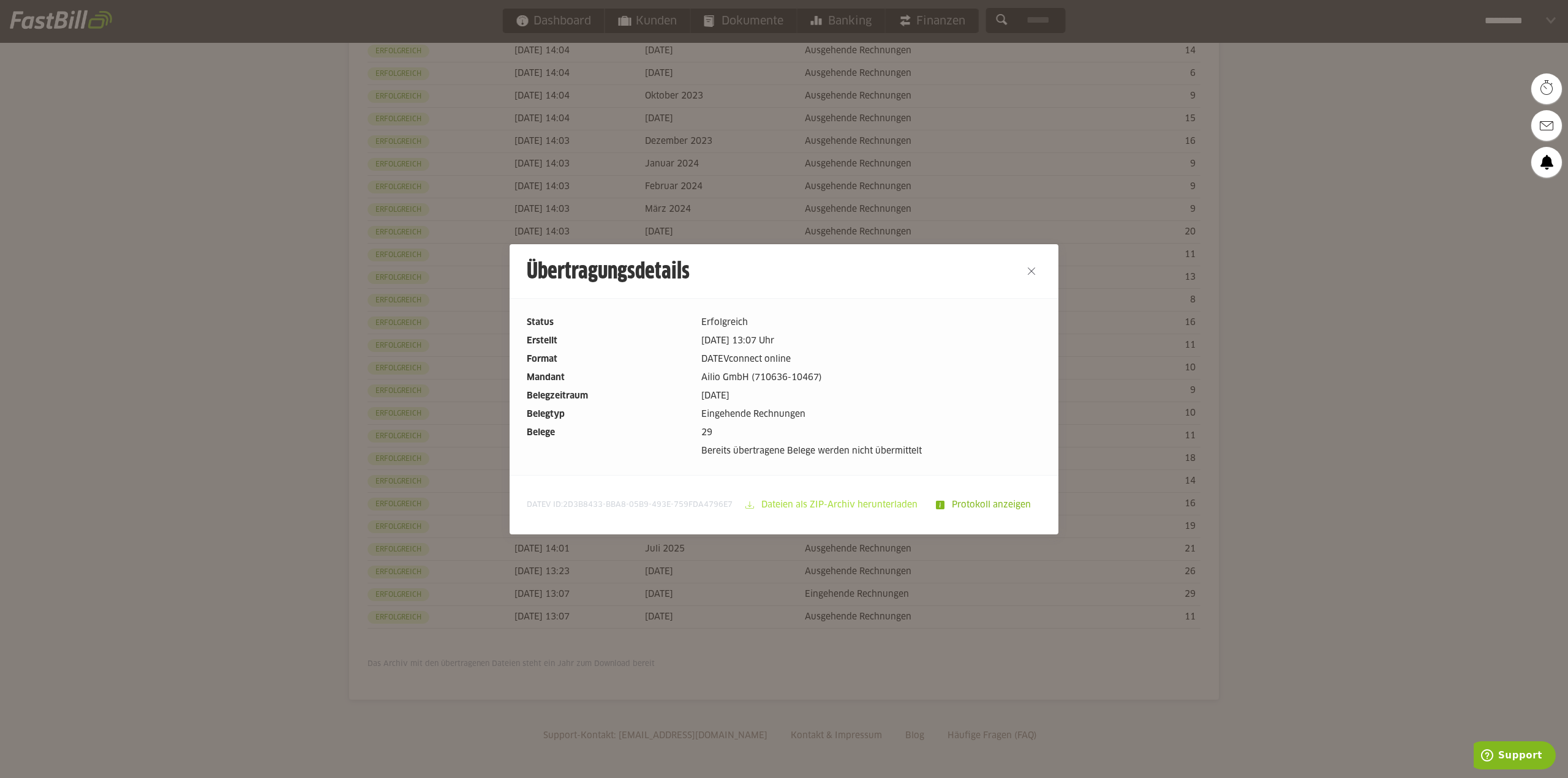
click at [796, 494] on slot "Dateien als ZIP-Archiv herunterladen" at bounding box center [840, 504] width 173 height 23
click at [957, 499] on slot "Protokoll anzeigen" at bounding box center [991, 504] width 96 height 23
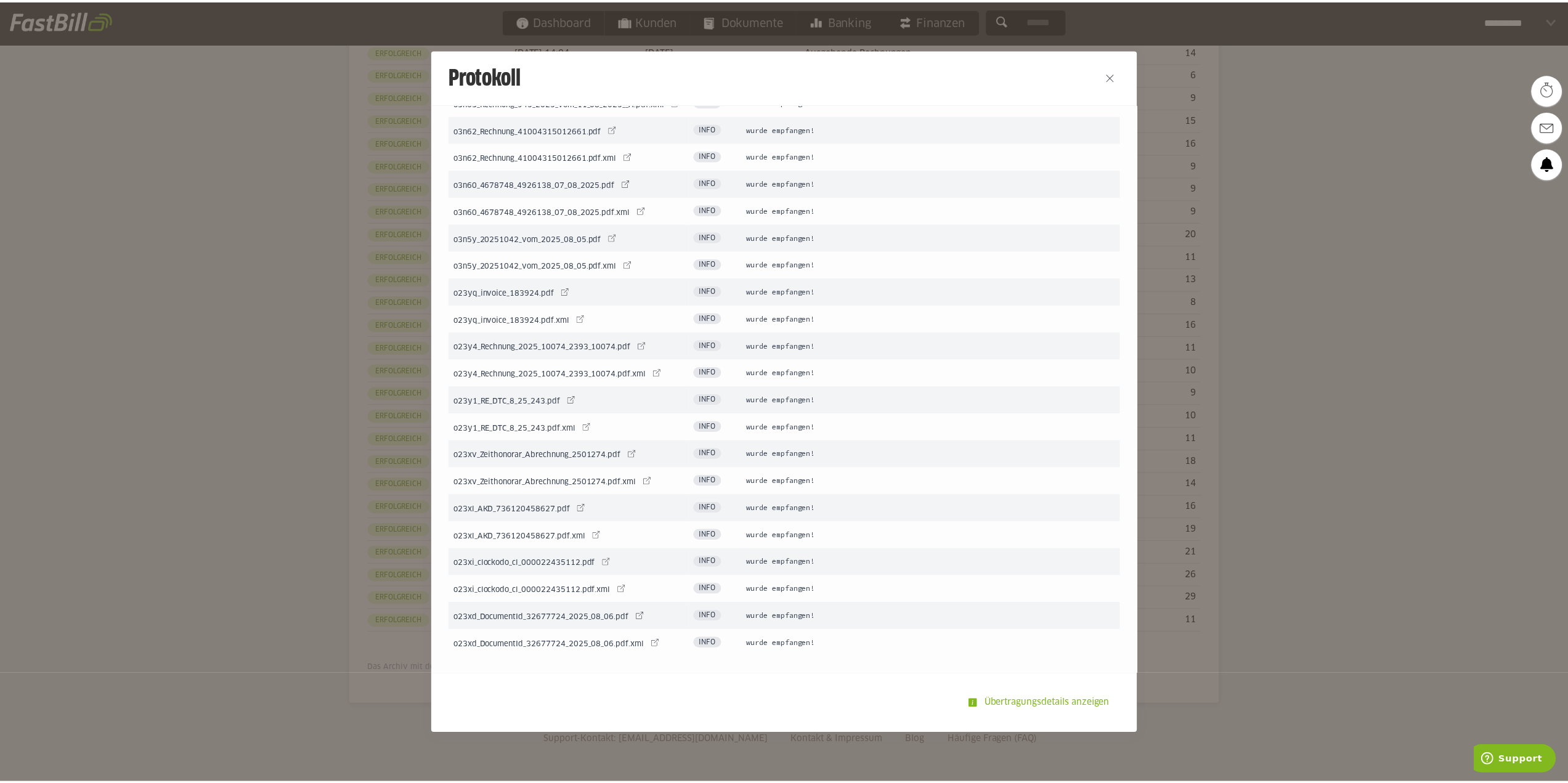
scroll to position [860, 0]
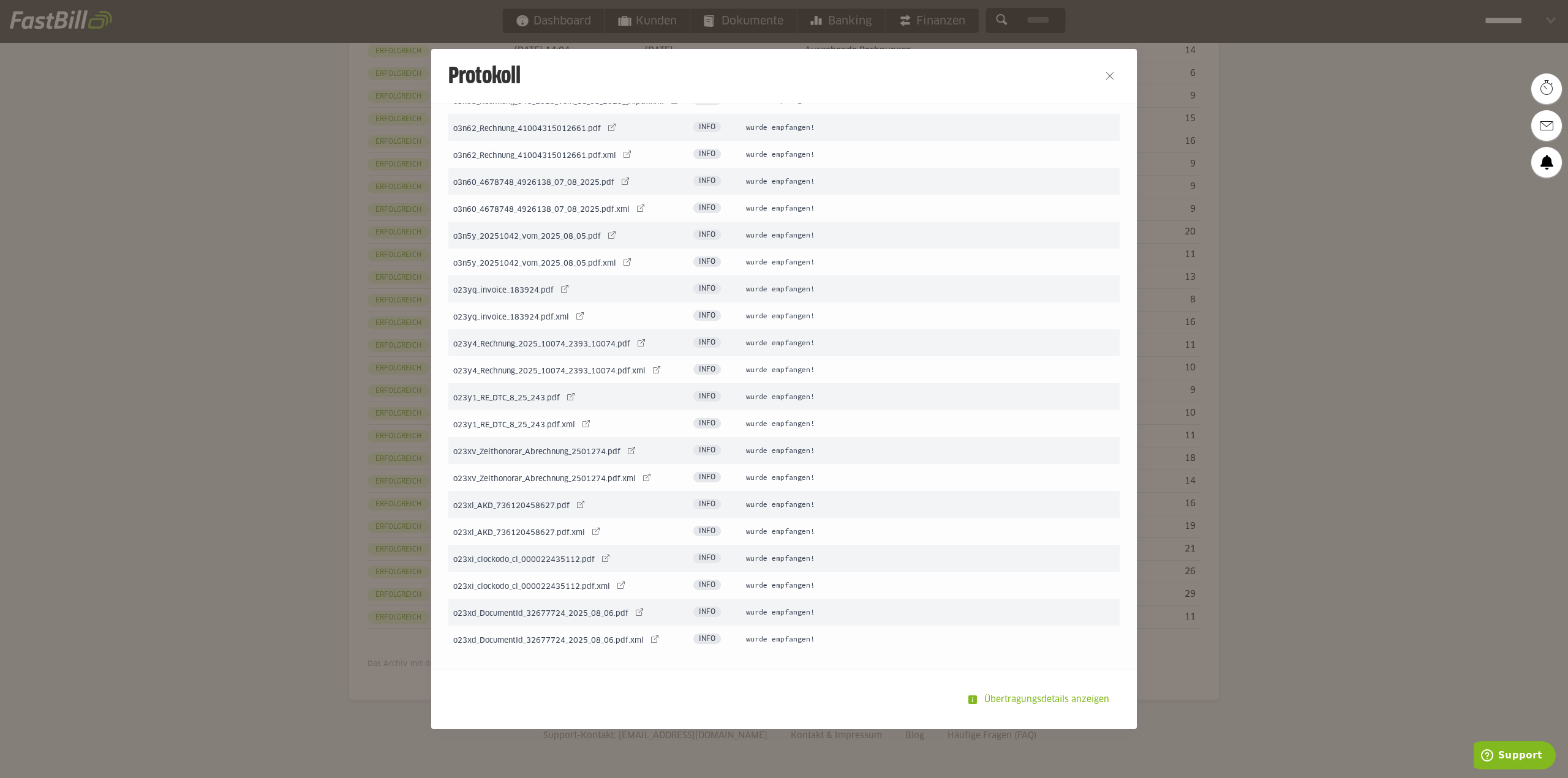
click at [1388, 440] on div at bounding box center [784, 389] width 1568 height 778
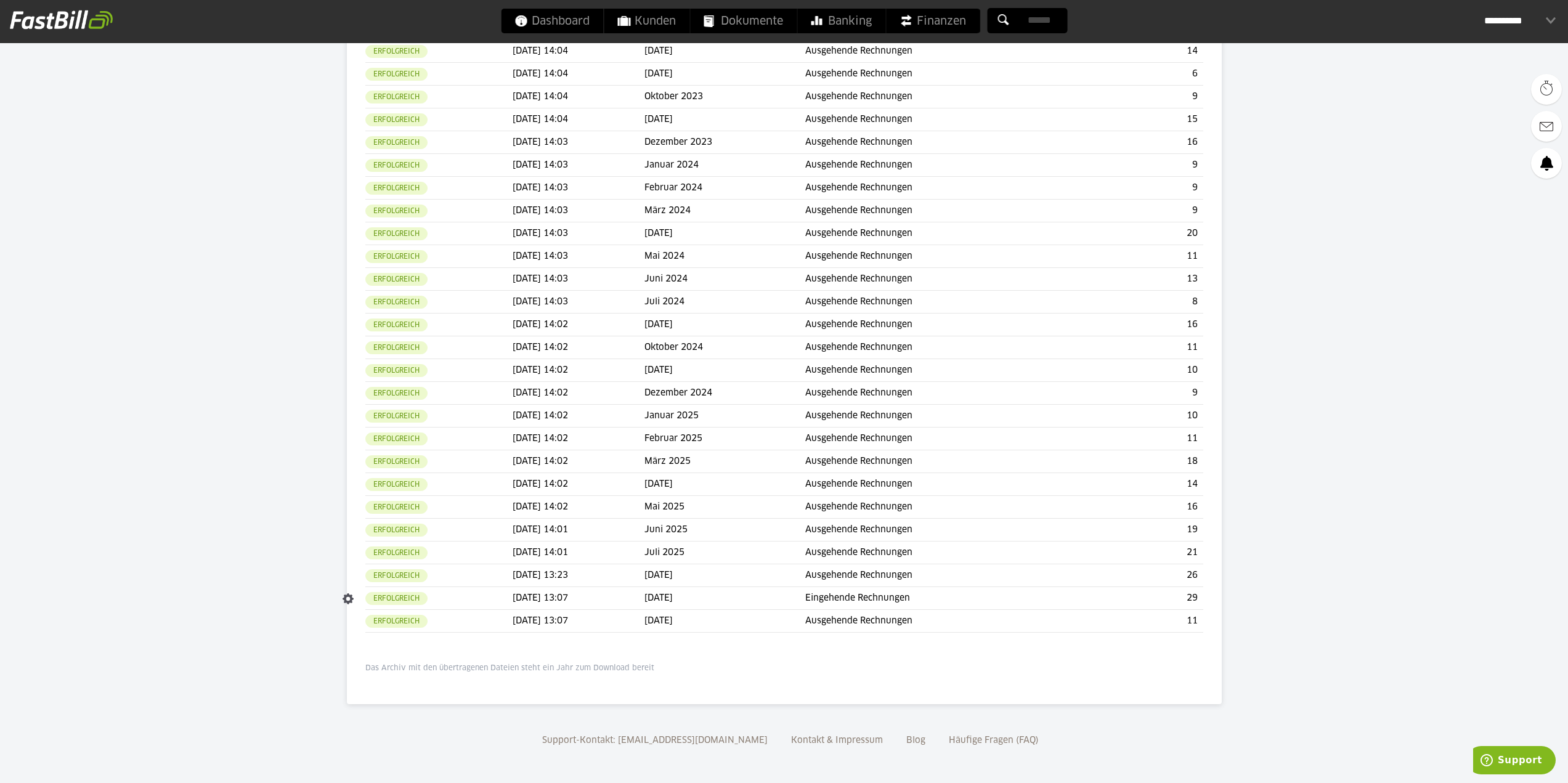
click at [513, 600] on td "[DATE] 13:07" at bounding box center [578, 598] width 132 height 23
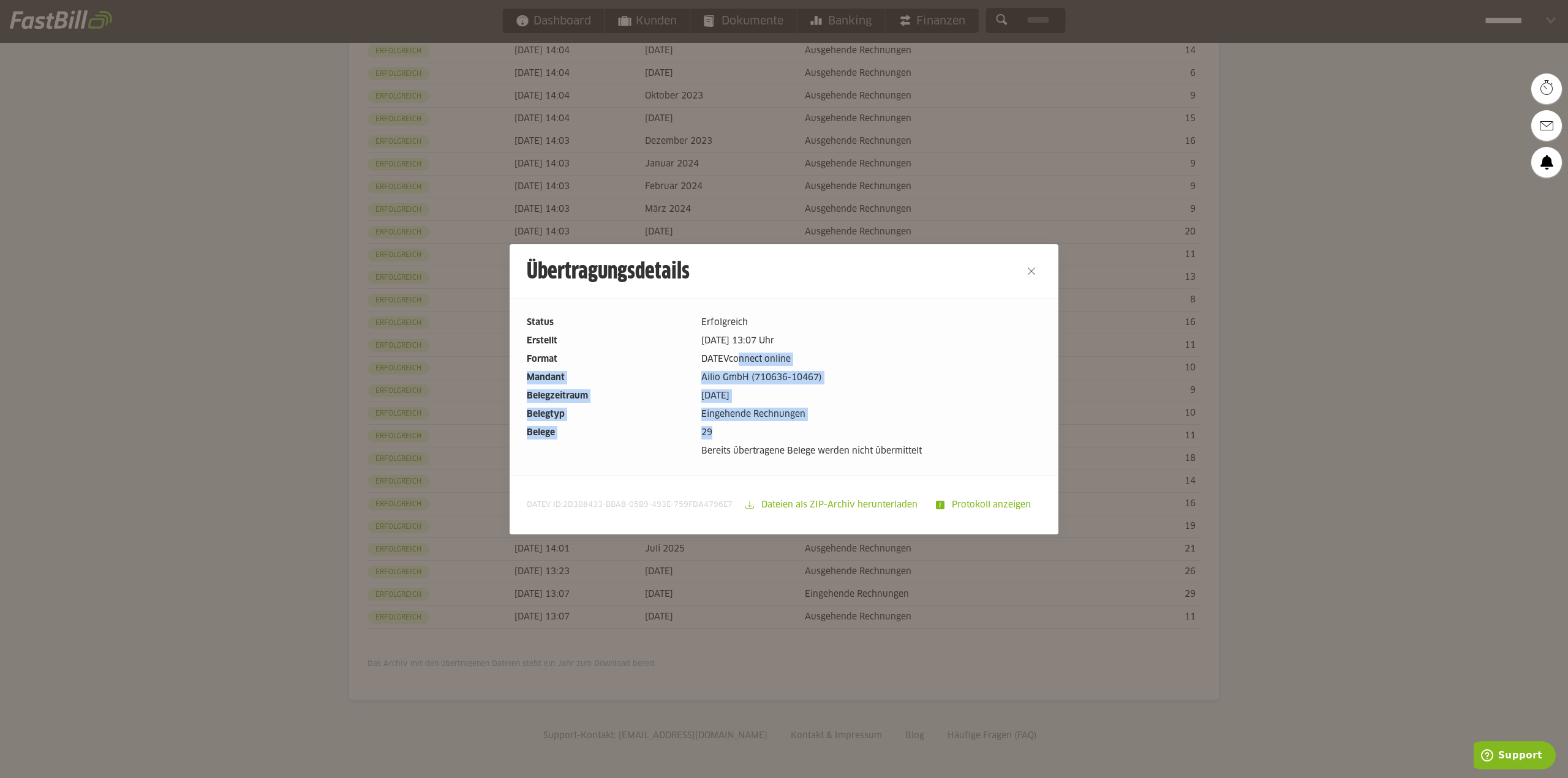
drag, startPoint x: 757, startPoint y: 396, endPoint x: 834, endPoint y: 438, distance: 87.7
click at [818, 441] on dl "Status Erfolgreich Erstellt [DATE] 13:07 Uhr Format DATEVconnect online Mandant…" at bounding box center [784, 387] width 515 height 142
click at [879, 431] on dd "29" at bounding box center [871, 433] width 340 height 14
drag, startPoint x: 915, startPoint y: 457, endPoint x: 719, endPoint y: 345, distance: 225.7
click at [719, 345] on dl "Status Erfolgreich Erstellt [DATE] 13:07 Uhr Format DATEVconnect online Mandant…" at bounding box center [784, 387] width 515 height 142
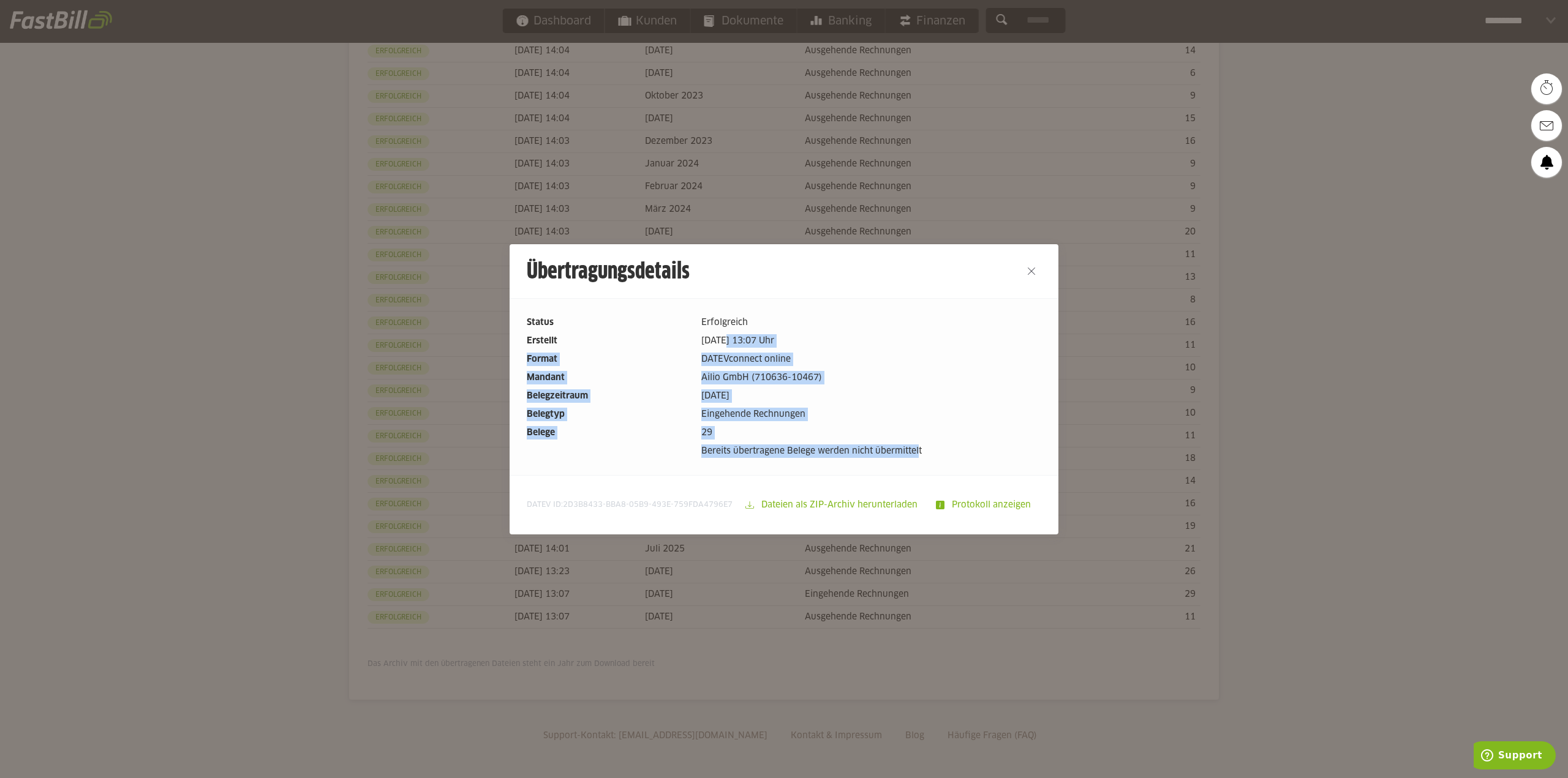
click at [719, 345] on dd "[DATE] 13:07 Uhr" at bounding box center [871, 341] width 340 height 14
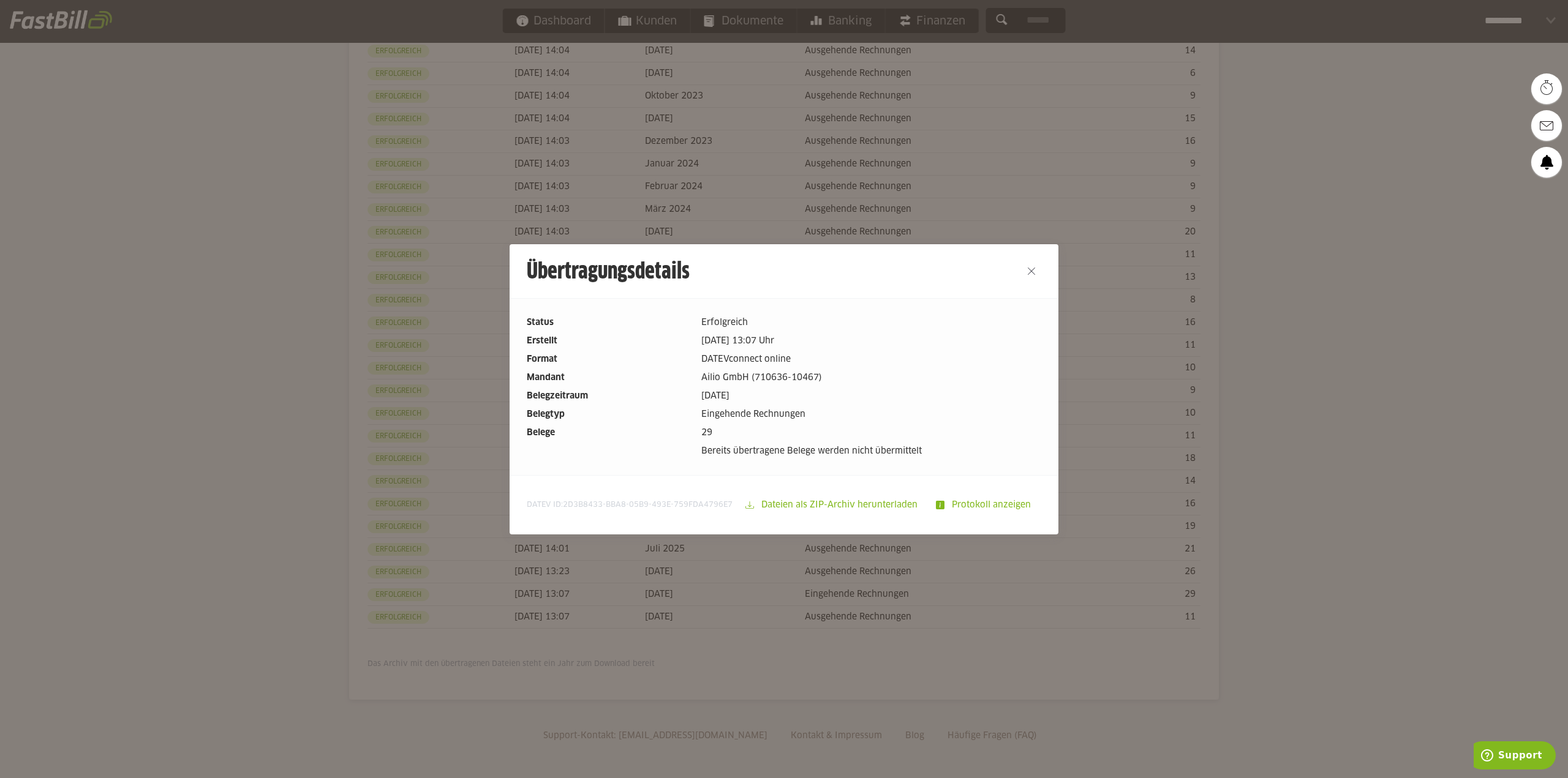
drag, startPoint x: 533, startPoint y: 285, endPoint x: 942, endPoint y: 436, distance: 436.0
click at [942, 436] on div "Übertragungsdetails Status Erfolgreich Erstellt [DATE] 13:07 Uhr Format DATEVco…" at bounding box center [784, 389] width 549 height 290
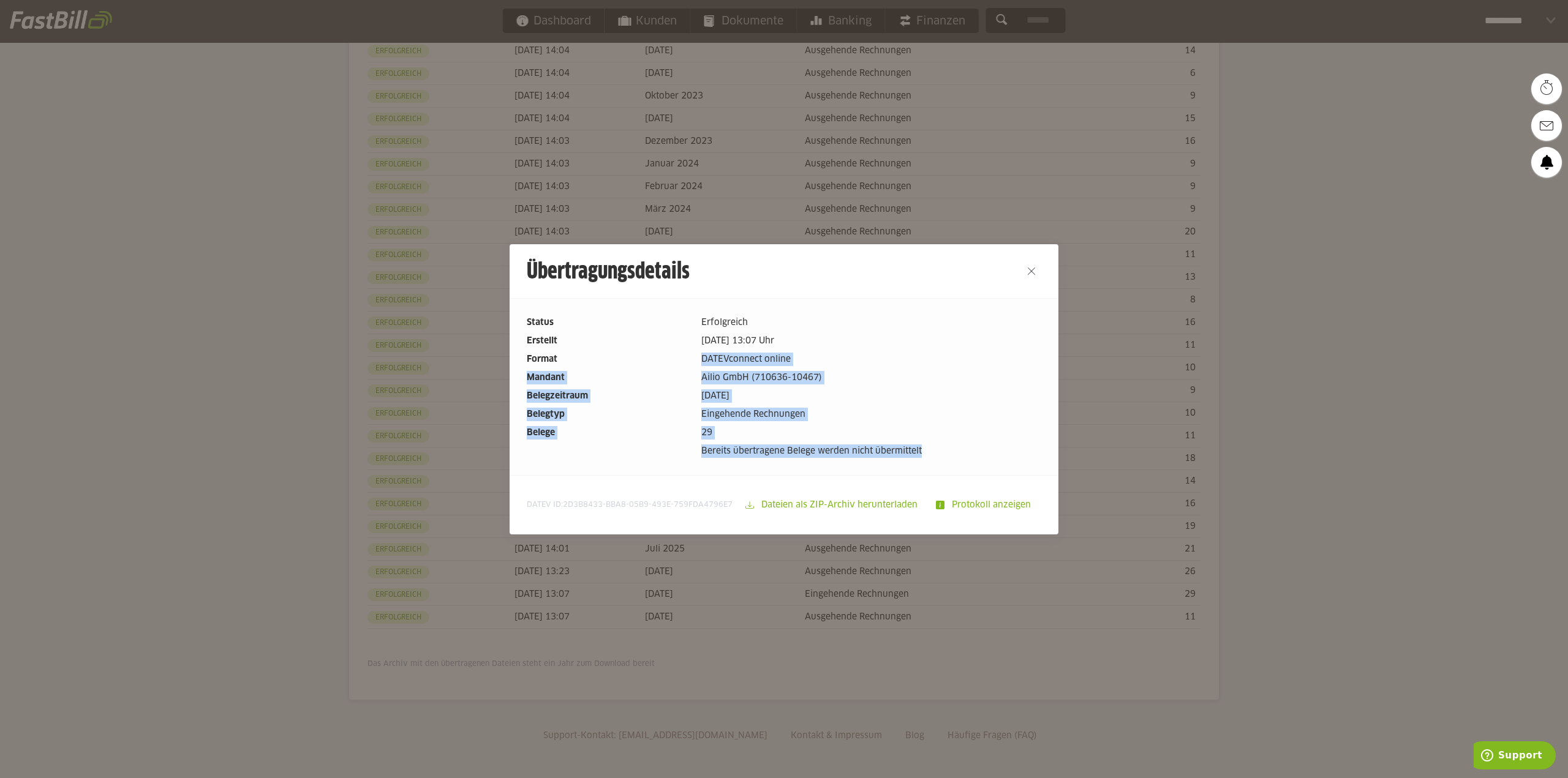
drag, startPoint x: 931, startPoint y: 449, endPoint x: 639, endPoint y: 354, distance: 307.1
click at [639, 354] on dl "Status Erfolgreich Erstellt [DATE] 13:07 Uhr Format DATEVconnect online Mandant…" at bounding box center [784, 387] width 515 height 142
click at [639, 354] on dt "Format" at bounding box center [609, 359] width 165 height 14
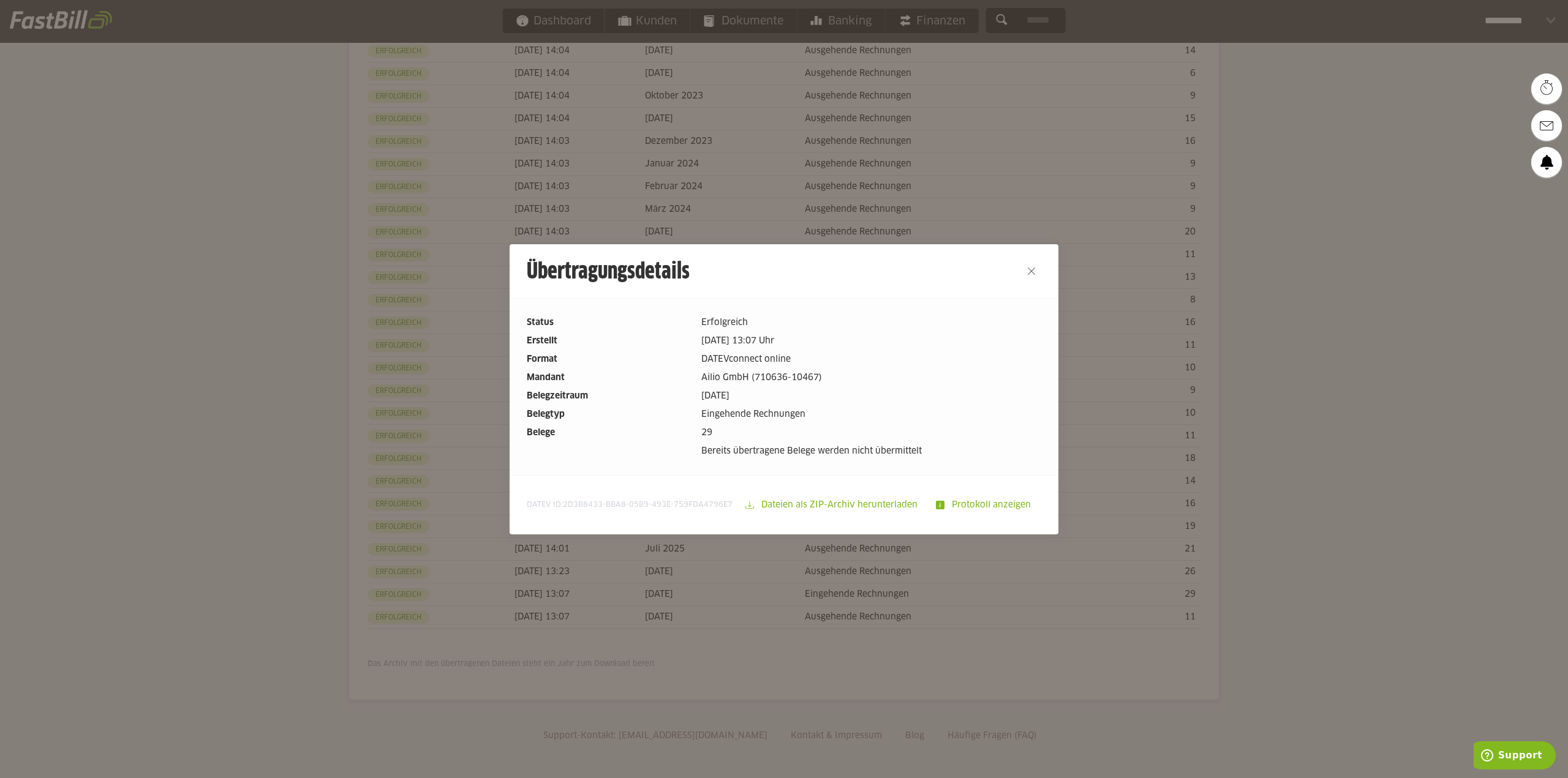
click at [375, 438] on div at bounding box center [784, 389] width 1568 height 778
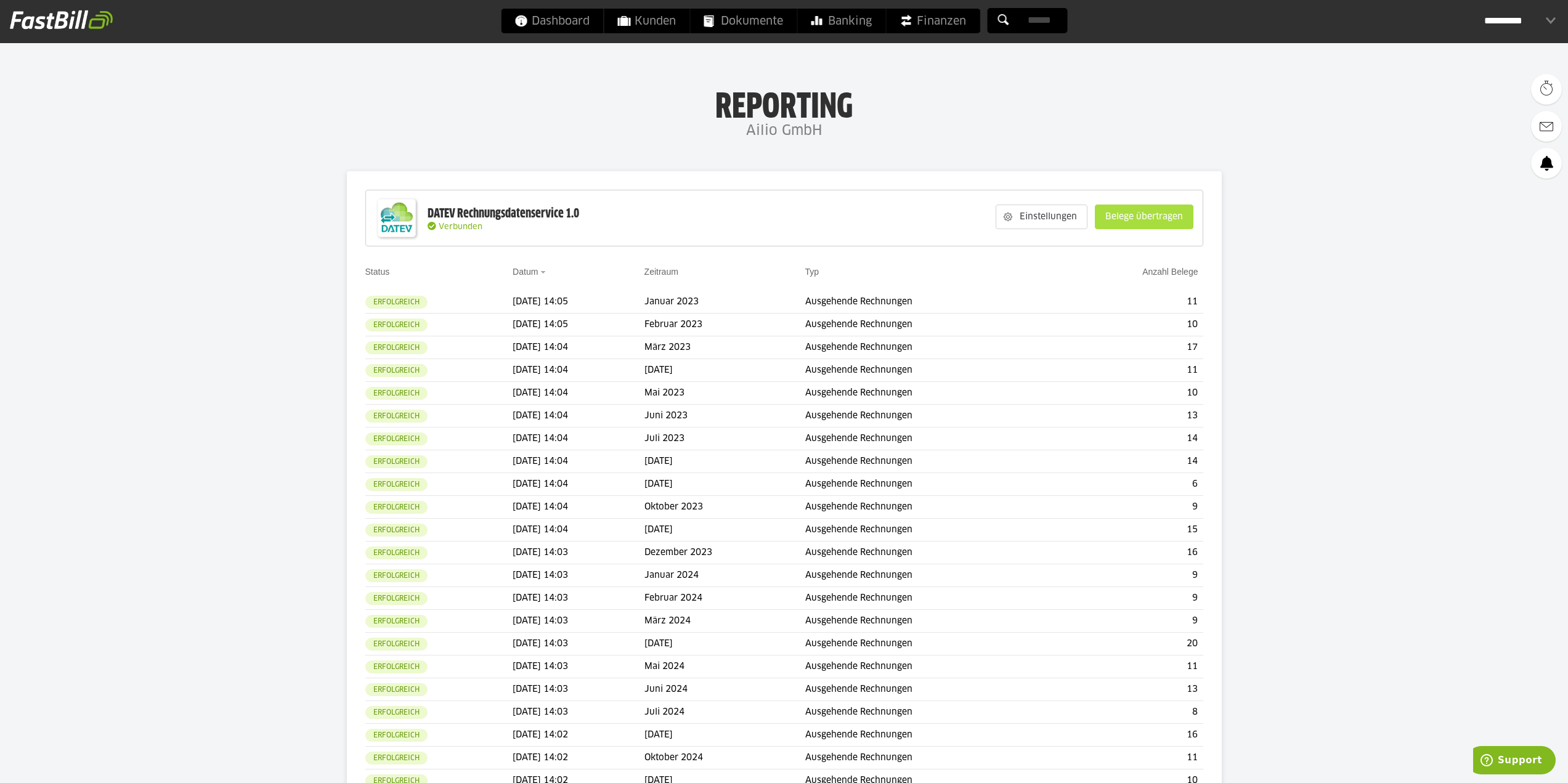
click at [1125, 214] on slot "Belege übertragen" at bounding box center [1144, 216] width 97 height 23
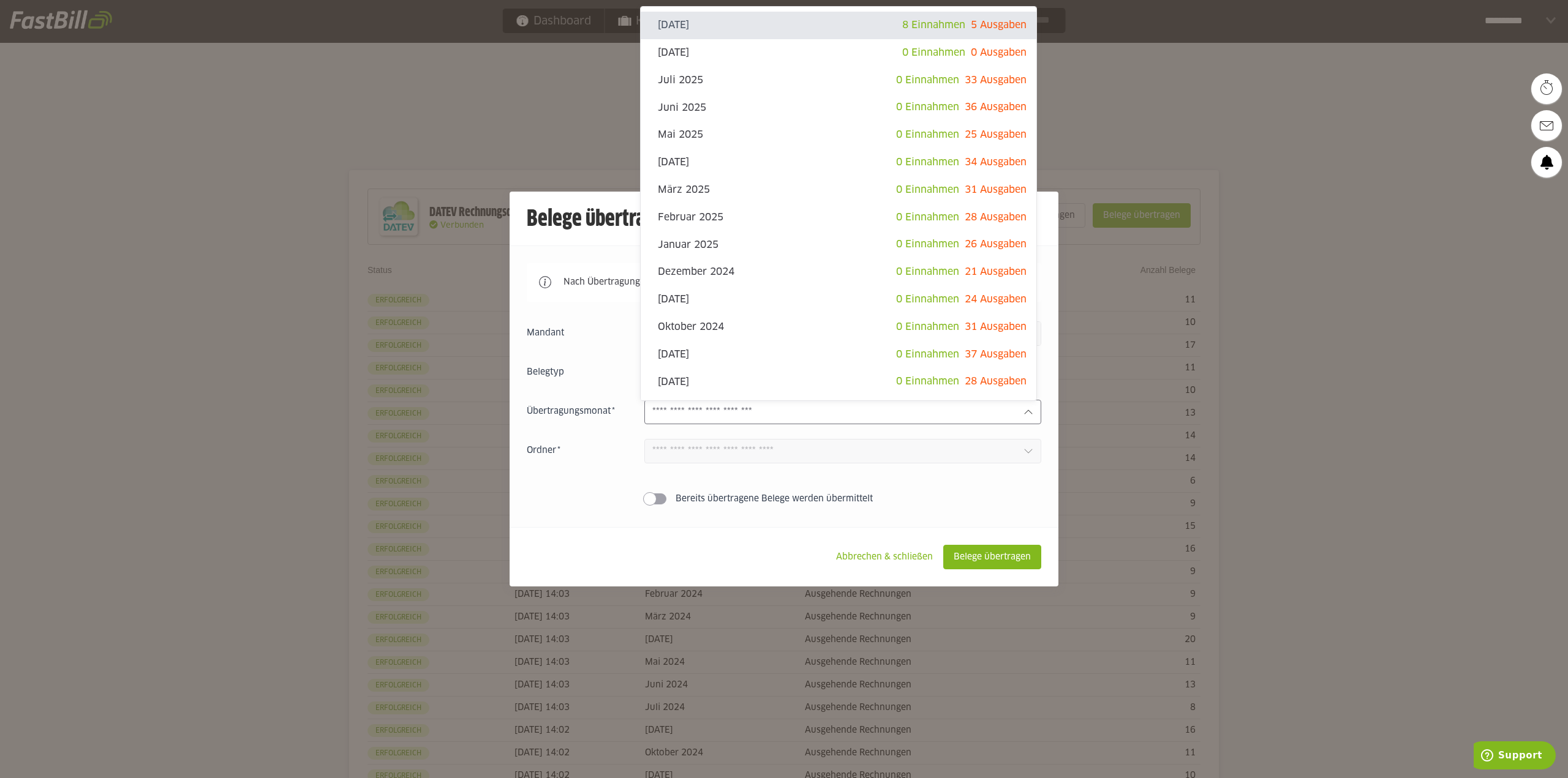
click at [730, 415] on input "text" at bounding box center [833, 412] width 361 height 14
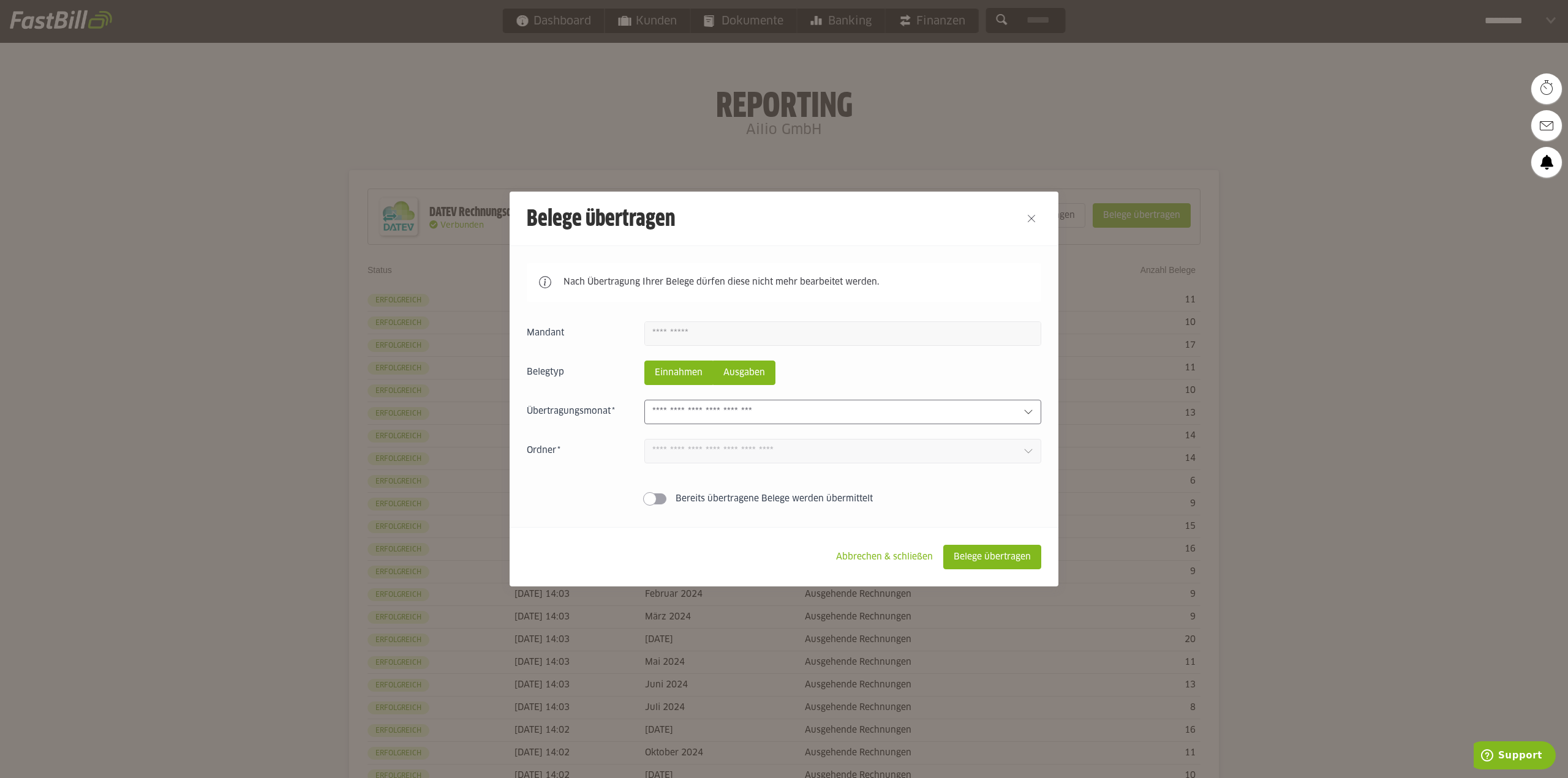
click at [757, 381] on slot "Ausgaben" at bounding box center [744, 372] width 61 height 23
click at [740, 405] on div at bounding box center [843, 412] width 397 height 25
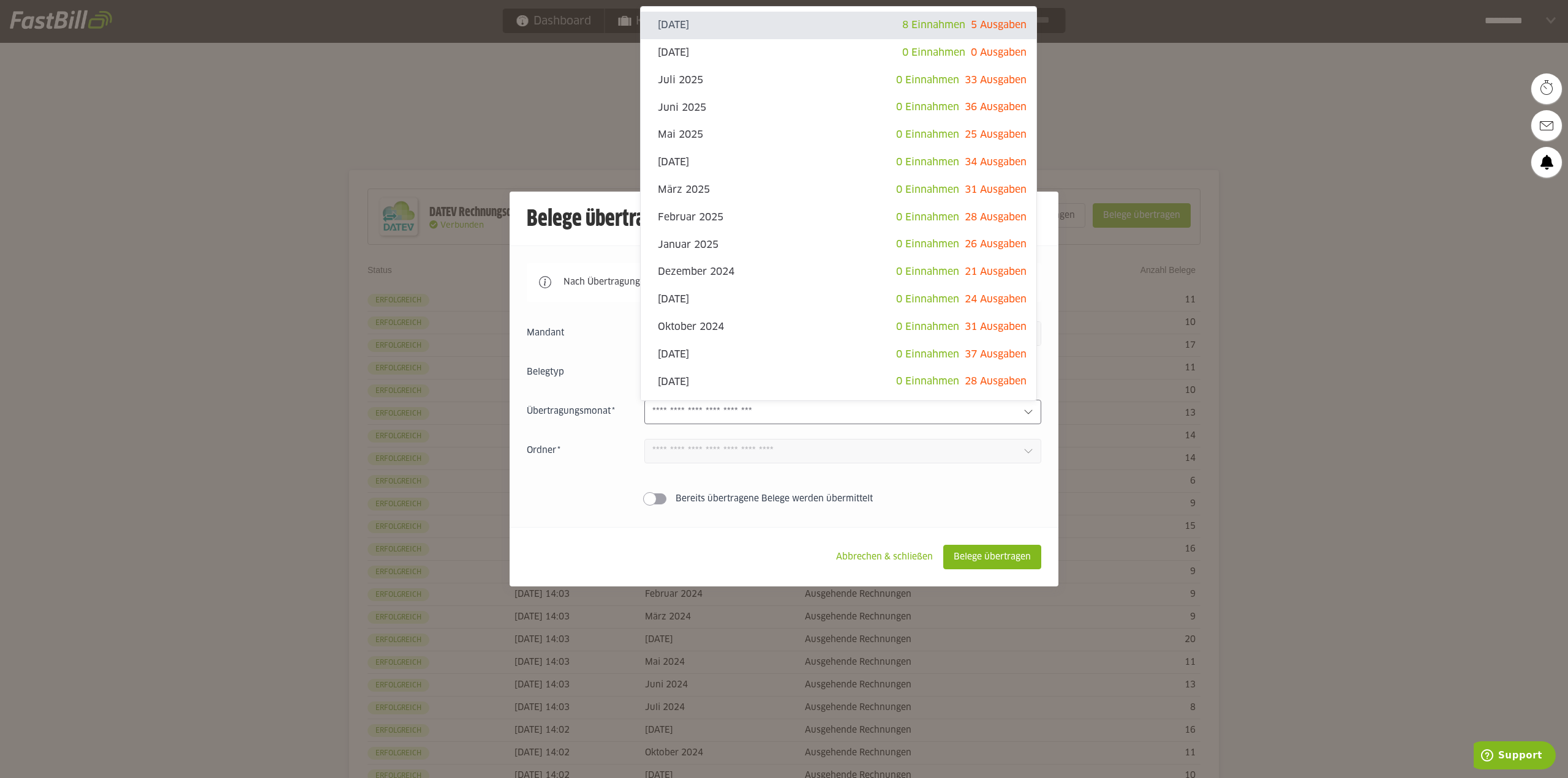
click at [739, 407] on input "text" at bounding box center [833, 412] width 361 height 14
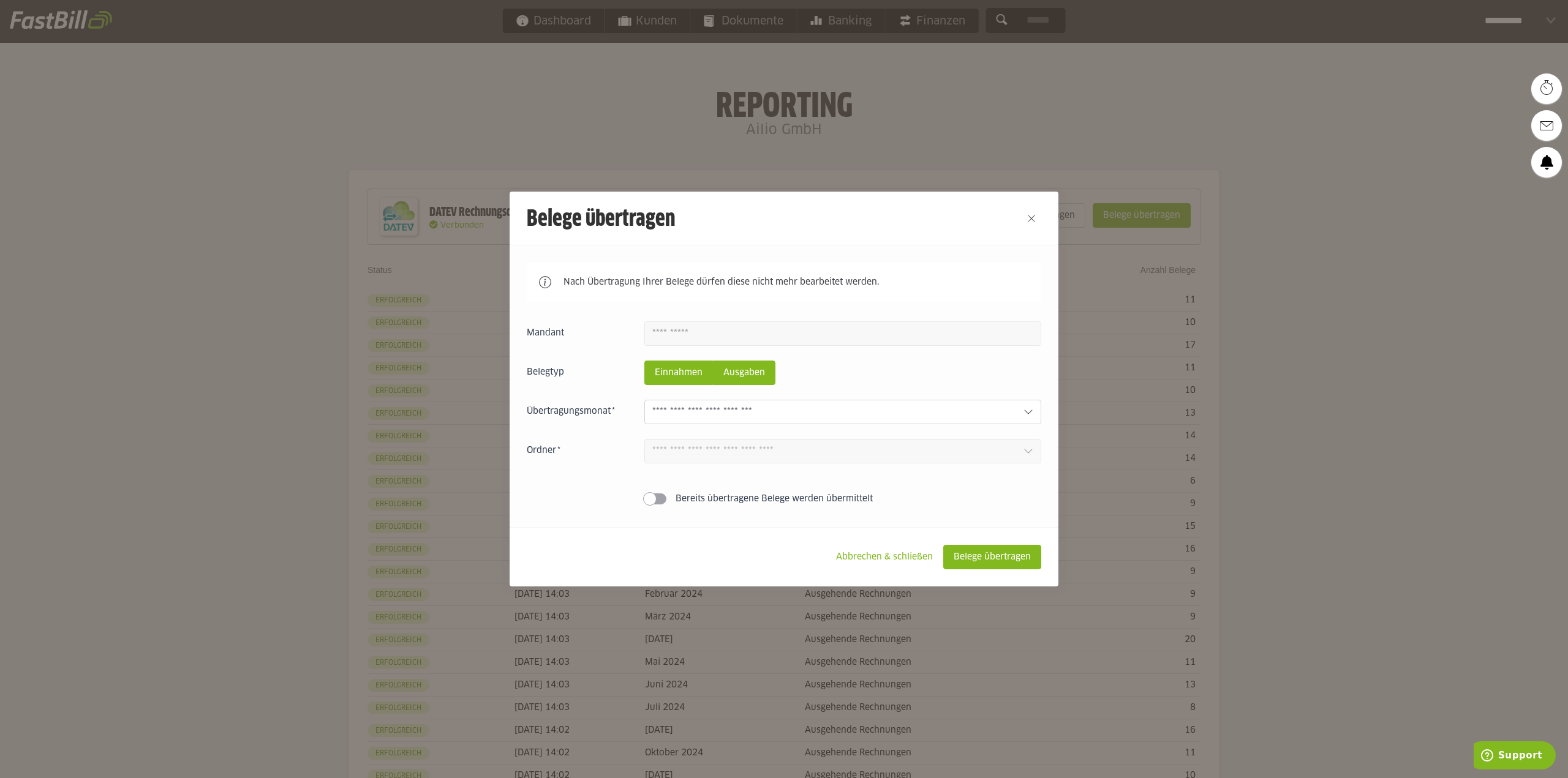
click at [689, 378] on slot "Einnahmen" at bounding box center [678, 372] width 67 height 23
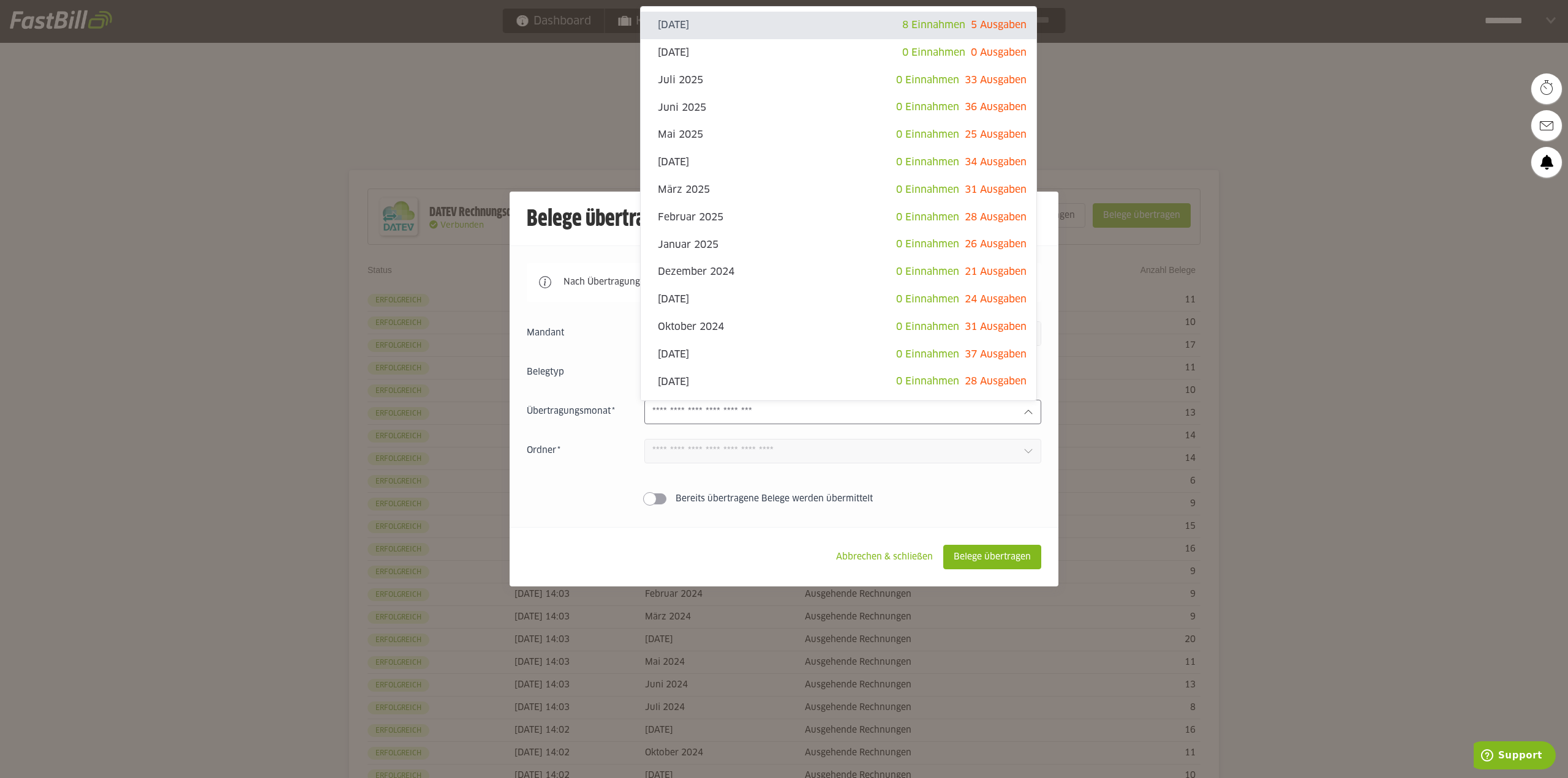
click at [726, 403] on div at bounding box center [843, 412] width 397 height 25
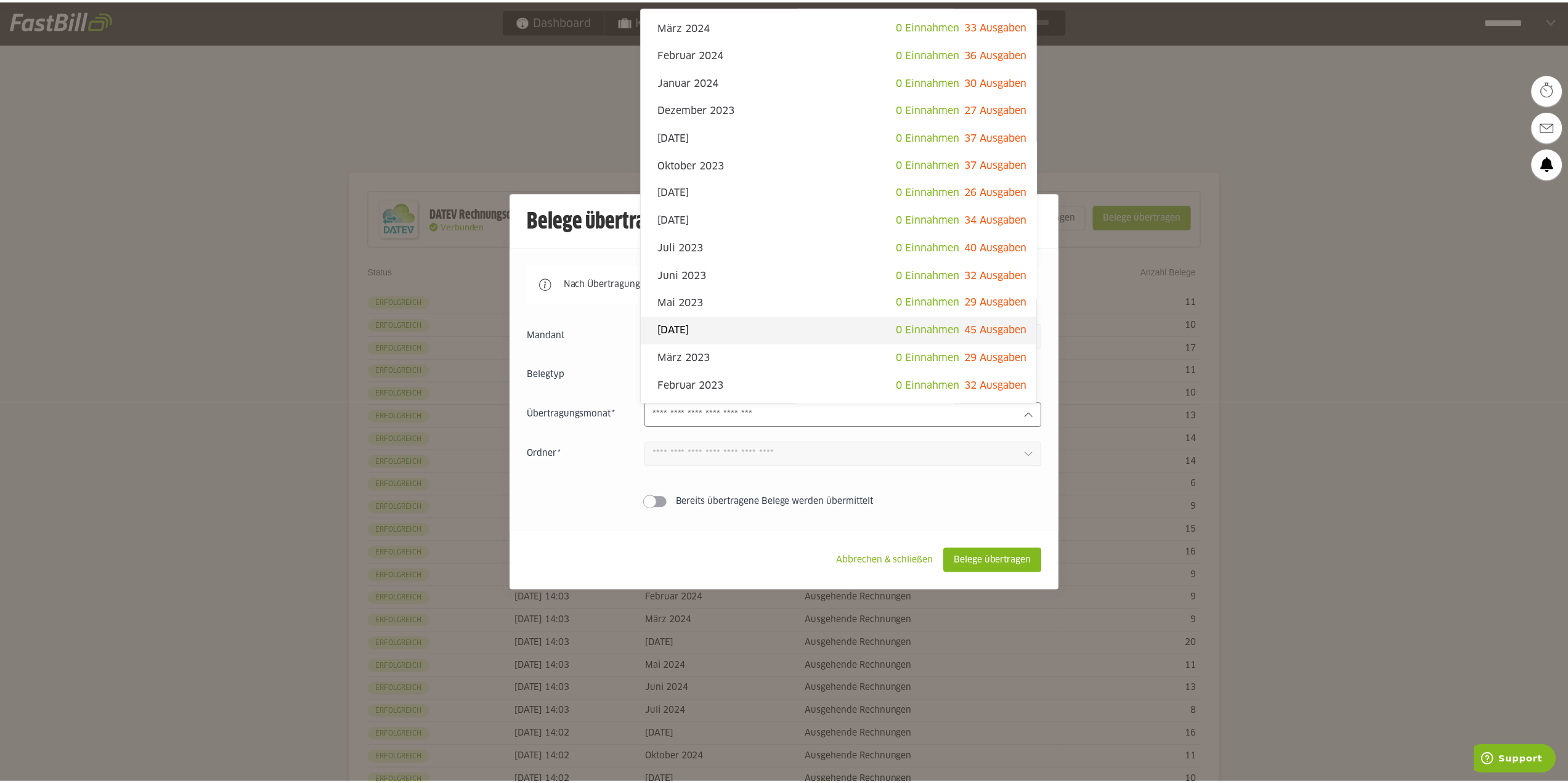
scroll to position [525, 0]
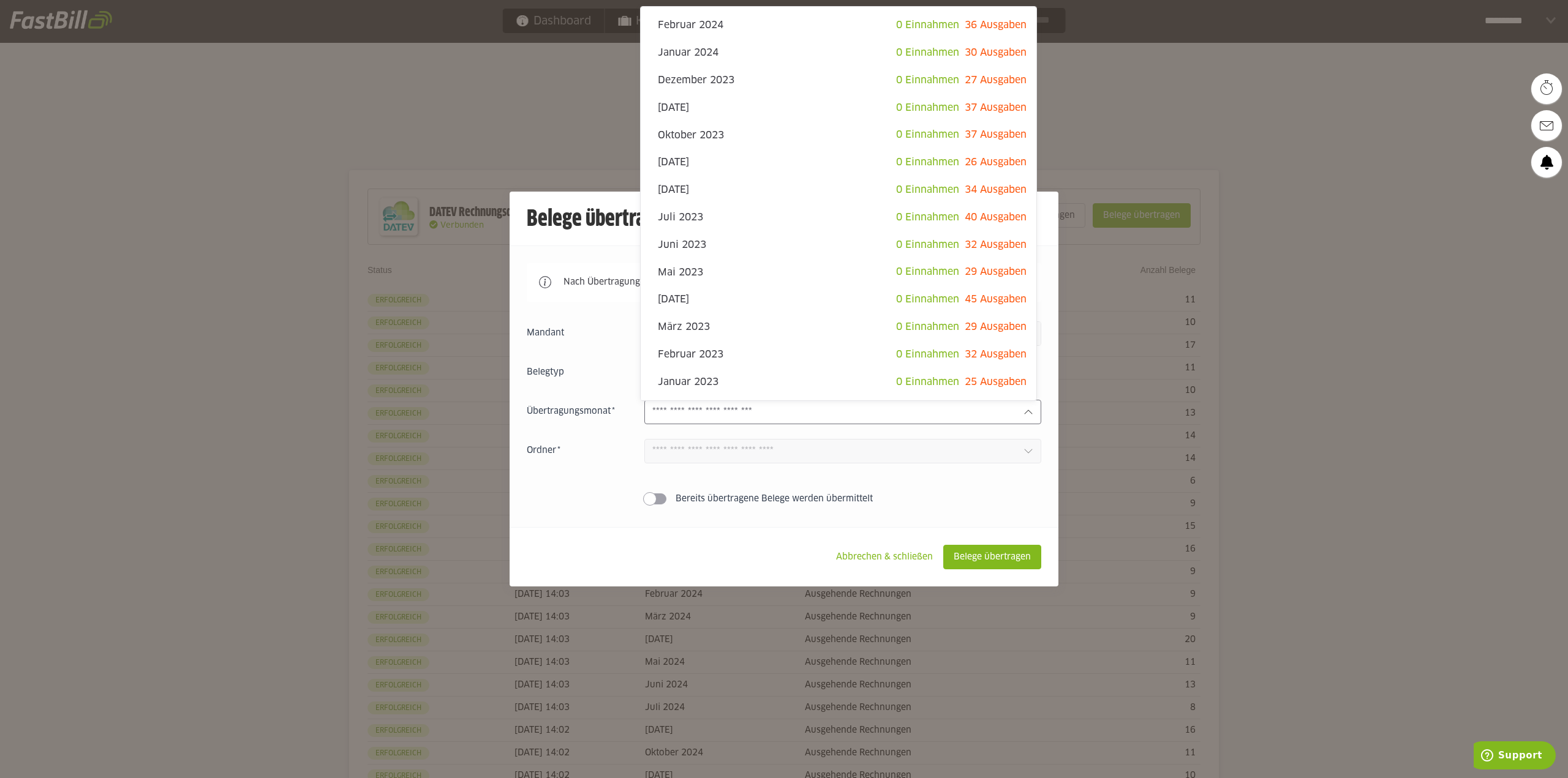
click at [543, 467] on div "Einnahmen Ausgaben [DATE] 8 Einnahmen 5 Ausgaben [DATE] 0 Einnahmen 0 Ausgaben …" at bounding box center [784, 415] width 515 height 188
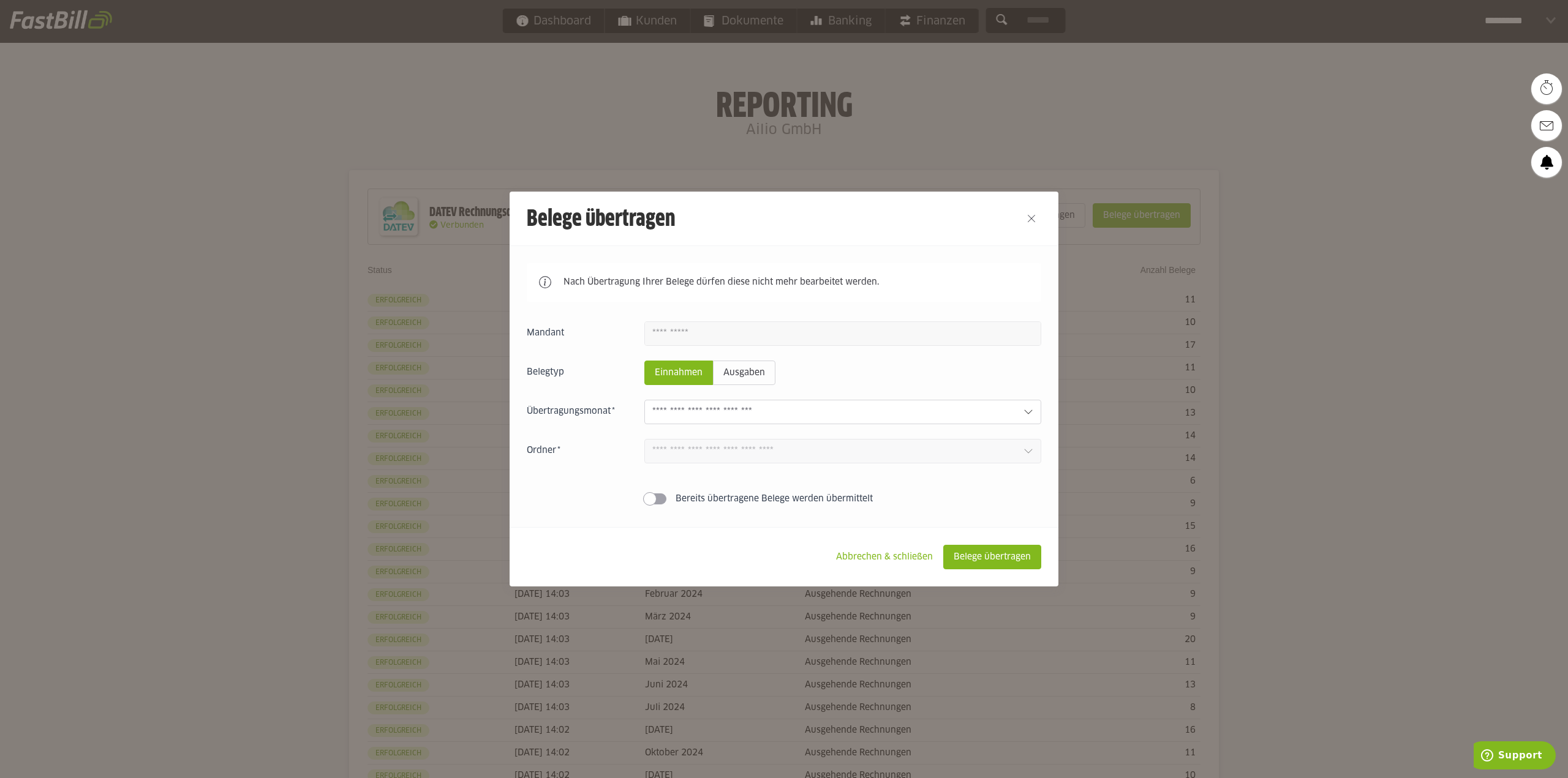
click at [1024, 230] on div at bounding box center [1031, 219] width 54 height 54
click at [1026, 222] on button "Close" at bounding box center [1030, 218] width 20 height 19
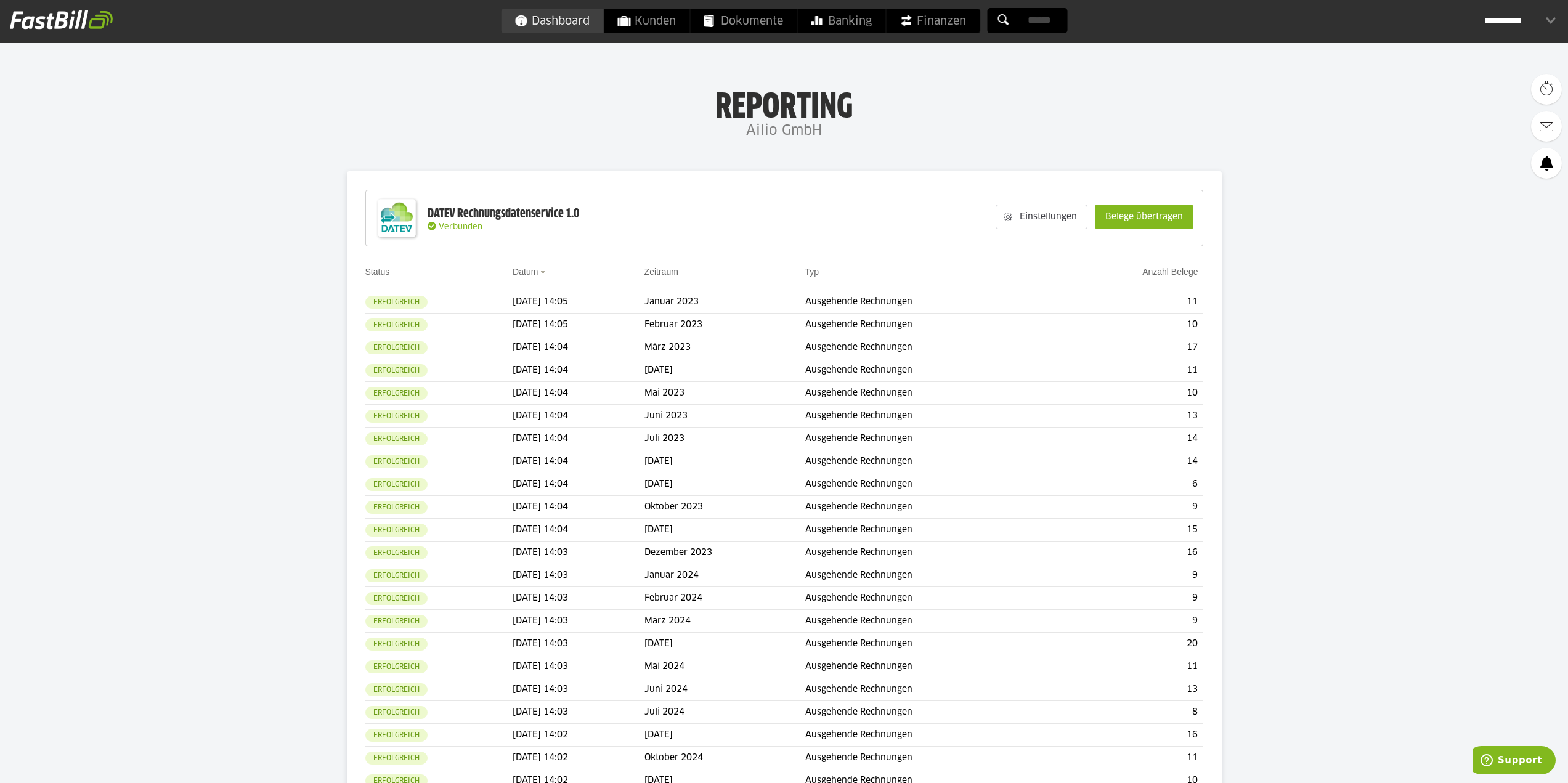
click at [549, 16] on span "Dashboard" at bounding box center [552, 20] width 75 height 25
